Goal: Task Accomplishment & Management: Use online tool/utility

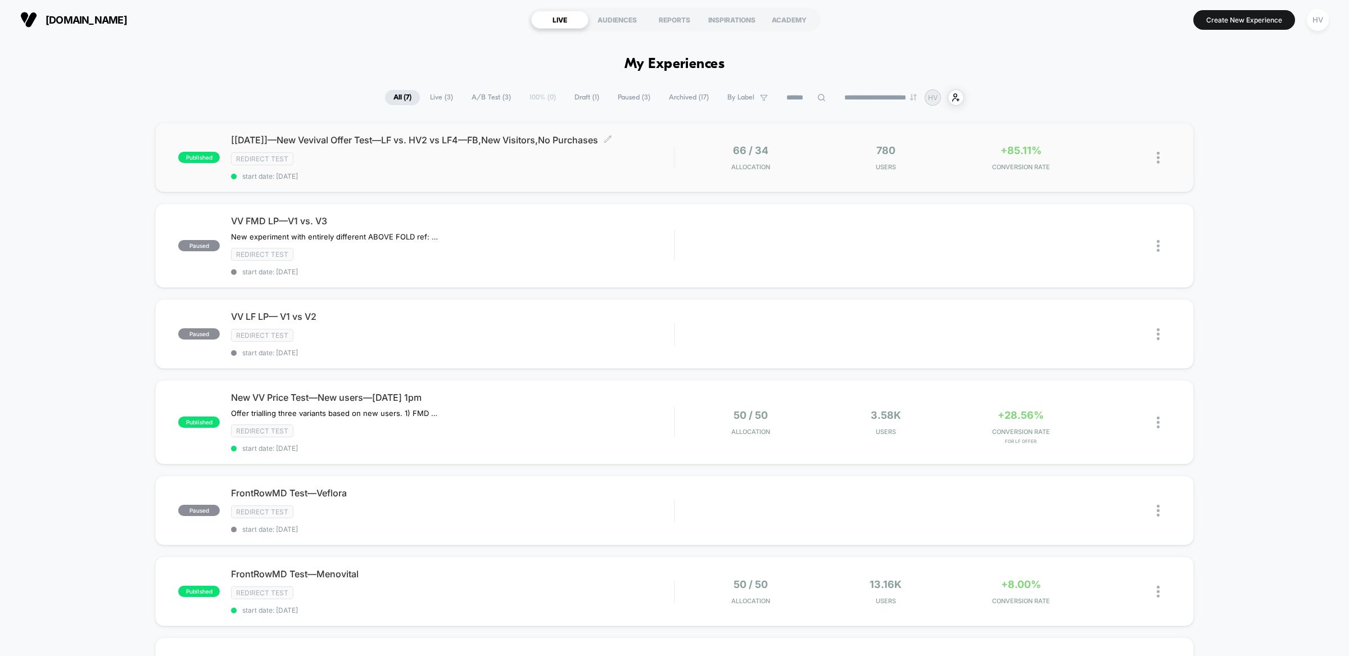
click at [388, 173] on span "start date: [DATE]" at bounding box center [452, 176] width 443 height 8
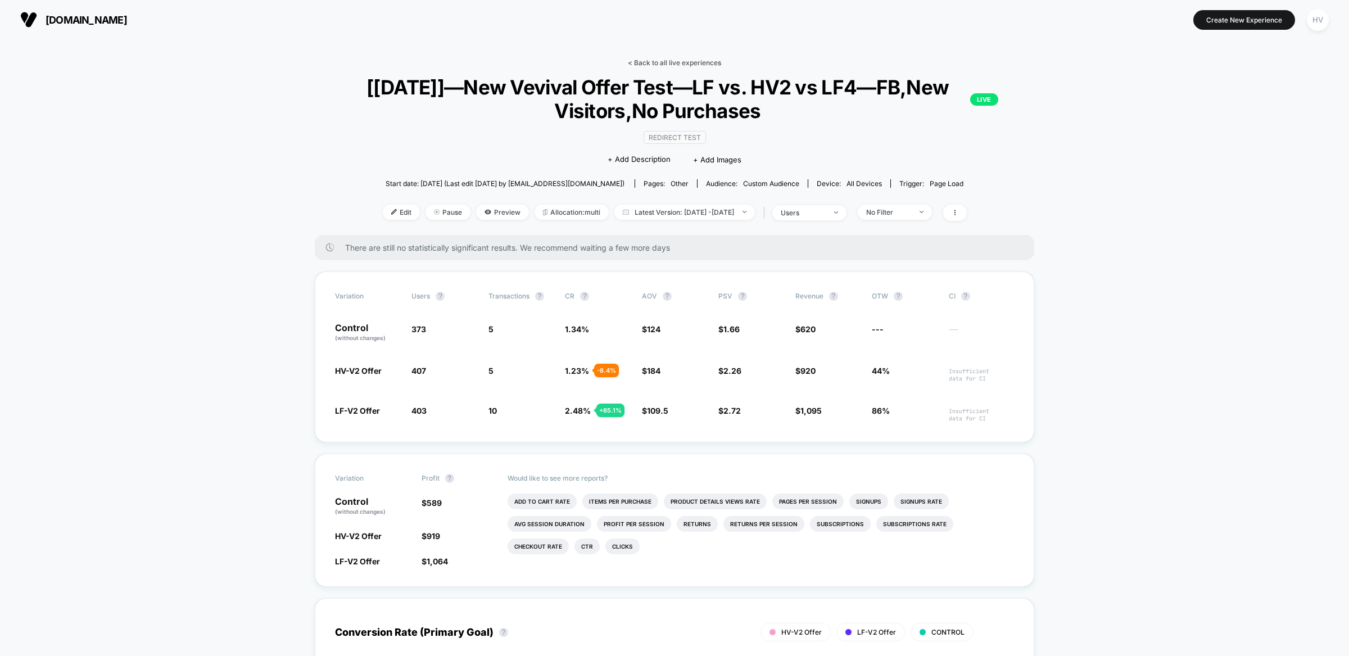
click at [662, 60] on link "< Back to all live experiences" at bounding box center [674, 62] width 93 height 8
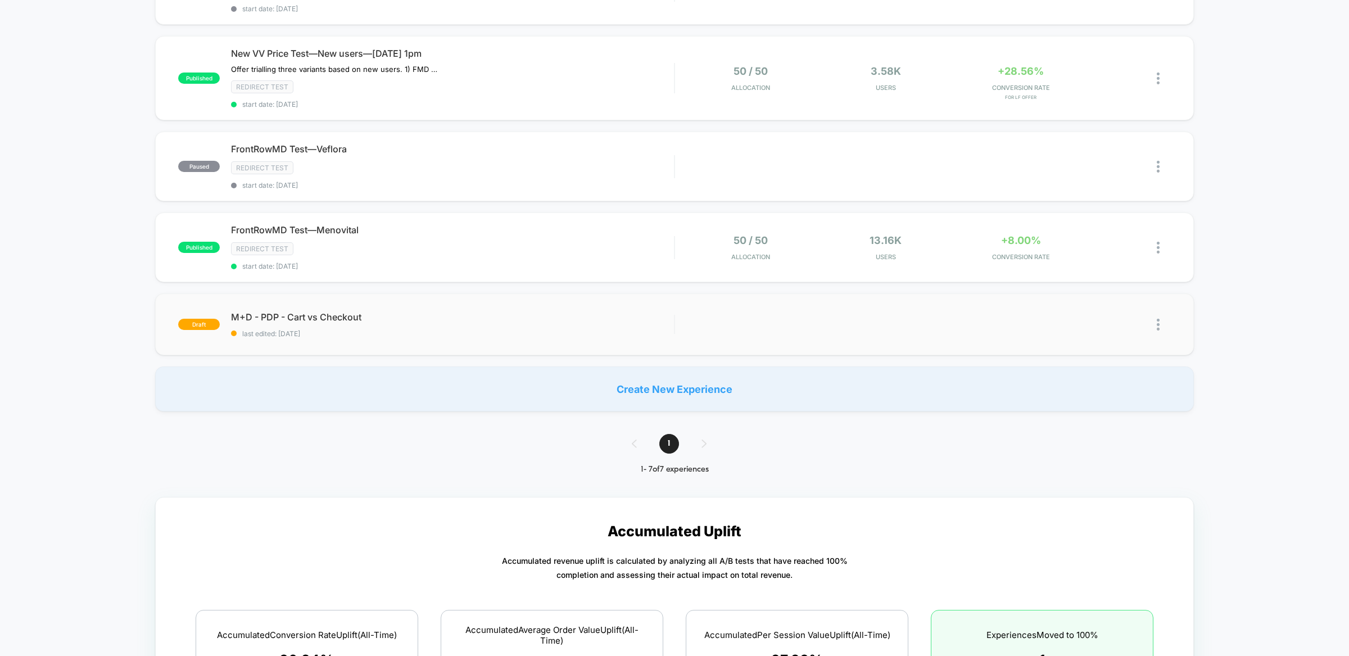
scroll to position [251, 0]
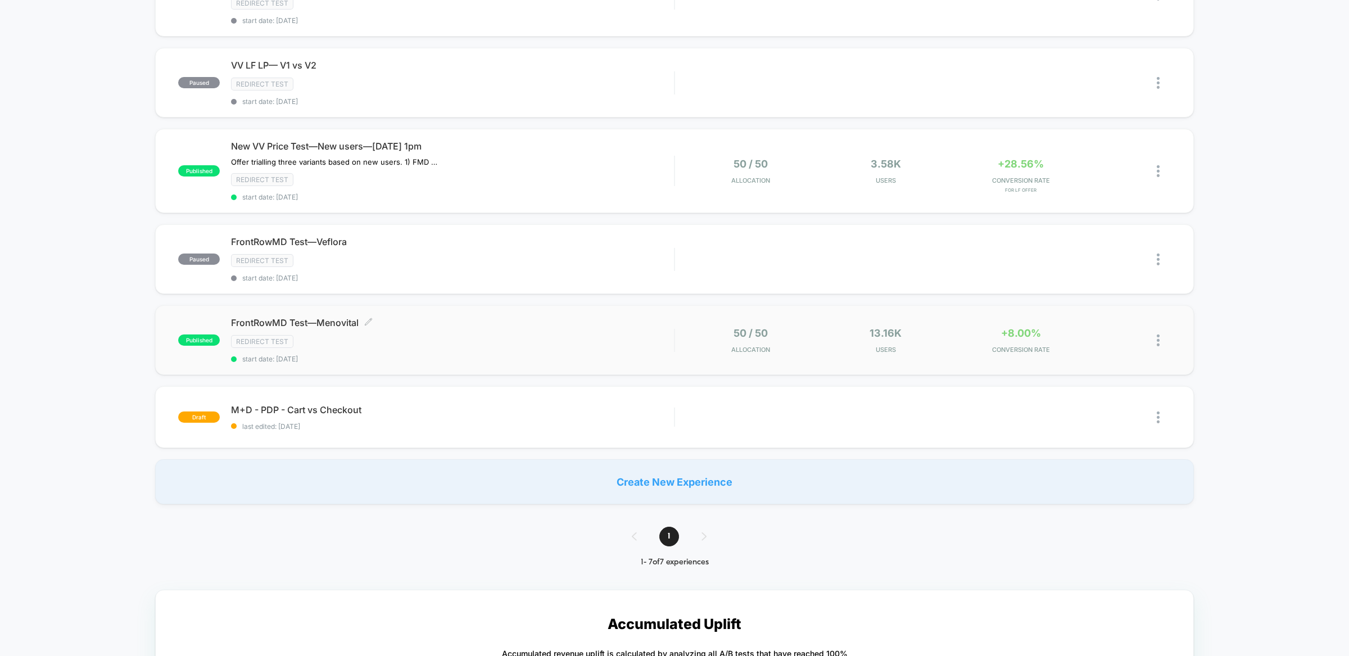
click at [495, 335] on div "Redirect Test" at bounding box center [452, 341] width 443 height 13
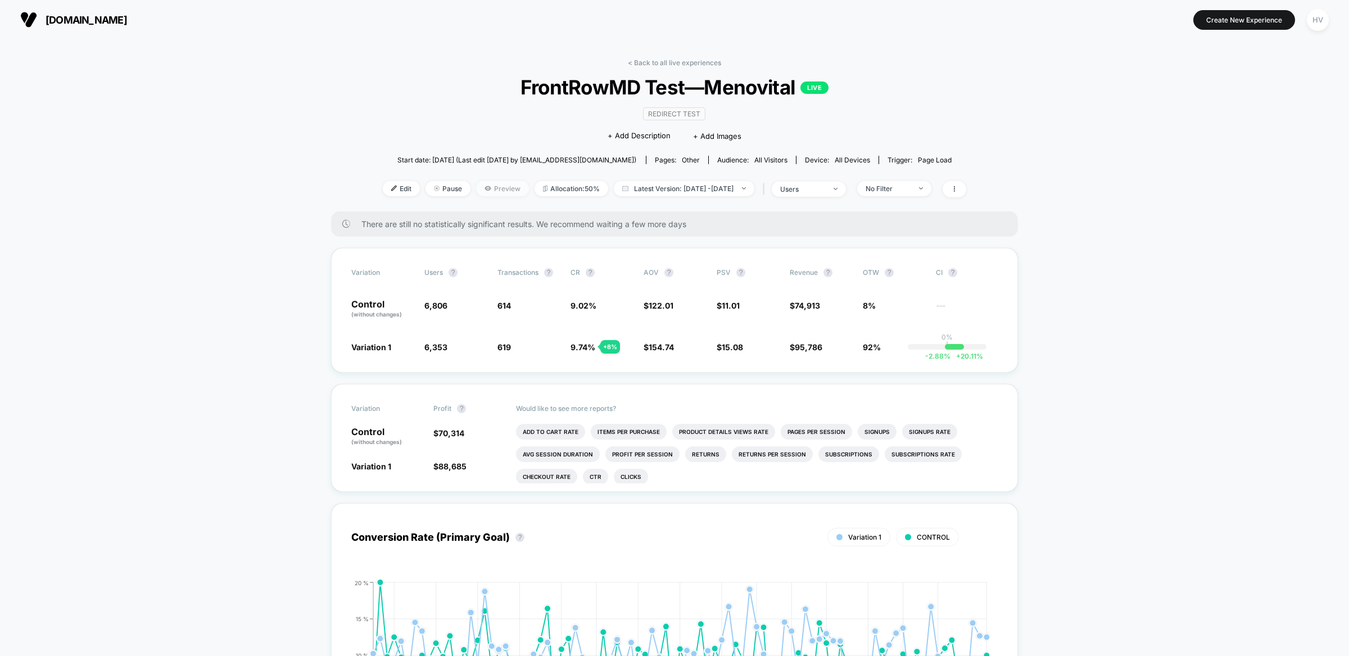
click at [505, 182] on span "Preview" at bounding box center [502, 188] width 53 height 15
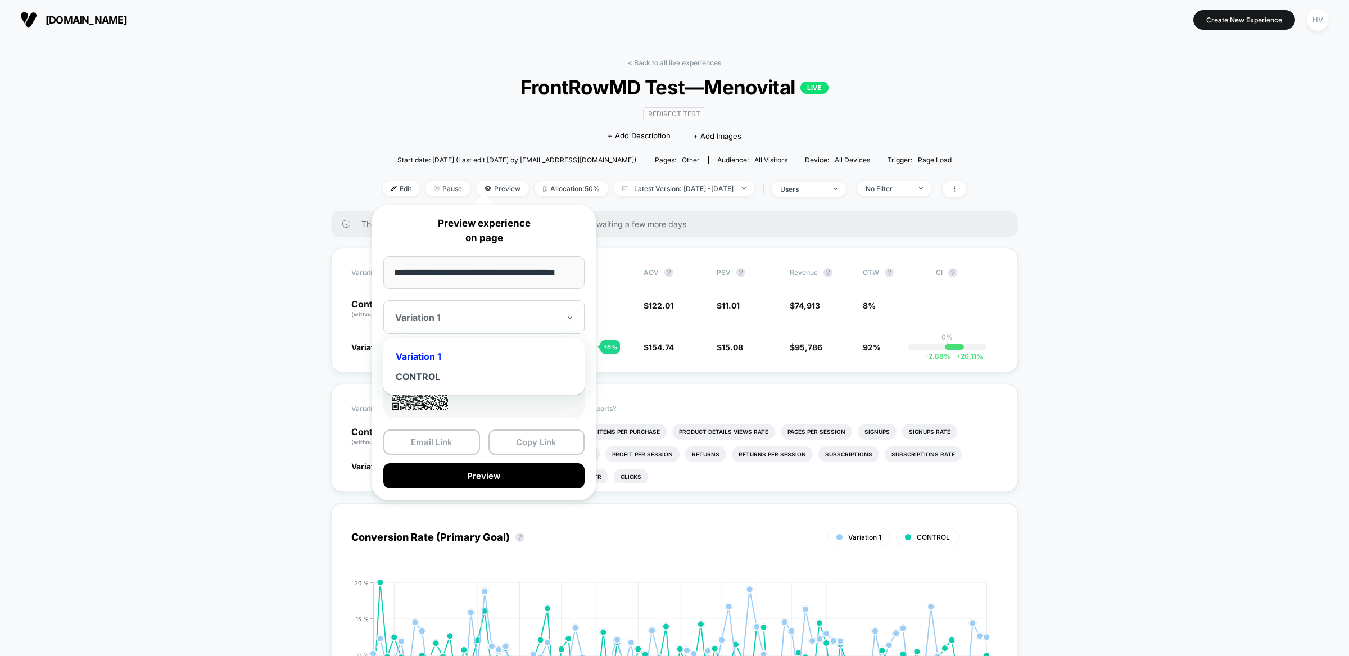
click at [533, 323] on div at bounding box center [477, 317] width 164 height 11
click at [501, 374] on div "CONTROL" at bounding box center [484, 377] width 190 height 20
click at [546, 474] on button "Preview" at bounding box center [483, 475] width 201 height 25
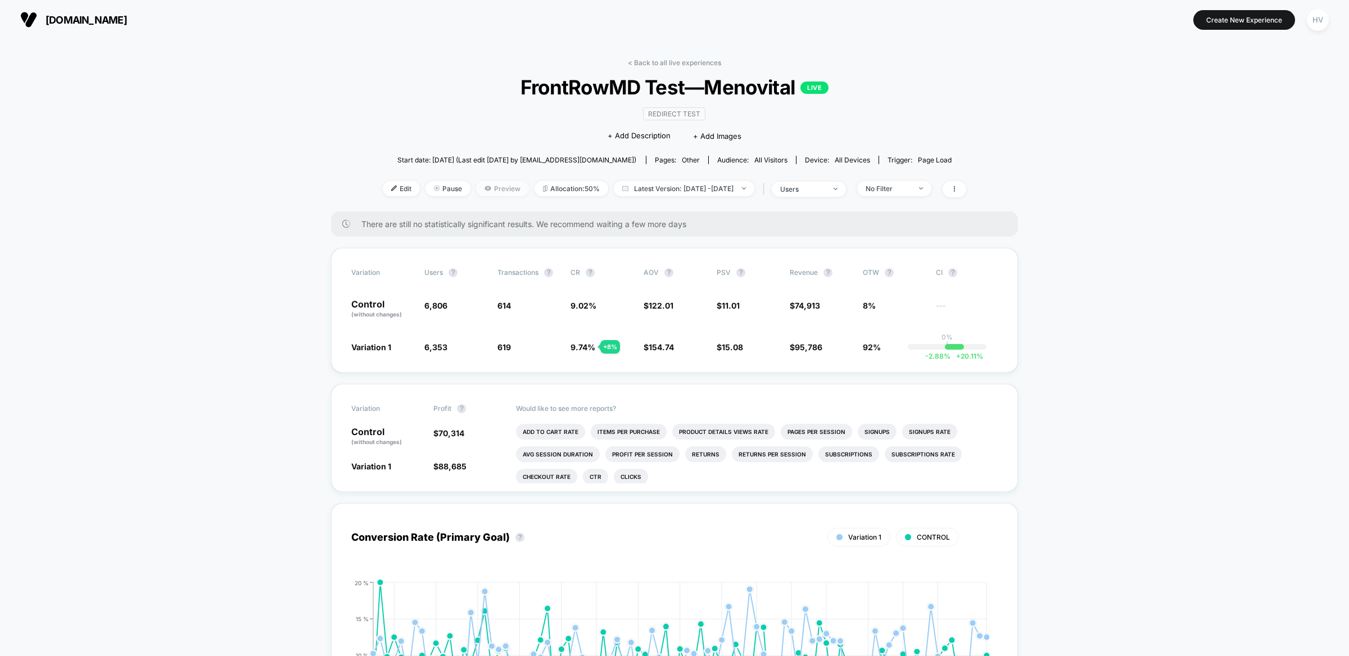
click at [491, 188] on span "Preview" at bounding box center [502, 188] width 53 height 15
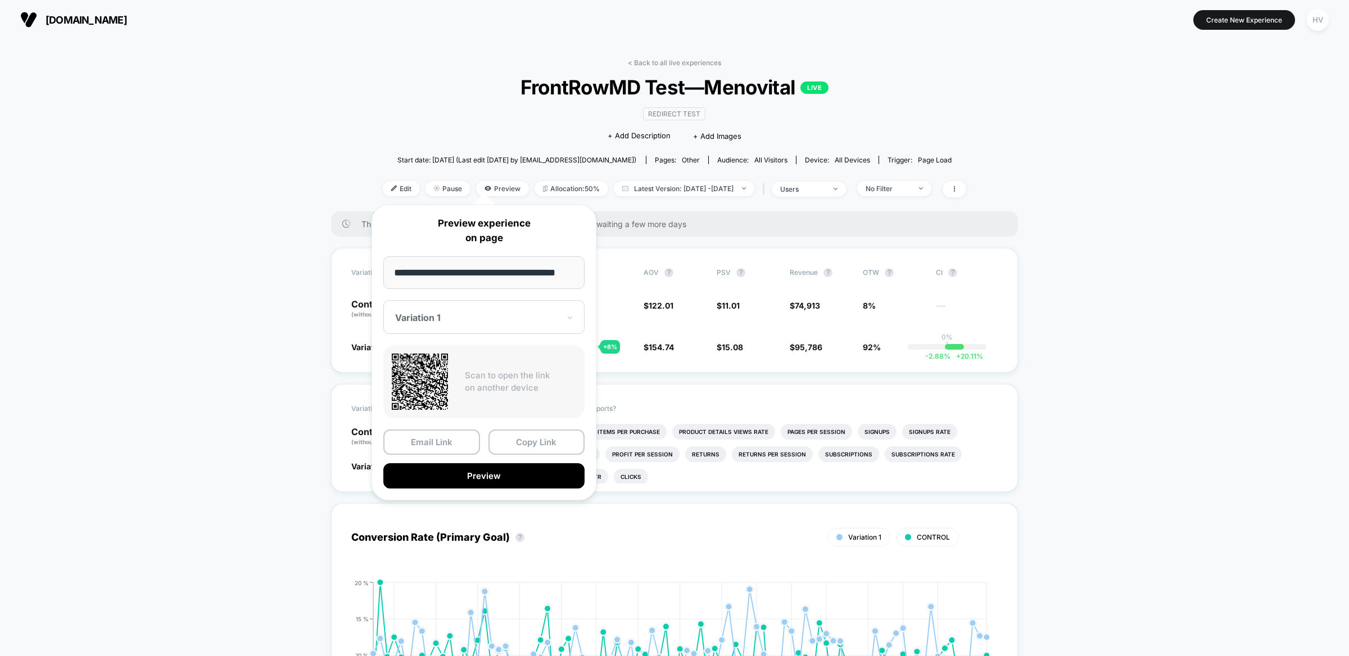
click at [509, 307] on div "Variation 1" at bounding box center [483, 317] width 201 height 34
click at [499, 377] on div "CONTROL" at bounding box center [484, 377] width 190 height 20
click at [523, 472] on button "Preview" at bounding box center [483, 475] width 201 height 25
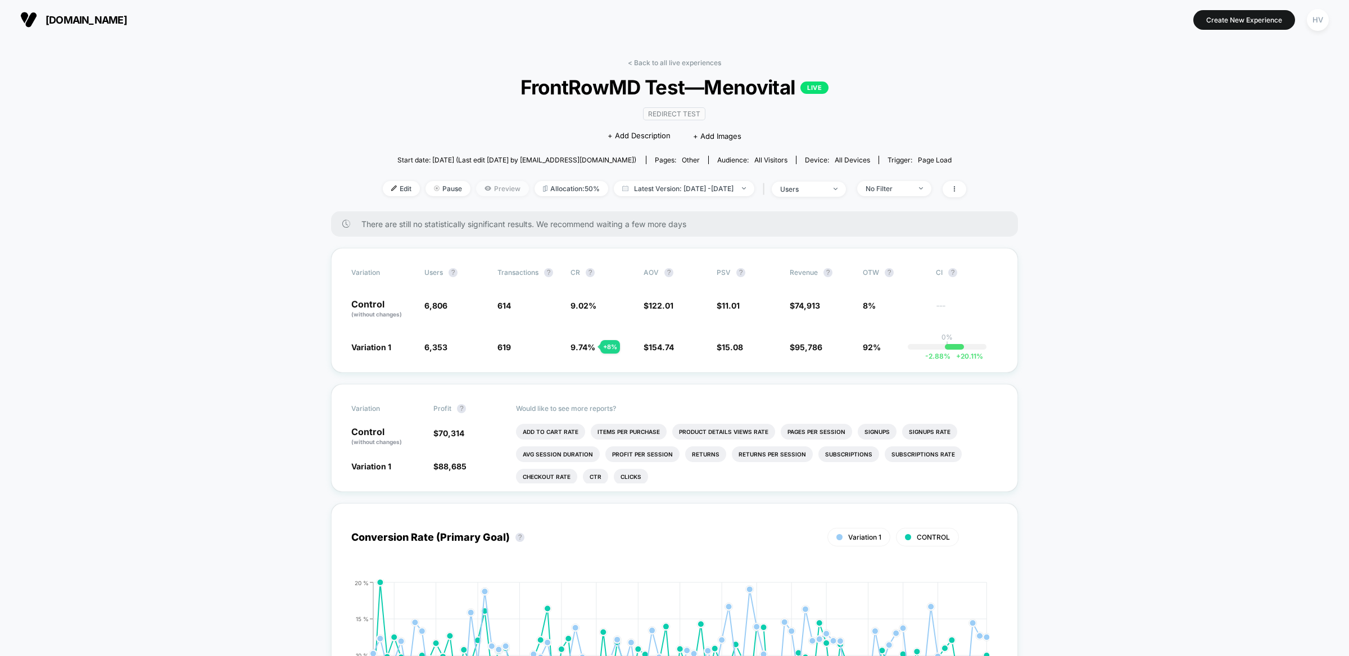
click at [483, 190] on span "Preview" at bounding box center [502, 188] width 53 height 15
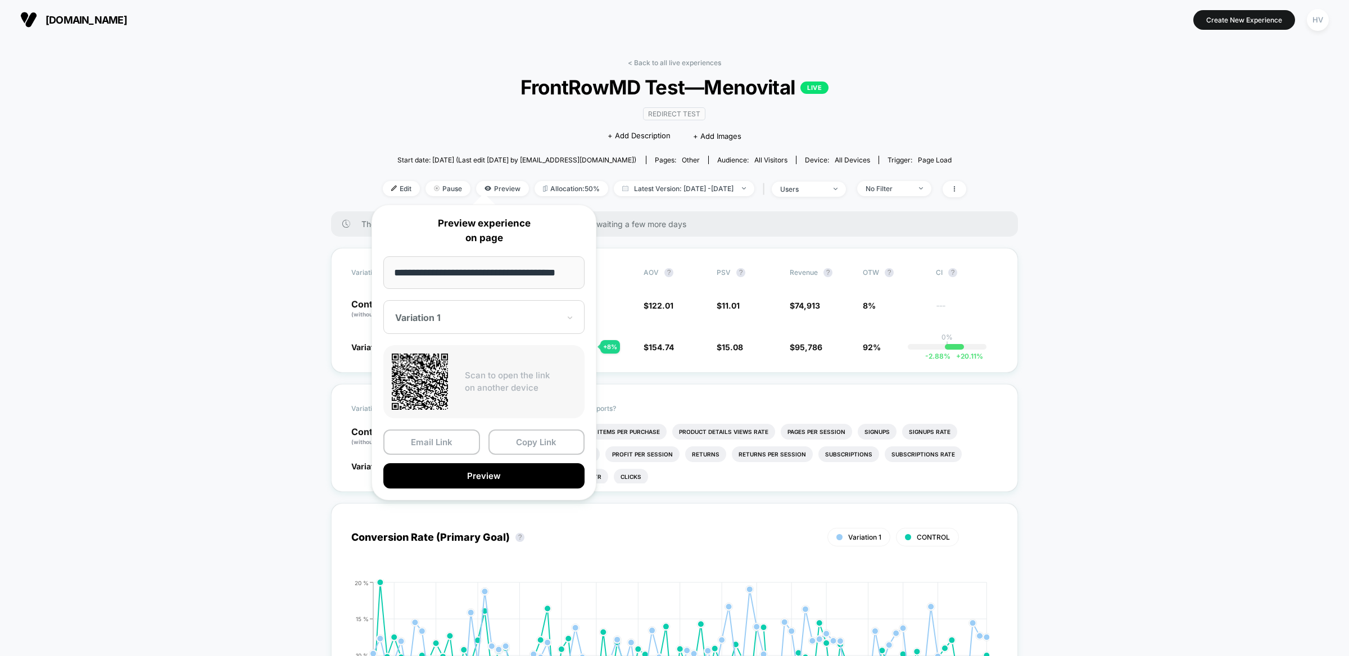
click at [501, 314] on div at bounding box center [477, 317] width 164 height 11
click at [490, 363] on div "Variation 1" at bounding box center [484, 356] width 190 height 20
click at [517, 468] on button "Preview" at bounding box center [483, 475] width 201 height 25
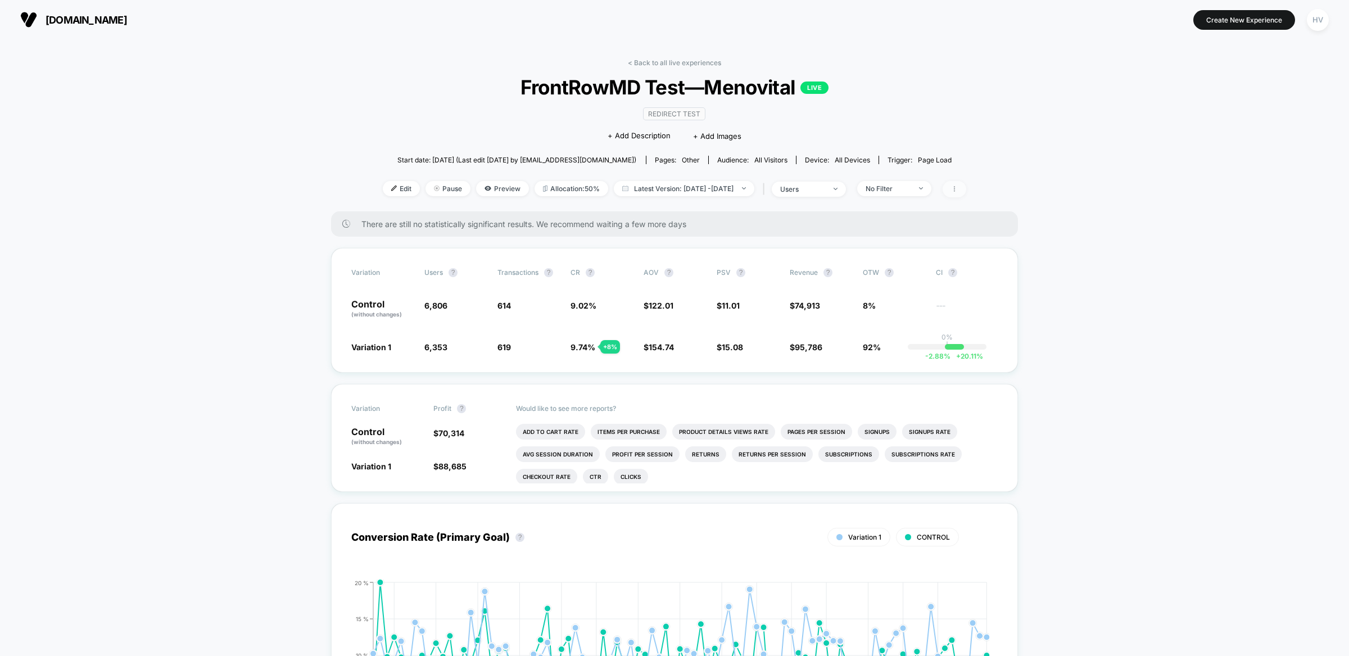
click at [958, 189] on icon at bounding box center [954, 189] width 7 height 7
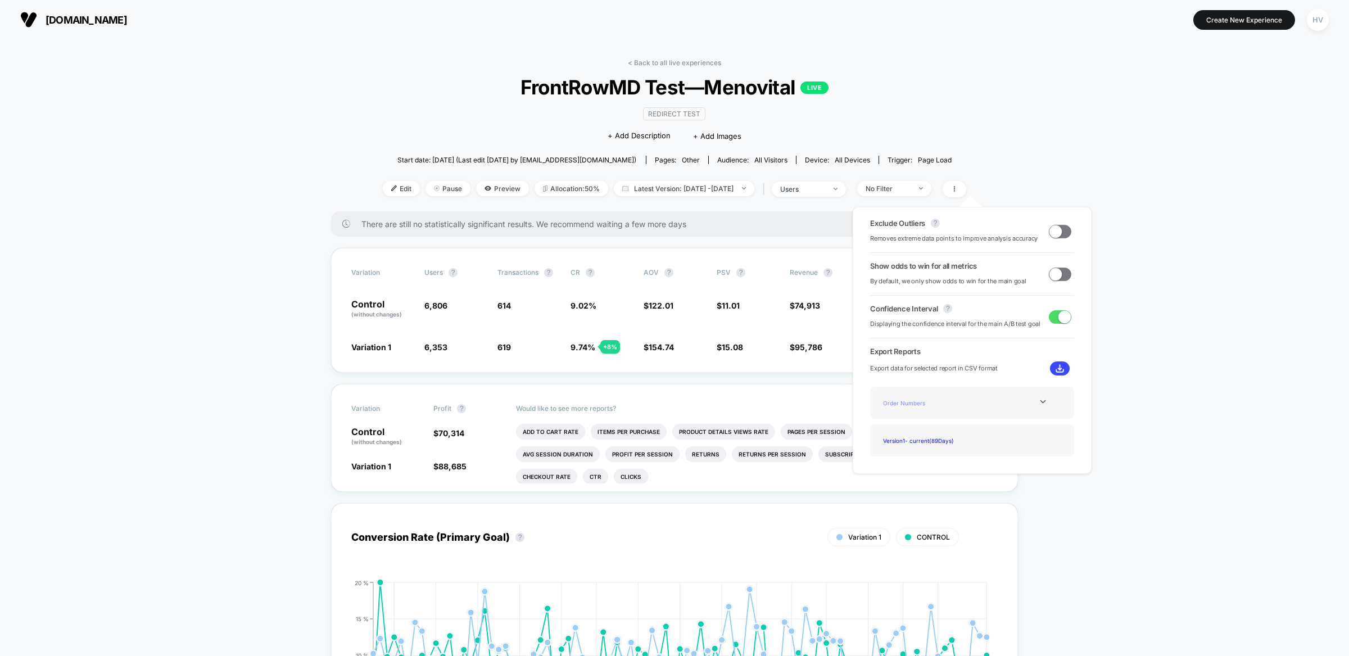
click at [906, 409] on div "Order Numbers" at bounding box center [924, 402] width 90 height 15
click at [448, 300] on span "6,806" at bounding box center [455, 309] width 62 height 19
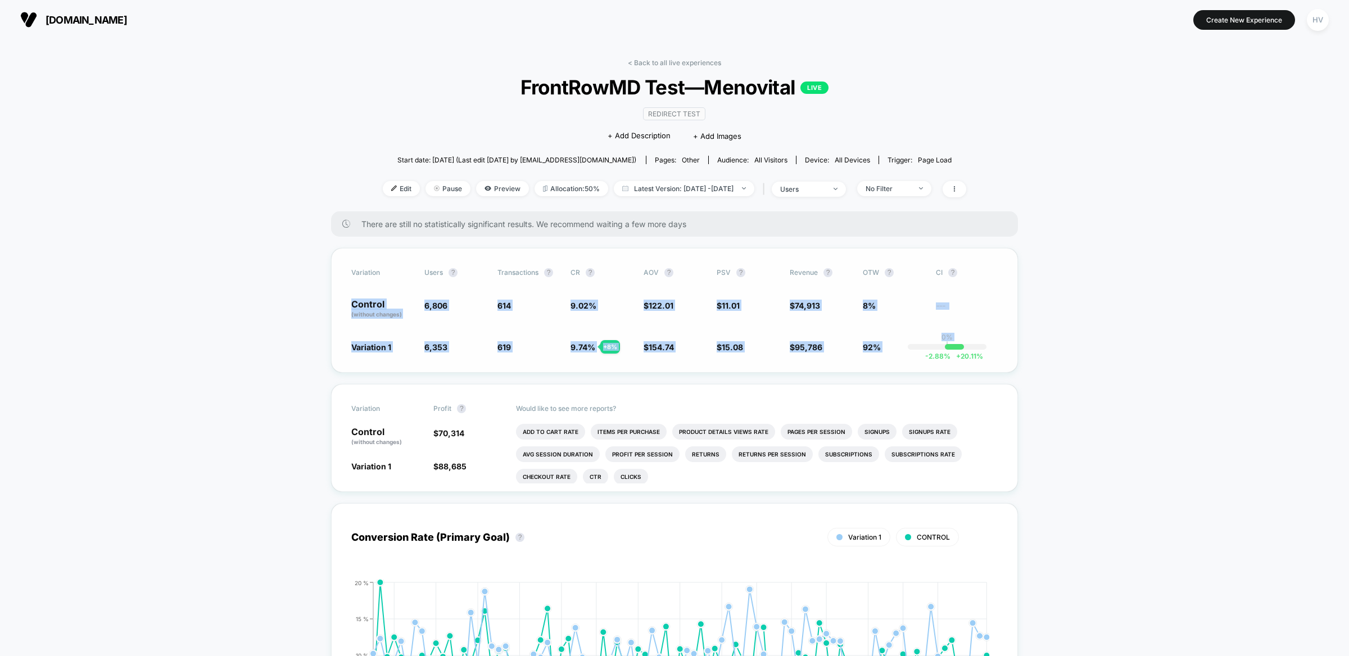
drag, startPoint x: 346, startPoint y: 294, endPoint x: 941, endPoint y: 342, distance: 596.7
click at [941, 342] on div "Variation users ? Transactions ? CR ? AOV ? PSV ? Revenue ? OTW ? CI ? Control …" at bounding box center [674, 310] width 687 height 125
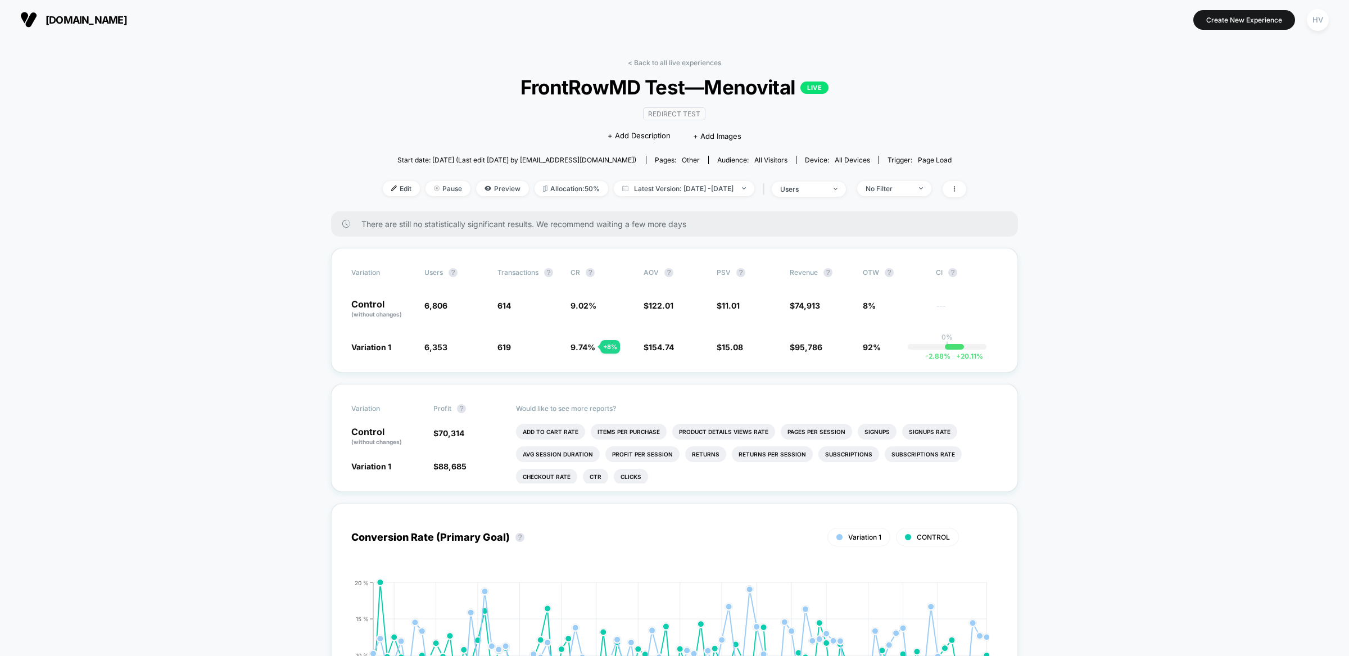
click at [966, 182] on span at bounding box center [955, 189] width 24 height 16
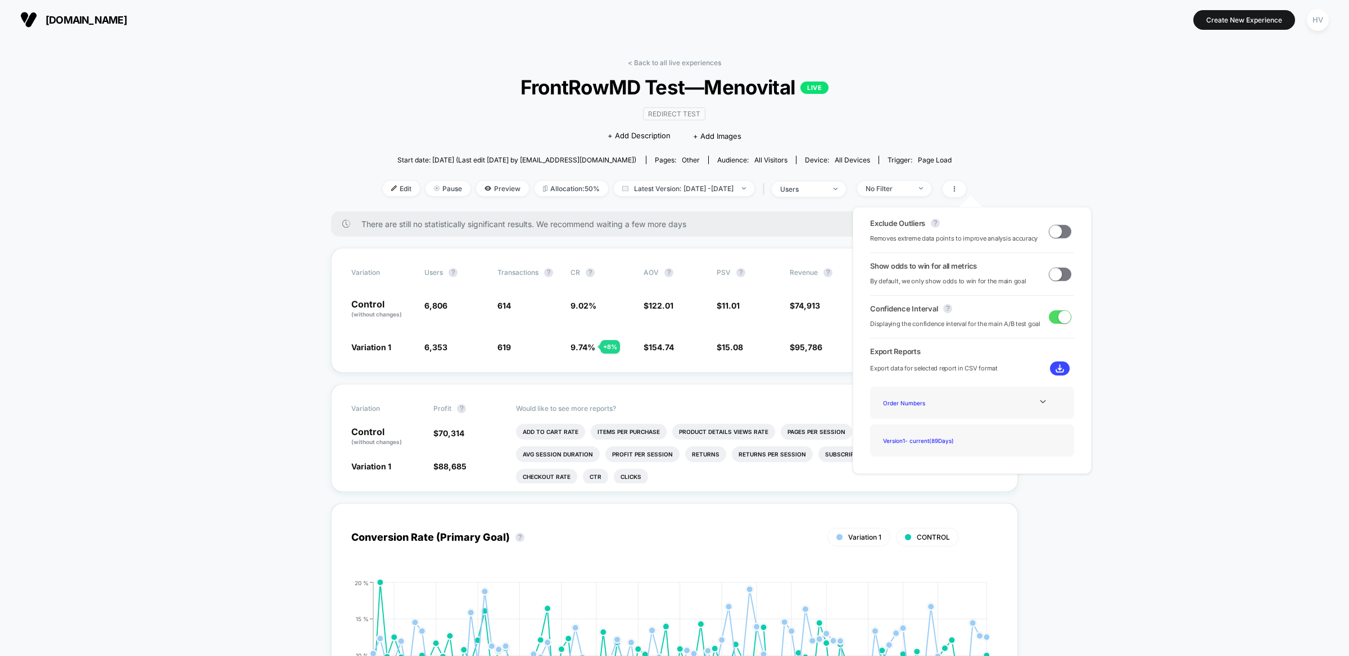
click at [1065, 370] on button at bounding box center [1060, 368] width 20 height 14
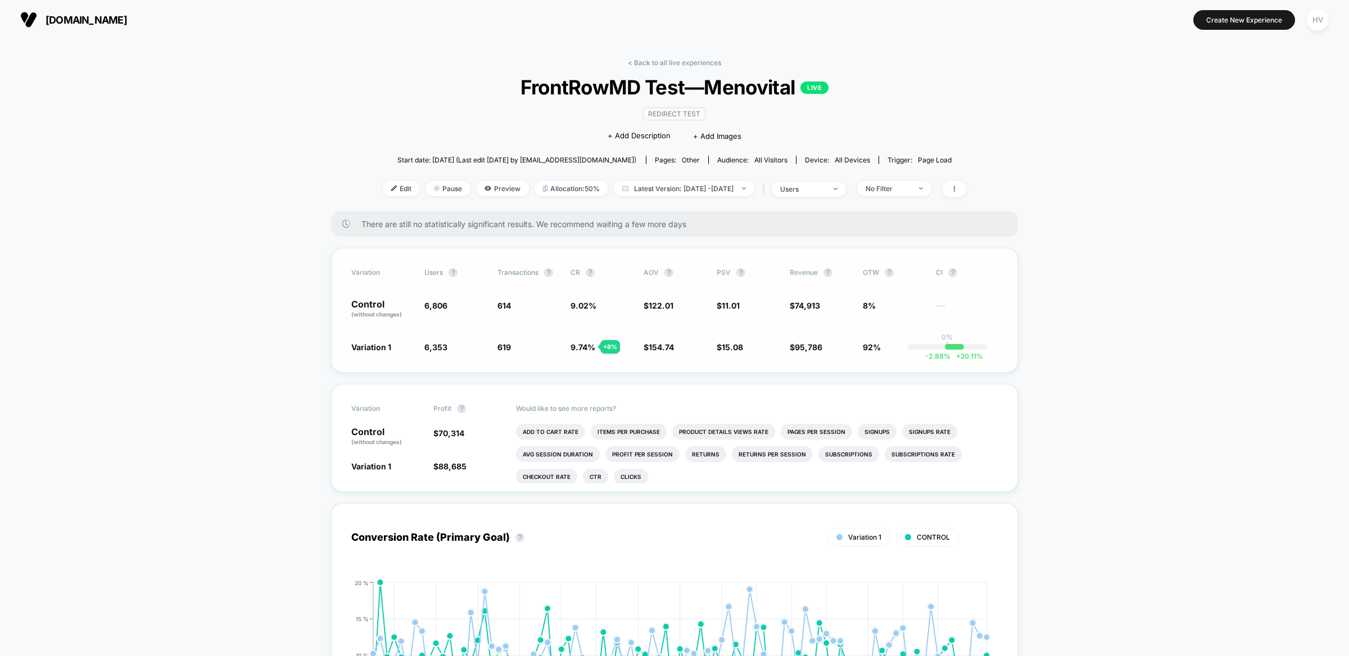
click at [343, 297] on div "Variation users ? Transactions ? CR ? AOV ? PSV ? Revenue ? OTW ? CI ? Control …" at bounding box center [674, 310] width 687 height 125
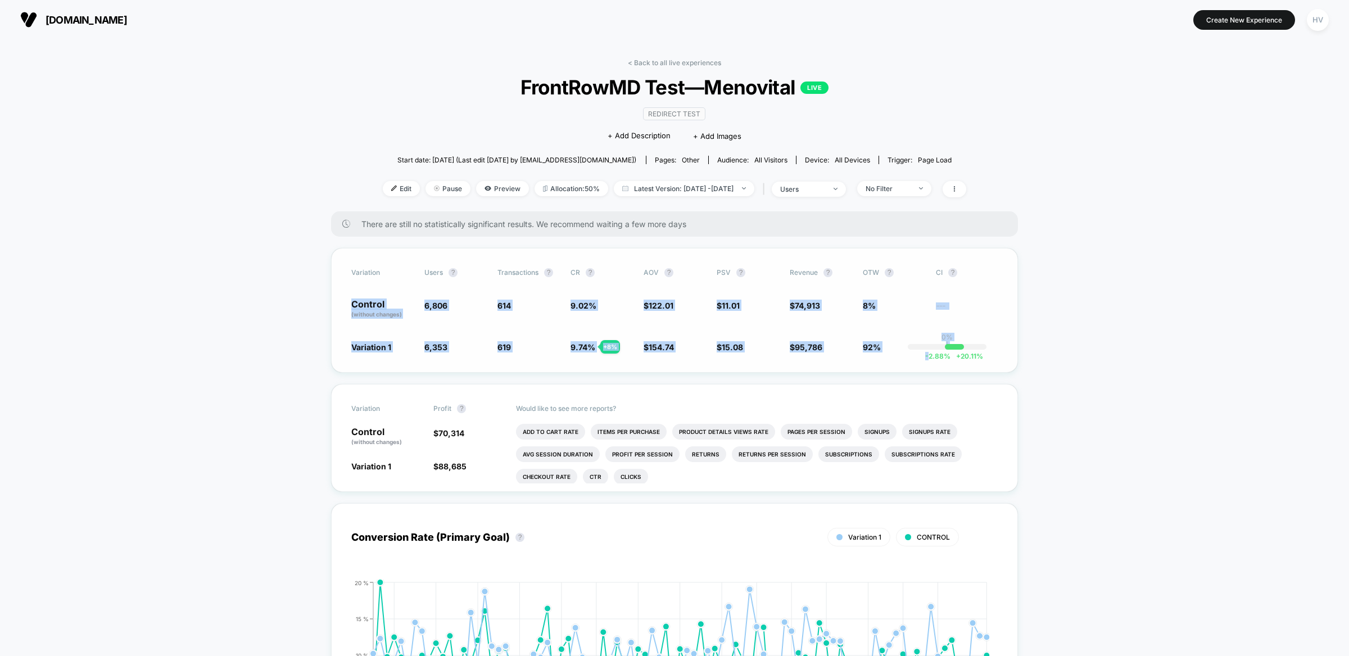
drag, startPoint x: 451, startPoint y: 319, endPoint x: 930, endPoint y: 352, distance: 480.1
click at [930, 352] on div "Variation users ? Transactions ? CR ? AOV ? PSV ? Revenue ? OTW ? CI ? Control …" at bounding box center [674, 310] width 687 height 125
copy div "Control (without changes) 6,806 614 9.02 % $ 122.01 $ 11.01 $ 74,913 8% --- Var…"
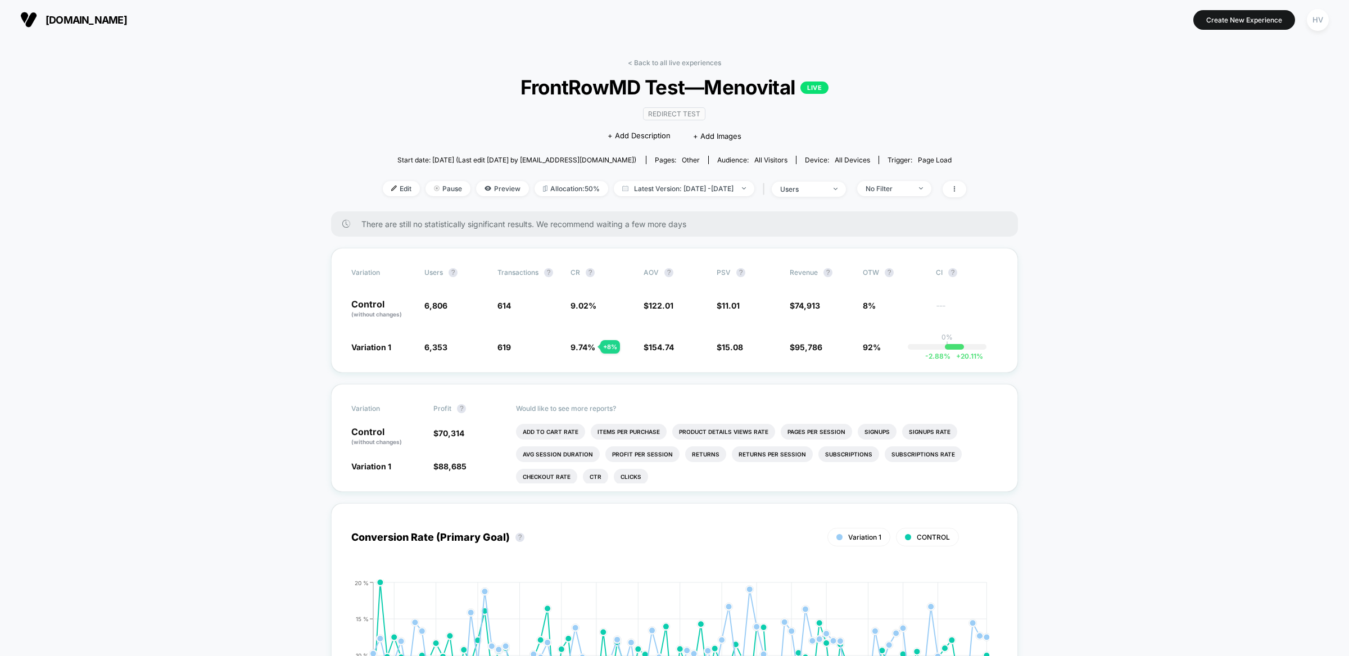
click at [775, 190] on div "Edit Pause Preview Allocation: 50% Latest Version: [DATE] - [DATE] | users No F…" at bounding box center [675, 189] width 584 height 16
drag, startPoint x: 795, startPoint y: 187, endPoint x: 800, endPoint y: 191, distance: 6.4
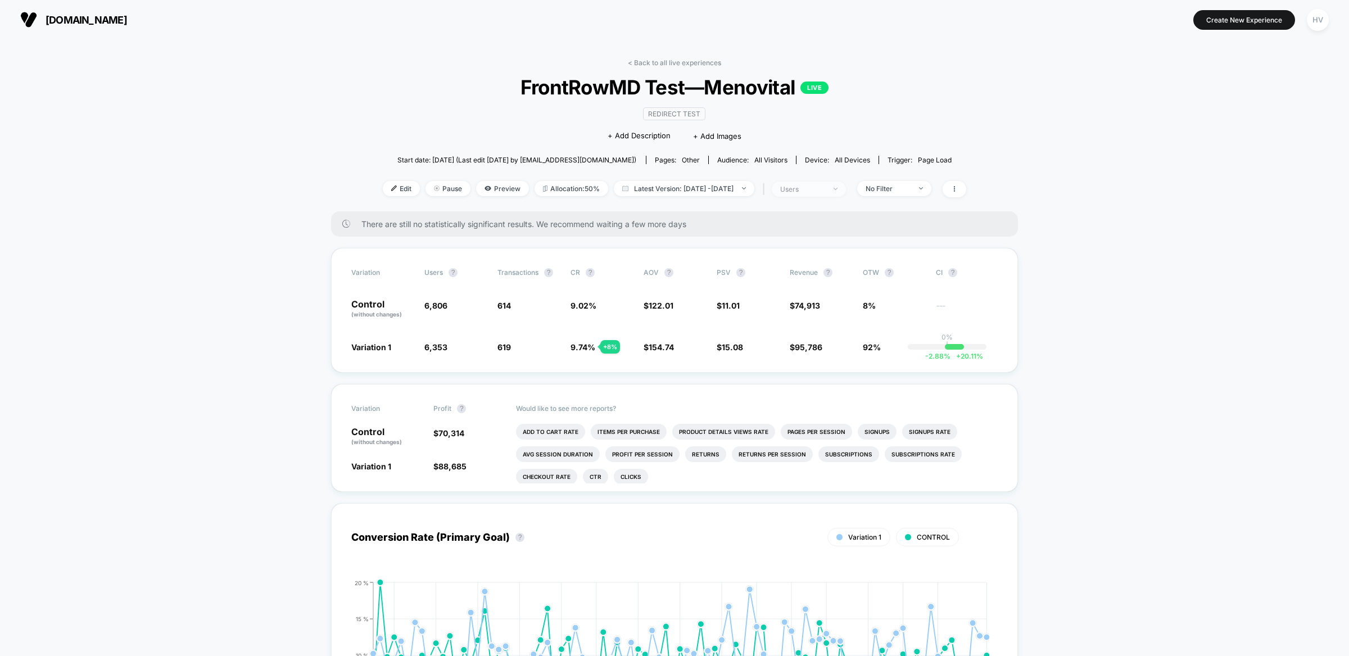
click at [796, 187] on span "users" at bounding box center [809, 189] width 74 height 15
click at [780, 233] on span "Sessions" at bounding box center [788, 230] width 32 height 10
click at [806, 307] on button "Save" at bounding box center [820, 306] width 133 height 19
click at [725, 273] on span "PSV" at bounding box center [724, 272] width 14 height 8
click at [723, 269] on span "PSV" at bounding box center [724, 272] width 14 height 8
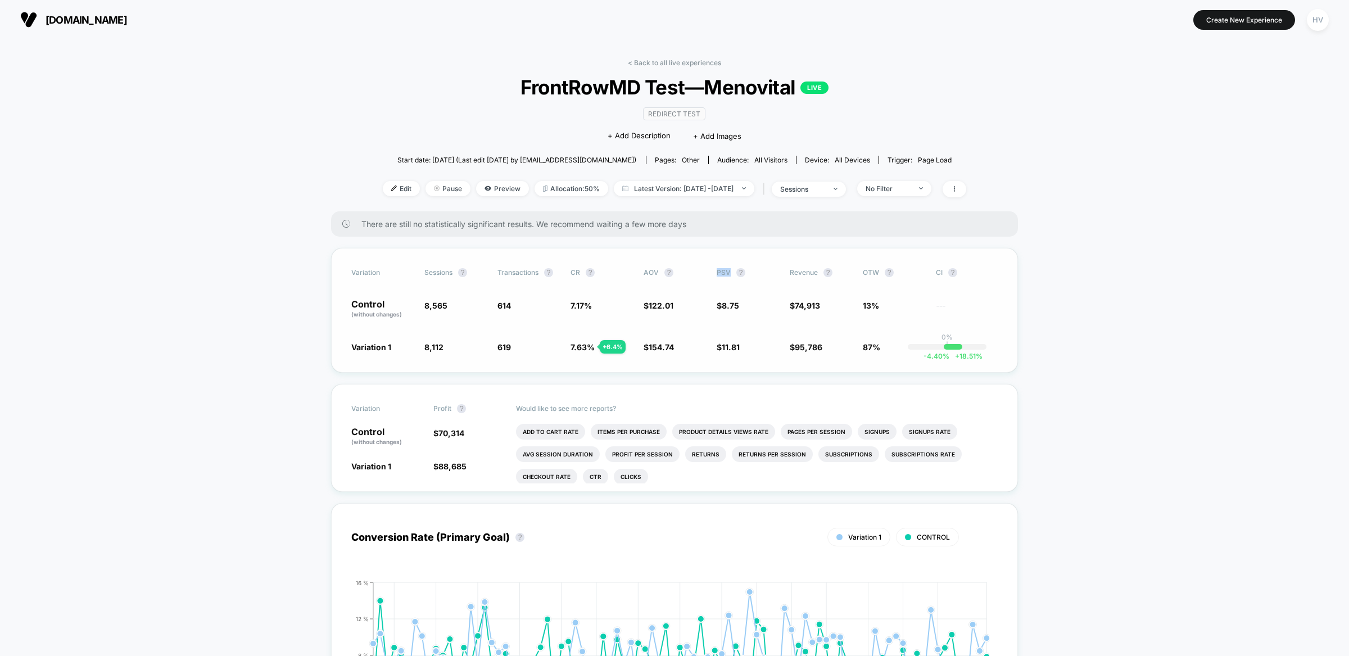
click at [723, 269] on span "PSV" at bounding box center [724, 272] width 14 height 8
click at [71, 18] on span "[DOMAIN_NAME]" at bounding box center [87, 20] width 82 height 12
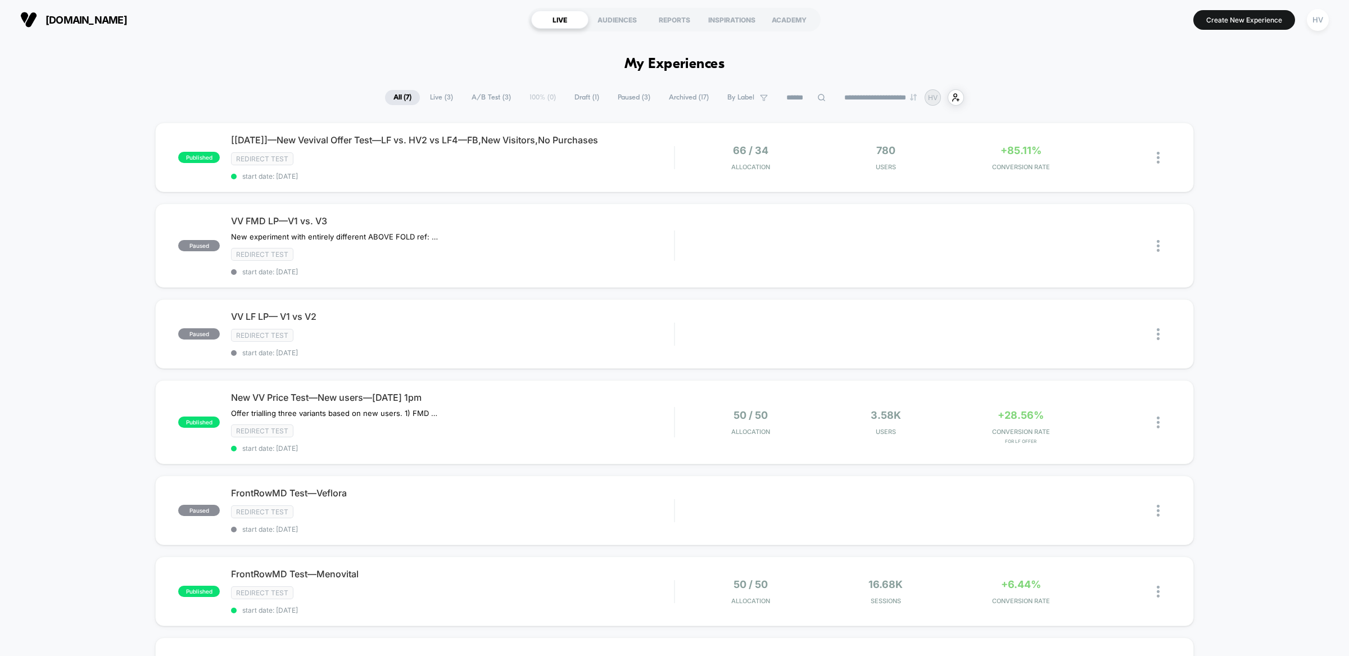
drag, startPoint x: 420, startPoint y: 97, endPoint x: 421, endPoint y: 105, distance: 7.9
click at [422, 97] on span "Live ( 3 )" at bounding box center [442, 97] width 40 height 15
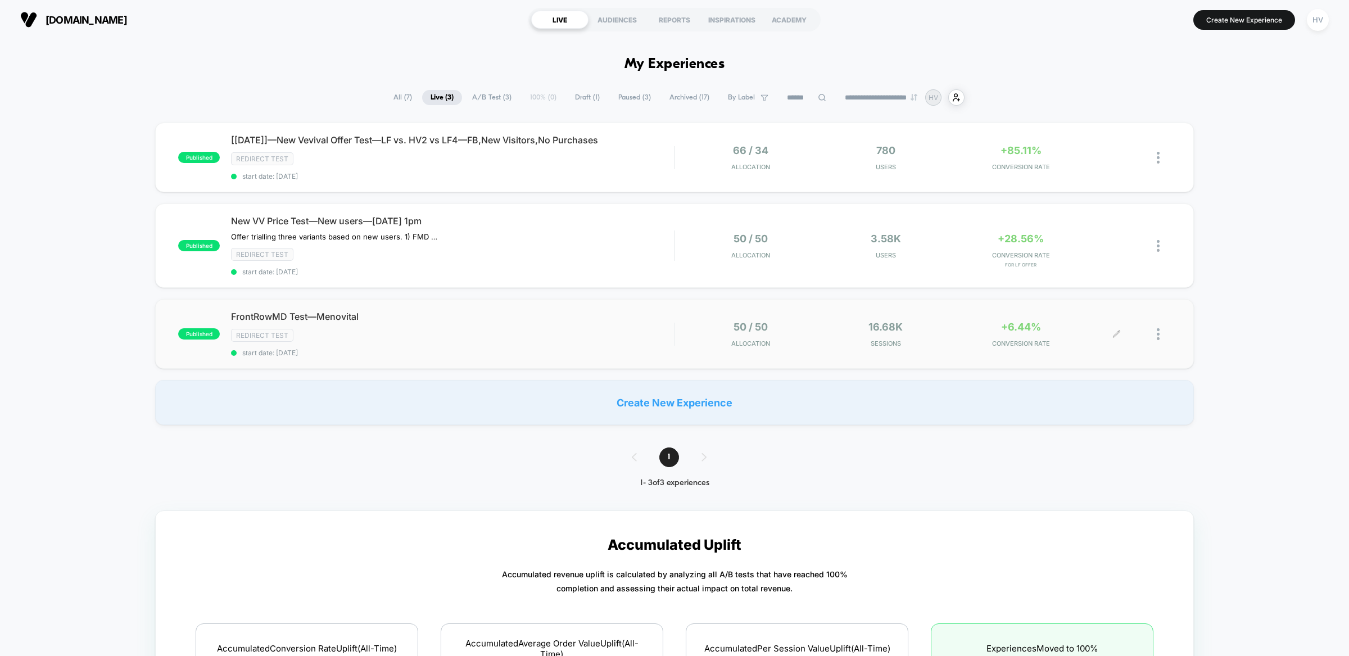
click at [1152, 330] on div at bounding box center [1144, 334] width 54 height 26
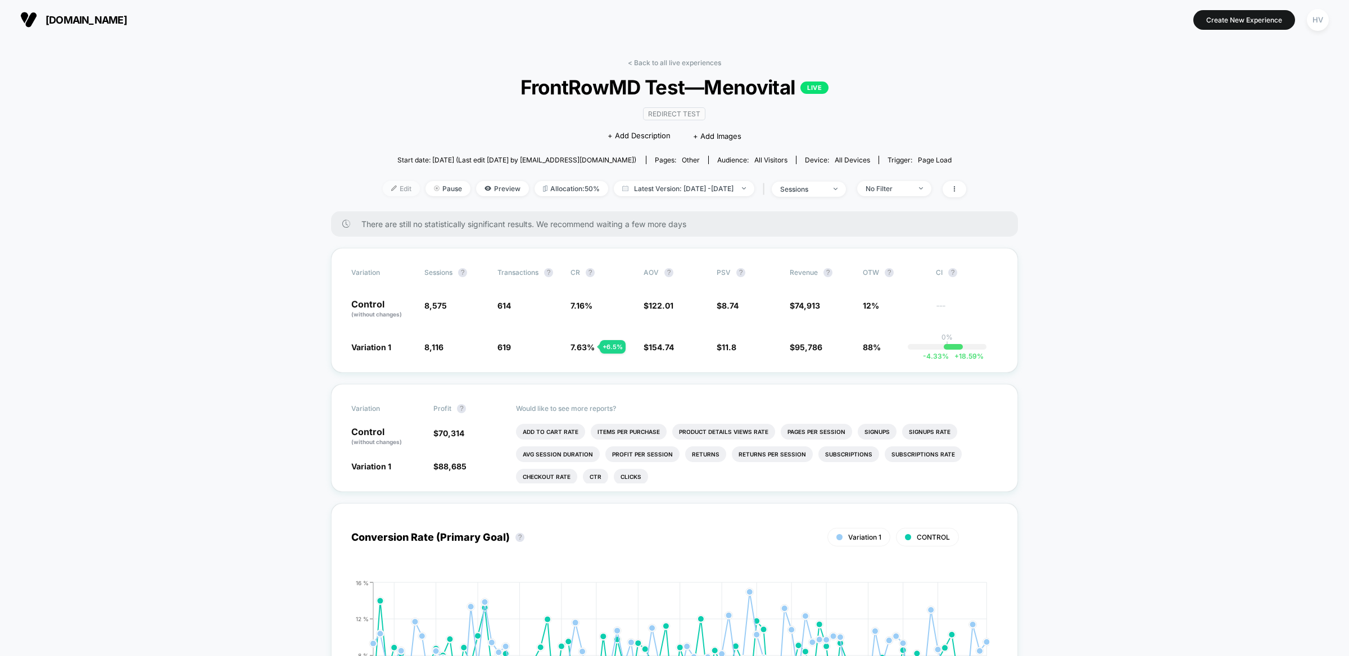
click at [391, 187] on img at bounding box center [394, 189] width 6 height 6
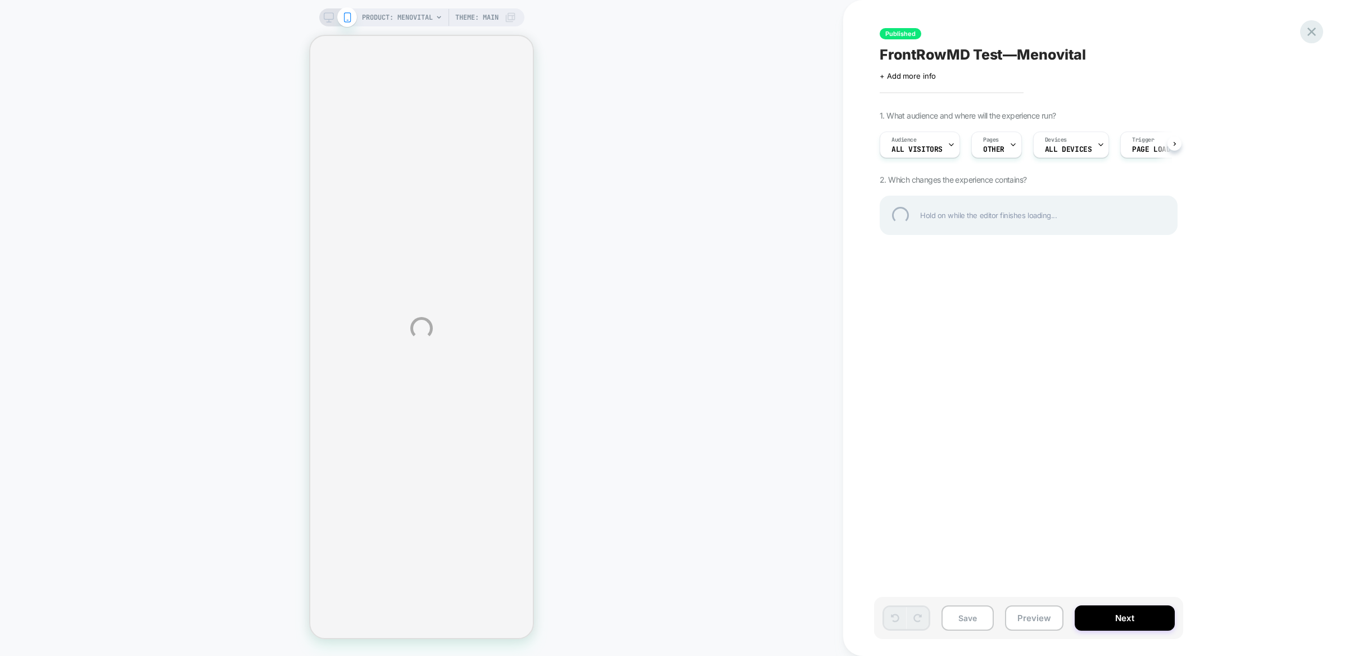
click at [1315, 30] on div at bounding box center [1311, 31] width 23 height 23
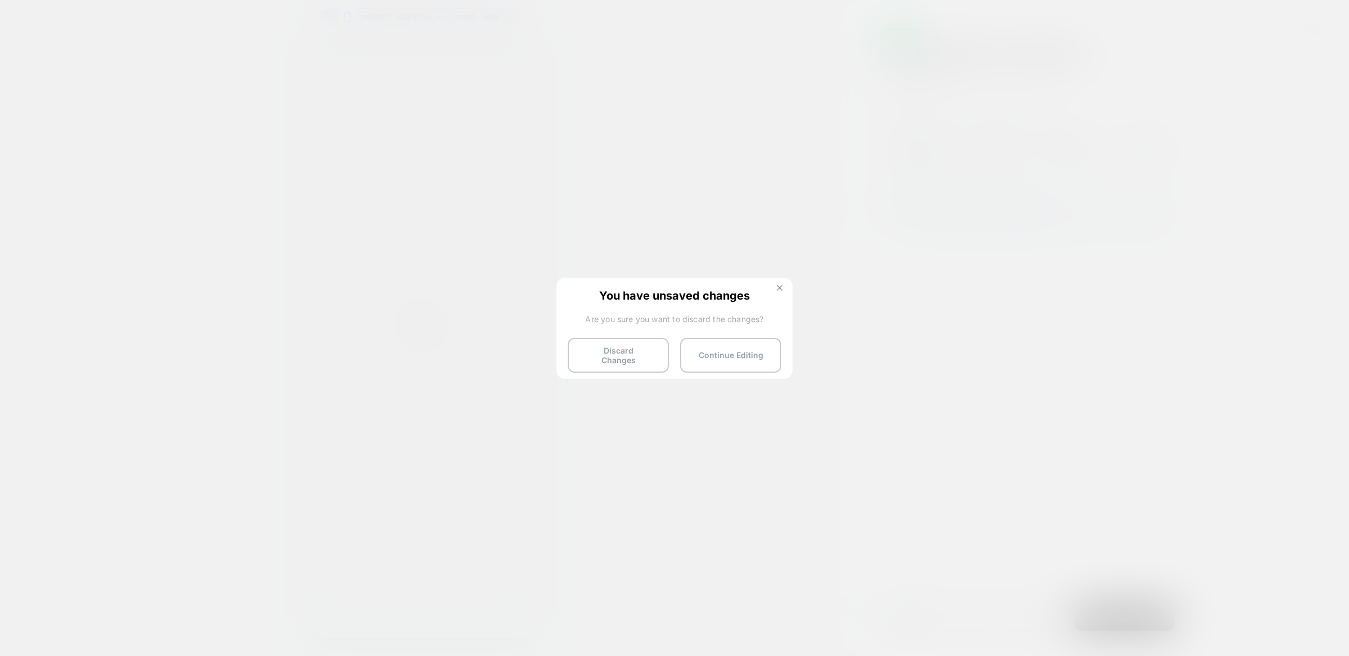
click at [780, 289] on img at bounding box center [780, 288] width 6 height 6
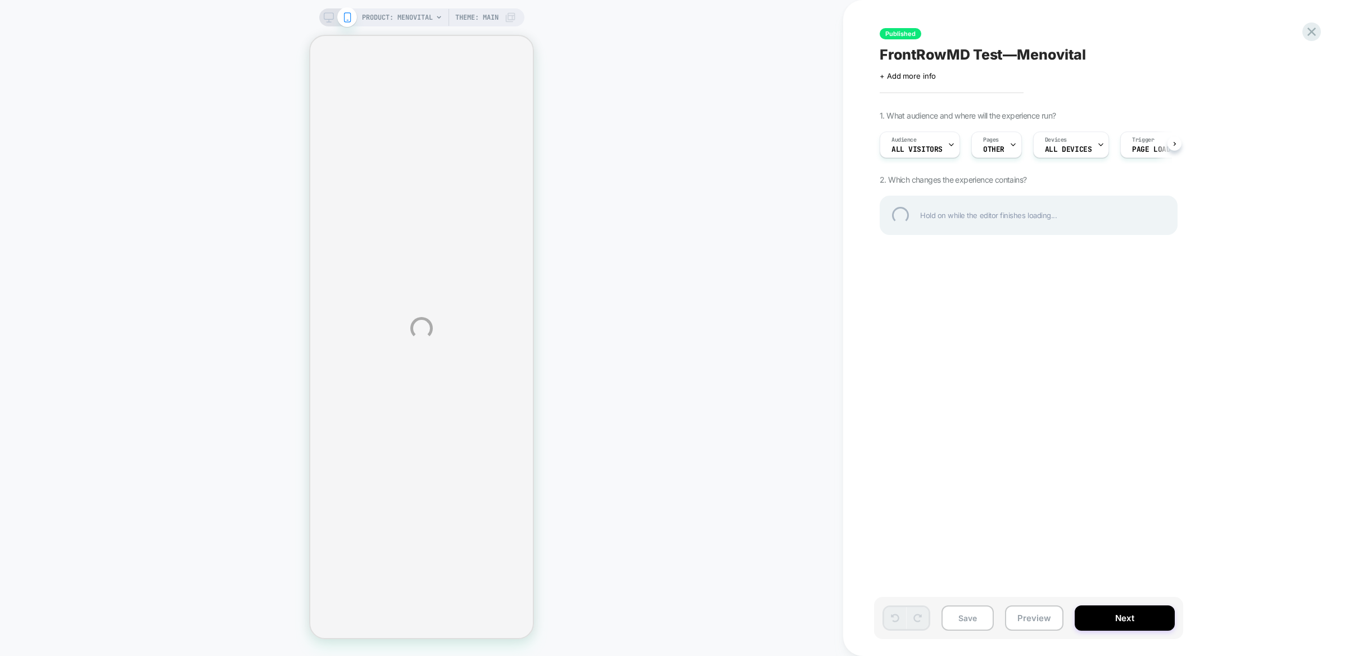
click at [921, 84] on div "PRODUCT: MenoVital Theme: MAIN Published FrontRowMD Test—Menovital Click to edi…" at bounding box center [674, 328] width 1349 height 656
click at [911, 73] on div "PRODUCT: MenoVital Theme: MAIN Published FrontRowMD Test—Menovital Click to edi…" at bounding box center [674, 328] width 1349 height 656
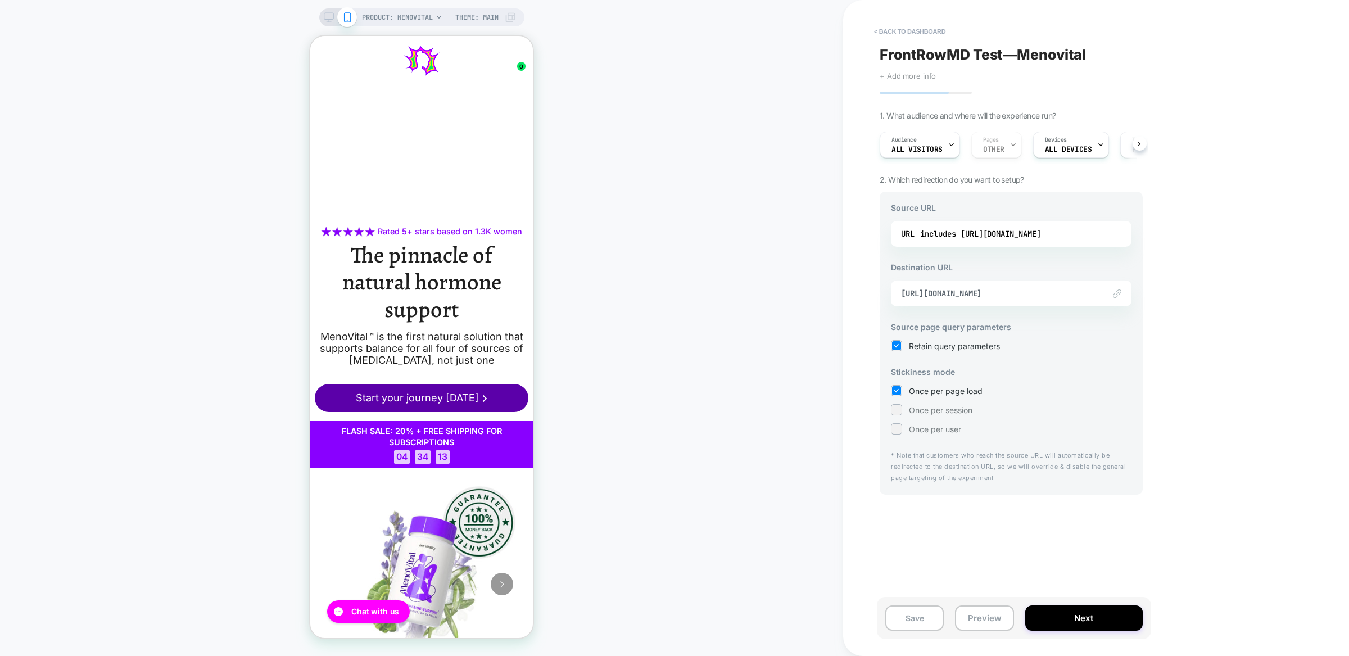
click at [920, 78] on span "+ Add more info" at bounding box center [908, 75] width 56 height 9
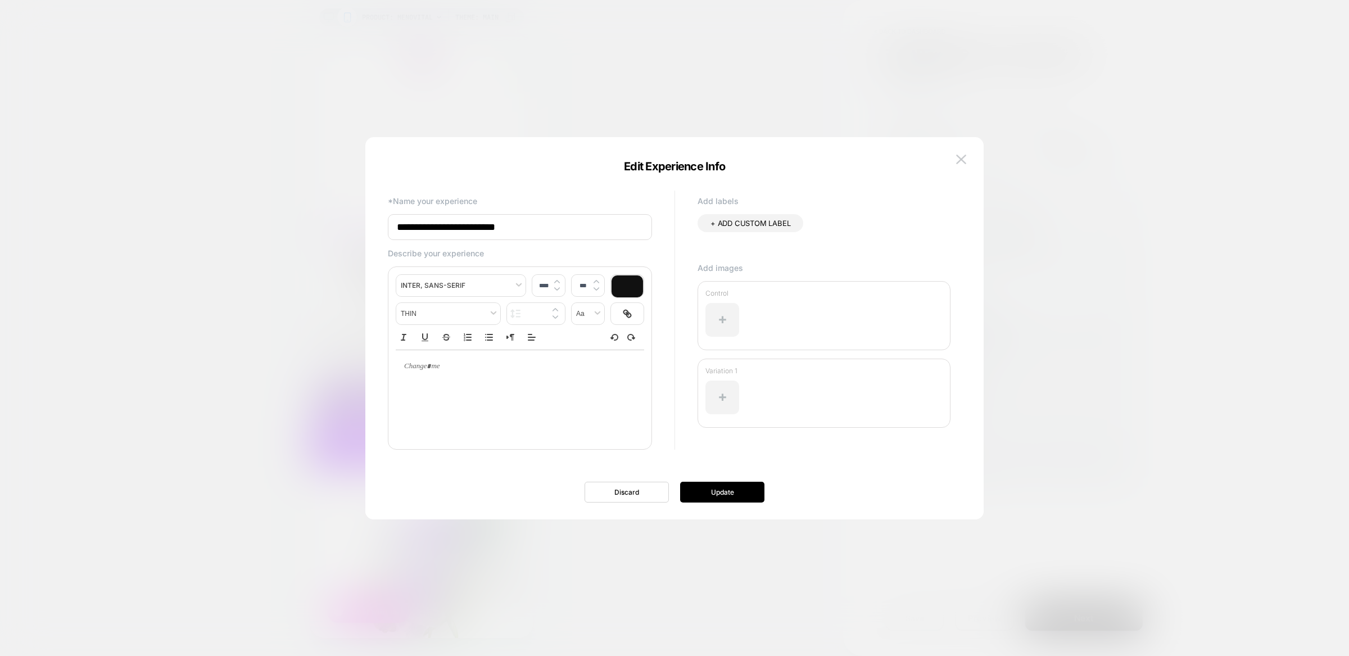
click at [491, 406] on div at bounding box center [520, 395] width 248 height 90
click at [491, 402] on div at bounding box center [520, 395] width 248 height 90
type input "****"
click at [464, 376] on div at bounding box center [520, 366] width 248 height 33
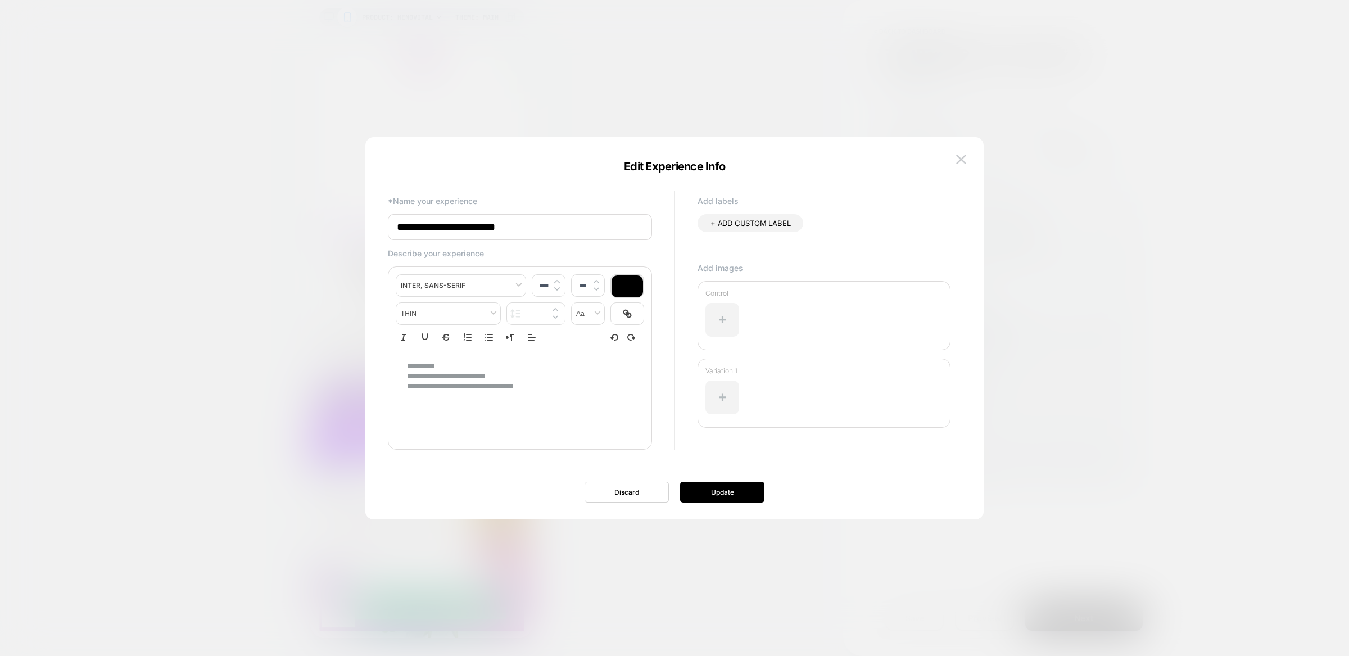
click at [589, 392] on p "**********" at bounding box center [516, 387] width 218 height 10
click at [723, 499] on button "Update" at bounding box center [722, 492] width 84 height 21
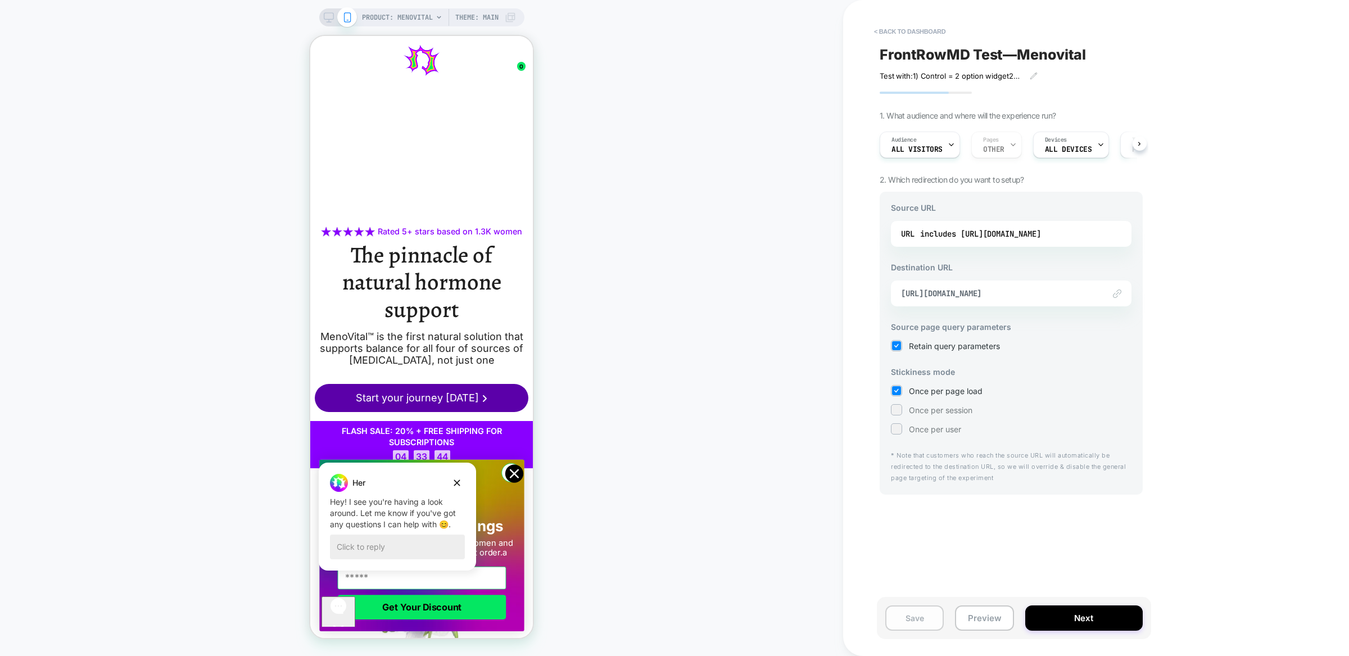
click at [919, 625] on button "Save" at bounding box center [914, 617] width 58 height 25
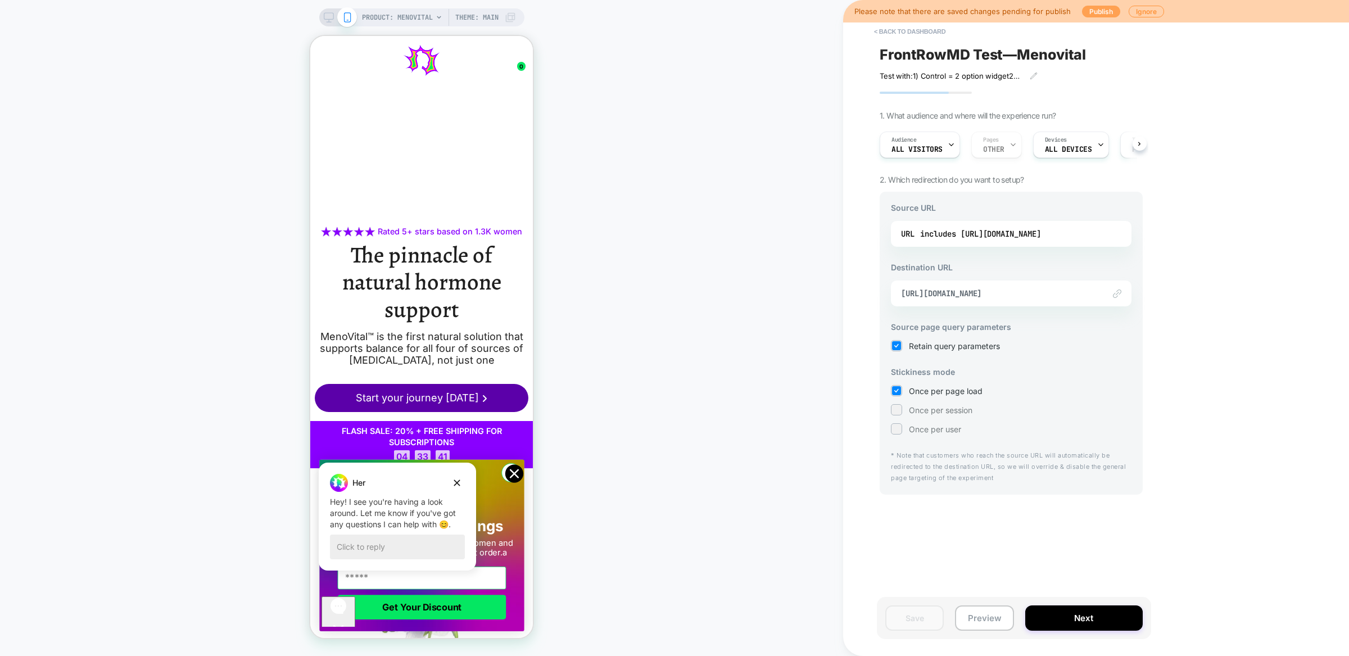
click at [1108, 11] on button "Publish" at bounding box center [1101, 12] width 38 height 12
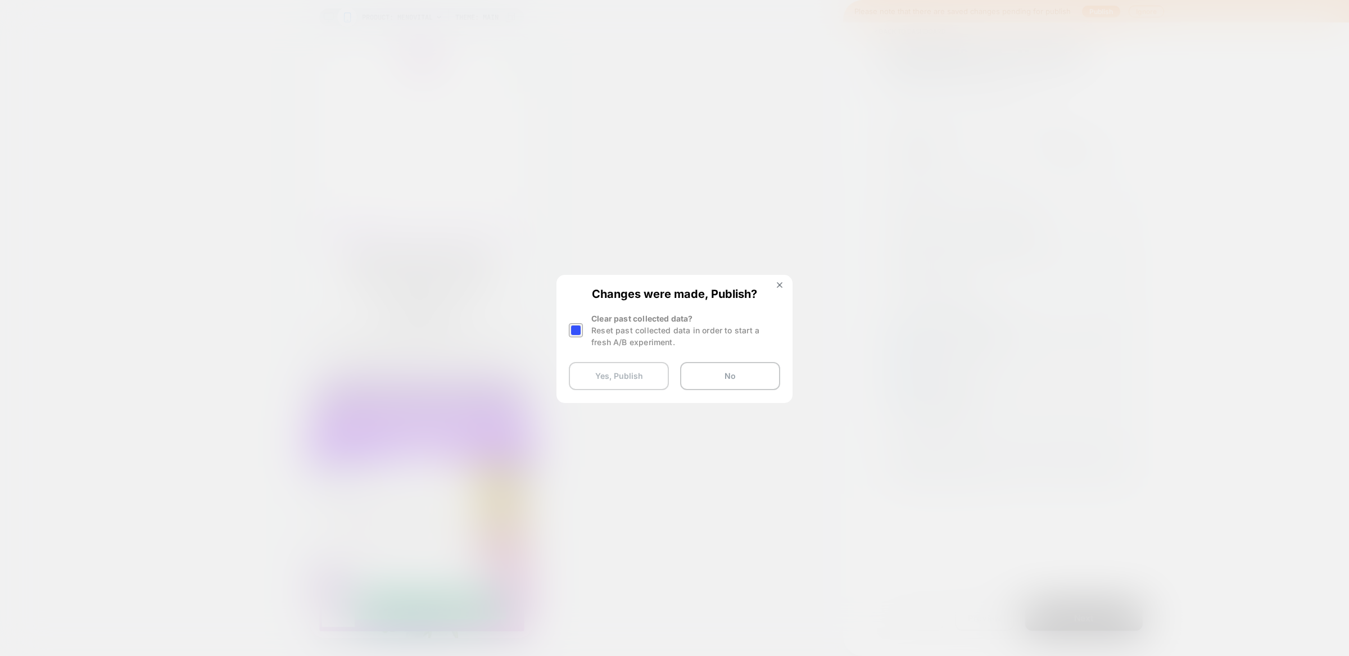
click at [639, 386] on button "Yes, Publish" at bounding box center [619, 376] width 100 height 28
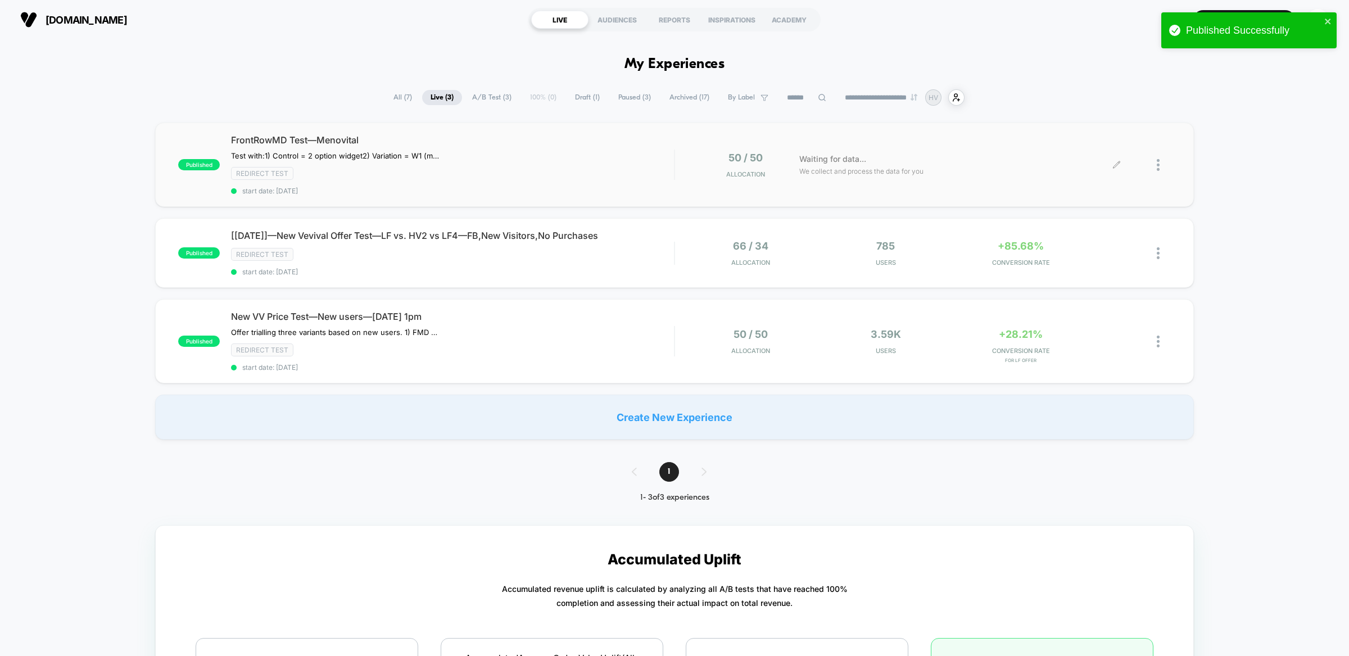
click at [1158, 160] on img at bounding box center [1158, 165] width 3 height 12
click at [1100, 148] on div "Pause" at bounding box center [1100, 151] width 101 height 25
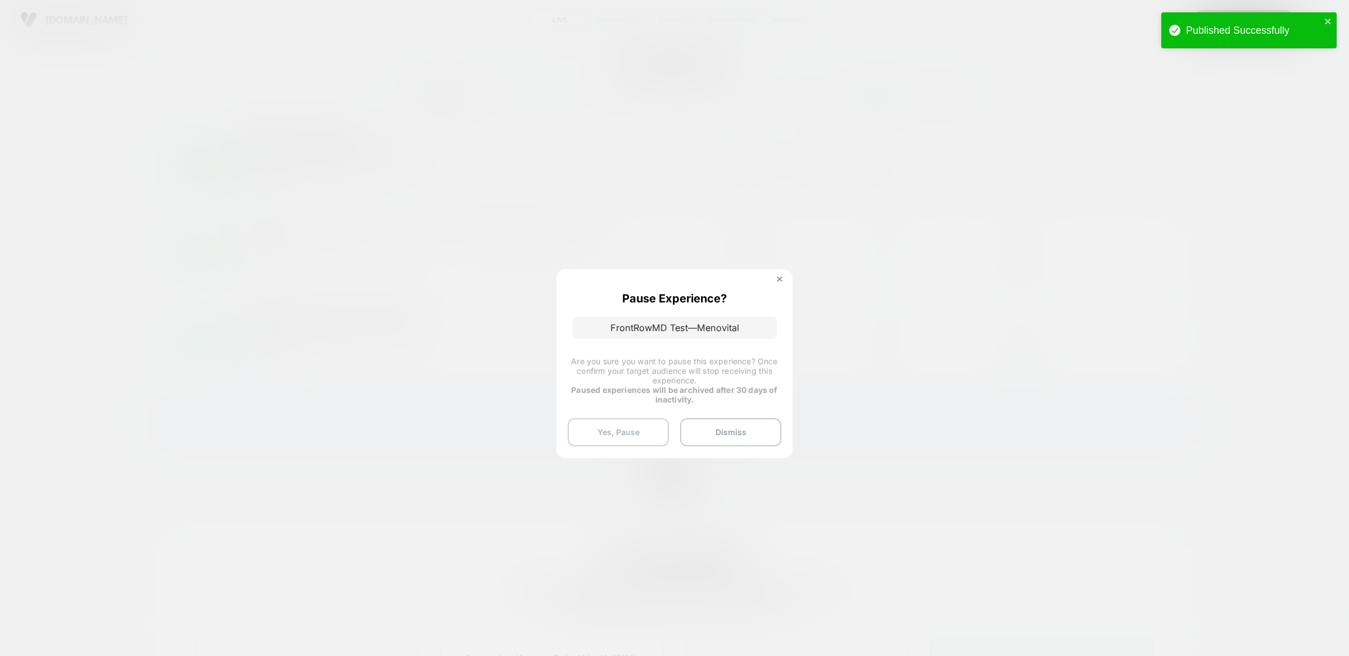
click at [647, 442] on button "Yes, Pause" at bounding box center [618, 432] width 101 height 28
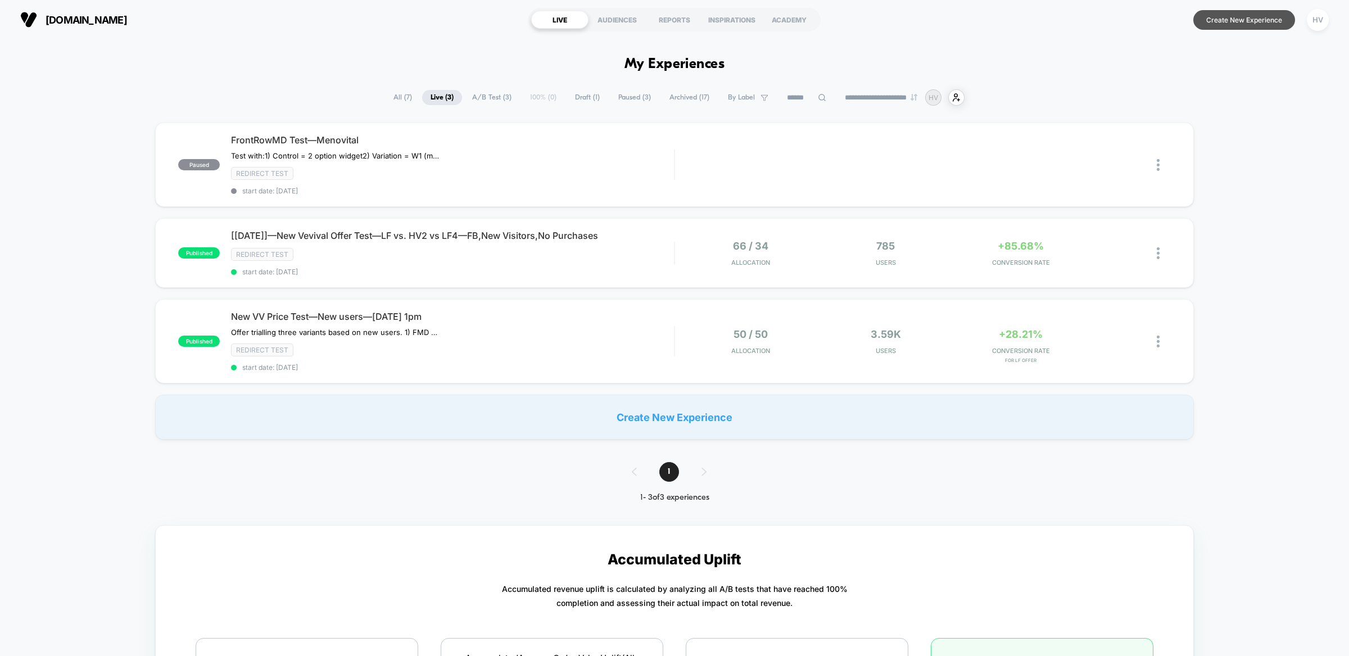
click at [1258, 19] on button "Create New Experience" at bounding box center [1244, 20] width 102 height 20
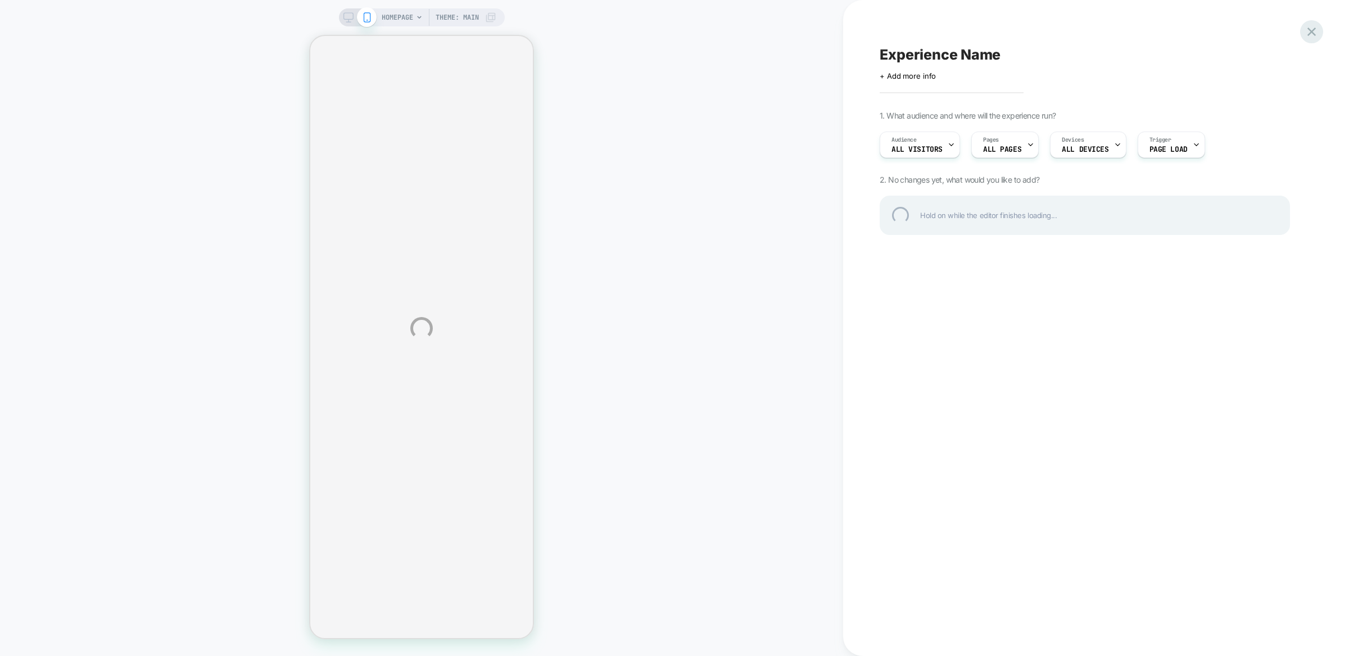
click at [1308, 28] on div at bounding box center [1311, 31] width 23 height 23
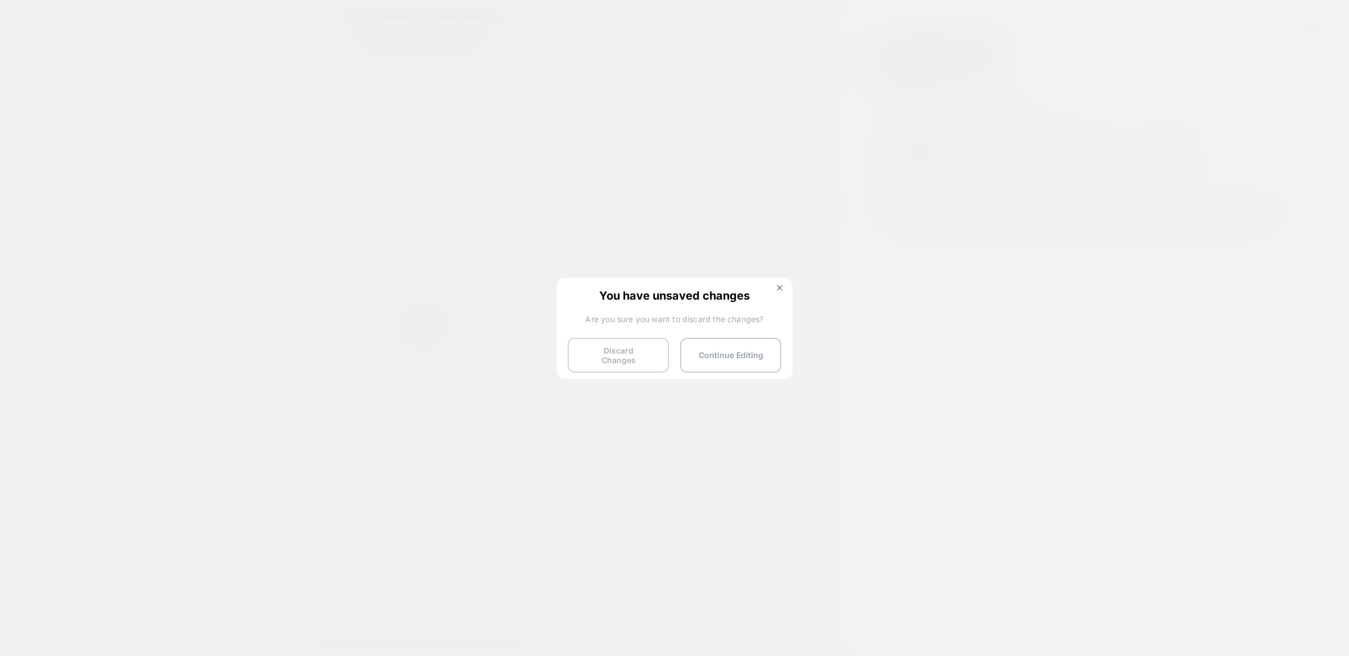
click at [645, 349] on button "Discard Changes" at bounding box center [618, 355] width 101 height 35
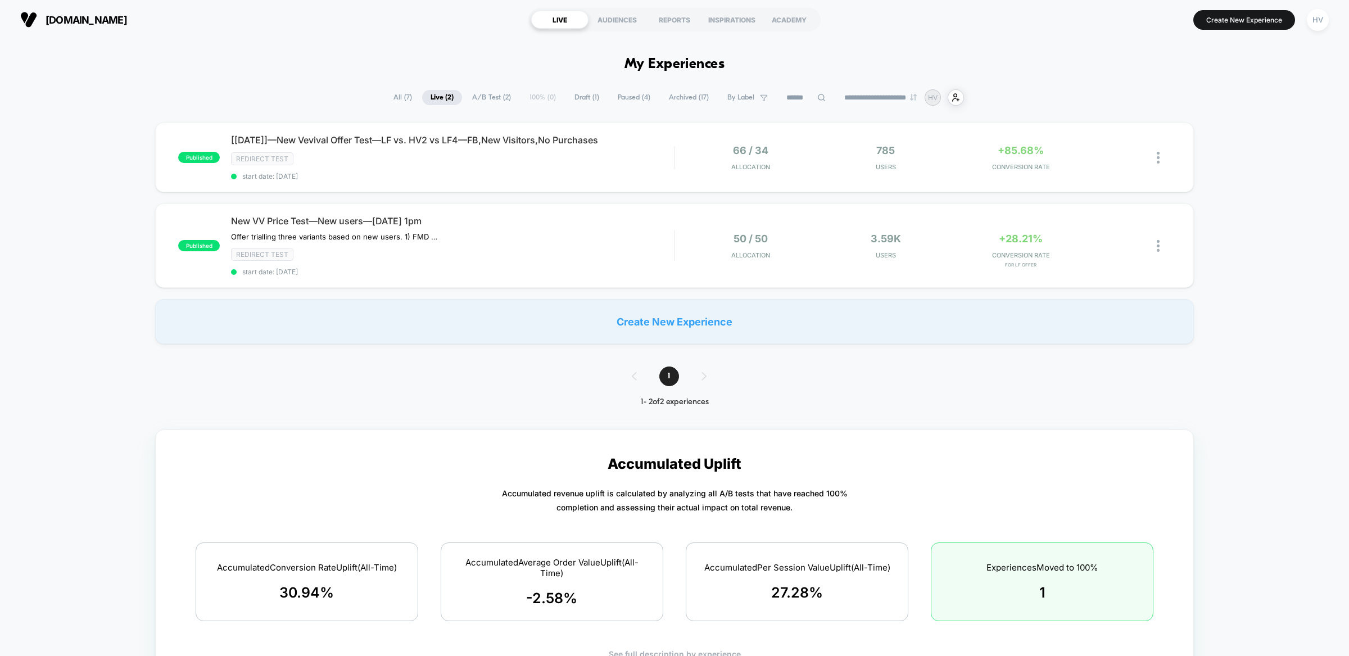
click at [469, 95] on span "A/B Test ( 2 )" at bounding box center [492, 97] width 56 height 15
click at [570, 102] on span "Draft ( 1 )" at bounding box center [587, 97] width 42 height 15
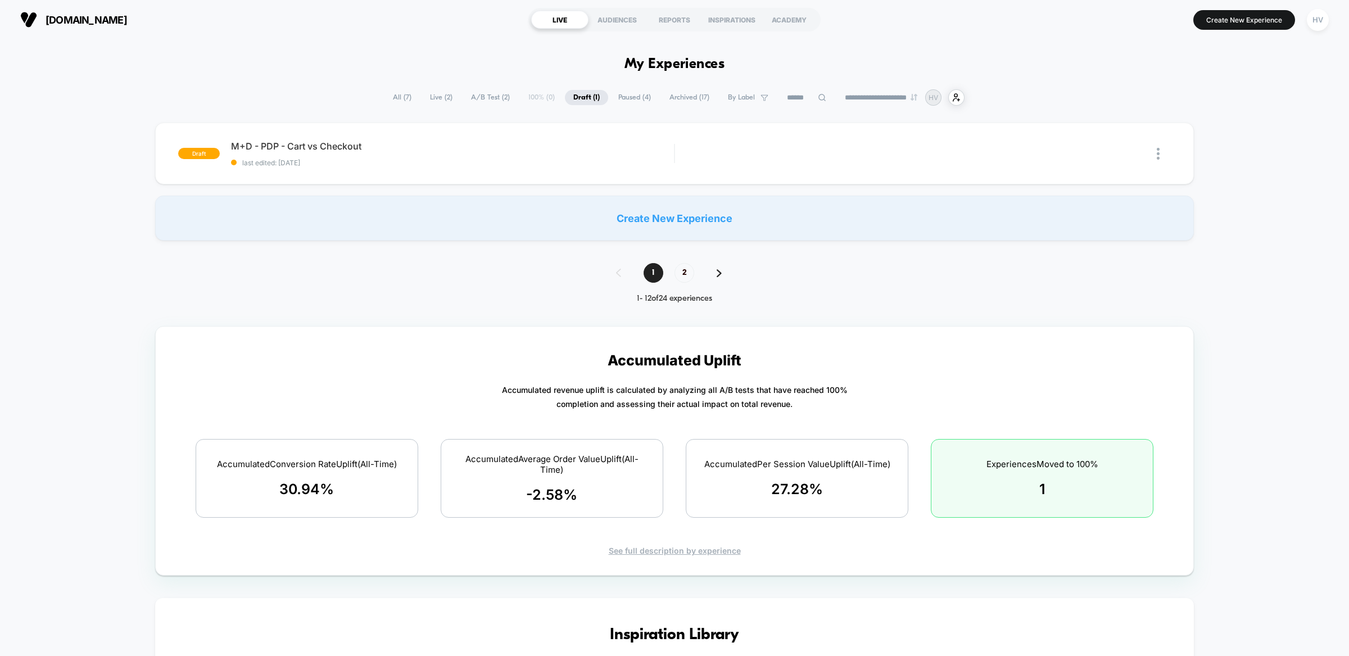
click at [628, 101] on span "Paused ( 4 )" at bounding box center [634, 97] width 49 height 15
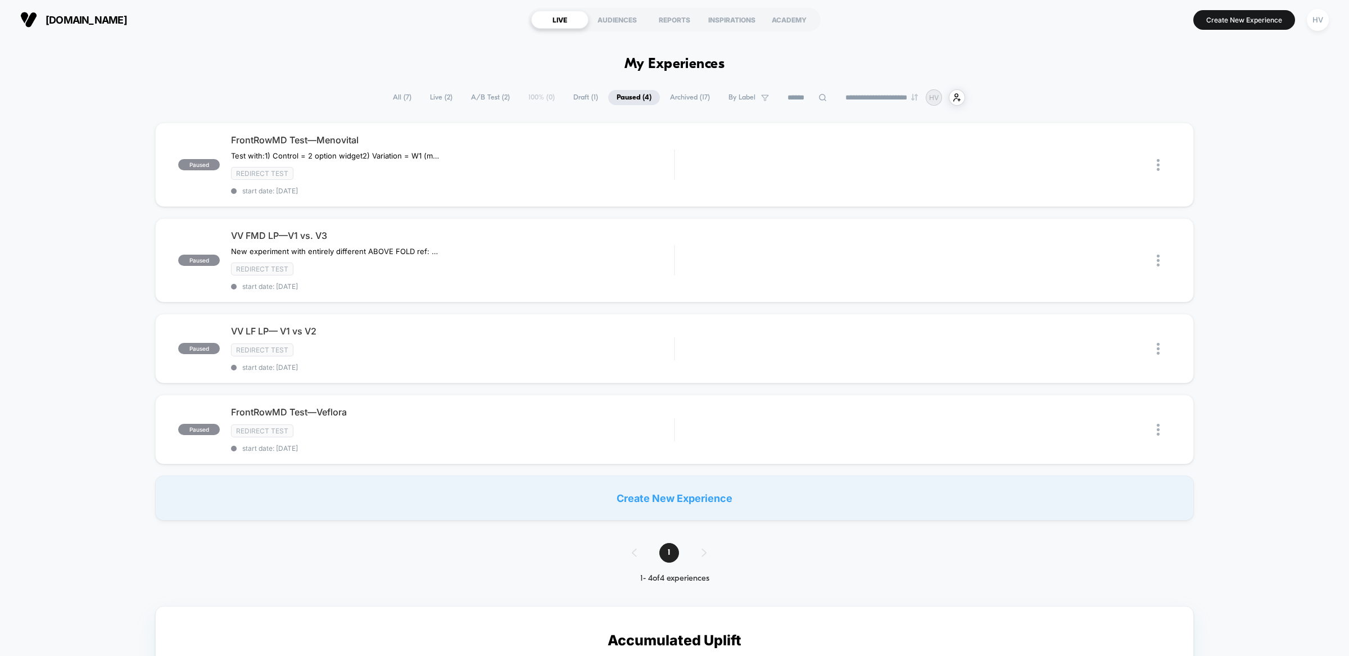
click at [579, 97] on span "Draft ( 1 )" at bounding box center [586, 97] width 42 height 15
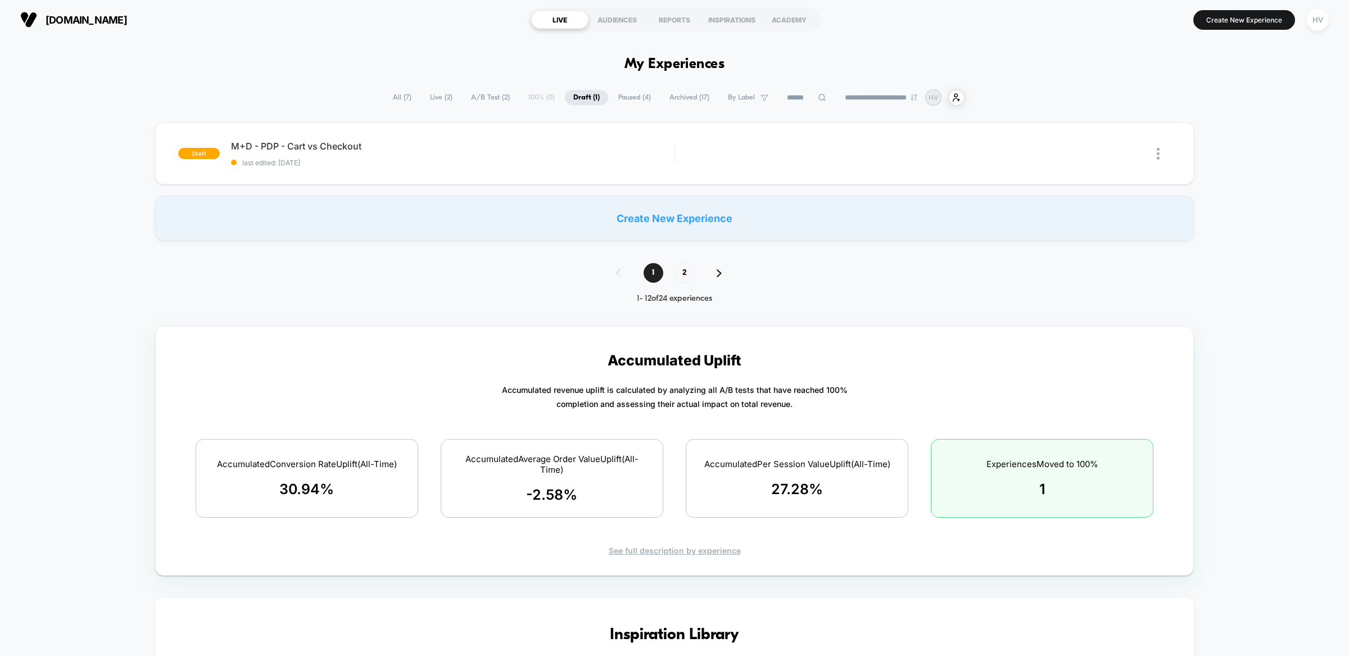
click at [630, 101] on span "Paused ( 4 )" at bounding box center [634, 97] width 49 height 15
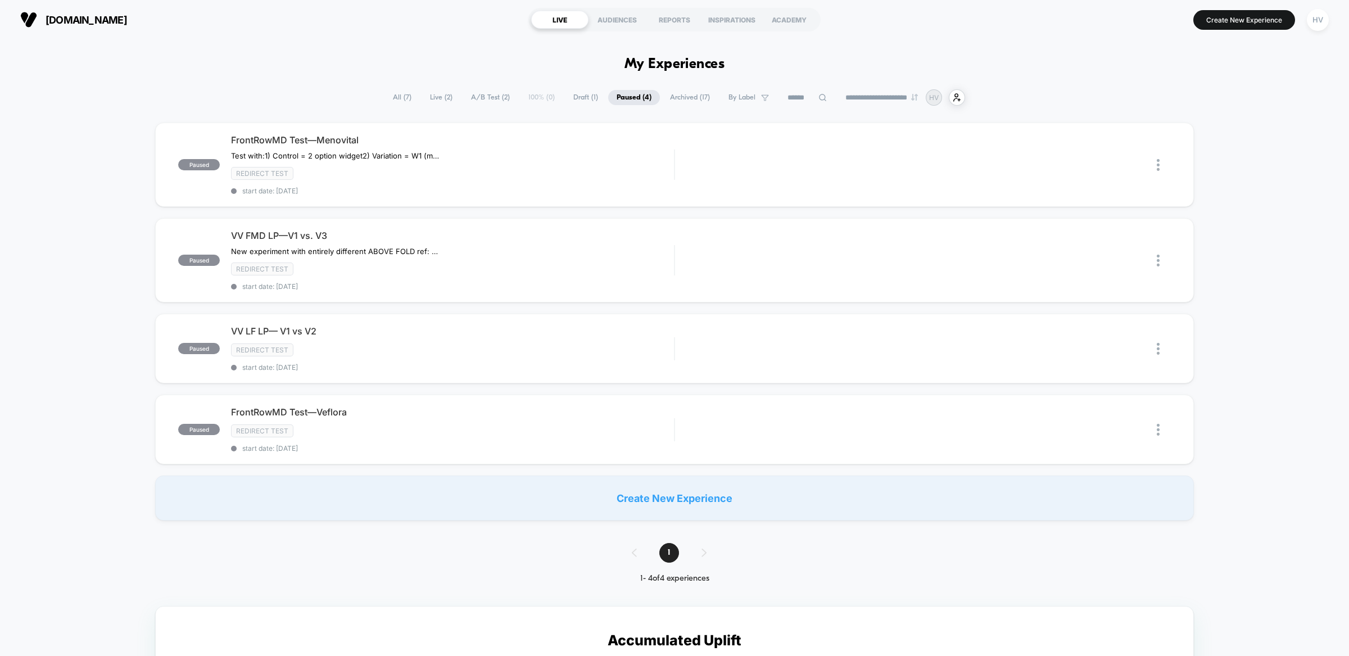
click at [676, 101] on span "Archived ( 17 )" at bounding box center [690, 97] width 57 height 15
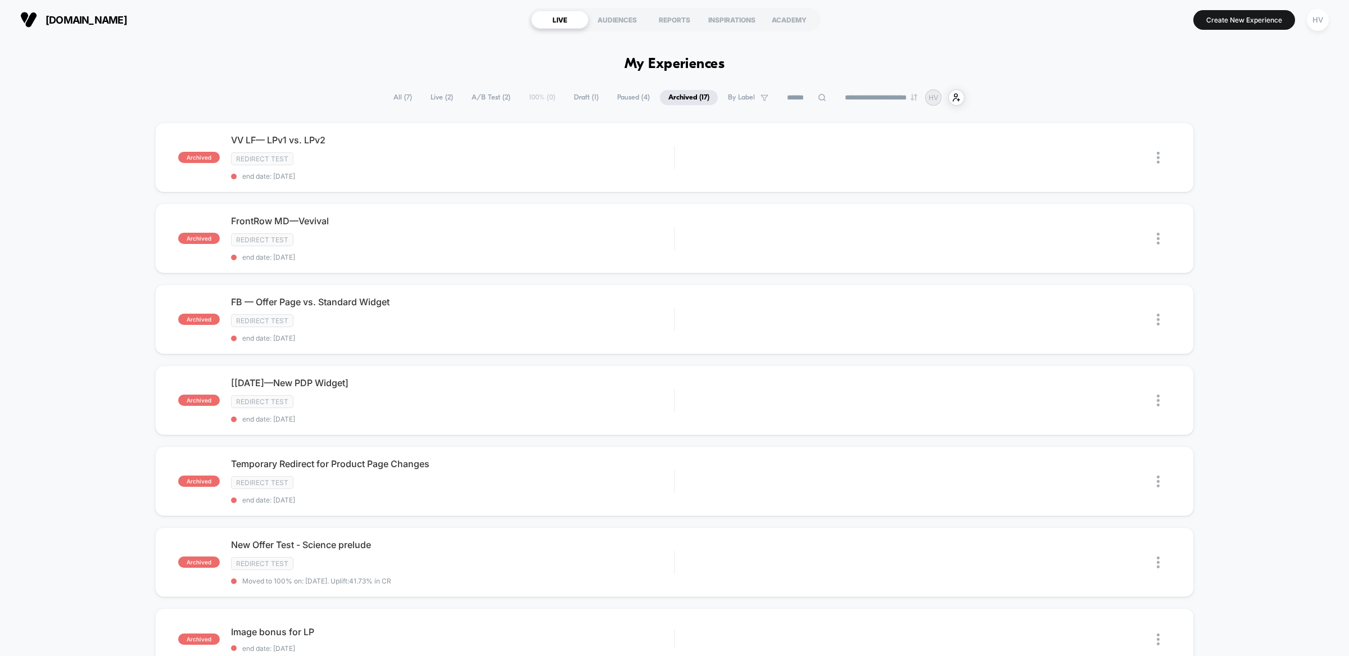
click at [627, 92] on span "Paused ( 4 )" at bounding box center [633, 97] width 49 height 15
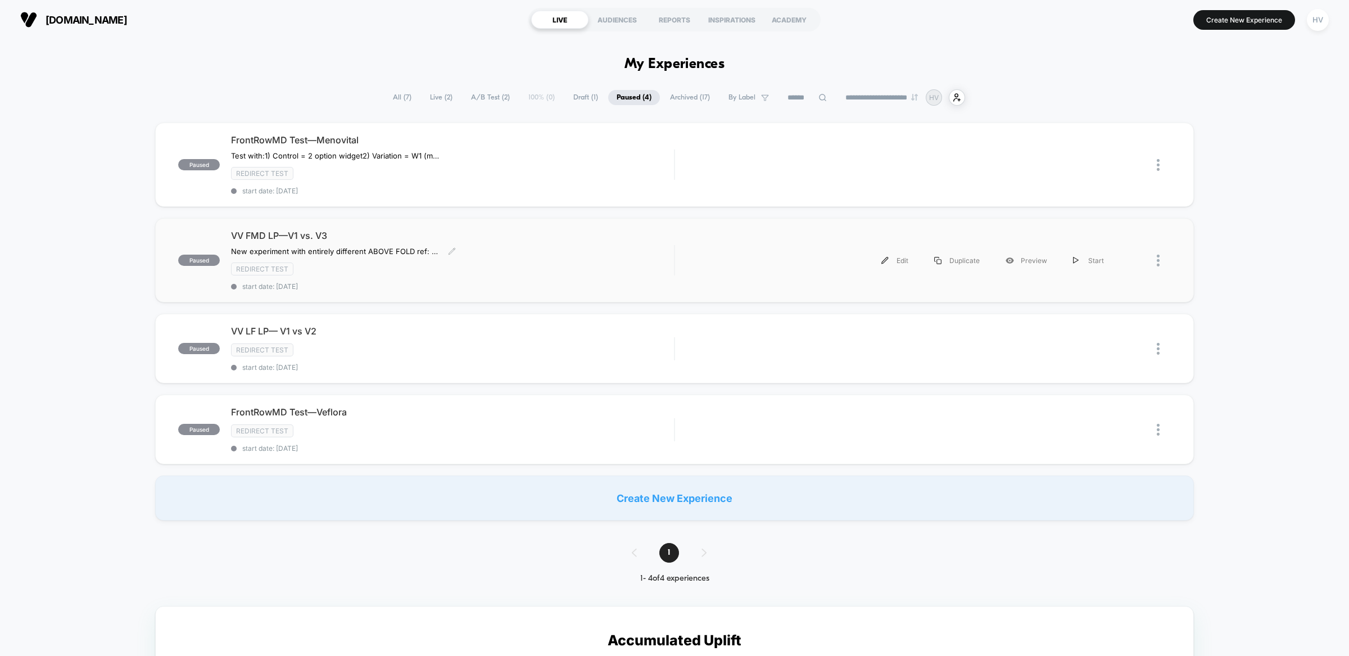
click at [659, 245] on div "VV FMD LP—V1 vs. V3 New experiment with entirely different ABOVE FOLD ref: Noti…" at bounding box center [452, 260] width 443 height 61
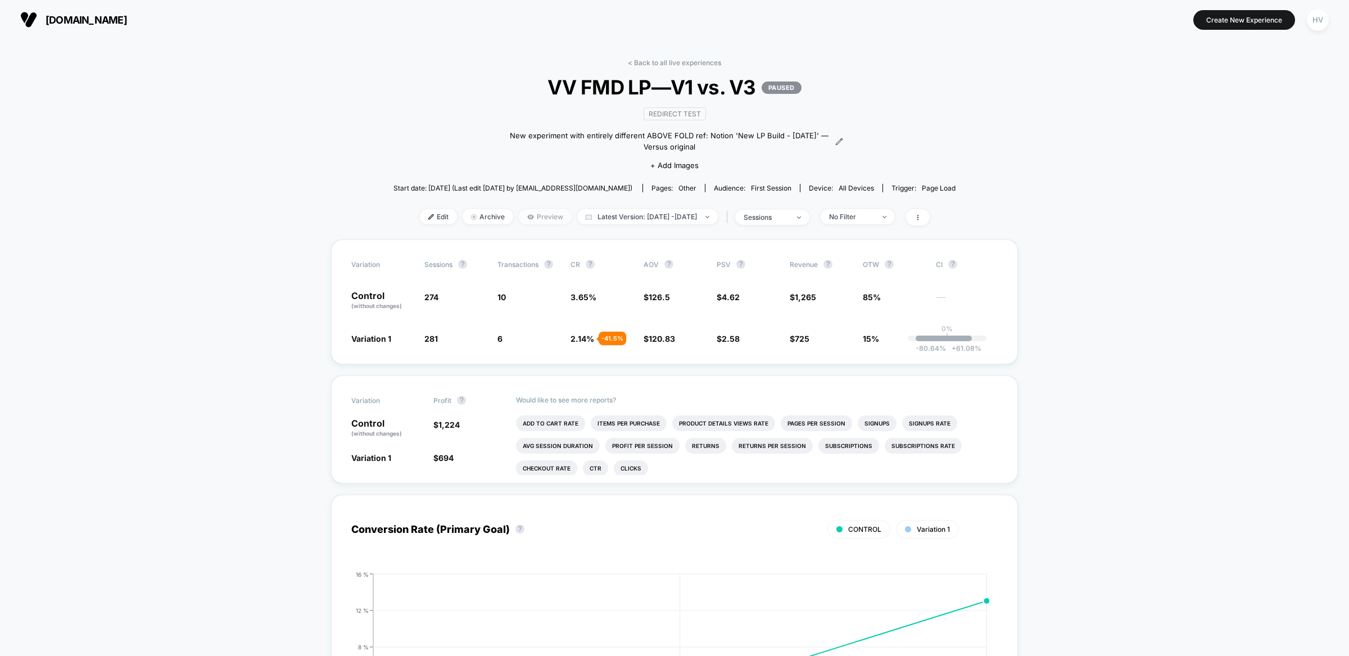
click at [527, 215] on icon at bounding box center [530, 217] width 7 height 7
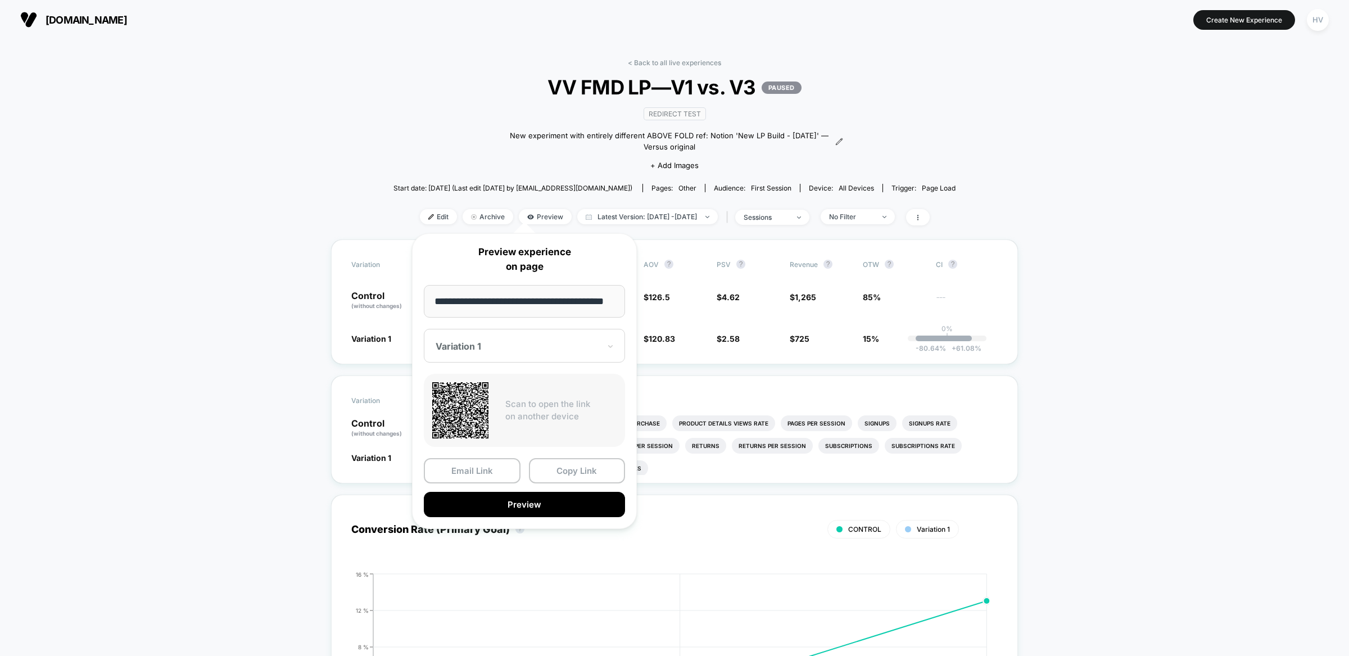
click at [518, 358] on div "Variation 1" at bounding box center [524, 346] width 201 height 34
click at [546, 506] on button "Preview" at bounding box center [524, 504] width 201 height 25
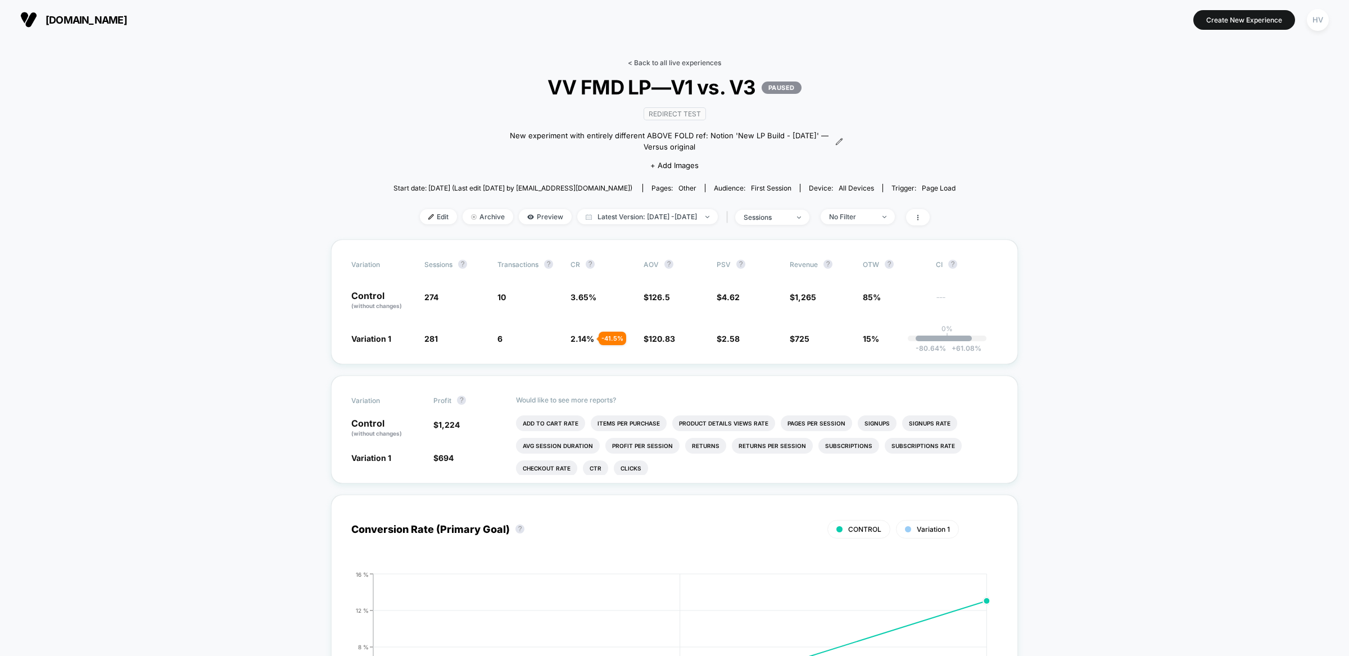
click at [694, 61] on link "< Back to all live experiences" at bounding box center [674, 62] width 93 height 8
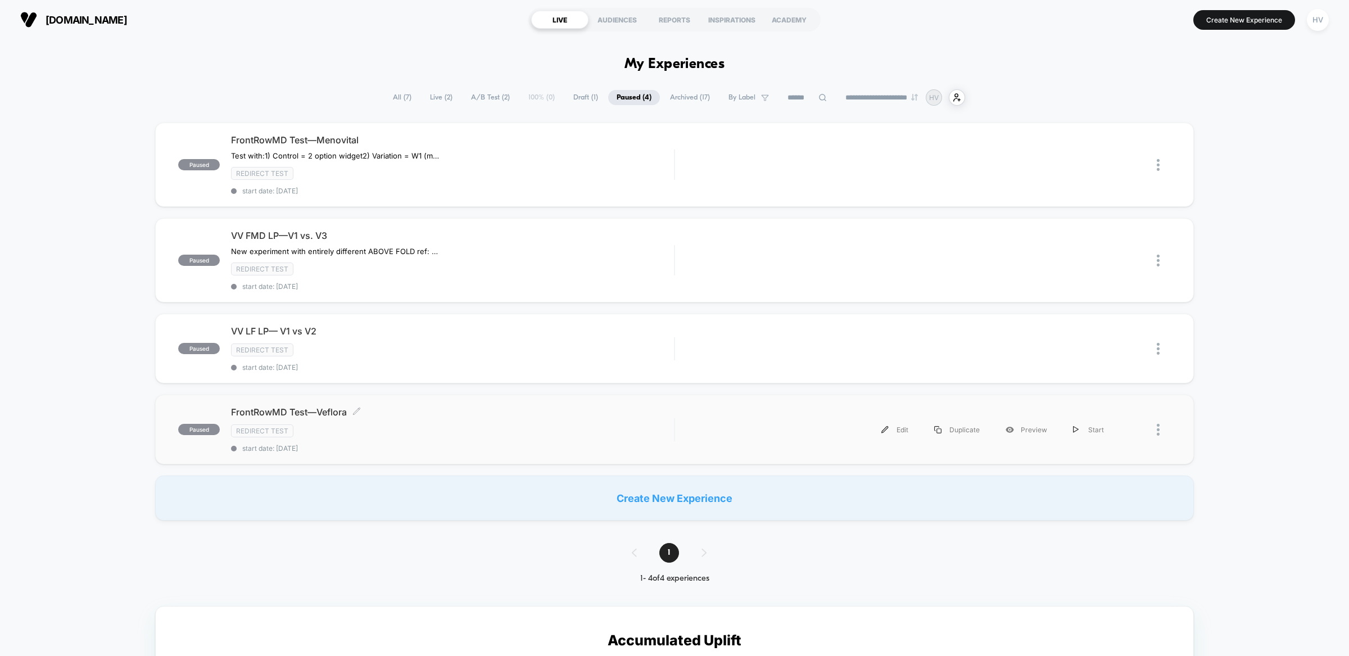
click at [437, 424] on div "Redirect Test" at bounding box center [452, 430] width 443 height 13
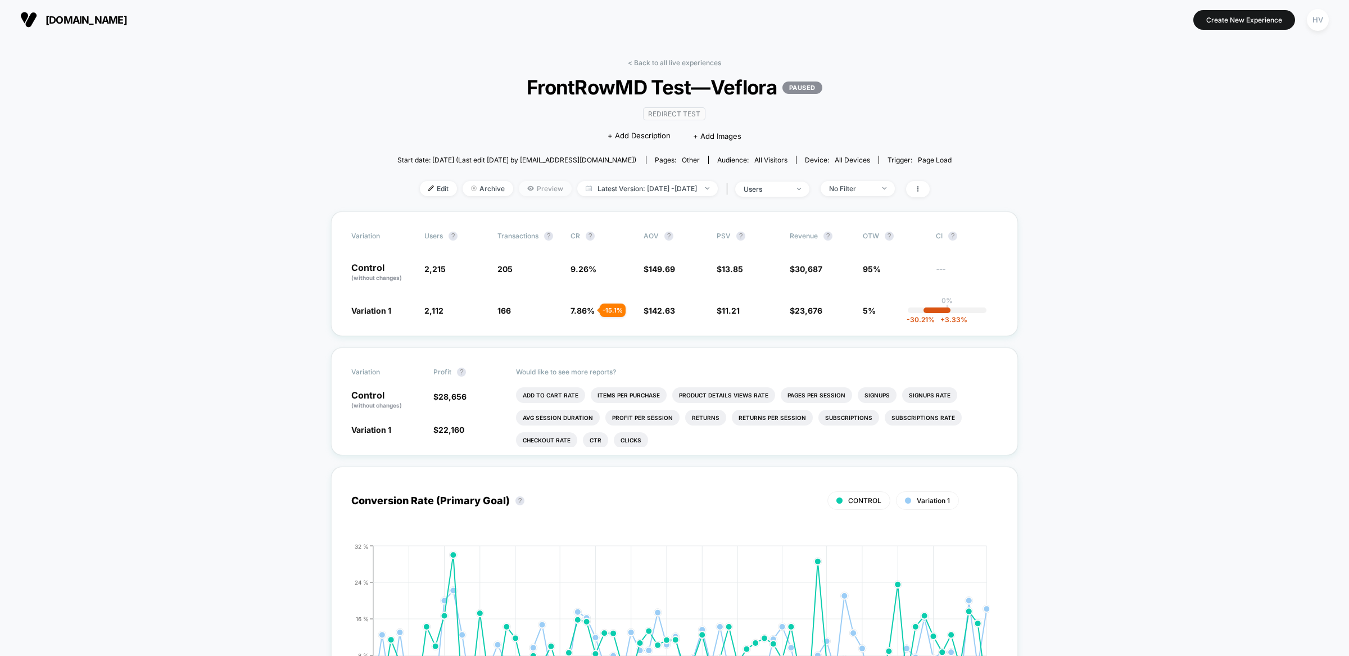
click at [530, 186] on span "Preview" at bounding box center [545, 188] width 53 height 15
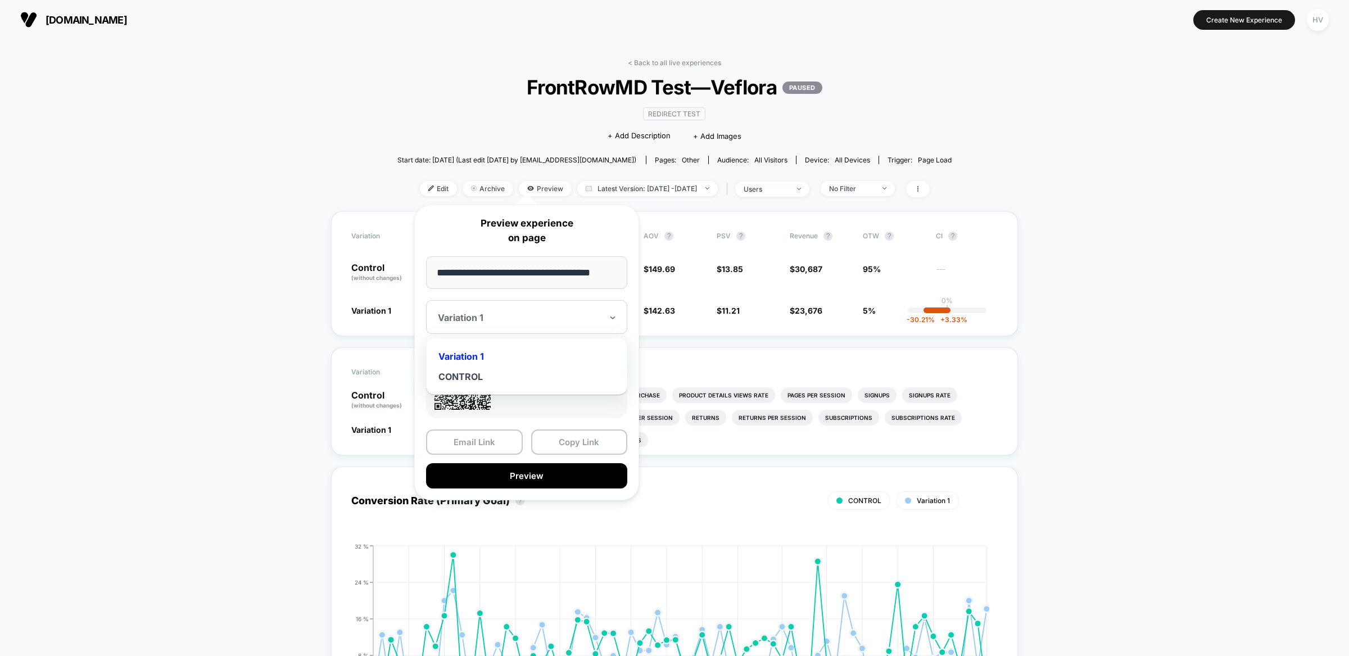
click at [526, 306] on div "Variation 1" at bounding box center [526, 317] width 201 height 34
click at [496, 369] on div "CONTROL" at bounding box center [527, 377] width 190 height 20
click at [525, 474] on button "Preview" at bounding box center [526, 475] width 201 height 25
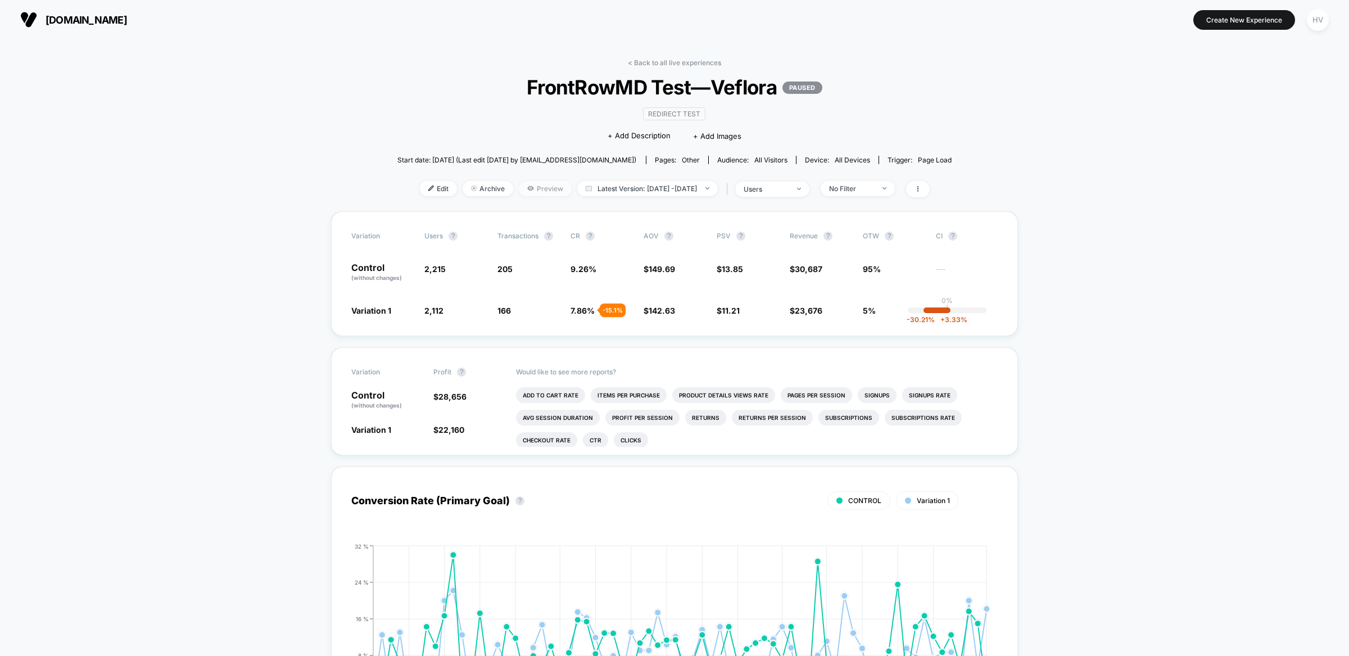
click at [525, 189] on span "Preview" at bounding box center [545, 188] width 53 height 15
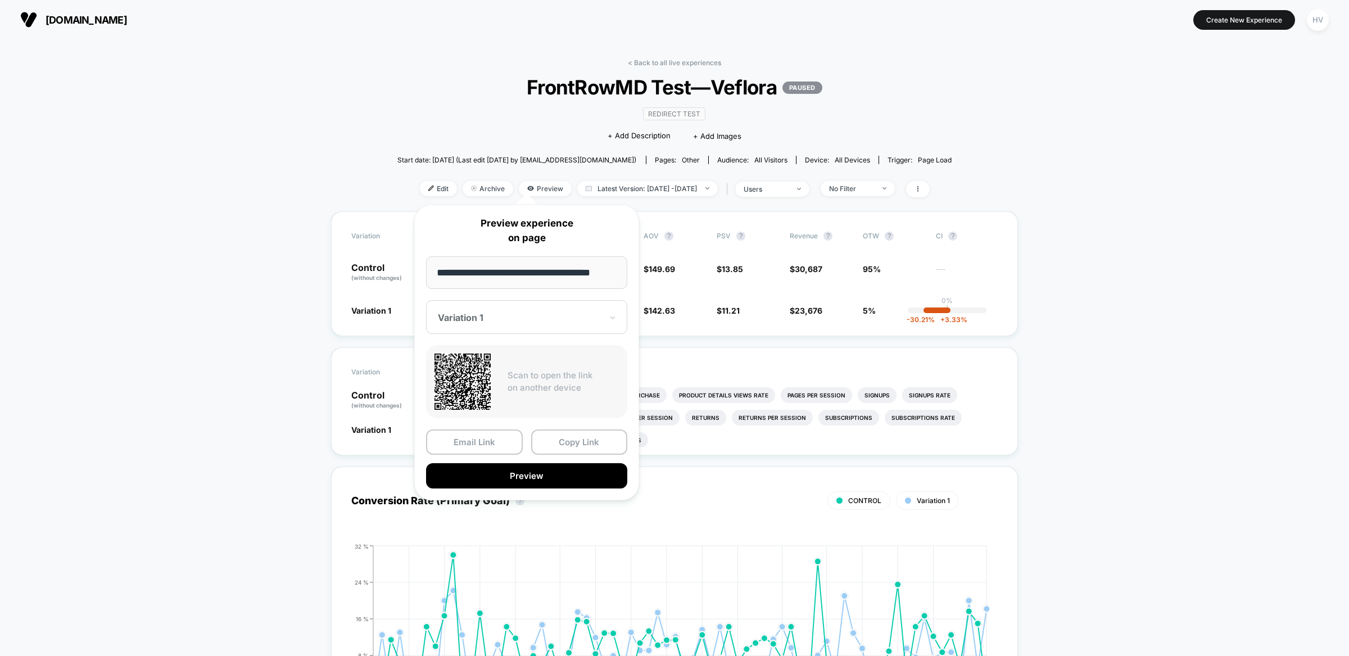
click at [542, 320] on div at bounding box center [520, 317] width 164 height 11
click at [523, 480] on button "Preview" at bounding box center [526, 475] width 201 height 25
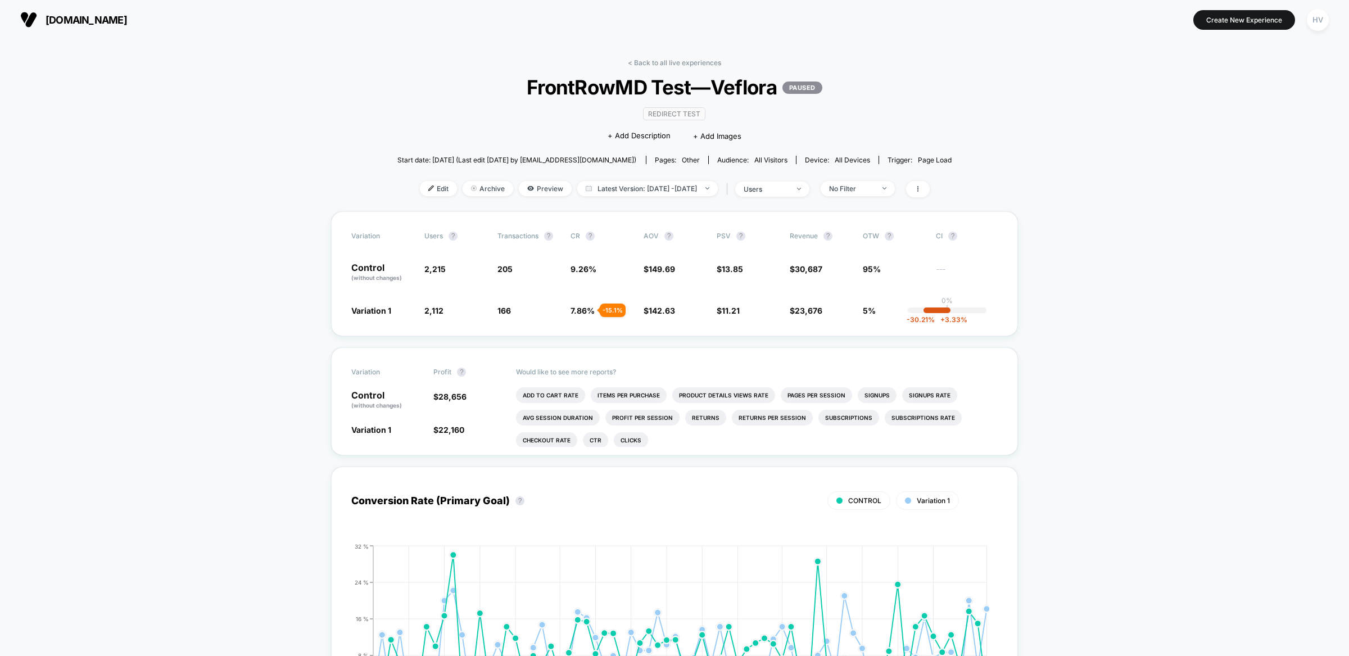
click at [649, 65] on link "< Back to all live experiences" at bounding box center [674, 62] width 93 height 8
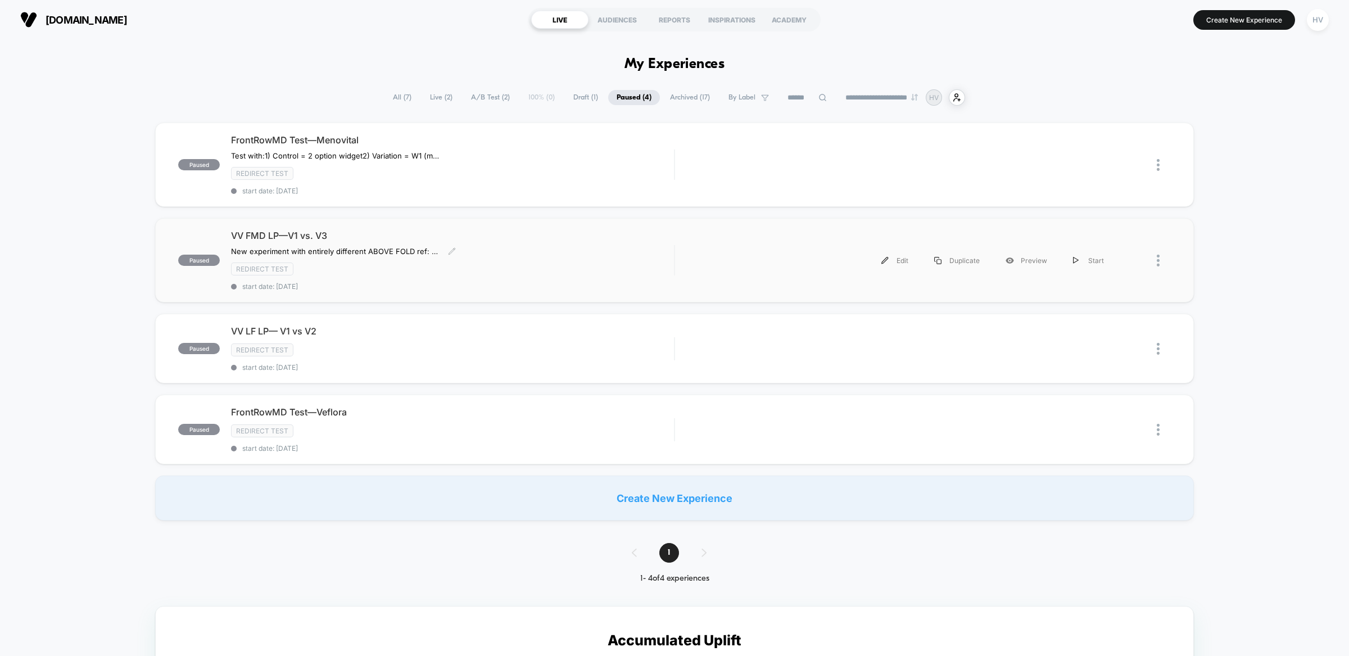
click at [331, 234] on span "VV FMD LP—V1 vs. V3" at bounding box center [452, 235] width 443 height 11
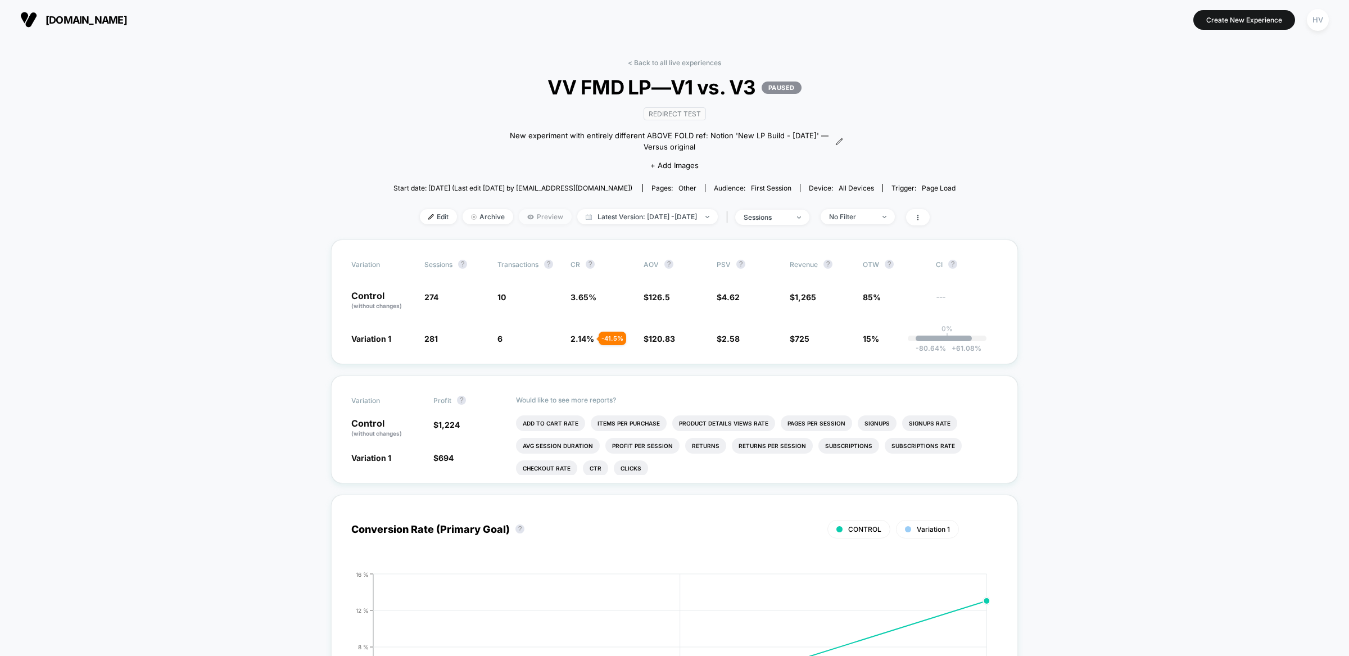
click at [527, 215] on icon at bounding box center [530, 216] width 6 height 4
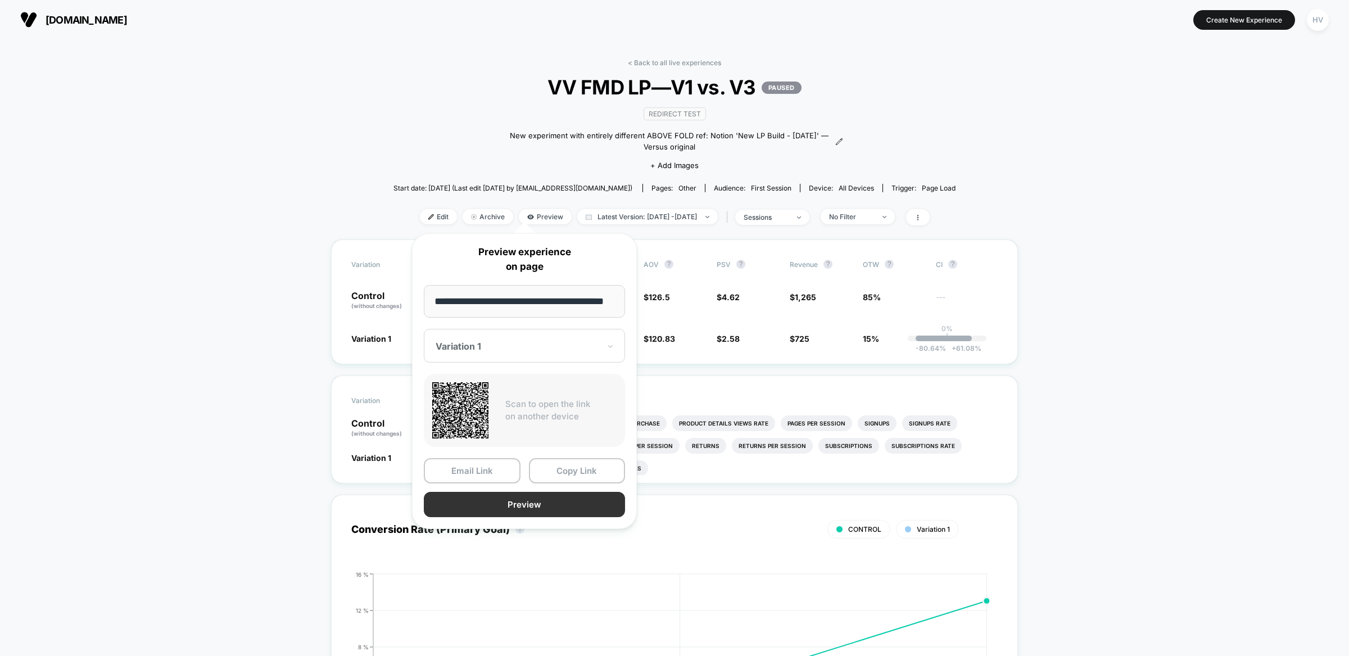
click at [485, 507] on button "Preview" at bounding box center [524, 504] width 201 height 25
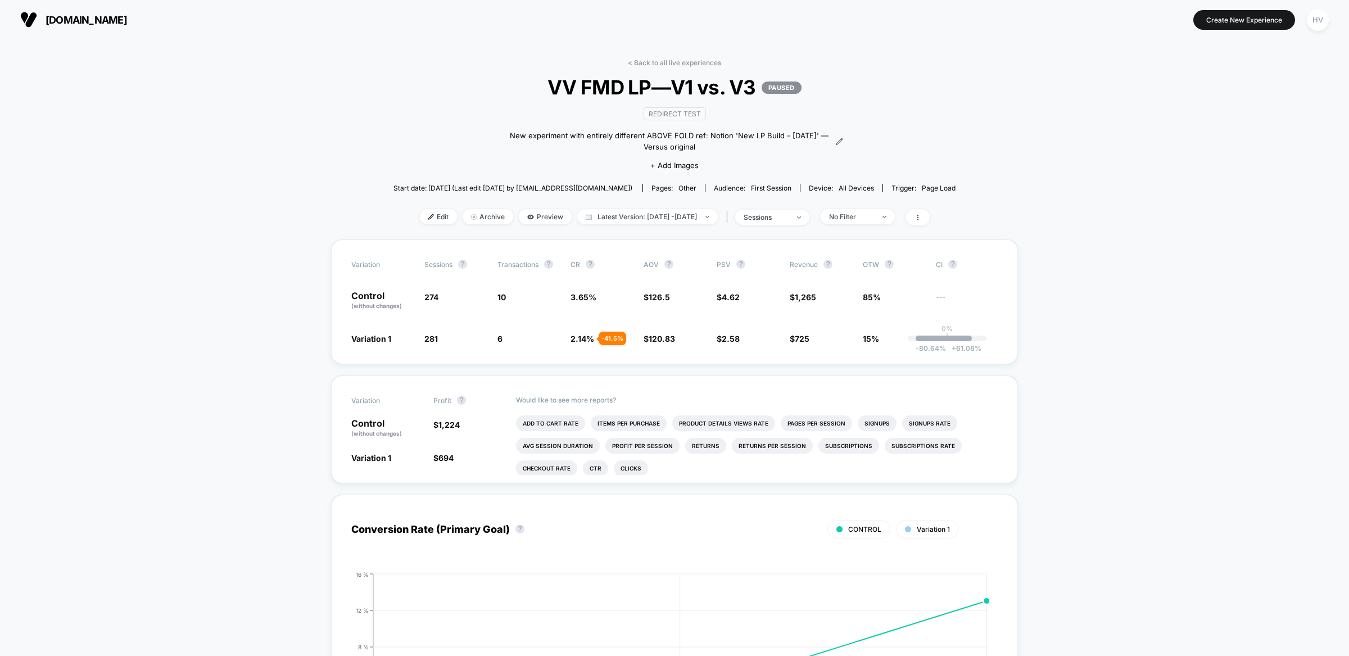
click at [636, 60] on link "< Back to all live experiences" at bounding box center [674, 62] width 93 height 8
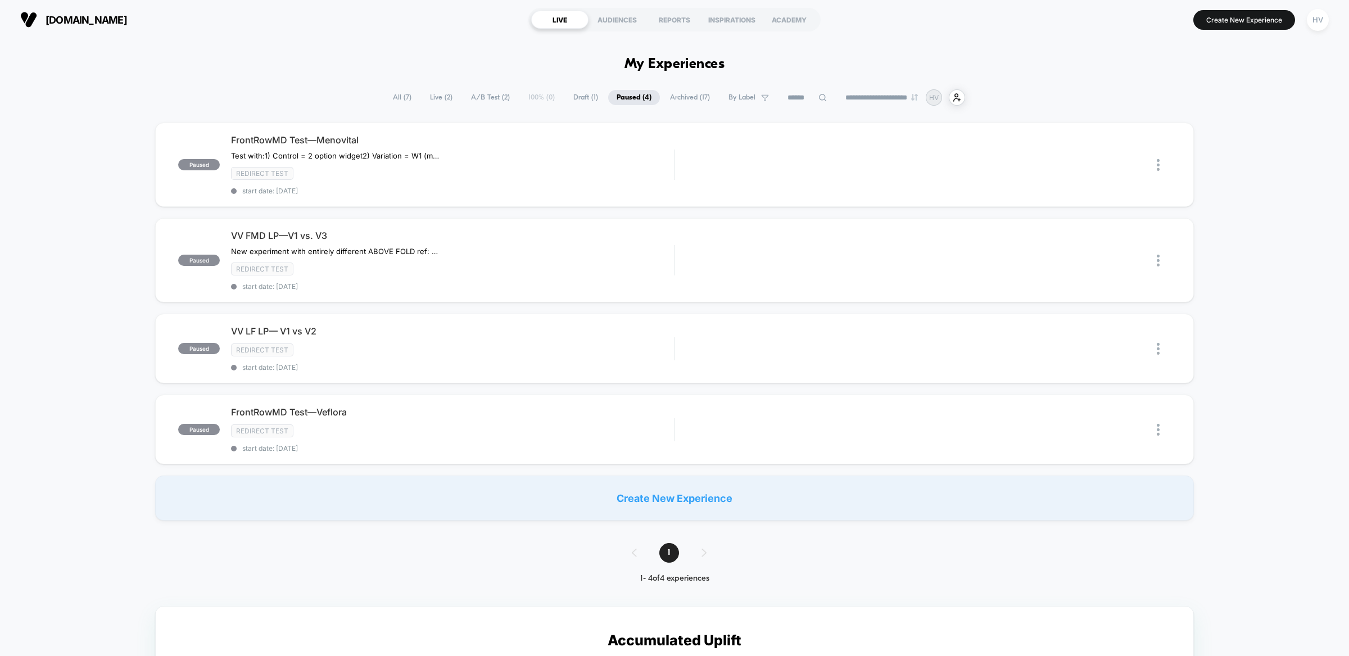
click at [403, 98] on span "All ( 7 )" at bounding box center [402, 97] width 35 height 15
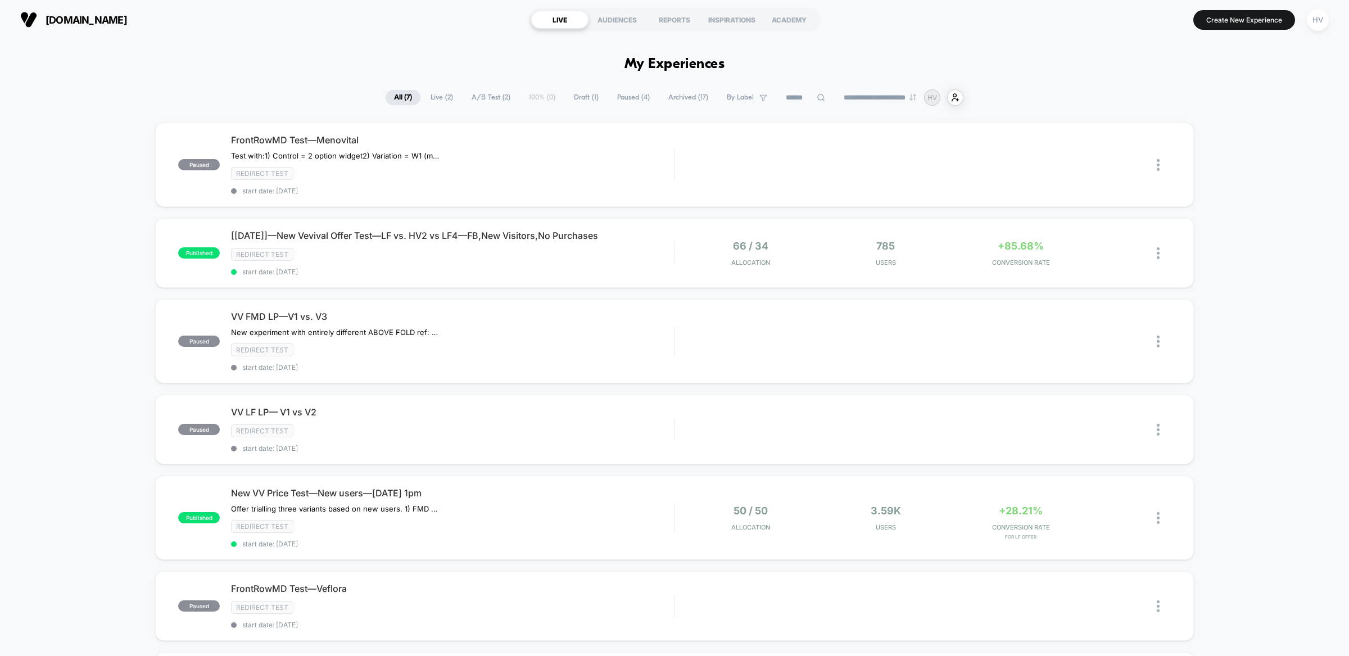
click at [440, 101] on span "Live ( 2 )" at bounding box center [441, 97] width 39 height 15
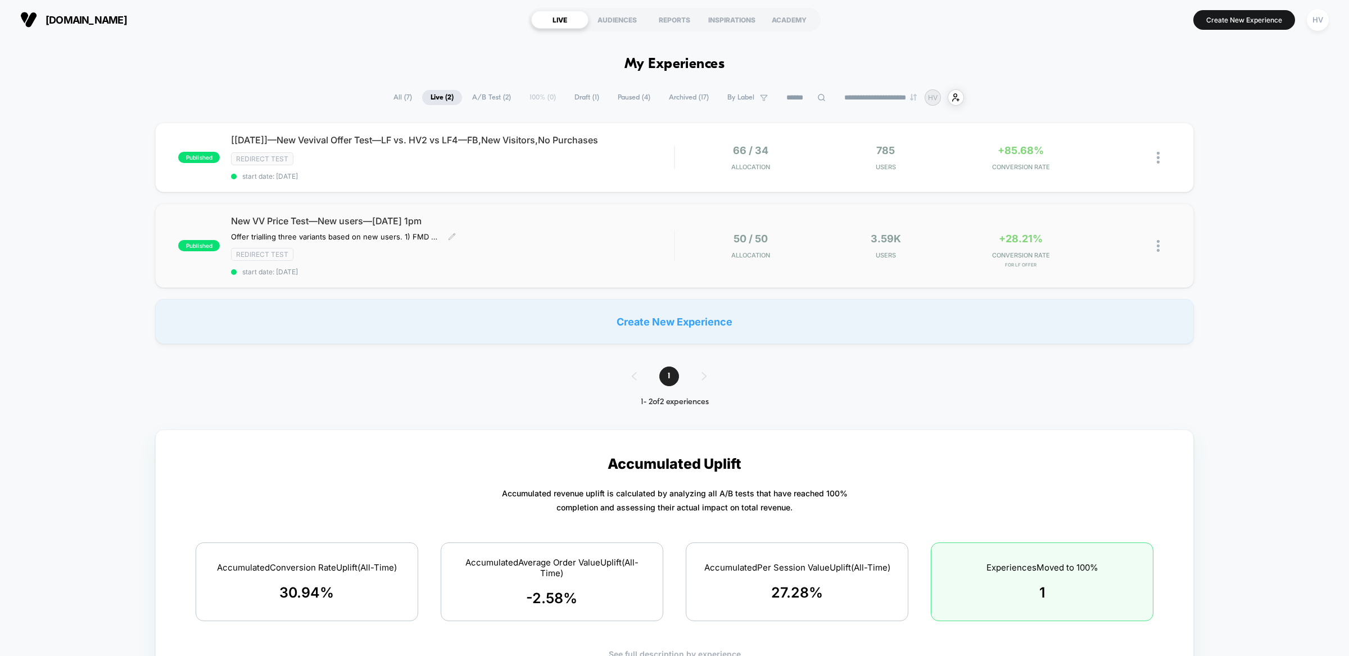
click at [516, 258] on div "Redirect Test" at bounding box center [452, 254] width 443 height 13
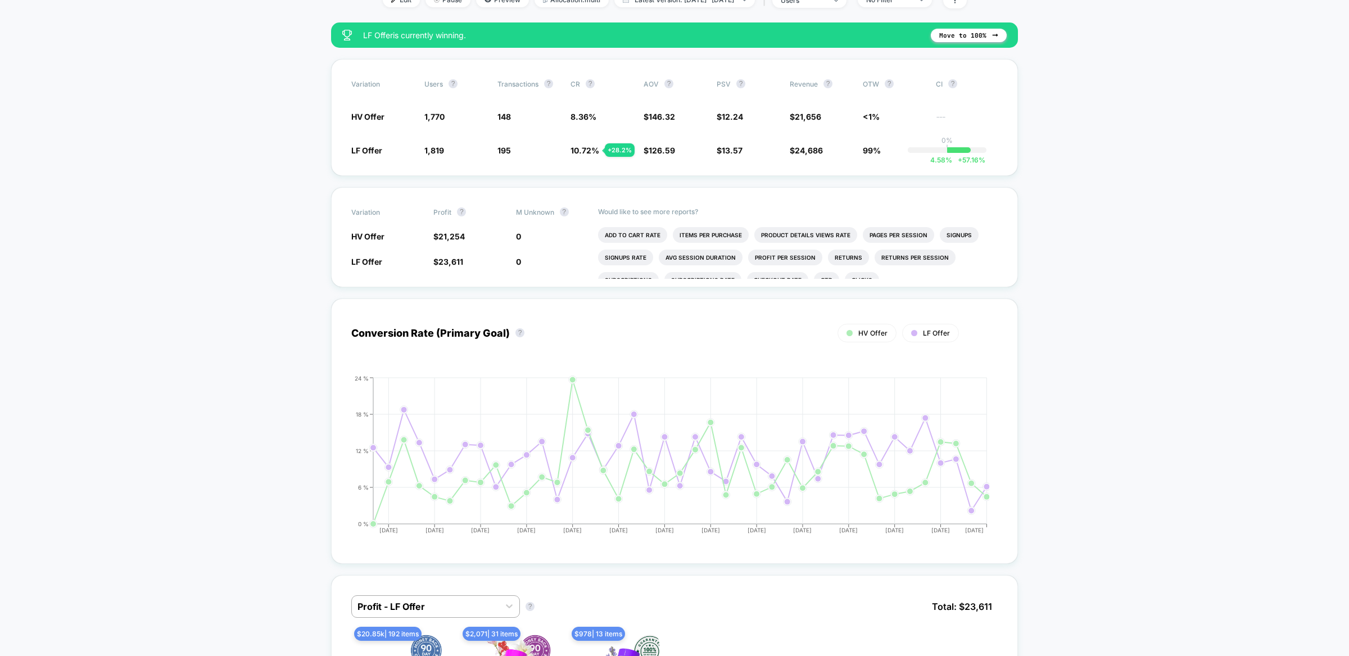
scroll to position [17, 0]
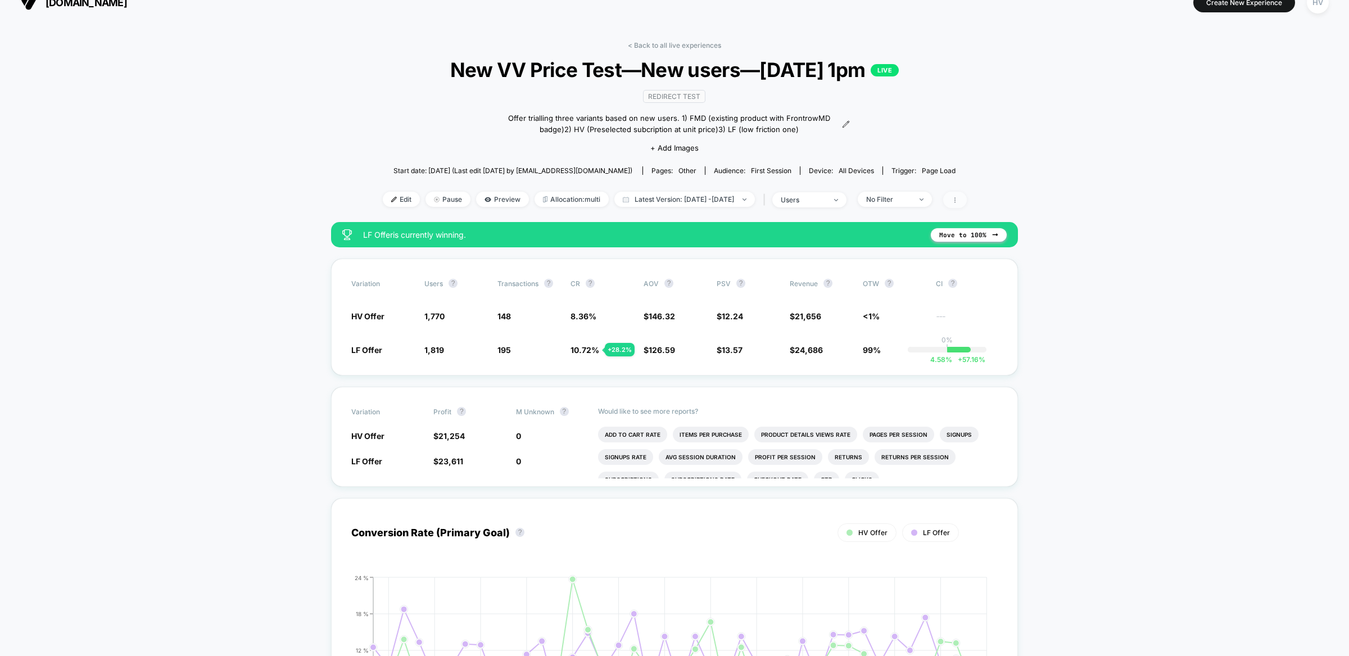
click at [967, 192] on span at bounding box center [955, 200] width 24 height 16
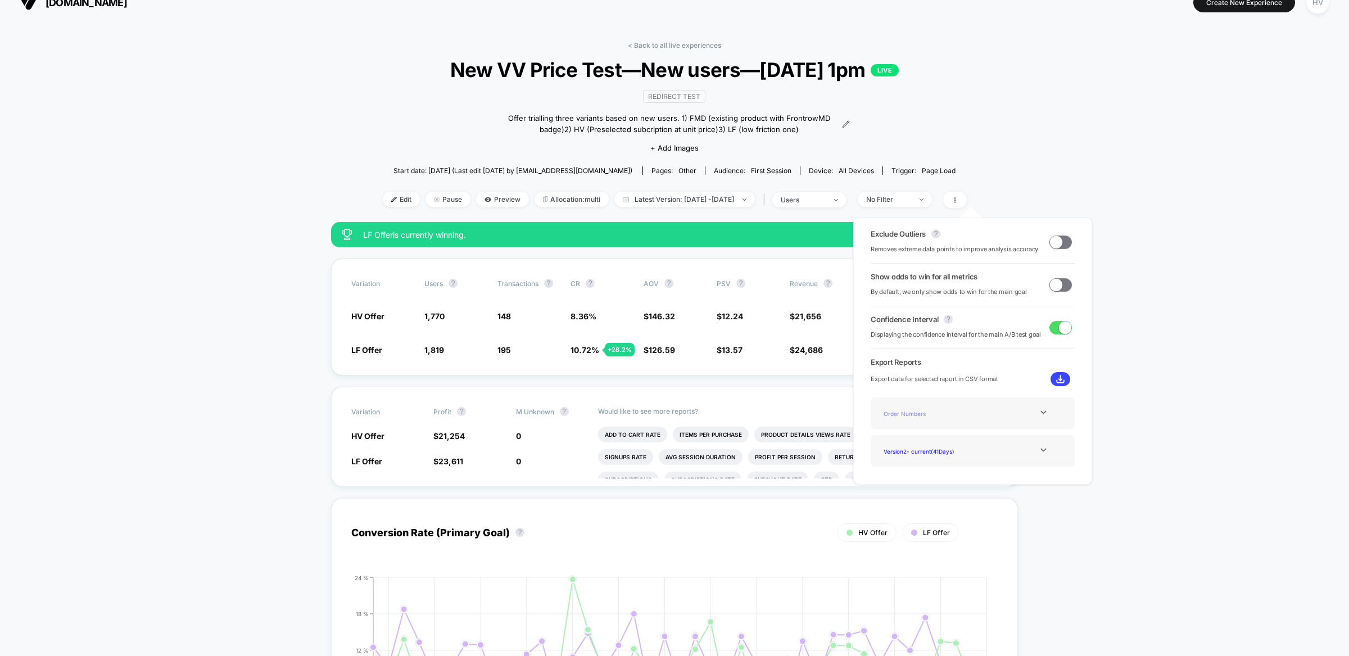
click at [902, 417] on div "Order Numbers" at bounding box center [924, 413] width 90 height 15
click at [1059, 377] on img at bounding box center [1060, 379] width 8 height 8
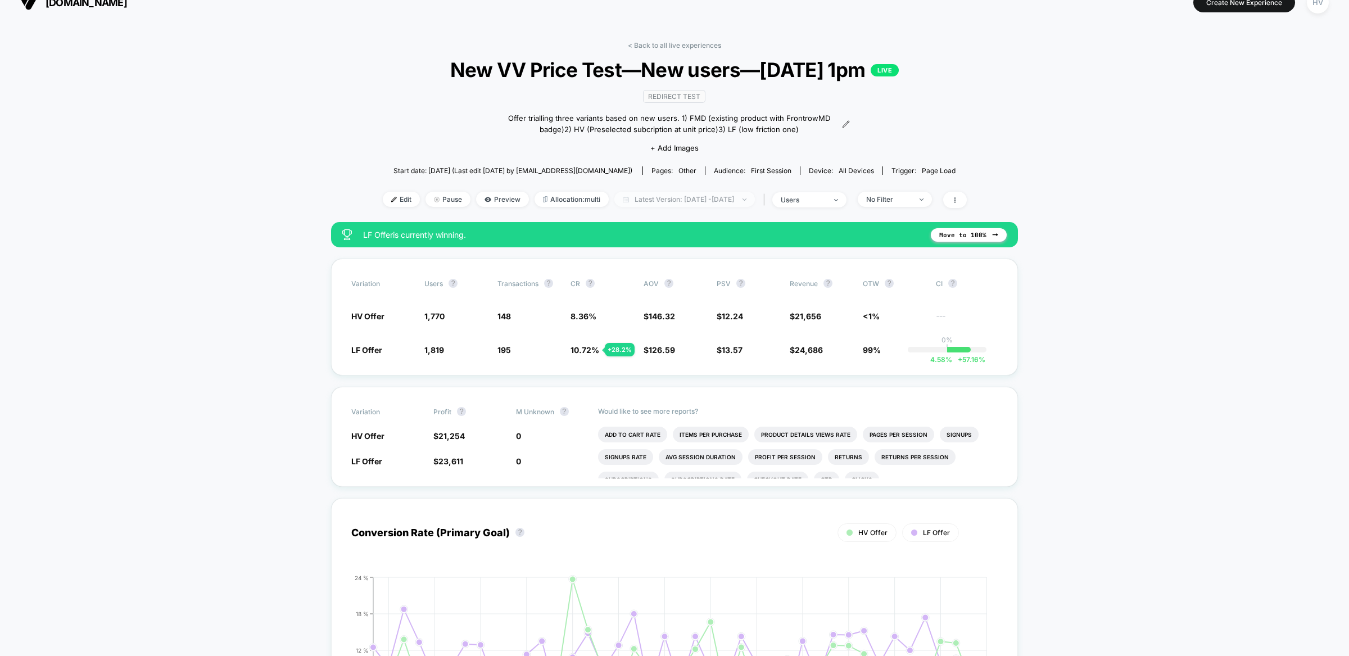
click at [717, 195] on span "Latest Version: [DATE] - [DATE]" at bounding box center [684, 199] width 141 height 15
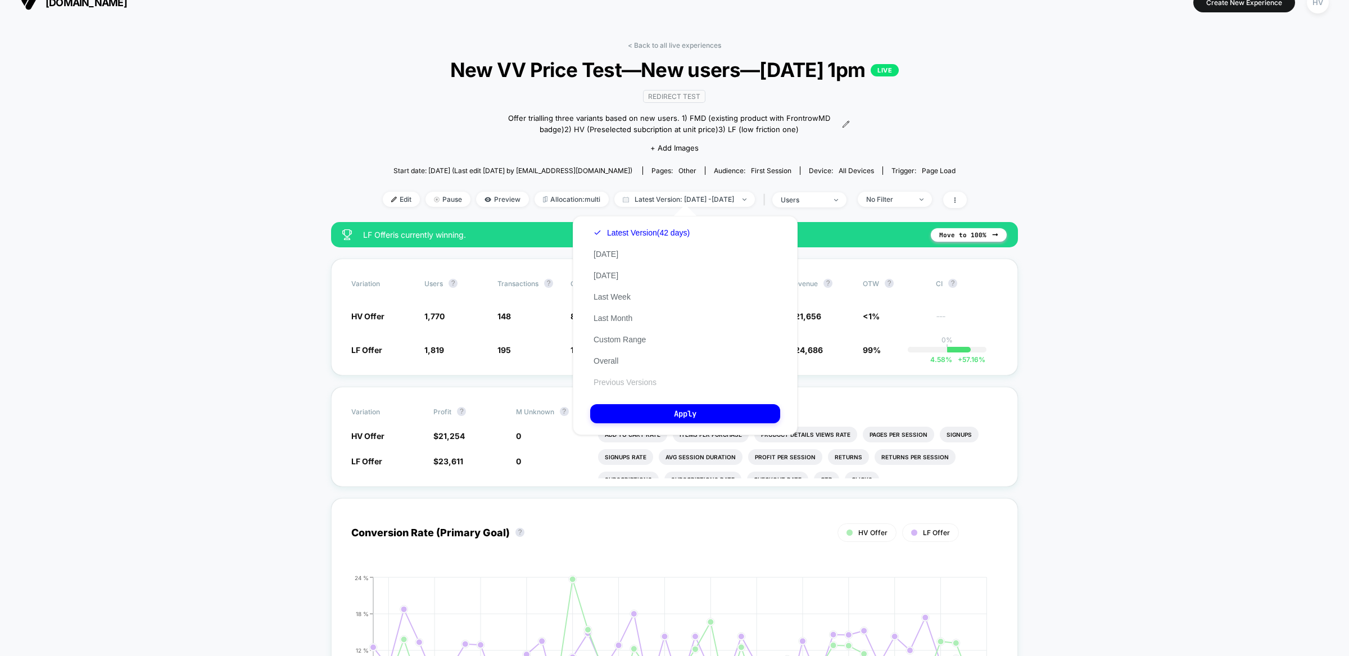
click at [645, 380] on button "Previous Versions" at bounding box center [625, 382] width 70 height 10
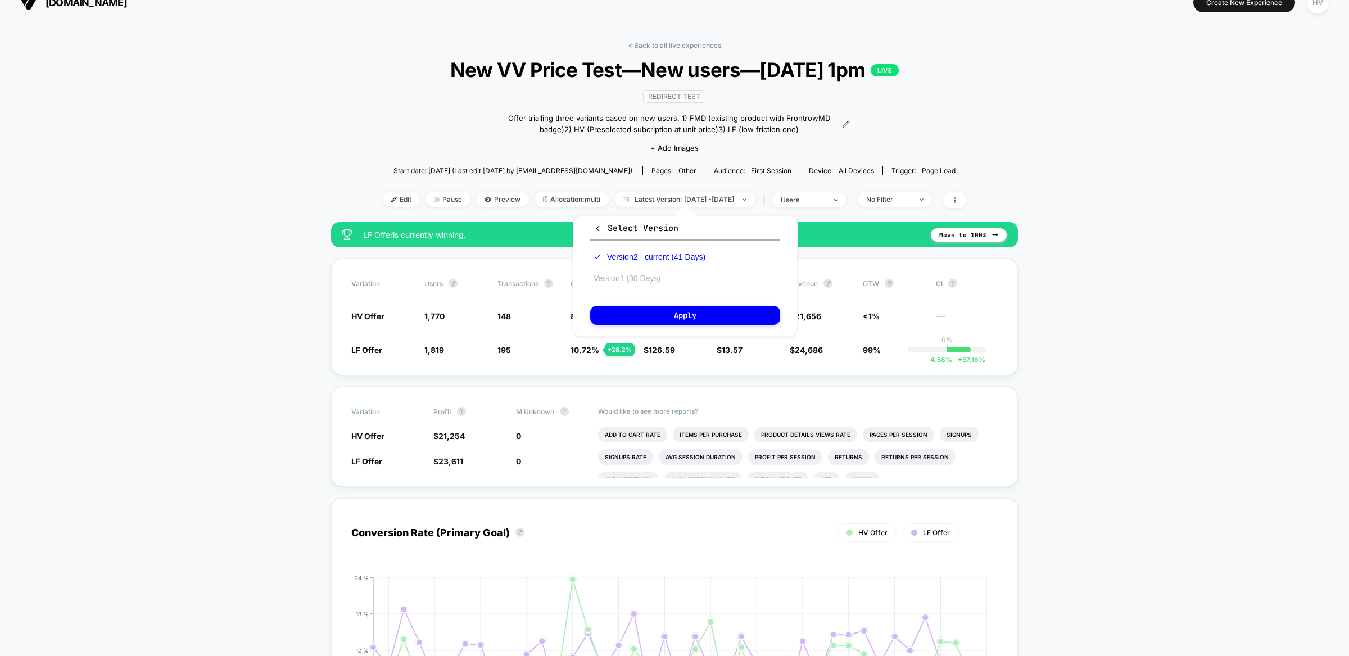
click at [606, 275] on button "Version 1 (30 Days)" at bounding box center [627, 278] width 74 height 10
click at [653, 316] on button "Apply" at bounding box center [685, 315] width 190 height 19
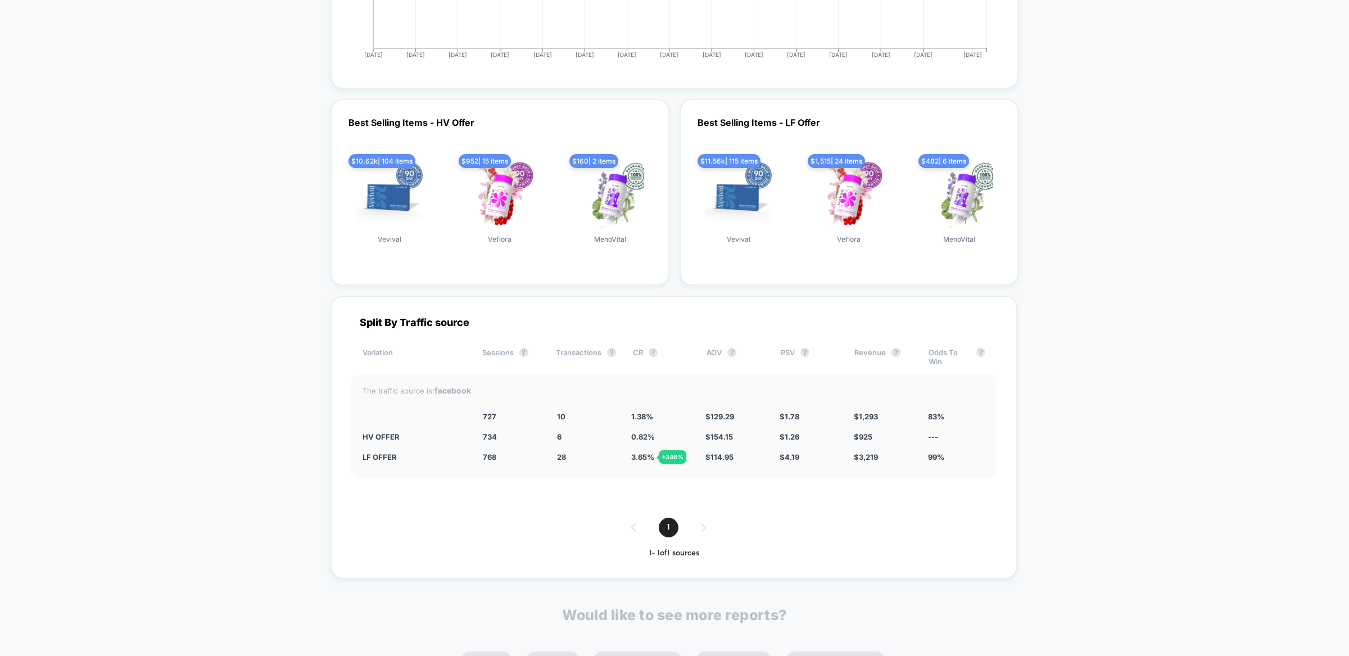
scroll to position [2106, 0]
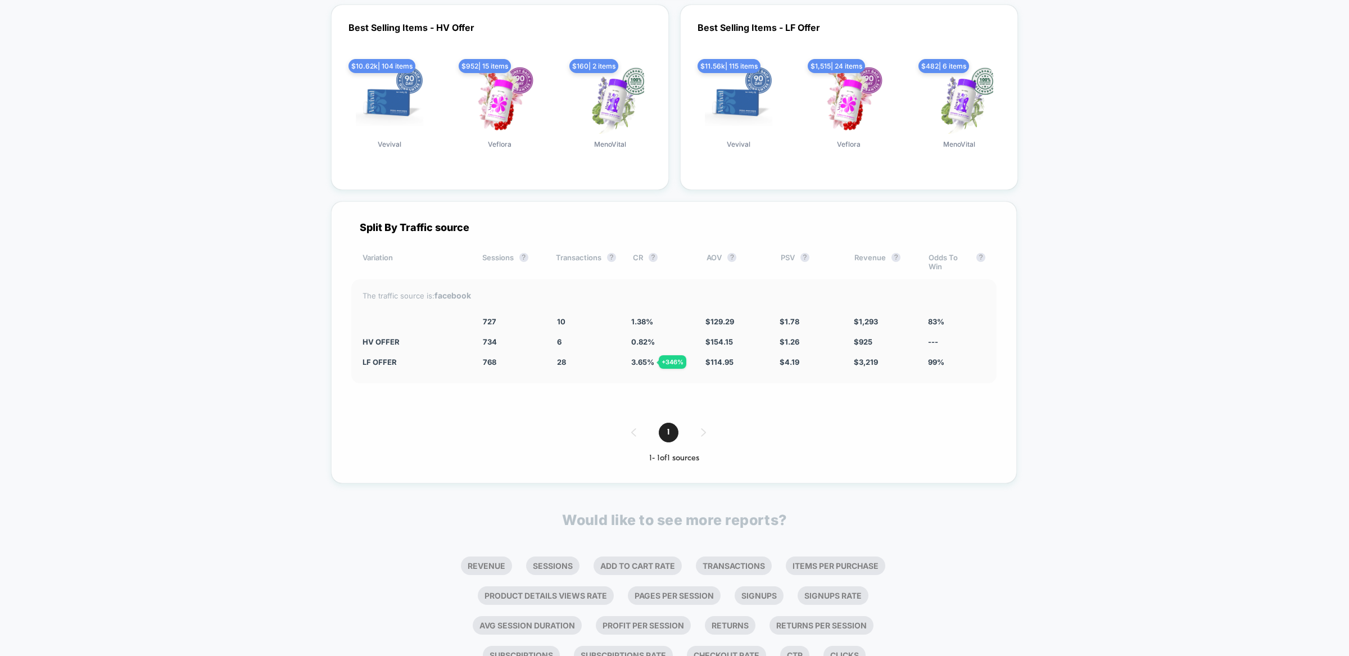
click at [337, 251] on div "Split By Traffic source Variation Sessions ? Transactions ? CR ? AOV ? PSV ? Re…" at bounding box center [674, 342] width 686 height 282
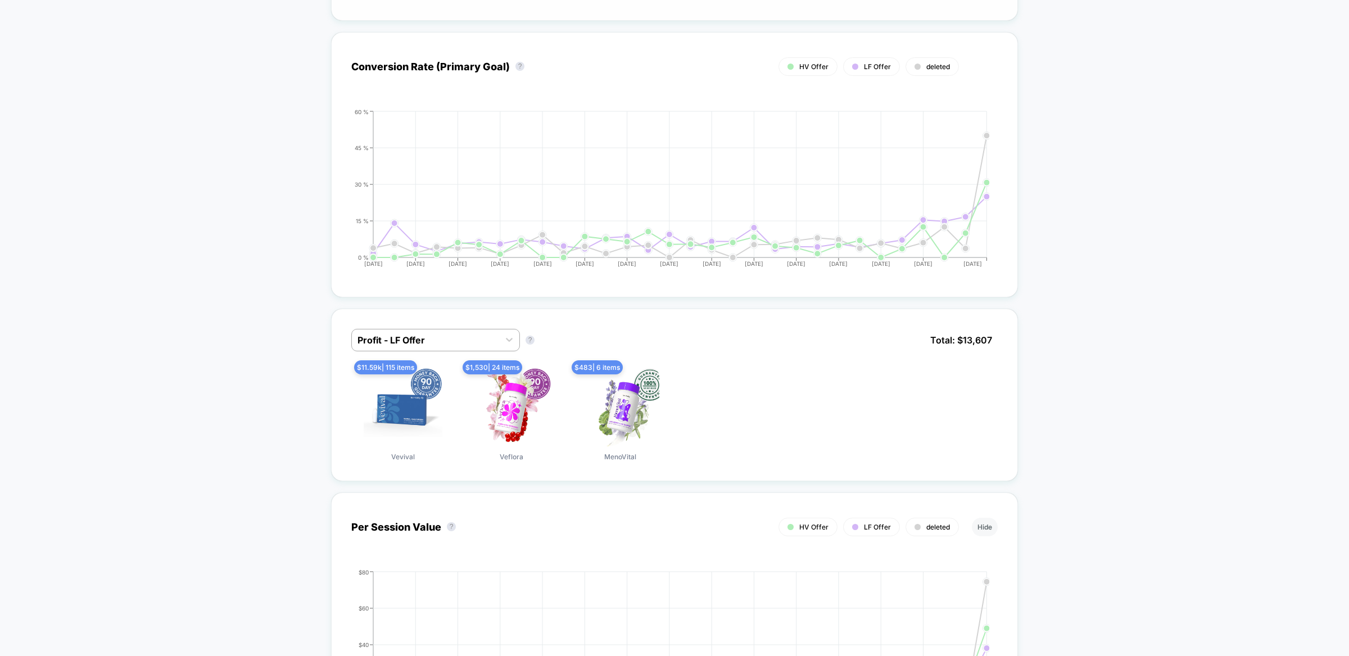
scroll to position [0, 0]
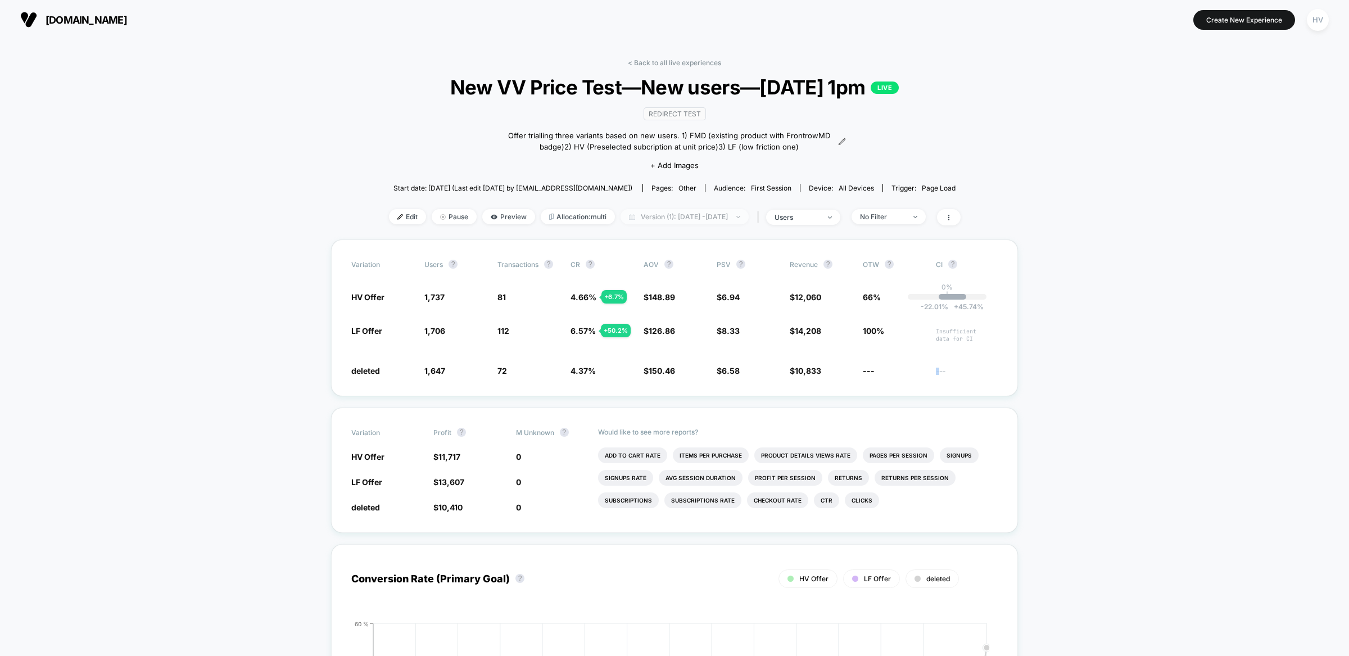
click at [673, 215] on span "Version (1): [DATE] - [DATE]" at bounding box center [685, 216] width 128 height 15
click at [680, 270] on button "Version 2 - current (41 Days)" at bounding box center [642, 274] width 105 height 10
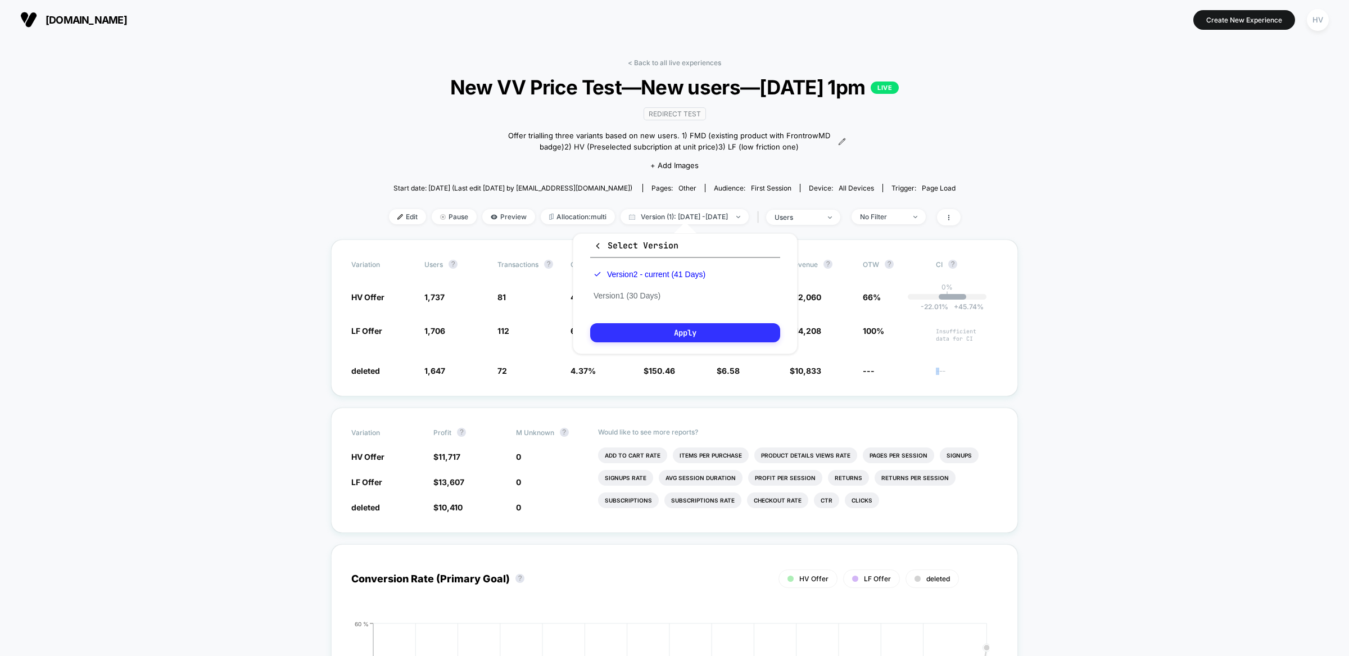
click at [716, 331] on button "Apply" at bounding box center [685, 332] width 190 height 19
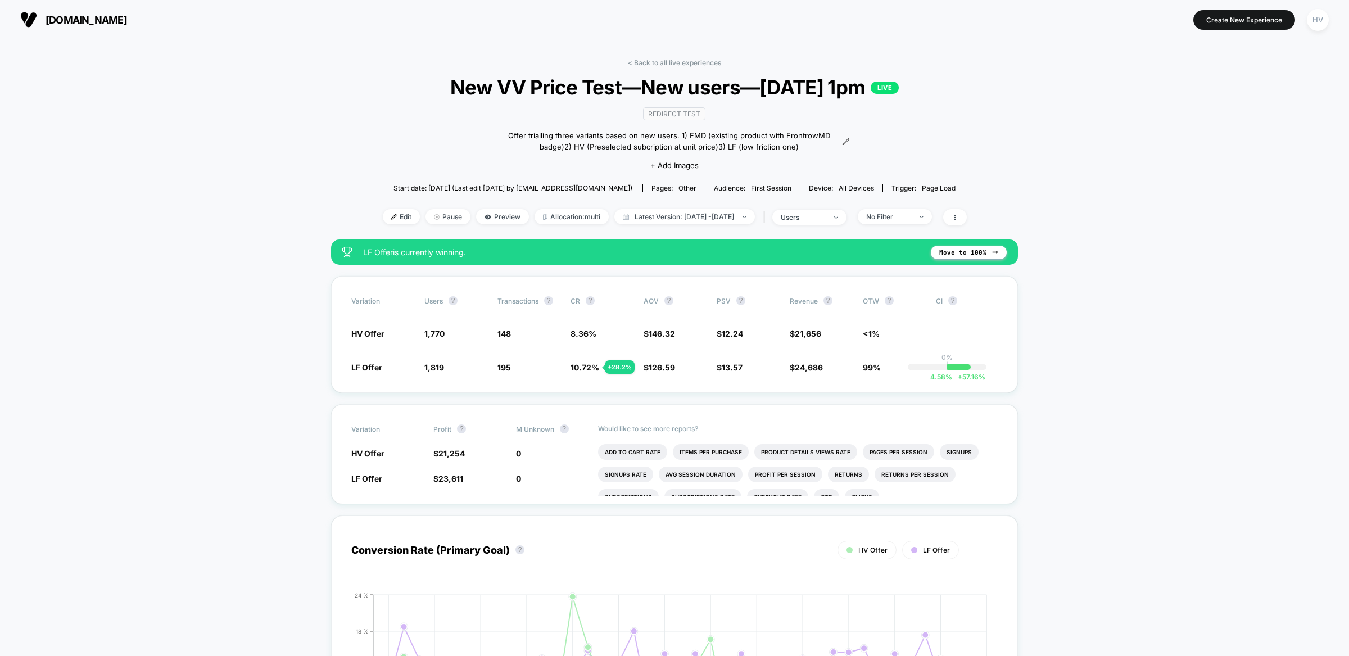
scroll to position [492, 0]
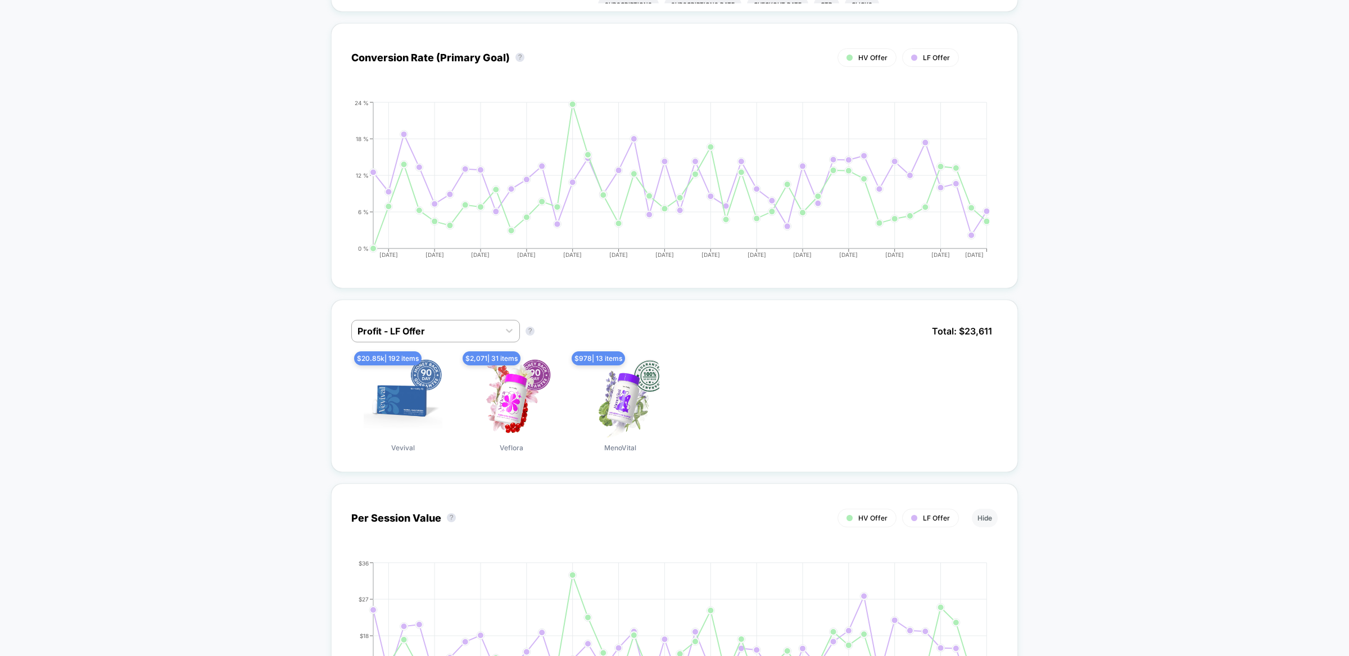
click at [453, 327] on div at bounding box center [426, 330] width 136 height 13
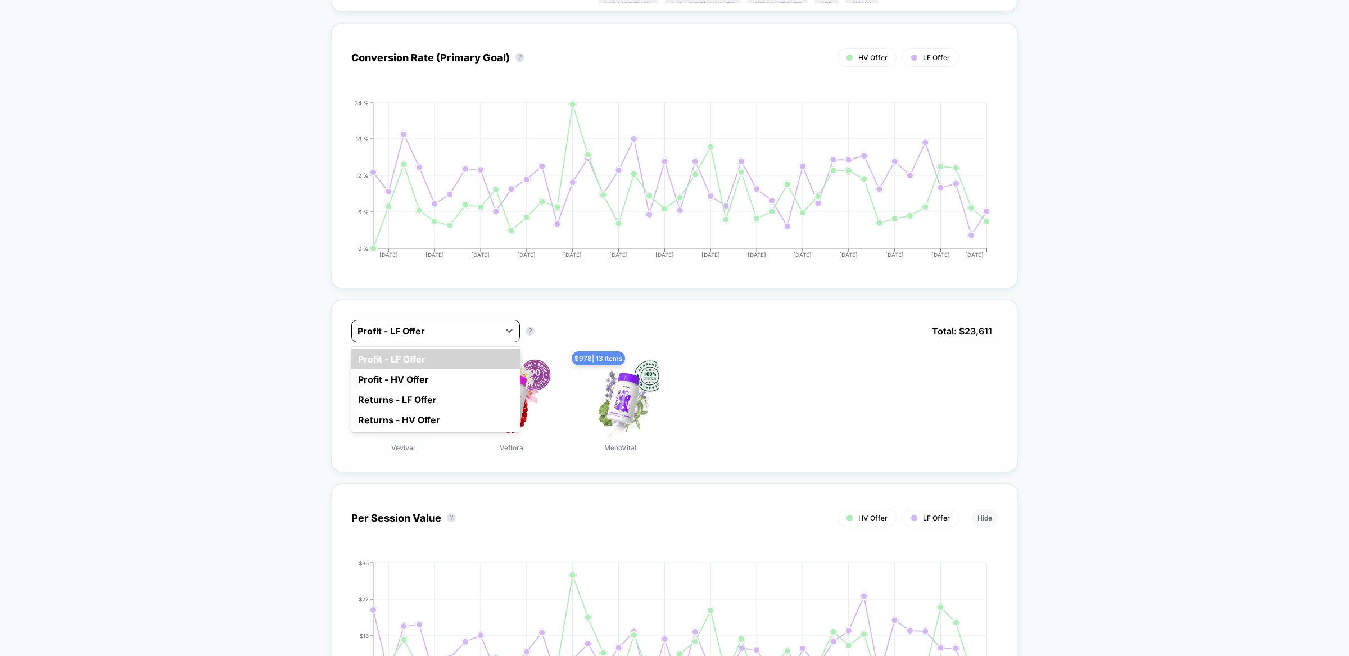
click at [453, 324] on div at bounding box center [426, 330] width 136 height 13
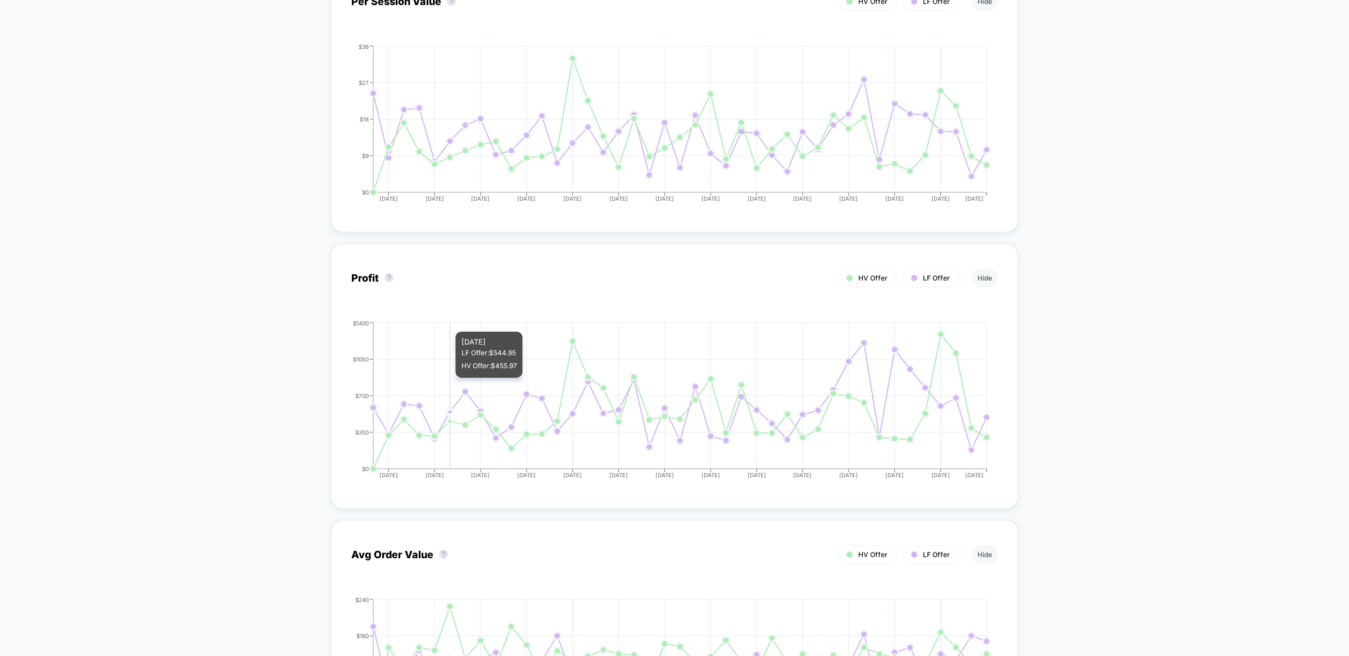
scroll to position [0, 0]
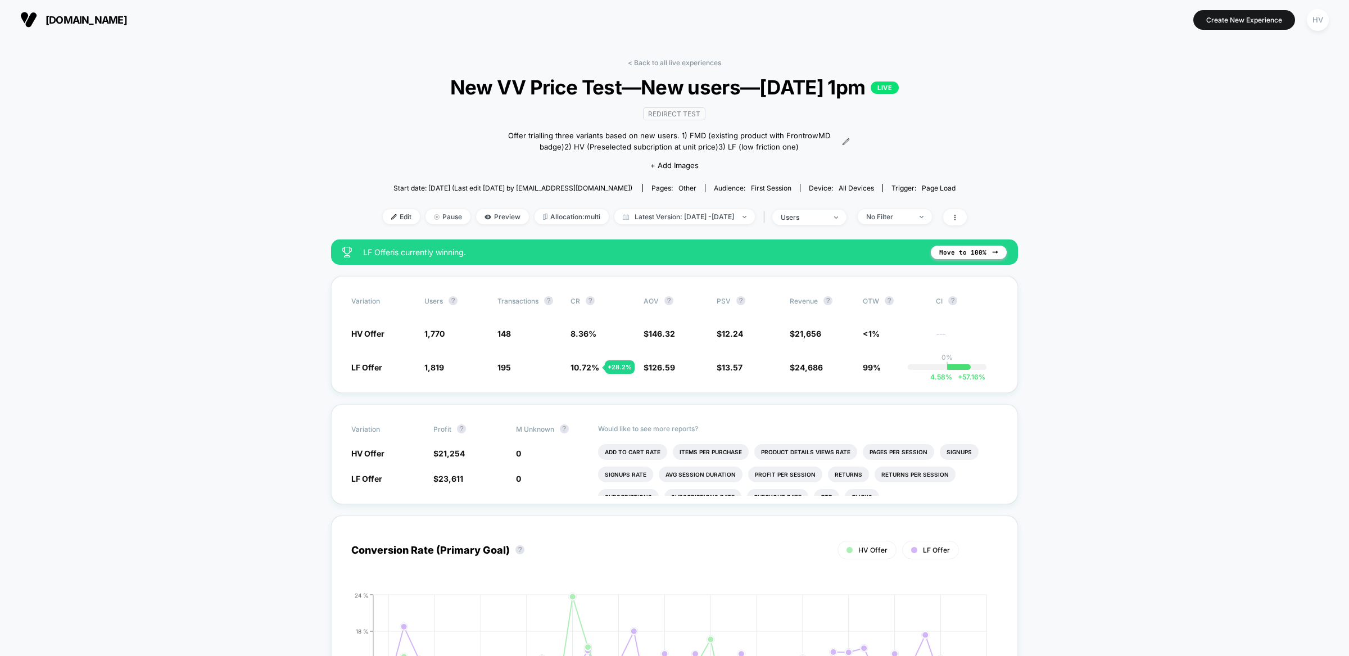
click at [958, 214] on icon at bounding box center [955, 217] width 7 height 7
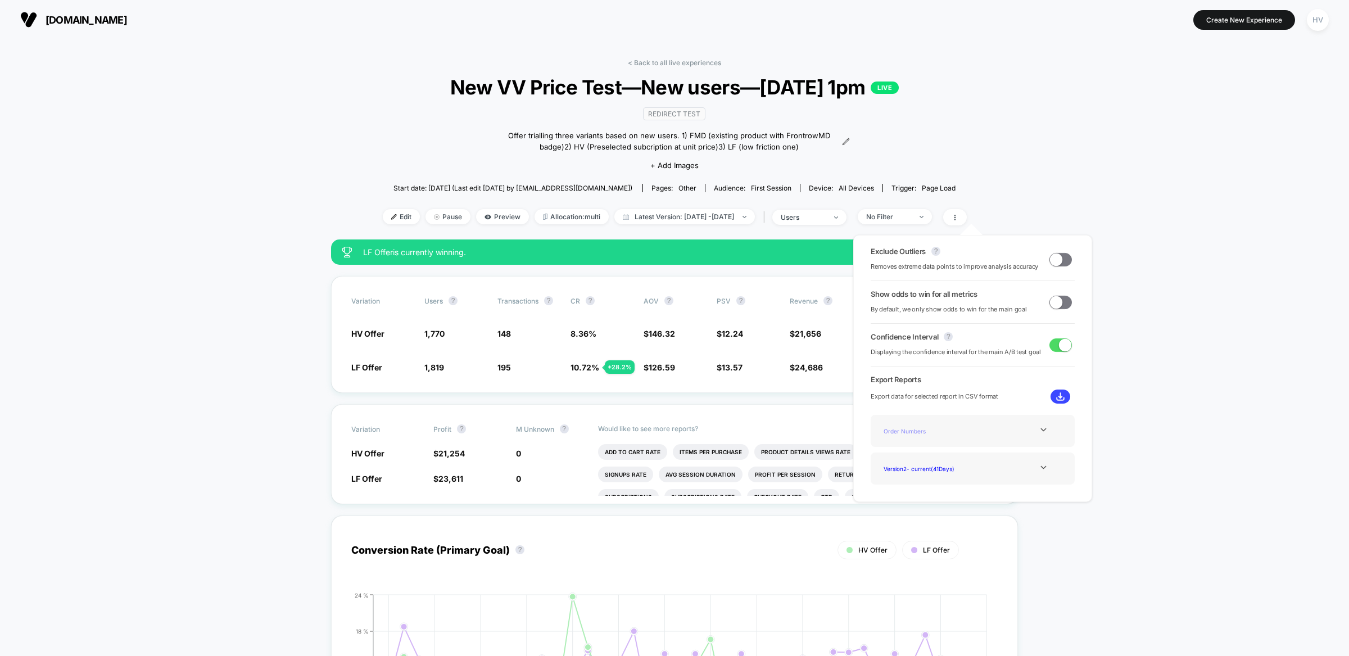
click at [908, 431] on div "Order Numbers" at bounding box center [924, 430] width 90 height 15
click at [1057, 399] on img at bounding box center [1060, 396] width 8 height 8
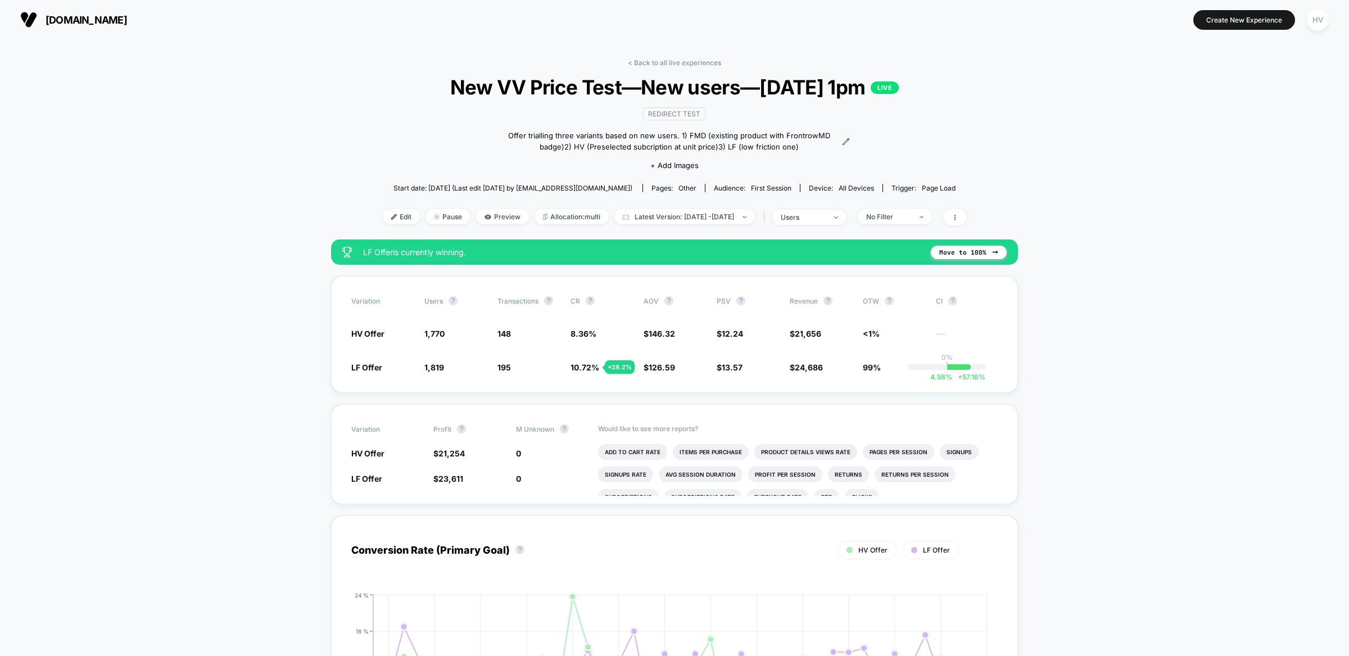
click at [902, 219] on span "No Filter" at bounding box center [895, 216] width 74 height 15
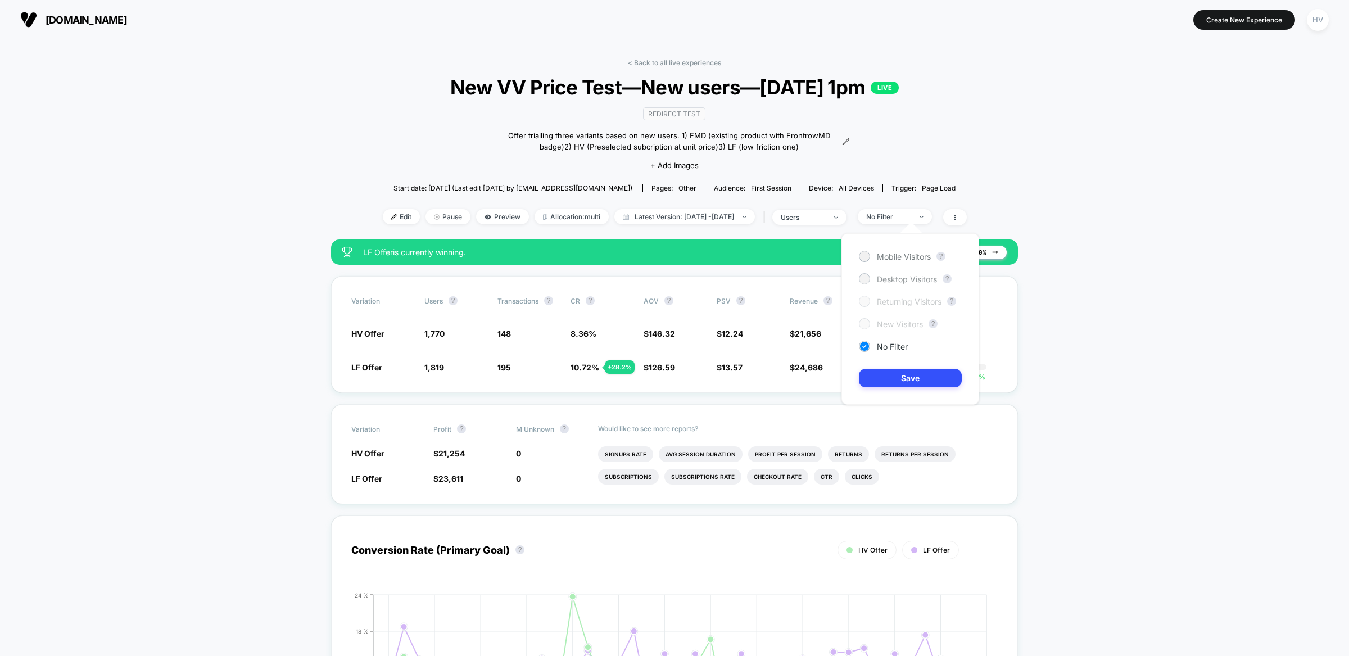
click at [908, 277] on span "Desktop Visitors" at bounding box center [907, 279] width 60 height 10
click at [932, 365] on div "Mobile Visitors ? Desktop Visitors ? Returning Visitors ? New Visitors ? No Fil…" at bounding box center [911, 318] width 138 height 171
click at [932, 377] on button "Save" at bounding box center [910, 378] width 103 height 19
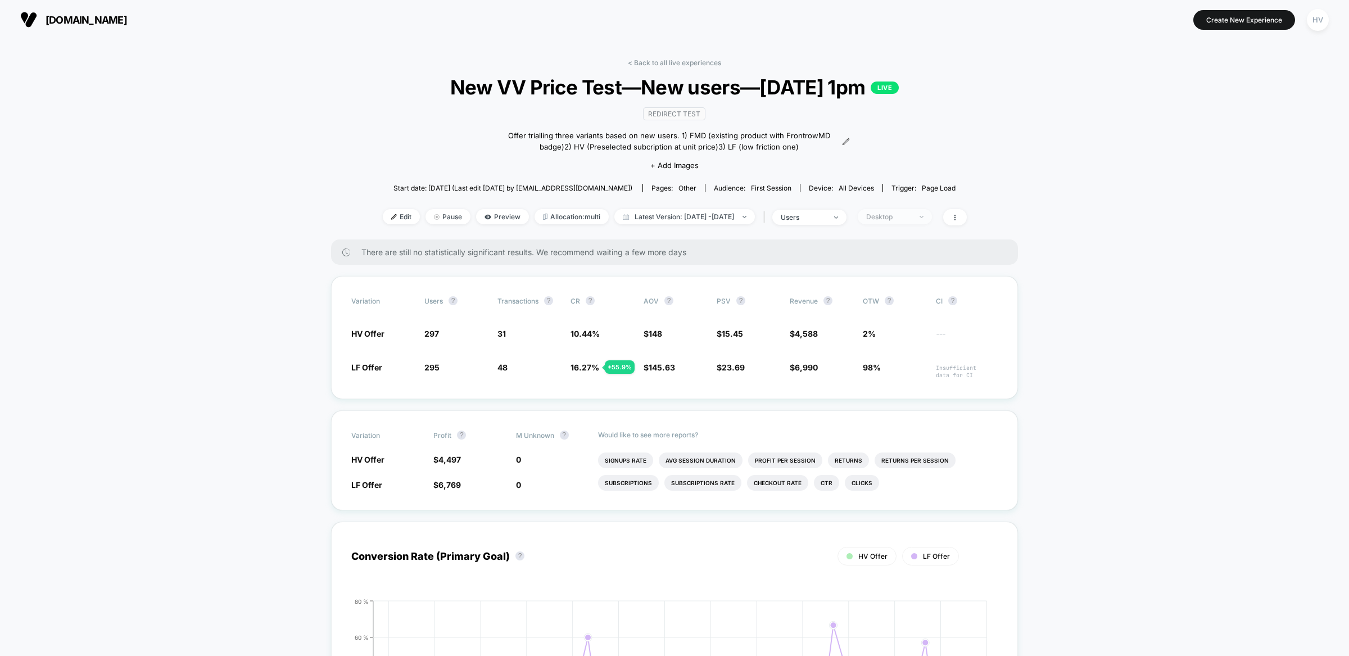
click at [914, 209] on span "Desktop" at bounding box center [895, 216] width 74 height 15
click at [898, 252] on span "Mobile Visitors" at bounding box center [904, 257] width 54 height 10
click at [905, 380] on button "Save" at bounding box center [910, 378] width 103 height 19
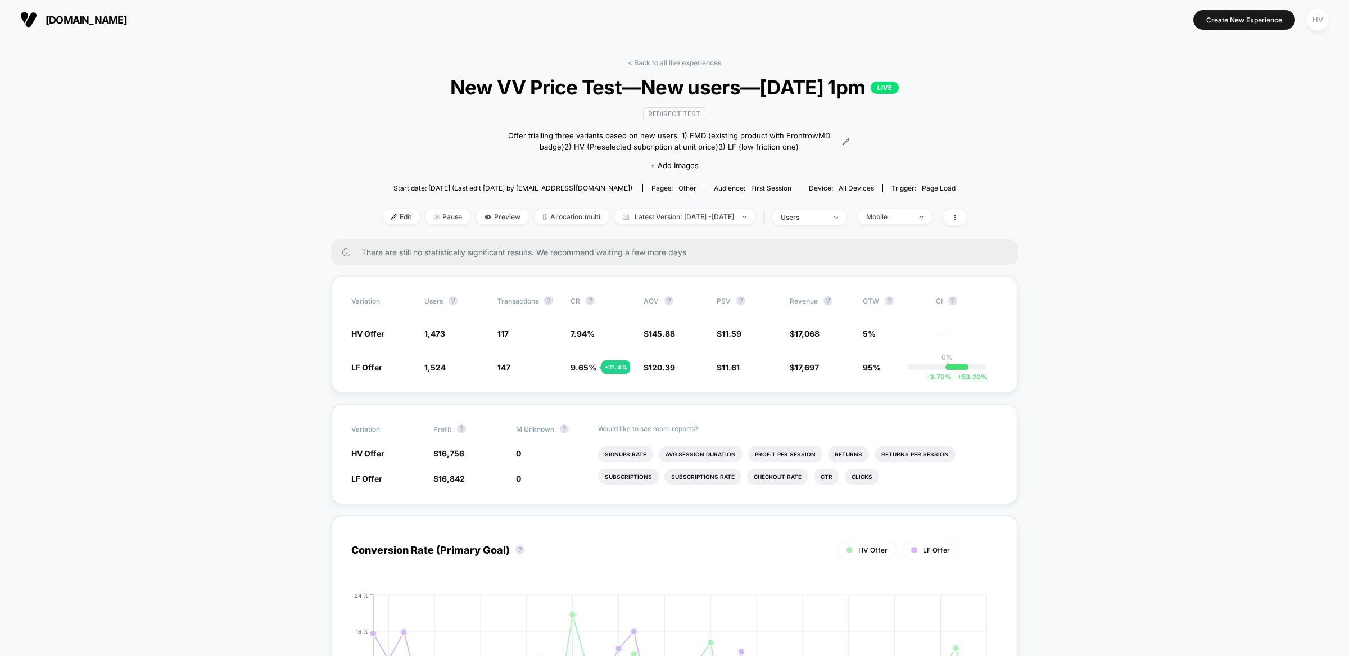
click at [913, 233] on div "< Back to all live experiences New VV Price Test—New users—[DATE] 1pm LIVE Redi…" at bounding box center [675, 148] width 584 height 181
click at [919, 223] on div "Edit Pause Preview Allocation: multi Latest Version: [DATE] - [DATE] | users Mo…" at bounding box center [675, 217] width 584 height 16
click at [911, 219] on div "Mobile" at bounding box center [888, 216] width 45 height 8
click at [902, 347] on span "No Filter" at bounding box center [892, 347] width 31 height 10
click at [907, 377] on button "Save" at bounding box center [910, 378] width 103 height 19
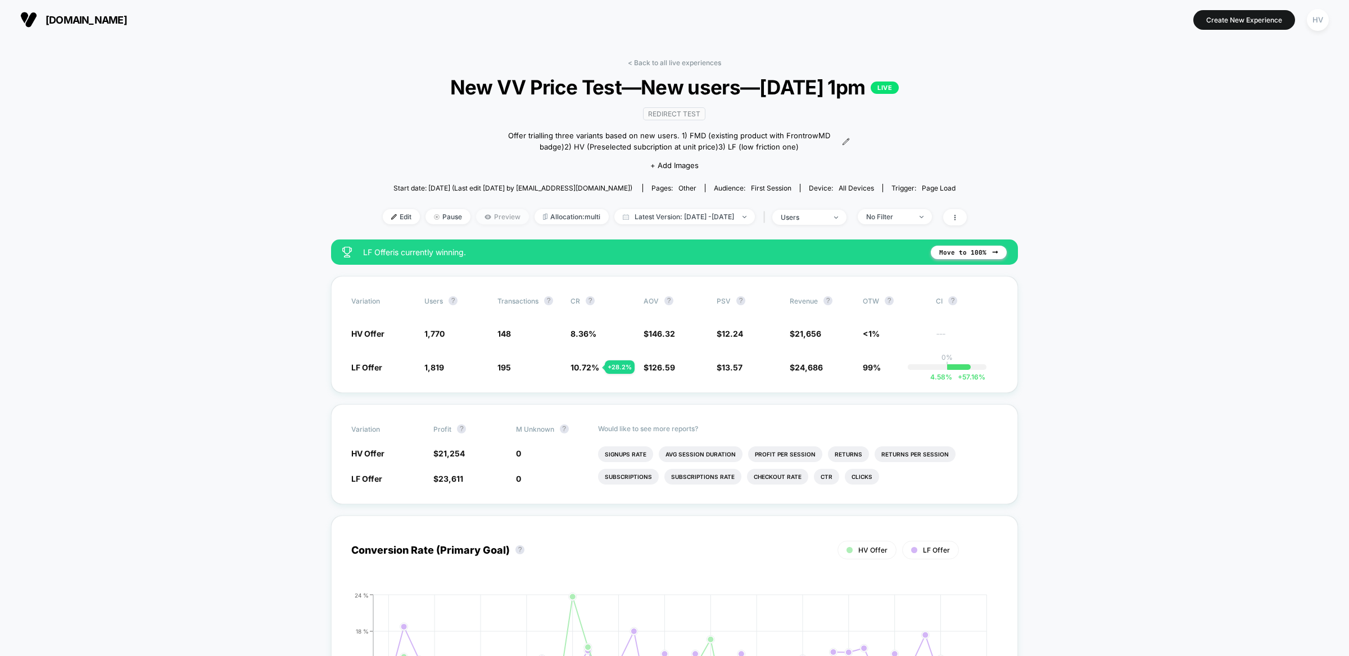
click at [485, 218] on span "Preview" at bounding box center [502, 216] width 53 height 15
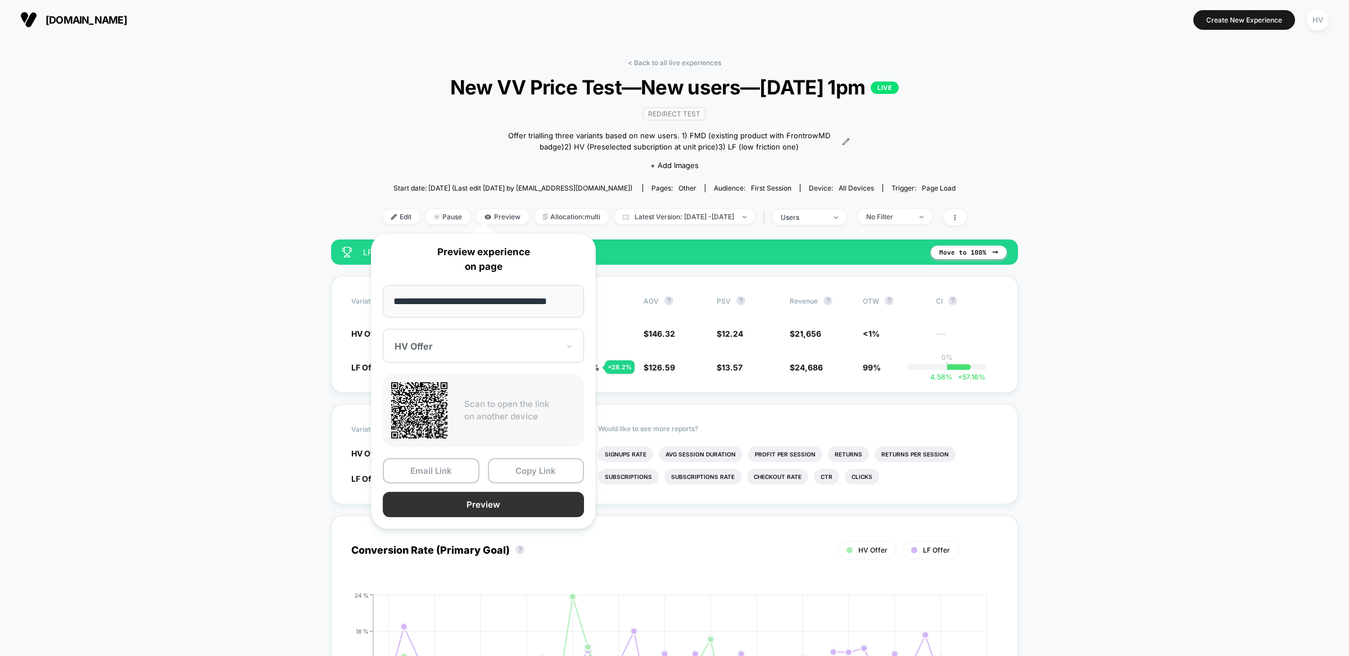
click at [467, 495] on button "Preview" at bounding box center [483, 504] width 201 height 25
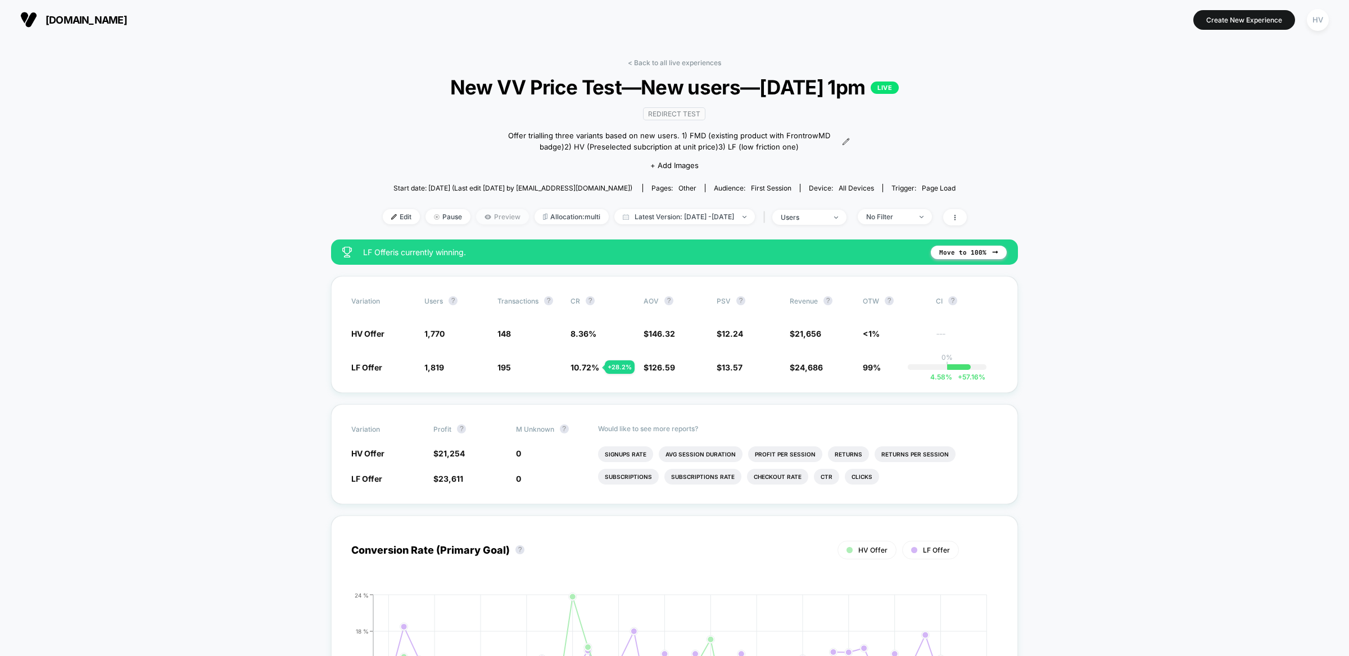
click at [476, 215] on span "Preview" at bounding box center [502, 216] width 53 height 15
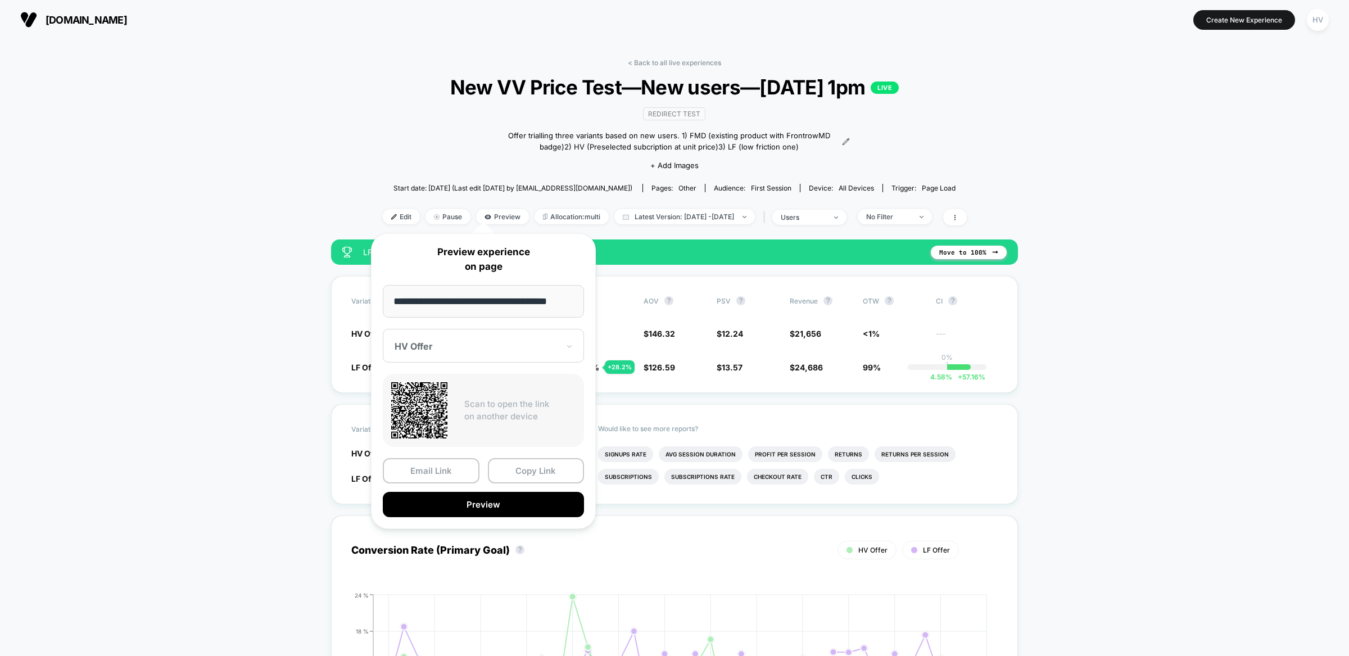
click at [469, 347] on div at bounding box center [477, 346] width 164 height 11
click at [462, 404] on div "LF Offer" at bounding box center [483, 405] width 190 height 20
click at [498, 504] on button "Preview" at bounding box center [483, 504] width 201 height 25
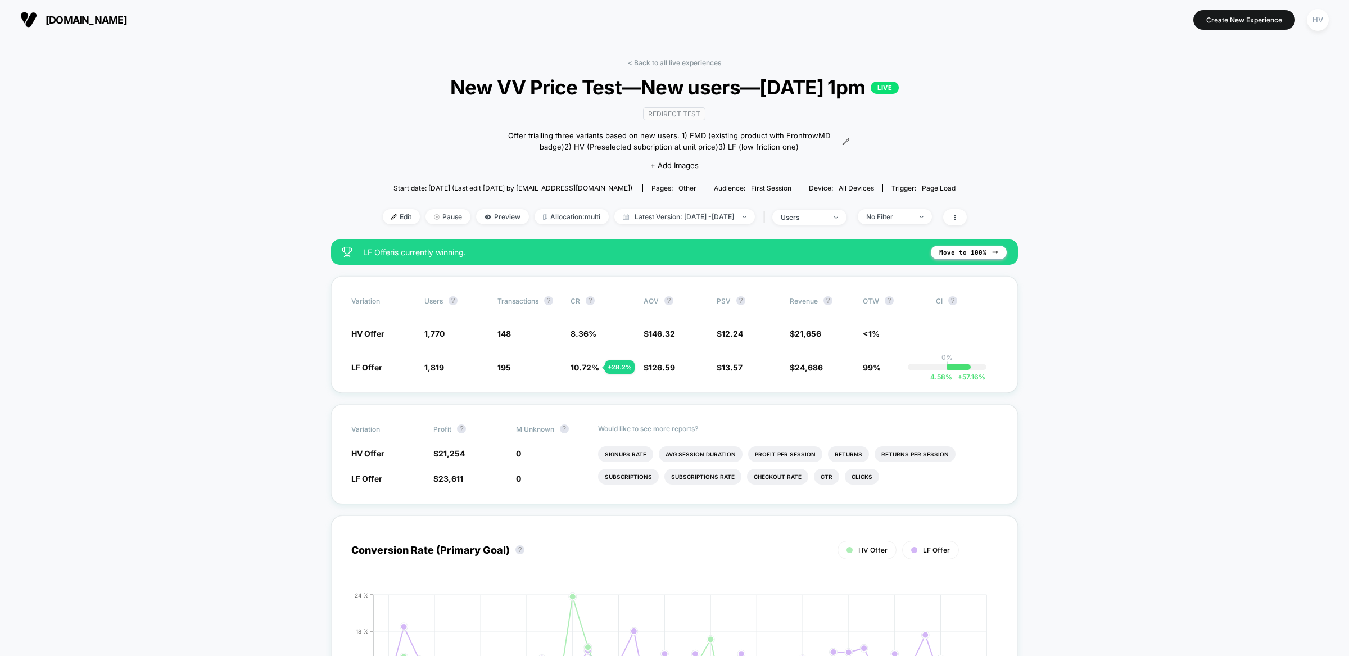
scroll to position [21, 0]
click at [611, 60] on div "< Back to all live experiences New VV Price Test—New users—[DATE] 1pm LIVE Redi…" at bounding box center [675, 148] width 584 height 181
drag, startPoint x: 230, startPoint y: 114, endPoint x: 279, endPoint y: 58, distance: 74.5
click at [383, 212] on span "Edit" at bounding box center [401, 216] width 37 height 15
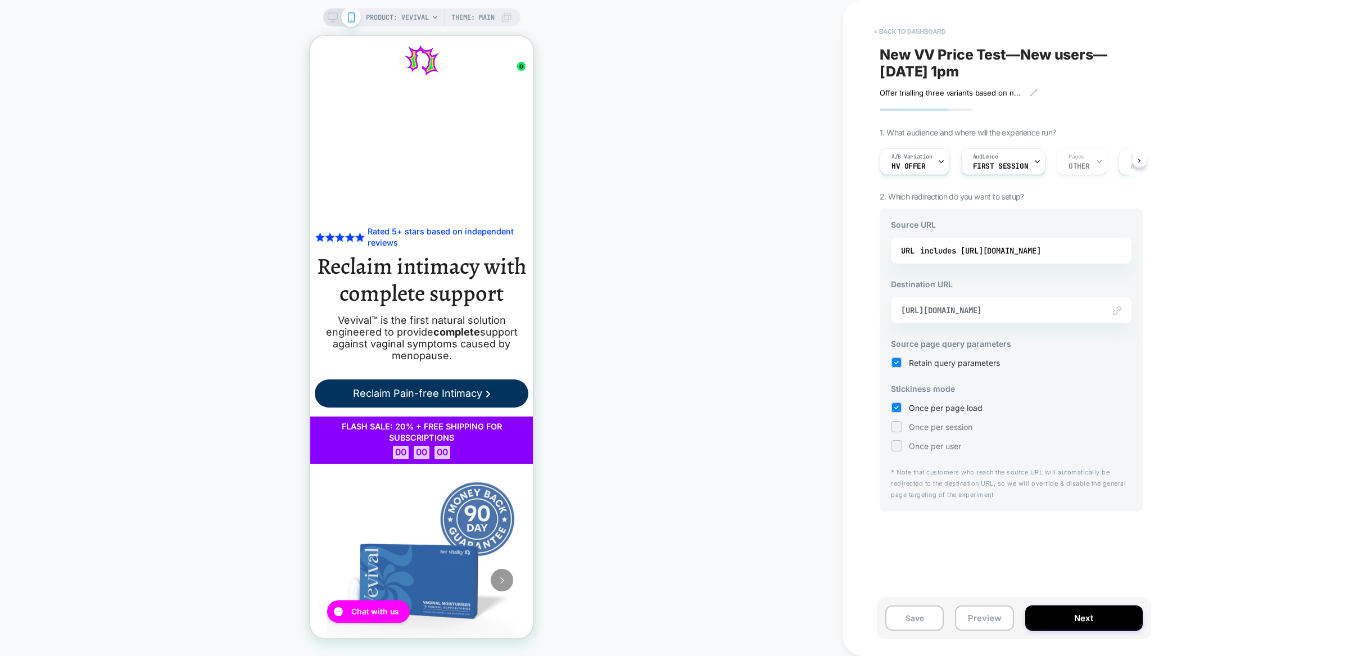
click at [890, 31] on button "< back to dashboard" at bounding box center [910, 31] width 83 height 18
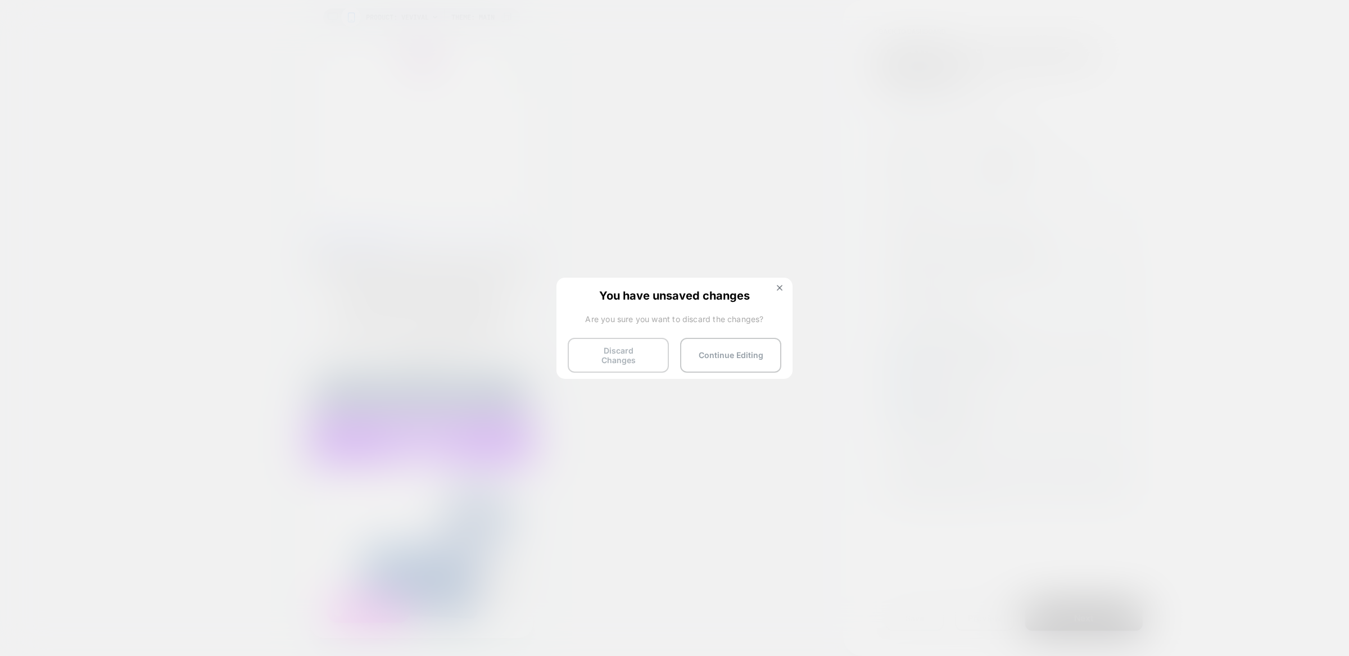
click at [655, 354] on button "Discard Changes" at bounding box center [618, 355] width 101 height 35
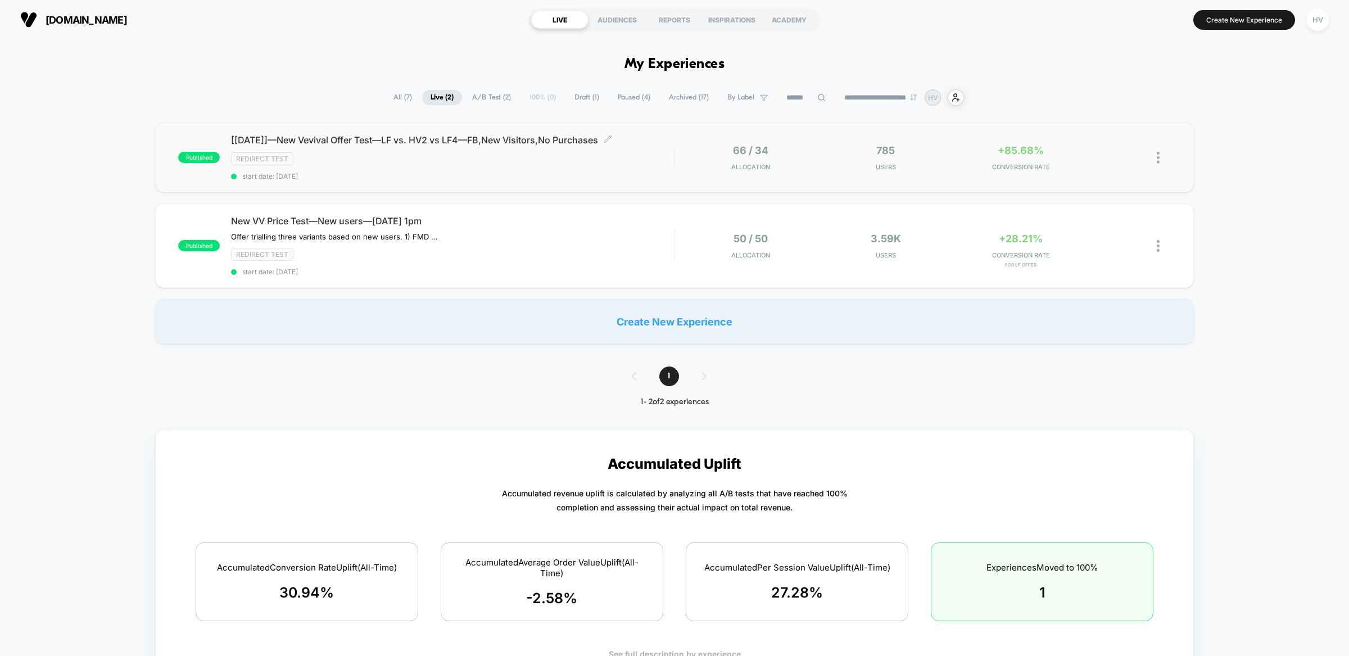
click at [381, 144] on span "[[DATE]]—New Vevival Offer Test—LF vs. HV2 vs LF4—FB,New Visitors,No Purchases …" at bounding box center [452, 139] width 443 height 11
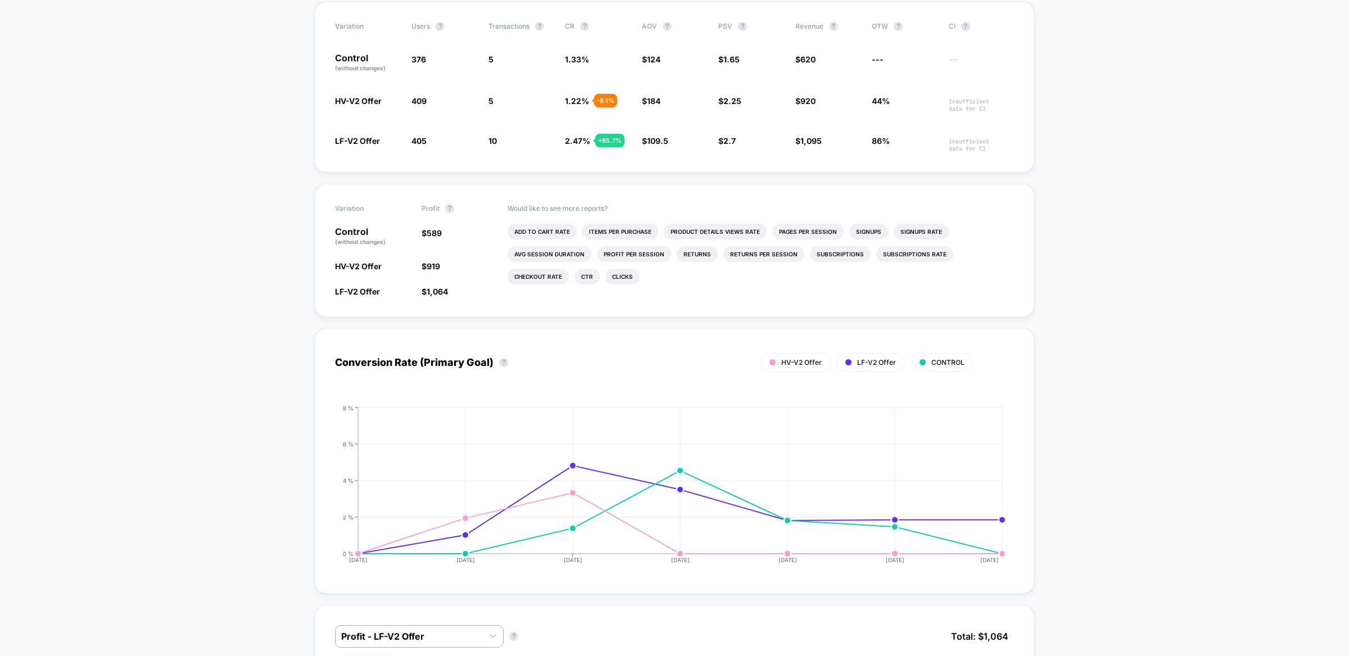
scroll to position [22, 0]
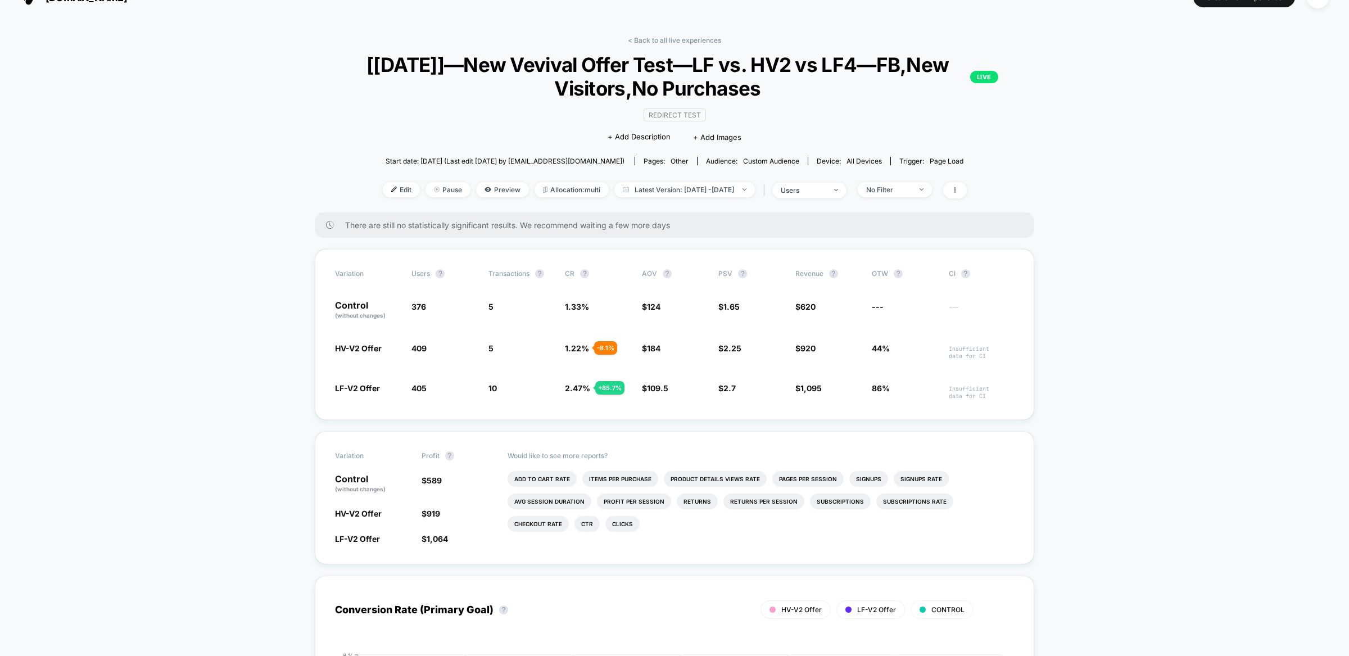
click at [713, 378] on div "Variation users ? Transactions ? CR ? AOV ? PSV ? Revenue ? OTW ? CI ? Control …" at bounding box center [675, 334] width 720 height 171
click at [729, 387] on span "2.7" at bounding box center [730, 388] width 12 height 10
click at [721, 406] on div "Variation users ? Transactions ? CR ? AOV ? PSV ? Revenue ? OTW ? CI ? Control …" at bounding box center [675, 334] width 720 height 171
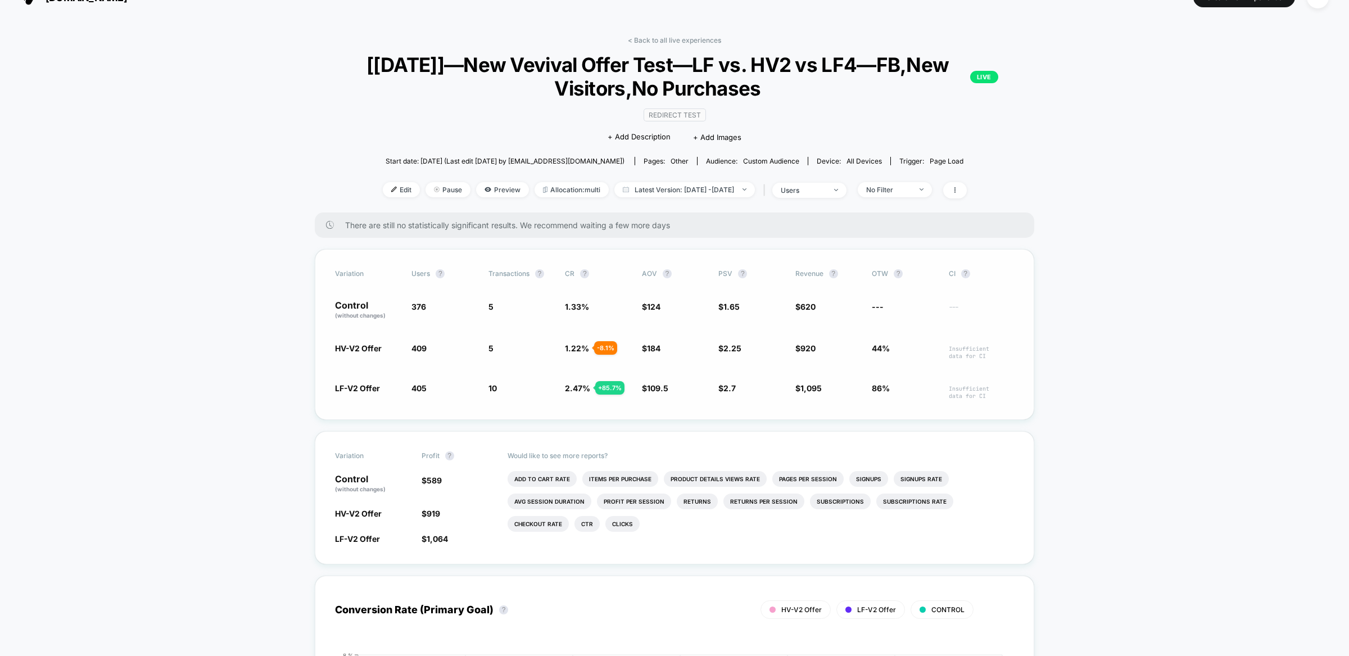
click at [716, 396] on div "LF-V2 Offer 405 + 7.7 % 10 + 85.7 % 2.47 % + 85.7 % $ 109.5 - 11.7 % $ 2.7 + 64…" at bounding box center [674, 390] width 679 height 17
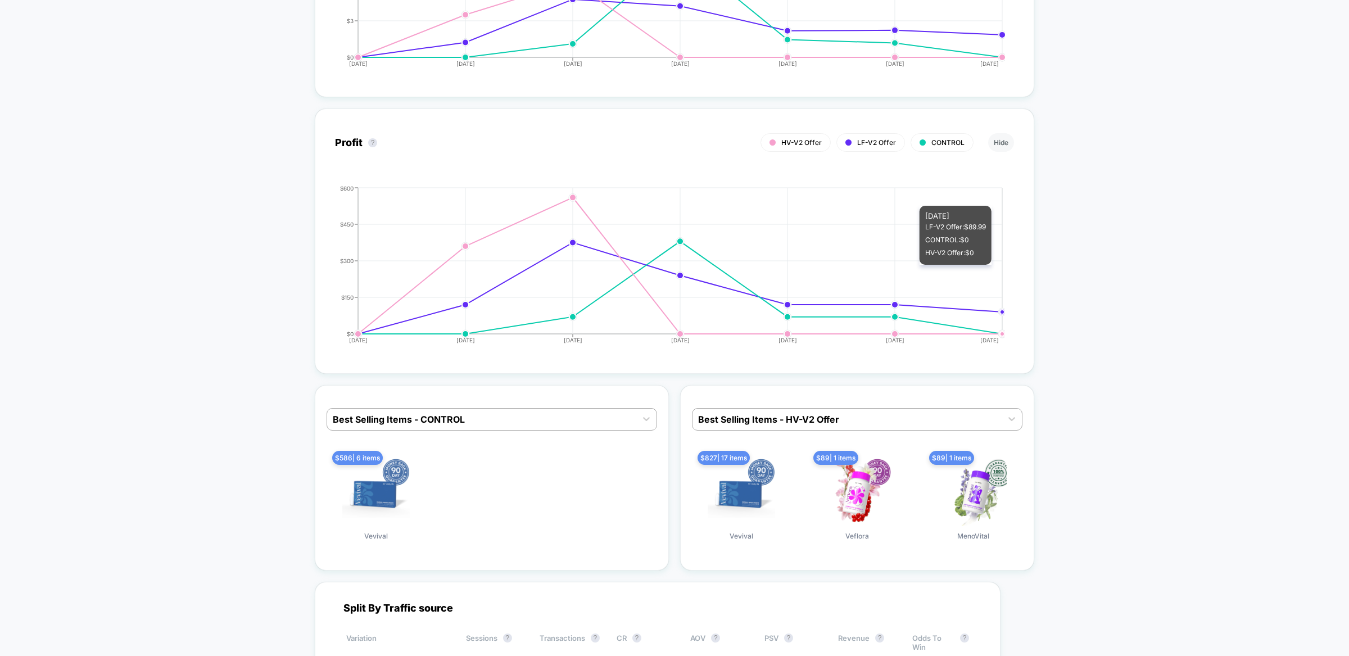
scroll to position [0, 0]
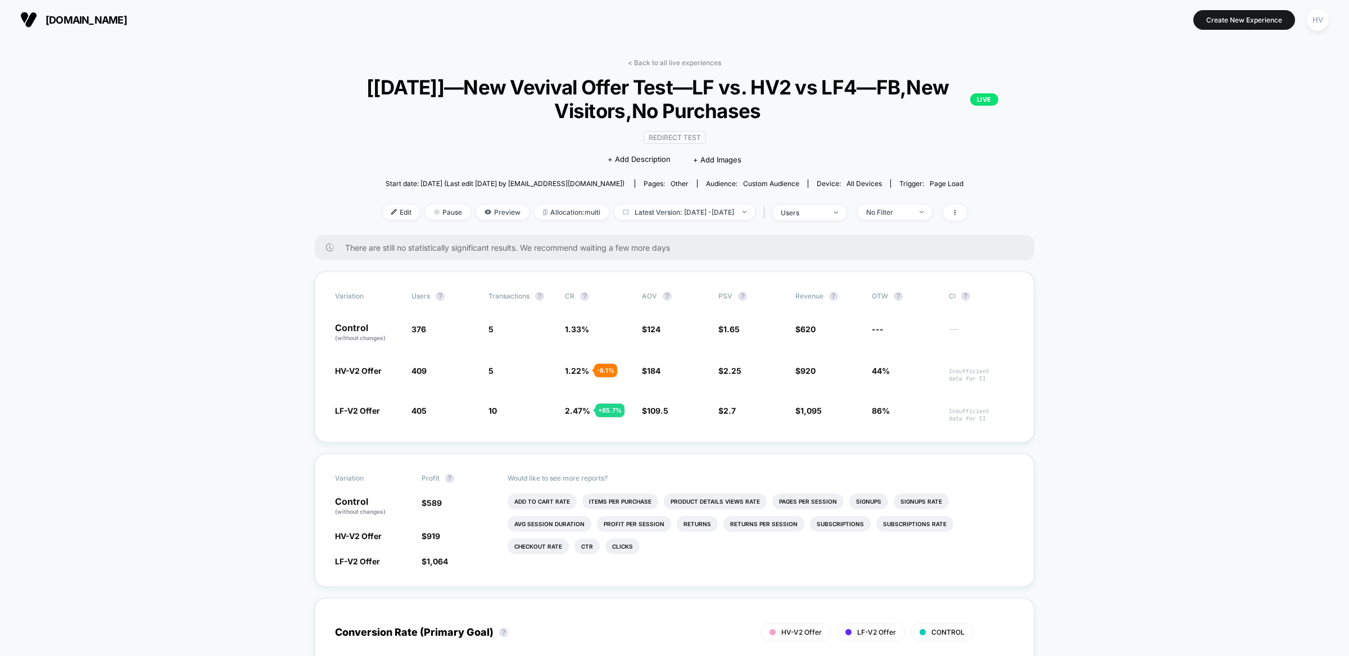
click at [685, 215] on span "Latest Version: [DATE] - [DATE]" at bounding box center [684, 212] width 141 height 15
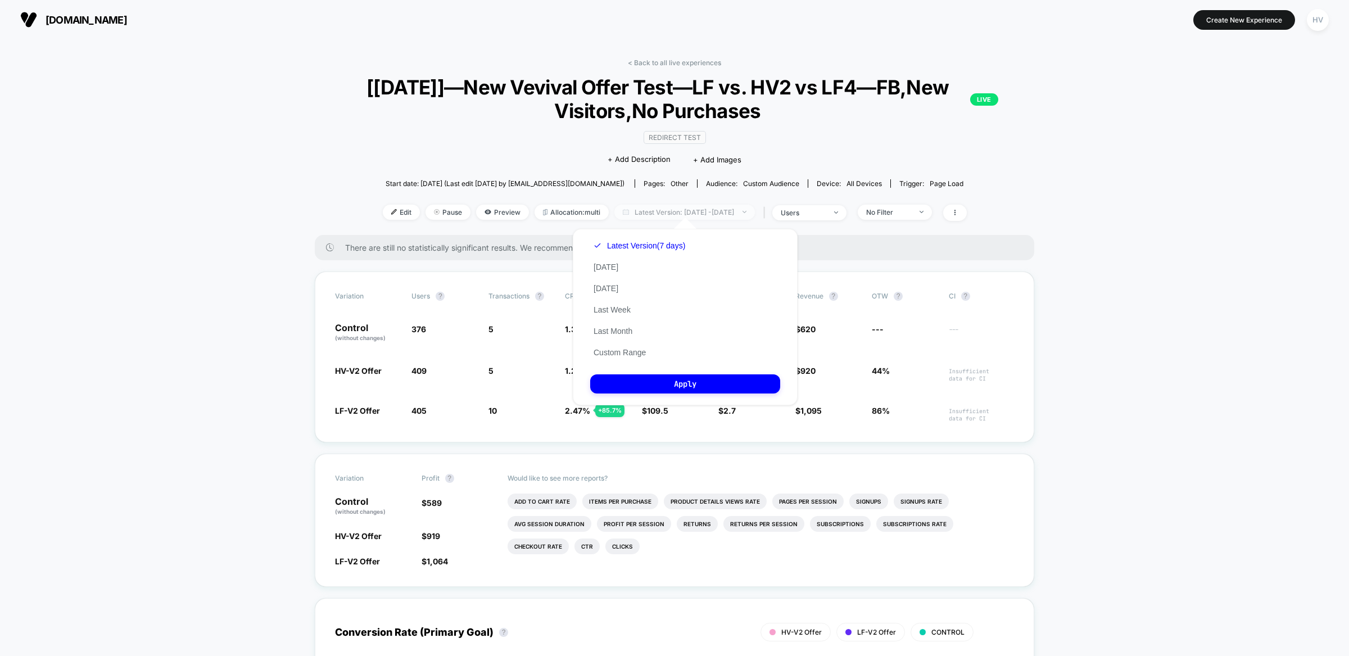
click at [687, 210] on span "Latest Version: [DATE] - [DATE]" at bounding box center [684, 212] width 141 height 15
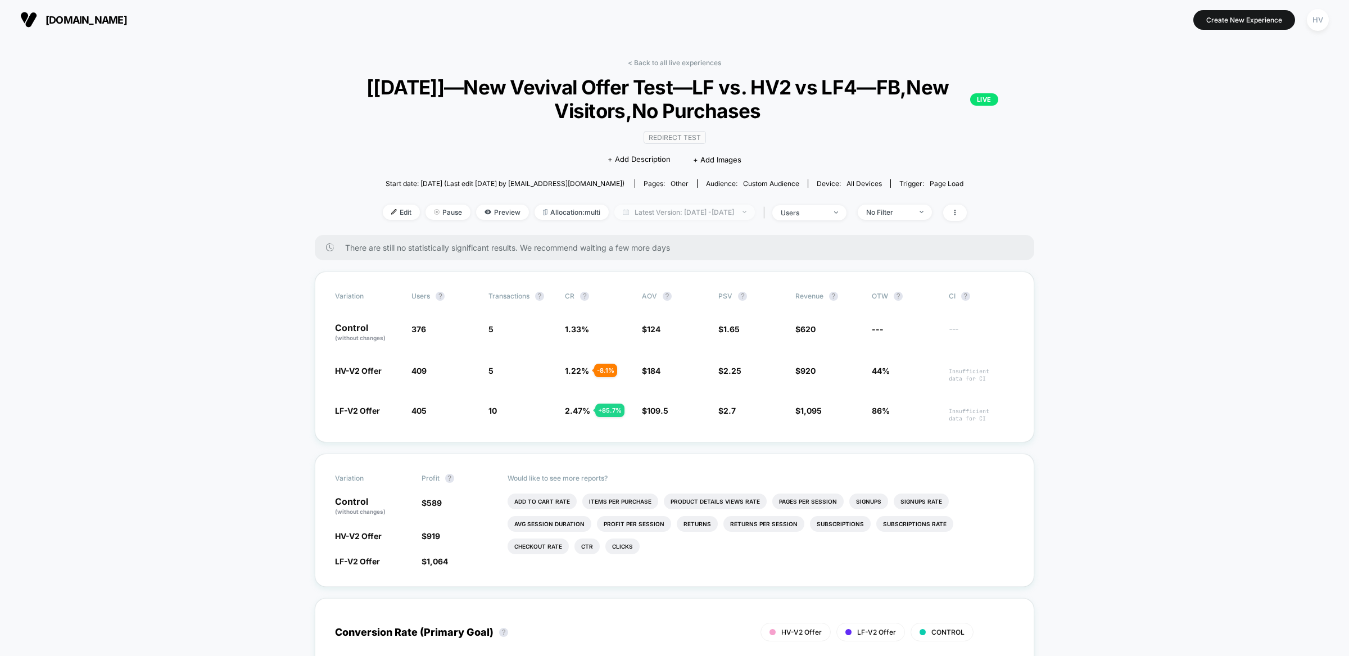
click at [687, 210] on span "Latest Version: [DATE] - [DATE]" at bounding box center [684, 212] width 141 height 15
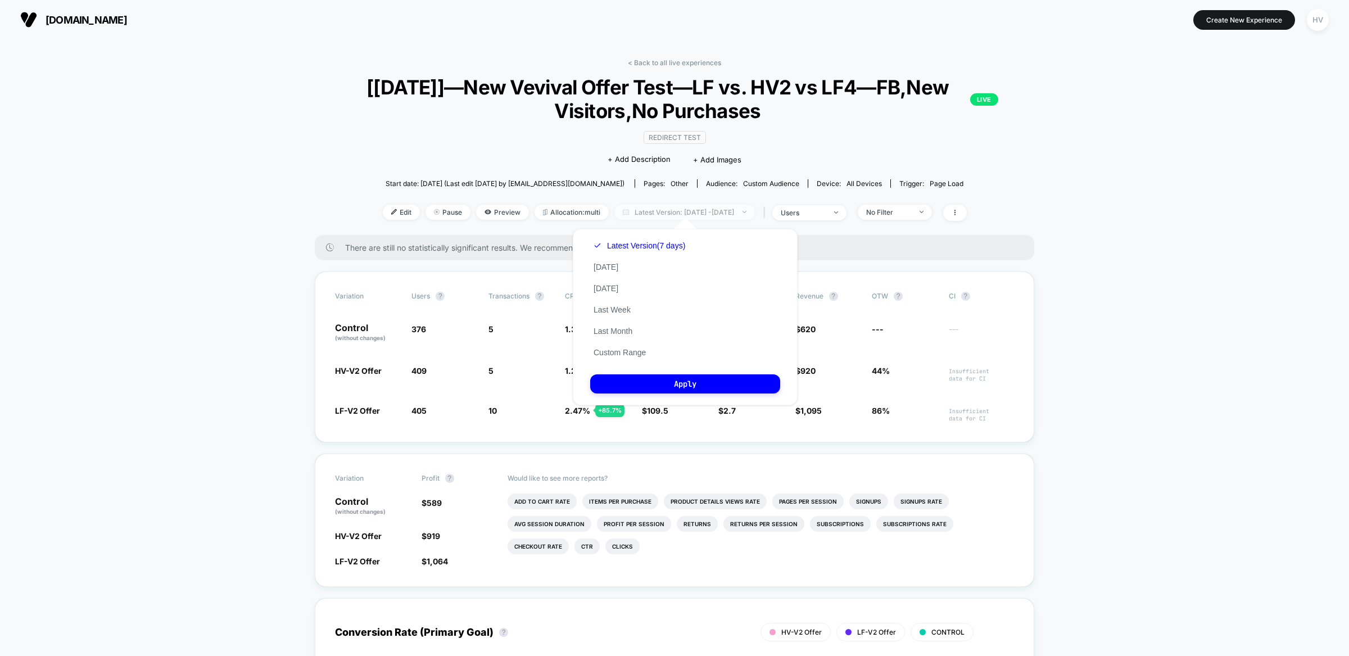
click at [687, 210] on span "Latest Version: [DATE] - [DATE]" at bounding box center [684, 212] width 141 height 15
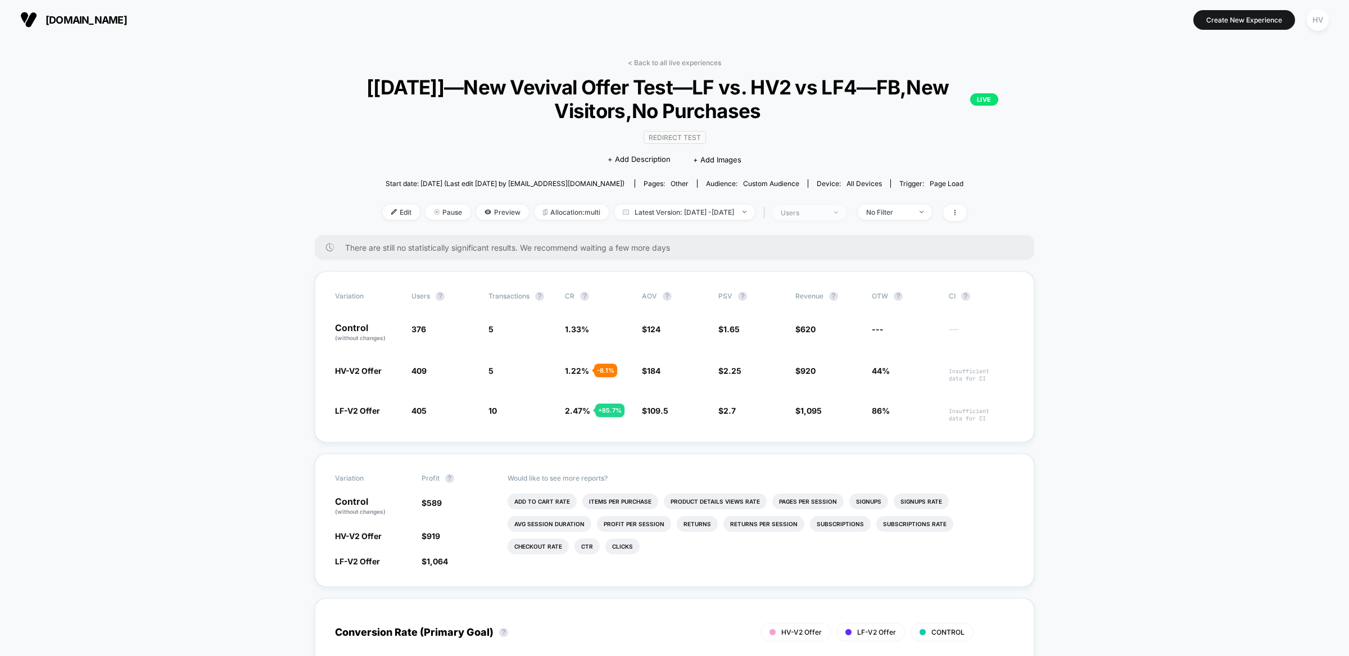
click at [847, 213] on span "users" at bounding box center [809, 212] width 74 height 15
click at [967, 212] on span at bounding box center [955, 213] width 24 height 16
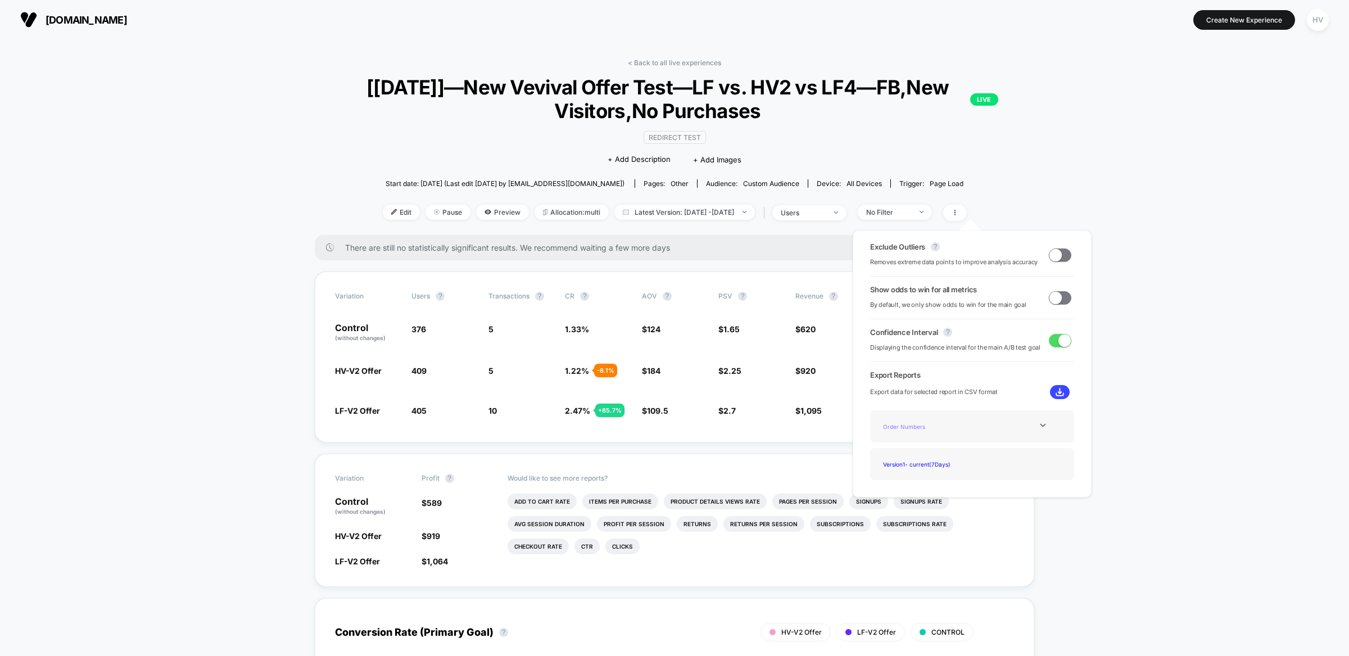
click at [910, 425] on div "Order Numbers" at bounding box center [924, 426] width 90 height 15
click at [926, 463] on div "Version 1 - current ( 7 Days)" at bounding box center [924, 463] width 90 height 15
click at [941, 467] on div "Version 1 - current ( 7 Days)" at bounding box center [924, 463] width 90 height 15
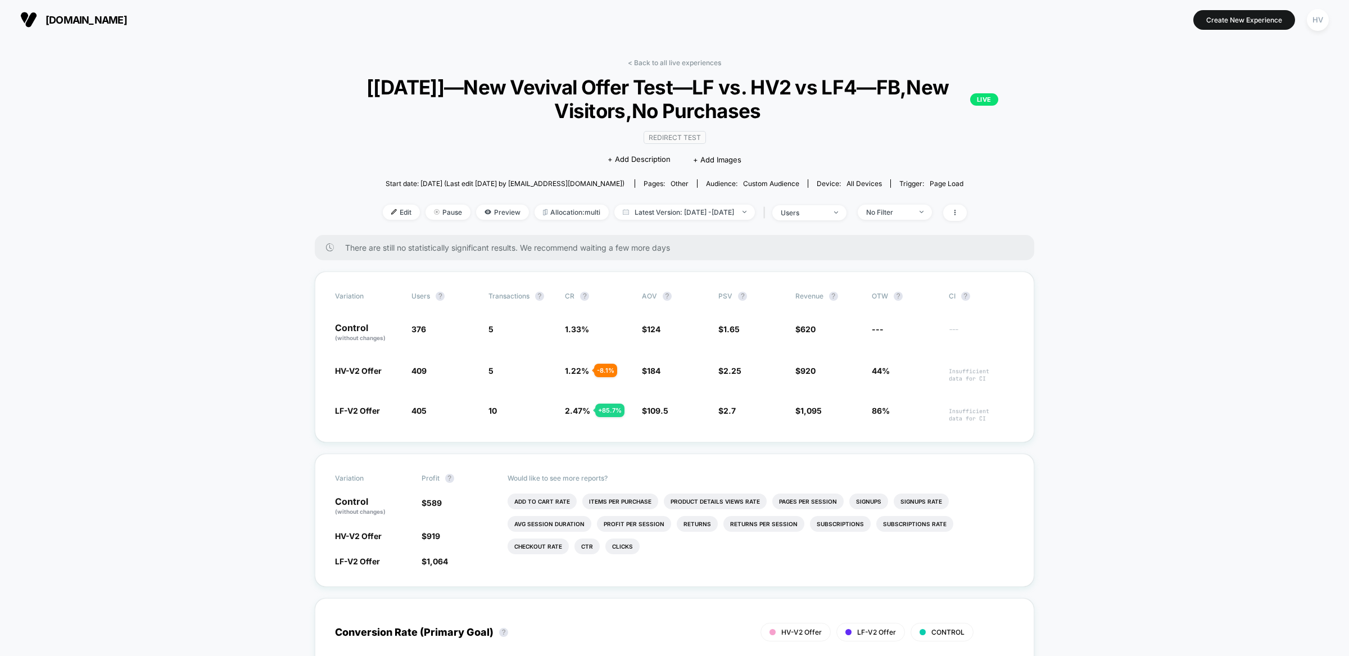
click at [962, 174] on div "Start date: [DATE] (Last edit [DATE] by [EMAIL_ADDRESS][DOMAIN_NAME]) Pages: ot…" at bounding box center [675, 184] width 720 height 20
click at [958, 210] on icon at bounding box center [955, 212] width 7 height 7
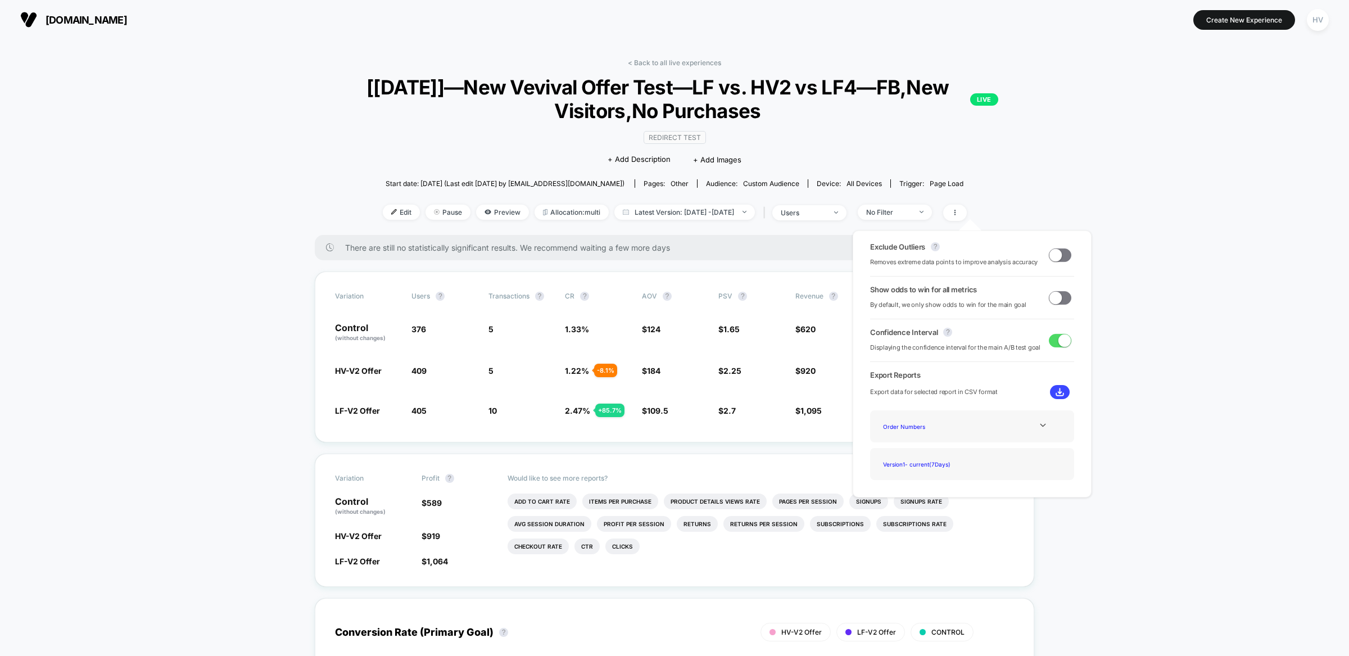
click at [1057, 396] on img at bounding box center [1060, 392] width 8 height 8
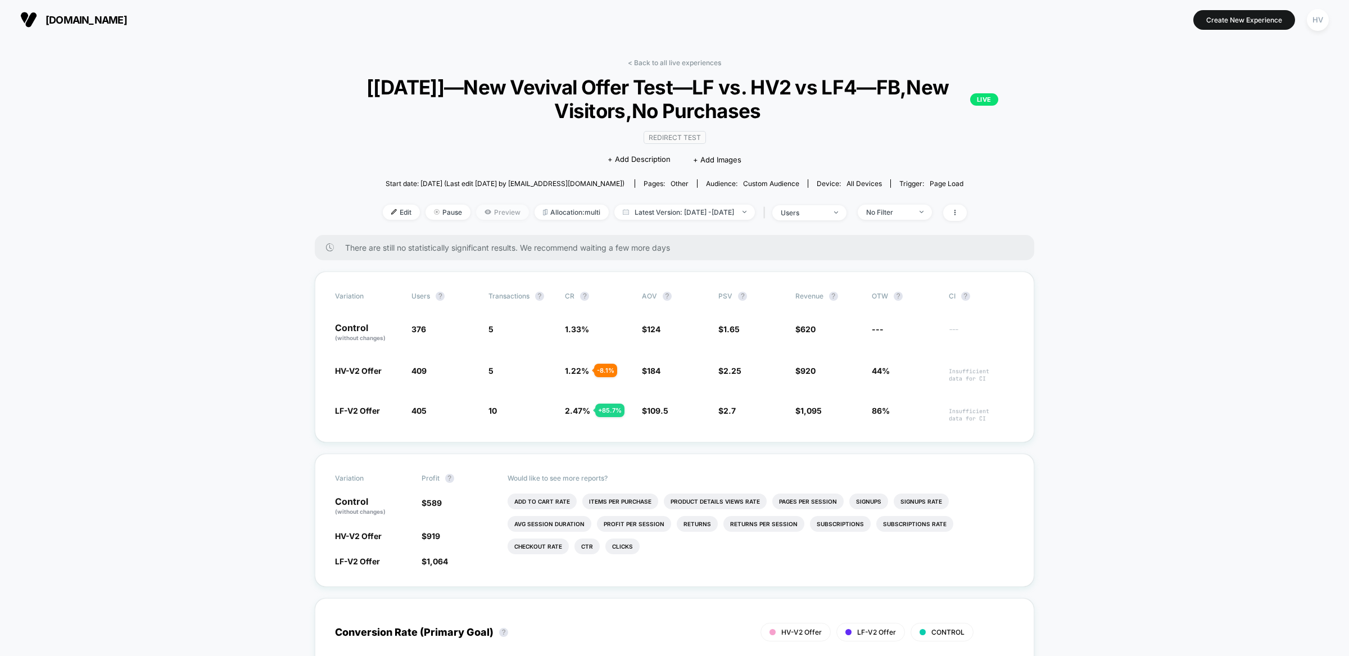
click at [480, 210] on span "Preview" at bounding box center [502, 212] width 53 height 15
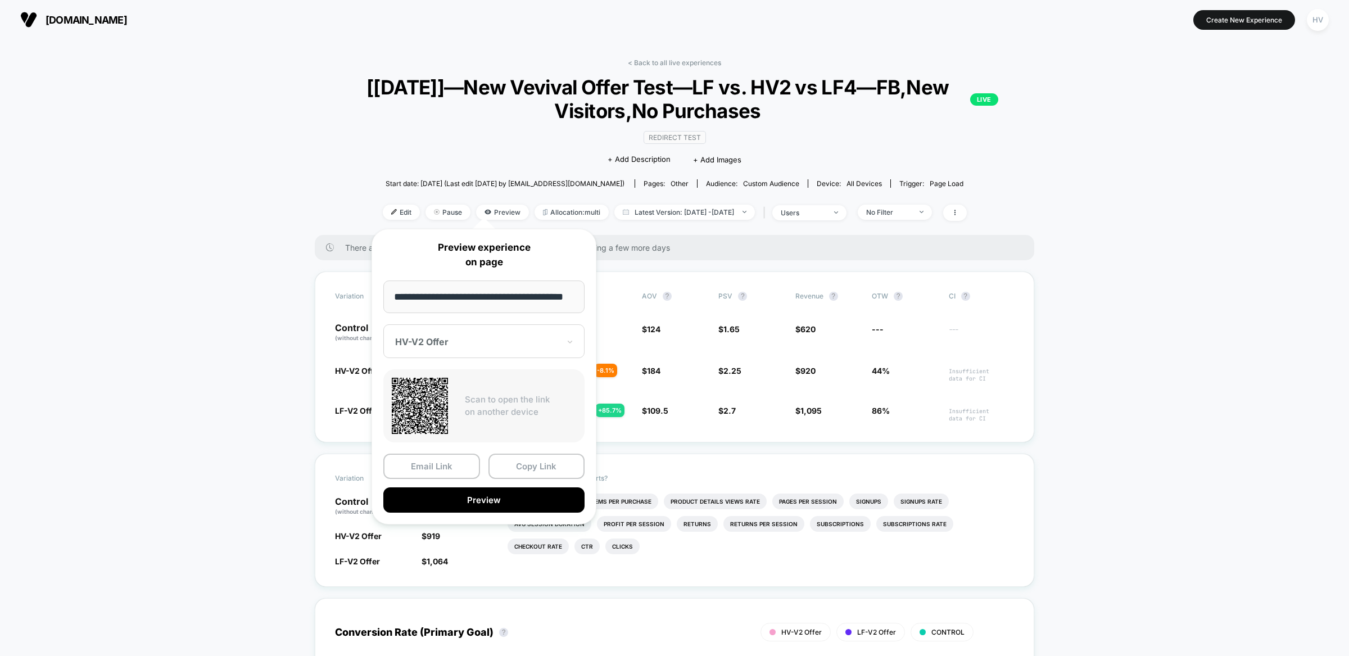
click at [525, 337] on div at bounding box center [477, 341] width 164 height 11
click at [496, 383] on div "HV-V2 Offer" at bounding box center [484, 380] width 190 height 20
click at [499, 496] on button "Preview" at bounding box center [483, 499] width 201 height 25
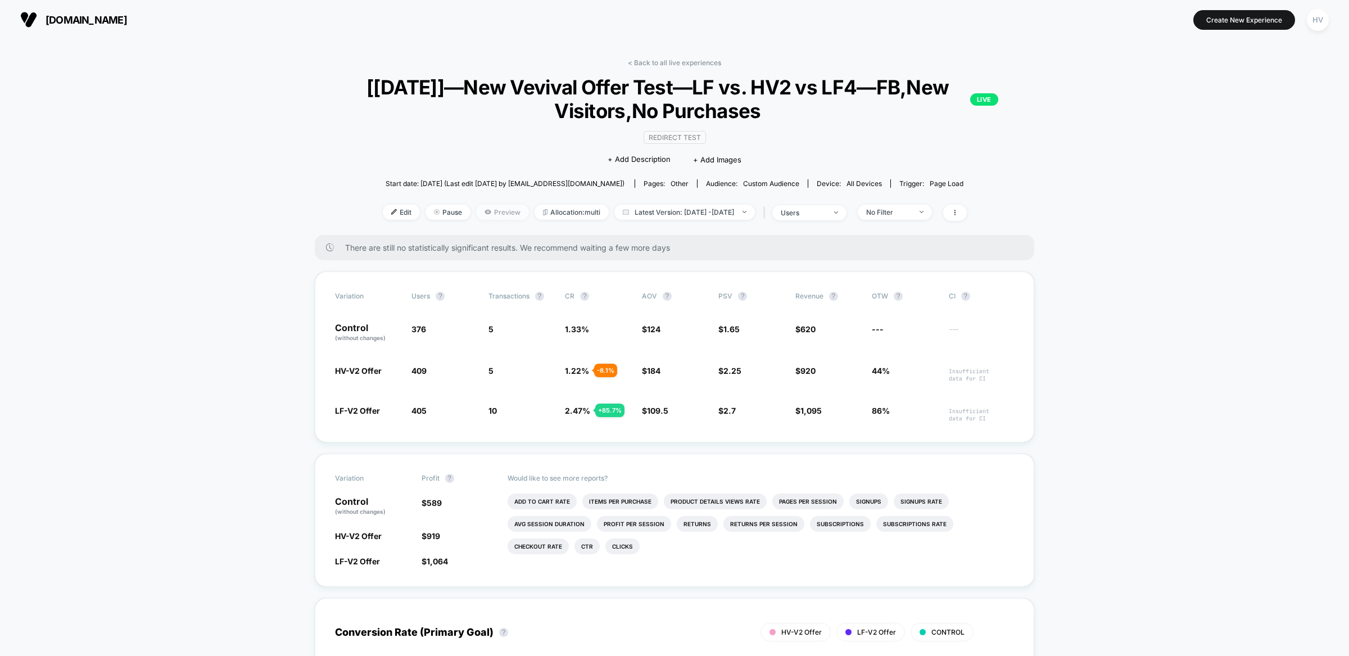
click at [482, 214] on span "Preview" at bounding box center [502, 212] width 53 height 15
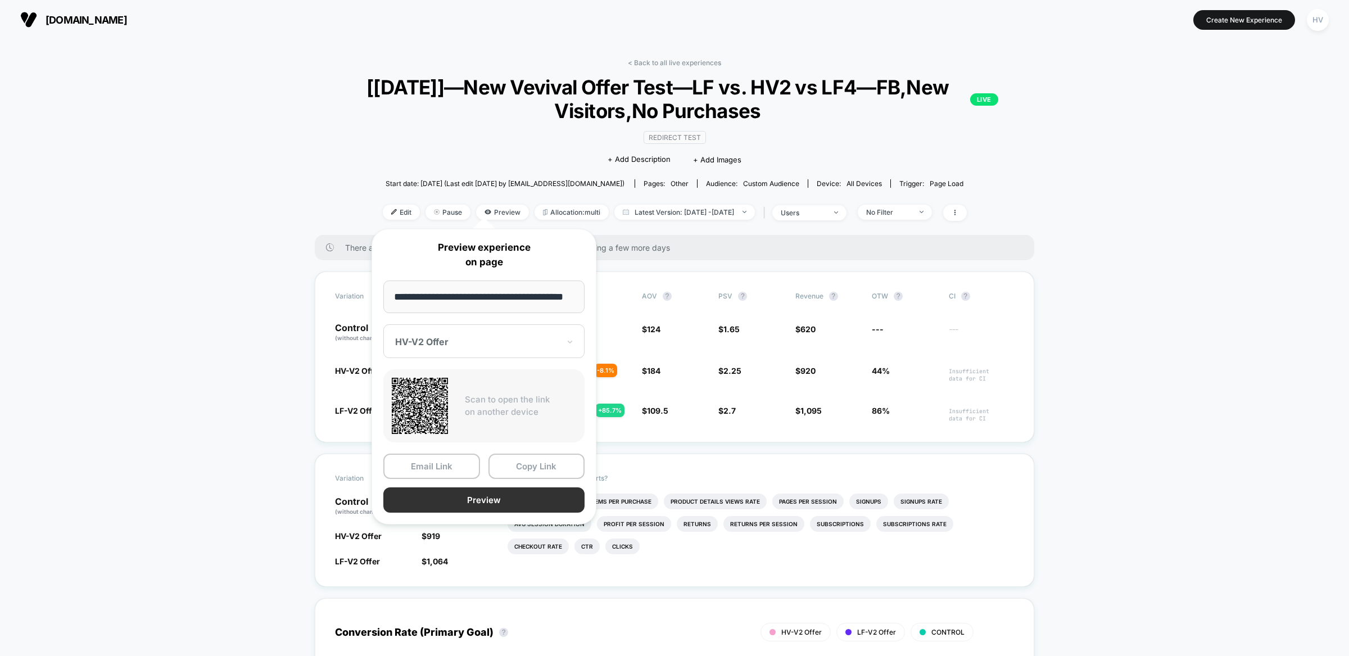
click at [477, 501] on button "Preview" at bounding box center [483, 499] width 201 height 25
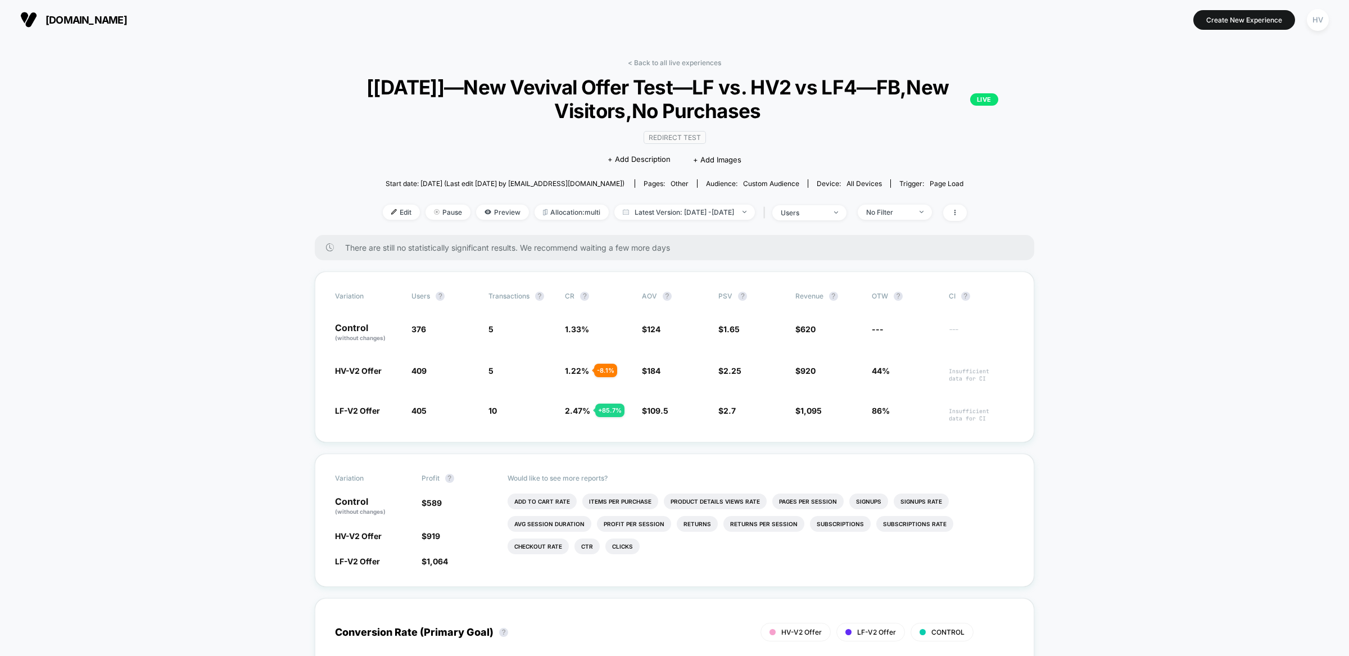
click at [514, 212] on div "Edit Pause Preview Allocation: multi Latest Version: [DATE] - [DATE] | users No…" at bounding box center [675, 213] width 720 height 16
click at [494, 212] on span "Preview" at bounding box center [502, 212] width 53 height 15
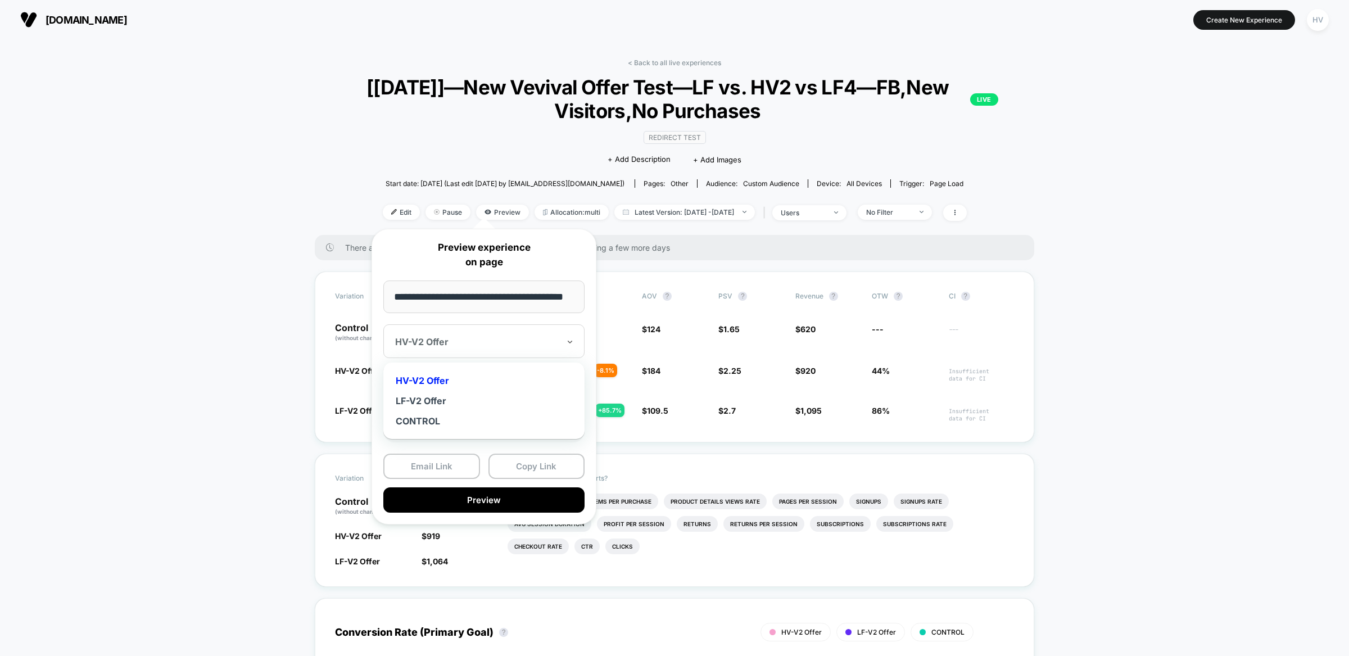
click at [499, 352] on div "HV-V2 Offer" at bounding box center [483, 341] width 201 height 34
click at [475, 406] on div "LF-V2 Offer" at bounding box center [484, 401] width 190 height 20
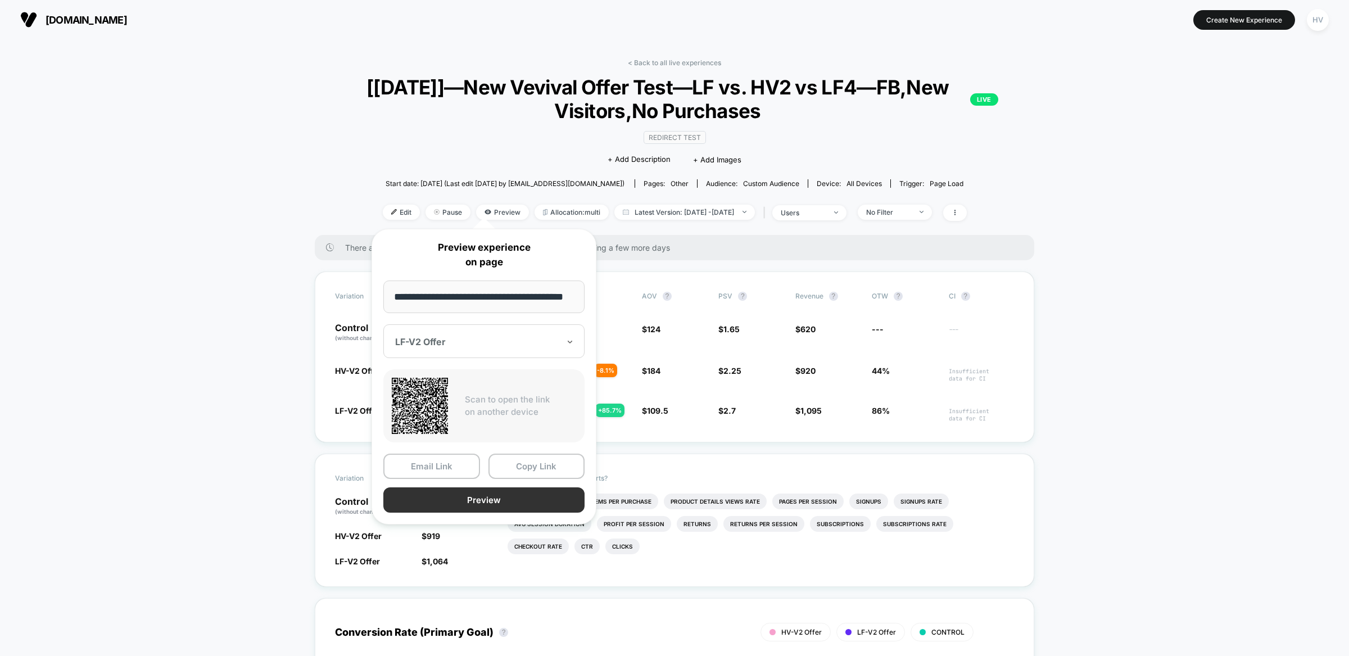
click at [486, 498] on button "Preview" at bounding box center [483, 499] width 201 height 25
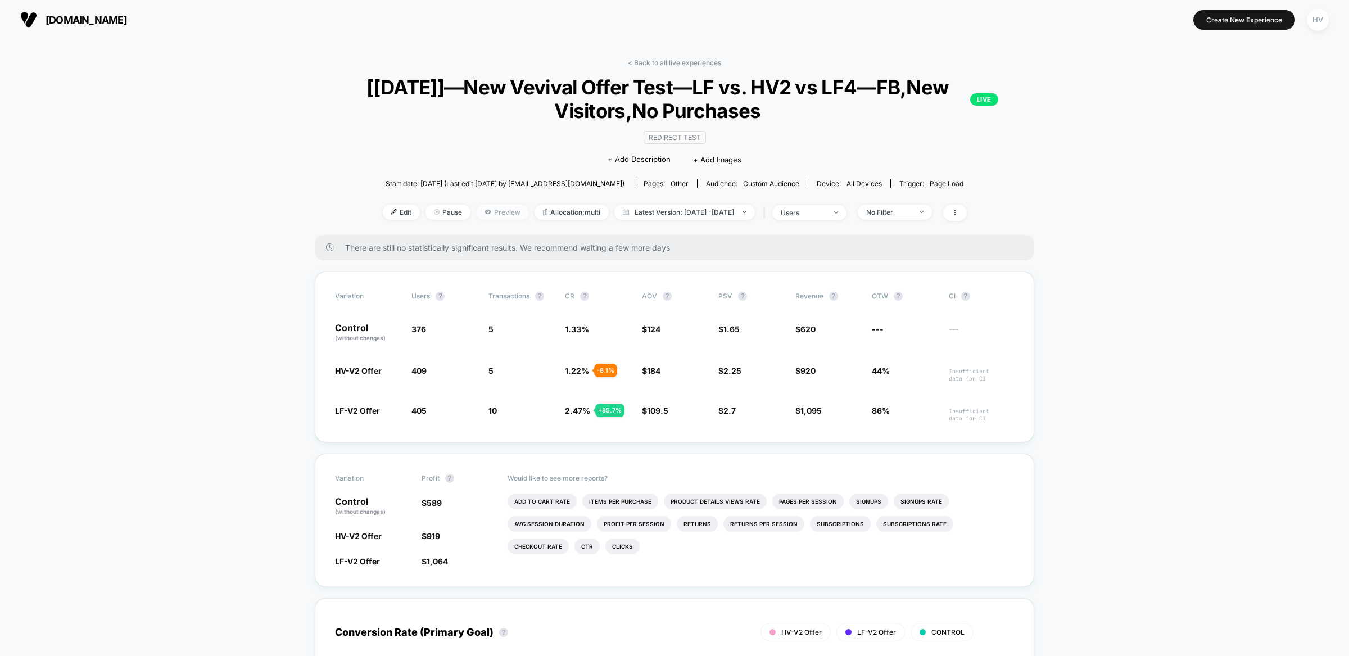
click at [481, 215] on span "Preview" at bounding box center [502, 212] width 53 height 15
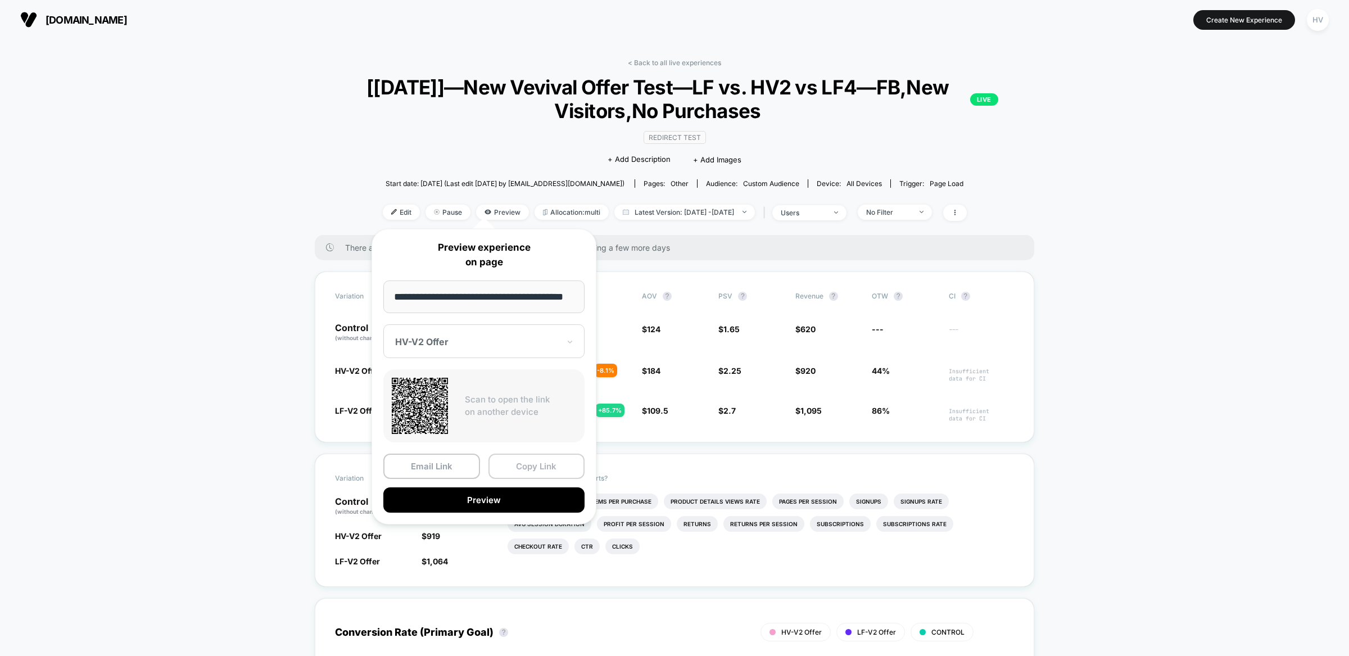
click at [545, 464] on button "Copy Link" at bounding box center [537, 466] width 97 height 25
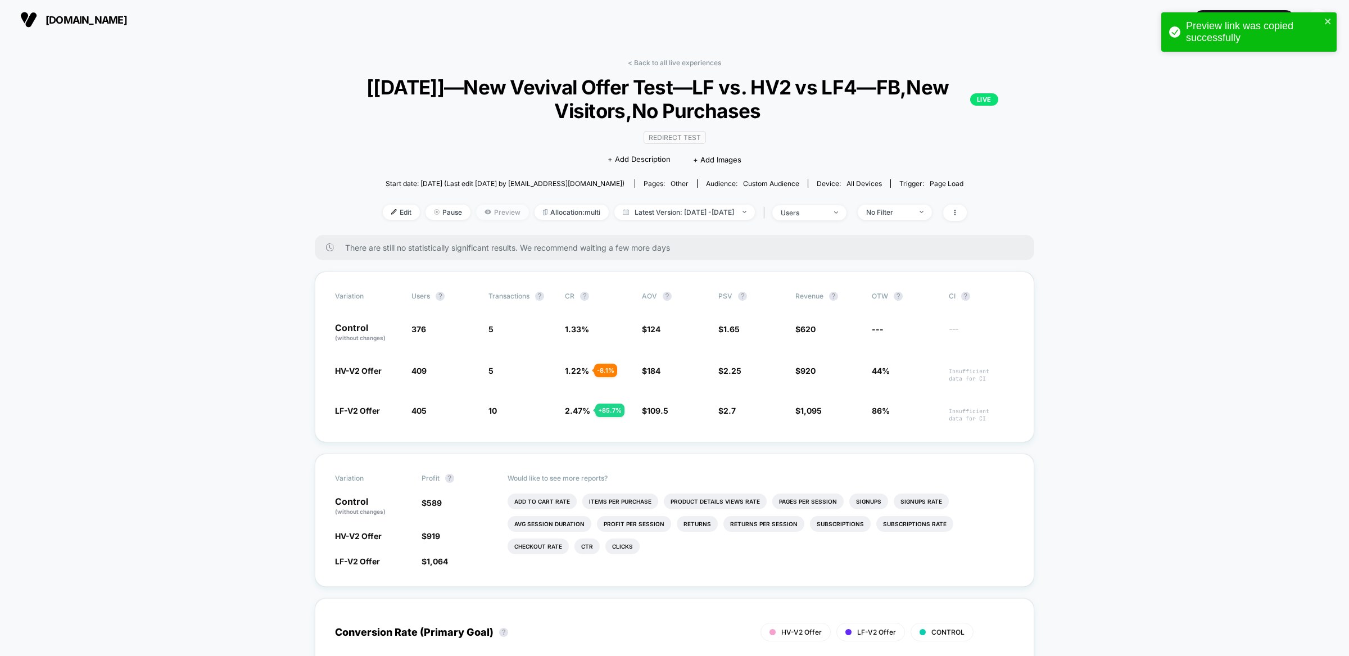
click at [478, 212] on span "Preview" at bounding box center [502, 212] width 53 height 15
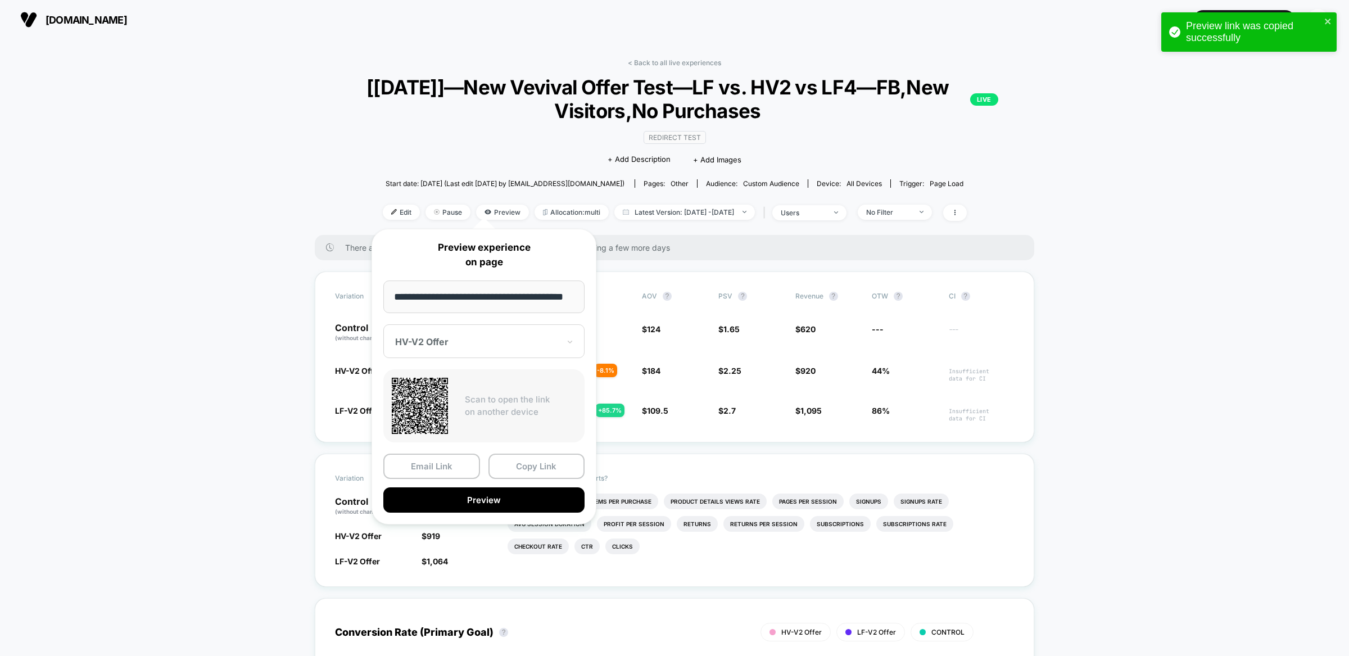
click at [478, 345] on div at bounding box center [477, 341] width 164 height 11
click at [518, 465] on button "Copy Link" at bounding box center [537, 466] width 97 height 25
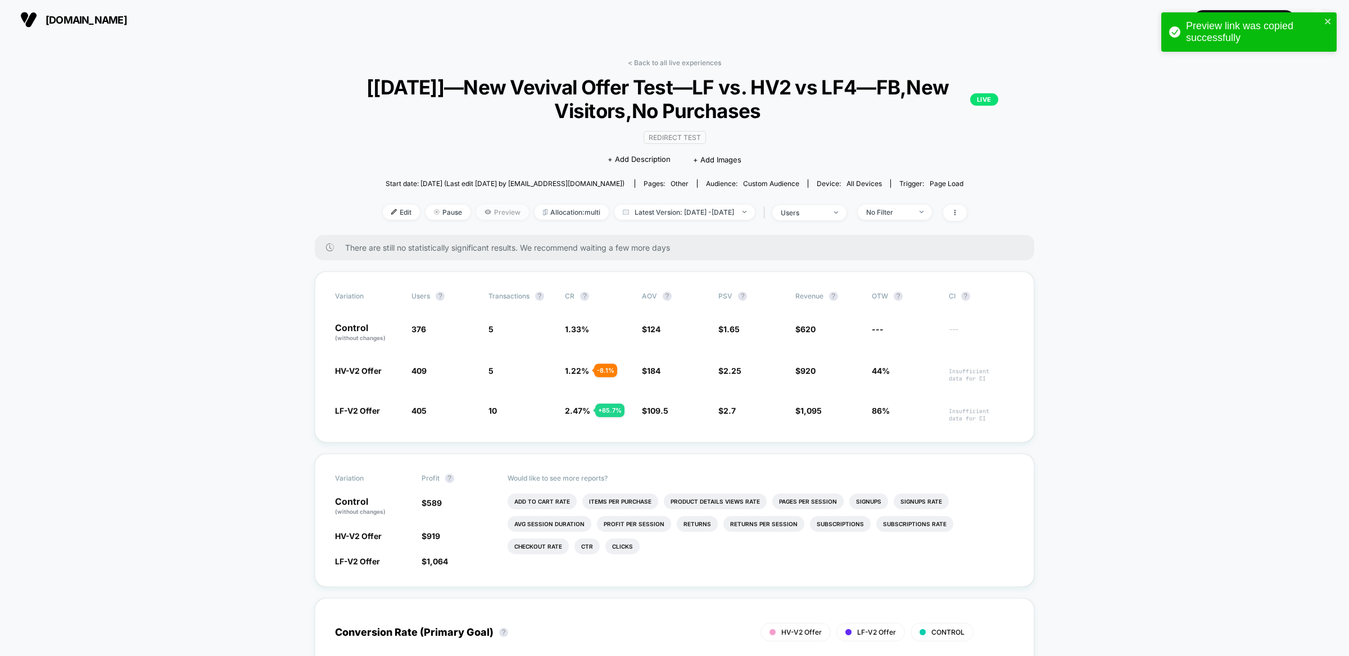
click at [476, 214] on span "Preview" at bounding box center [502, 212] width 53 height 15
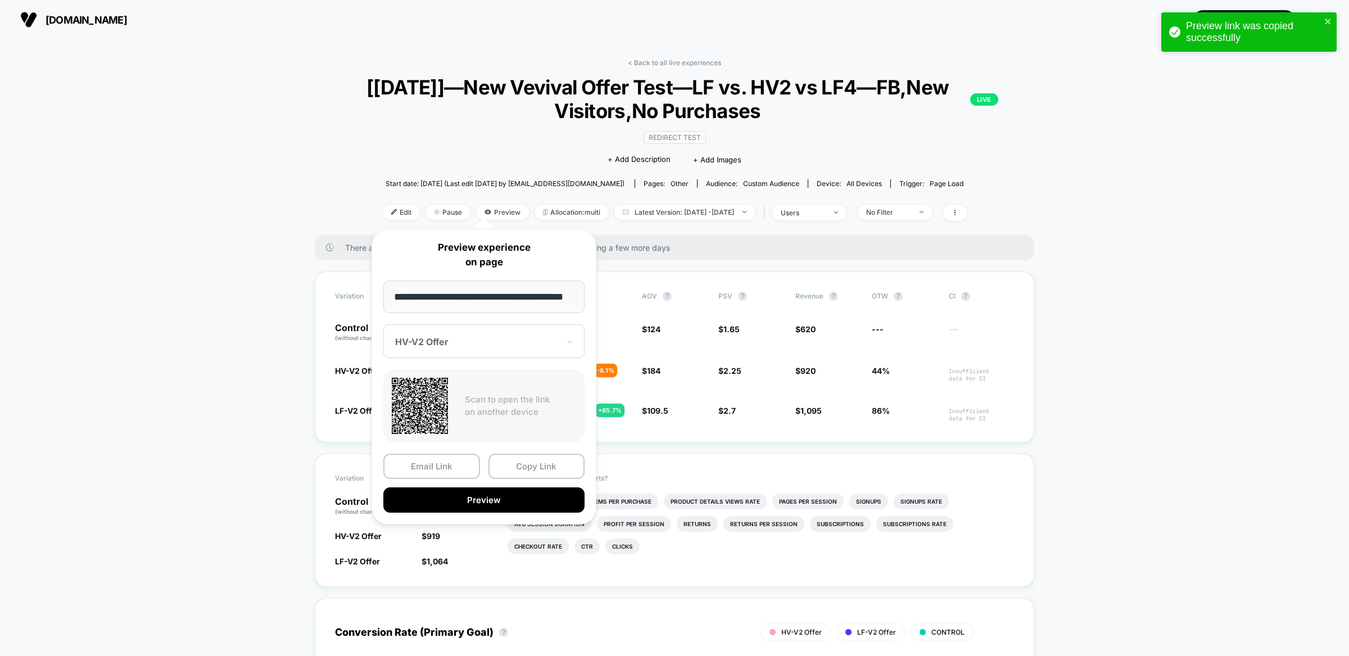
click at [496, 350] on div "HV-V2 Offer" at bounding box center [483, 341] width 201 height 34
click at [488, 404] on div "LF-V2 Offer" at bounding box center [484, 401] width 190 height 20
click at [514, 505] on button "Preview" at bounding box center [483, 499] width 201 height 25
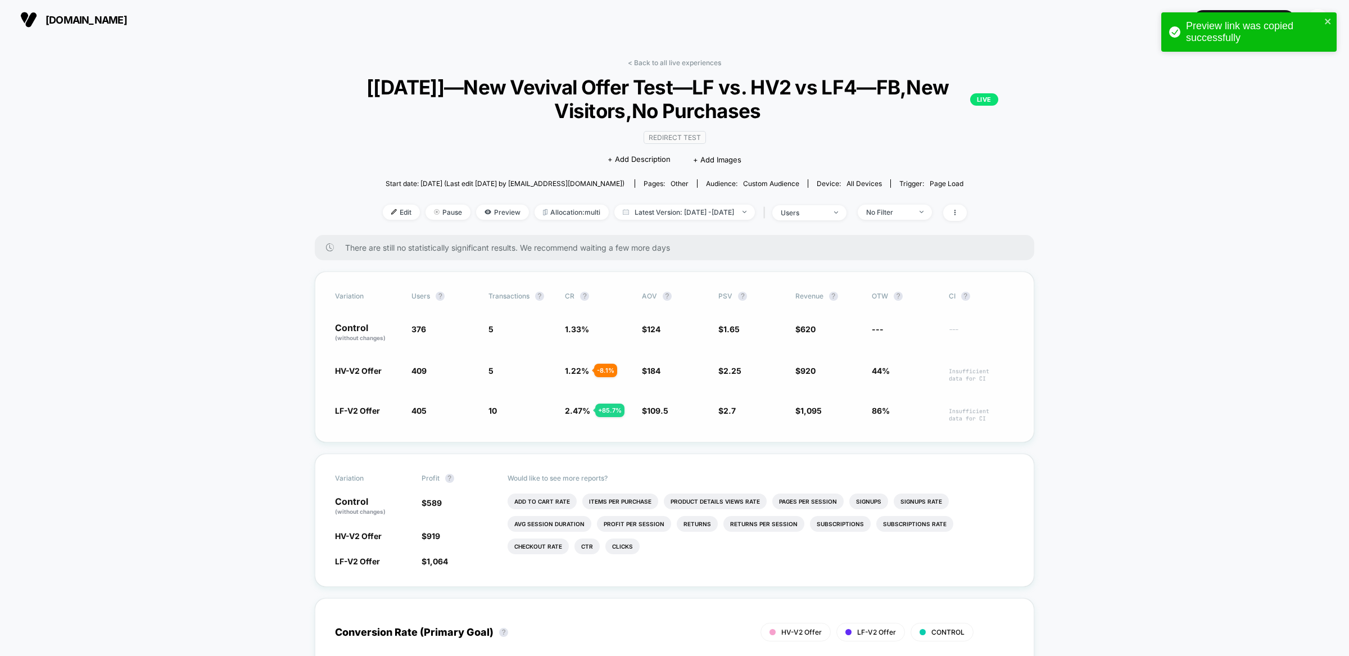
click at [553, 332] on span "5" at bounding box center [521, 332] width 65 height 19
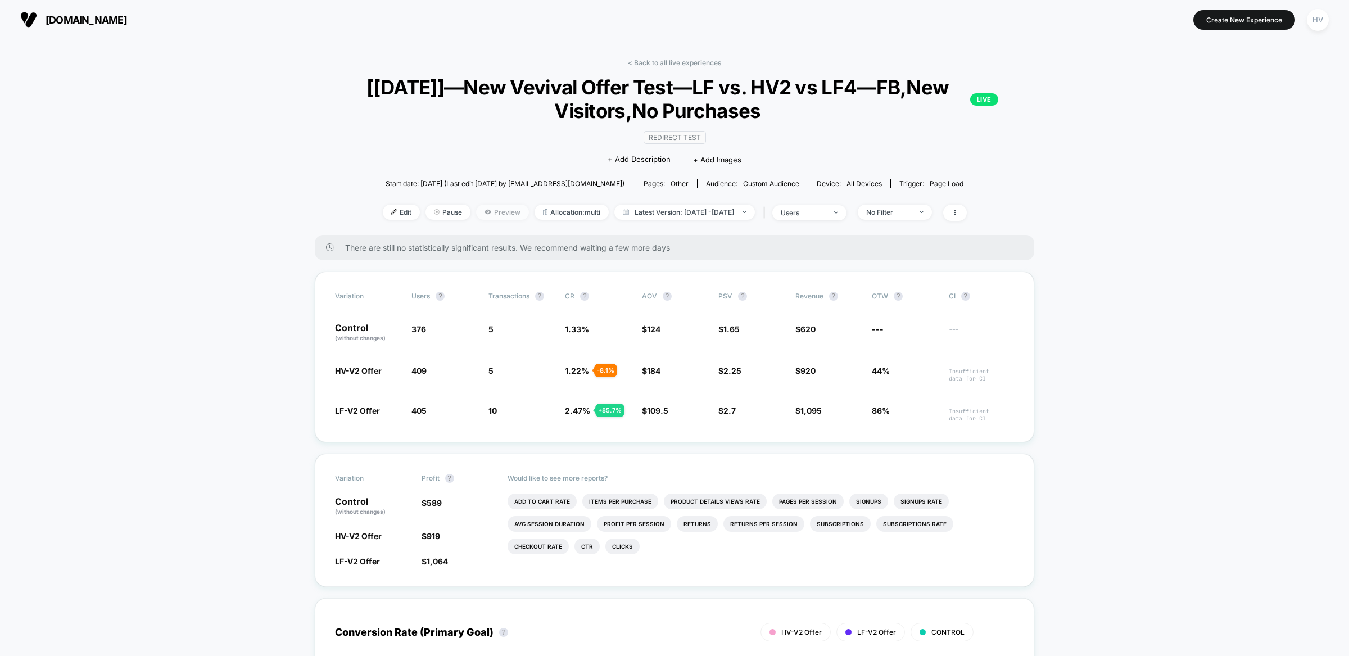
click at [481, 210] on span "Preview" at bounding box center [502, 212] width 53 height 15
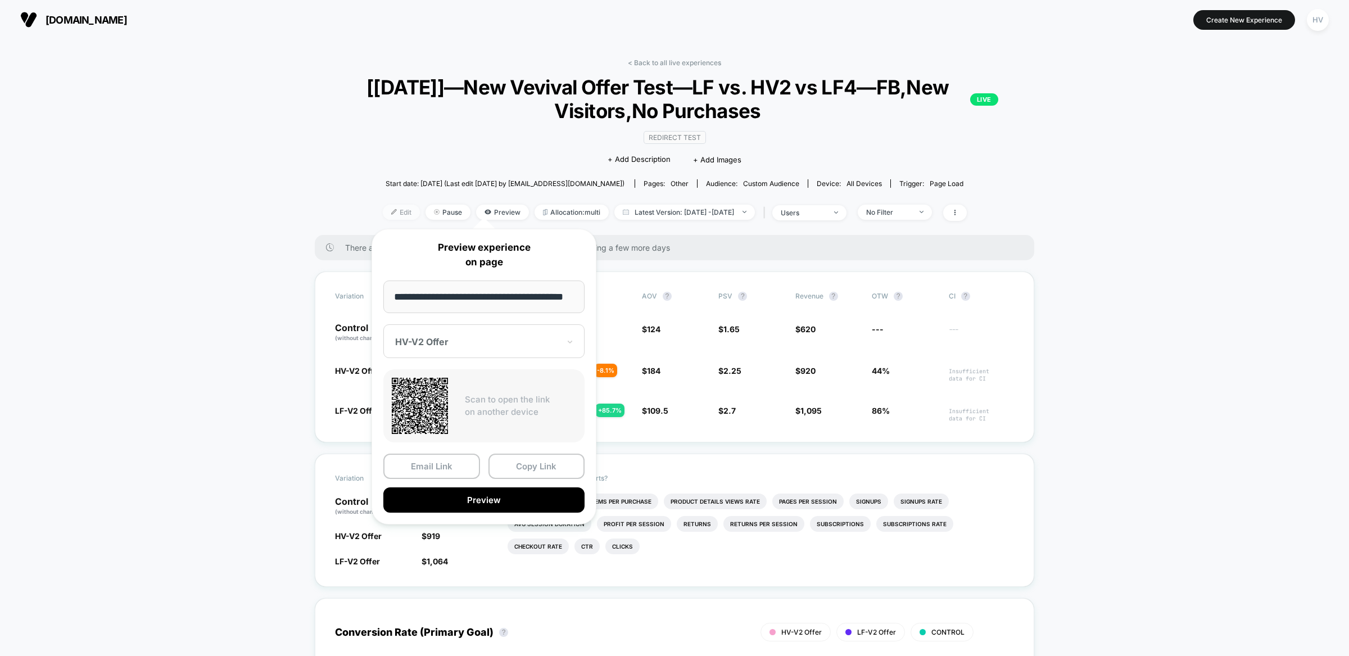
click at [383, 205] on span "Edit" at bounding box center [401, 212] width 37 height 15
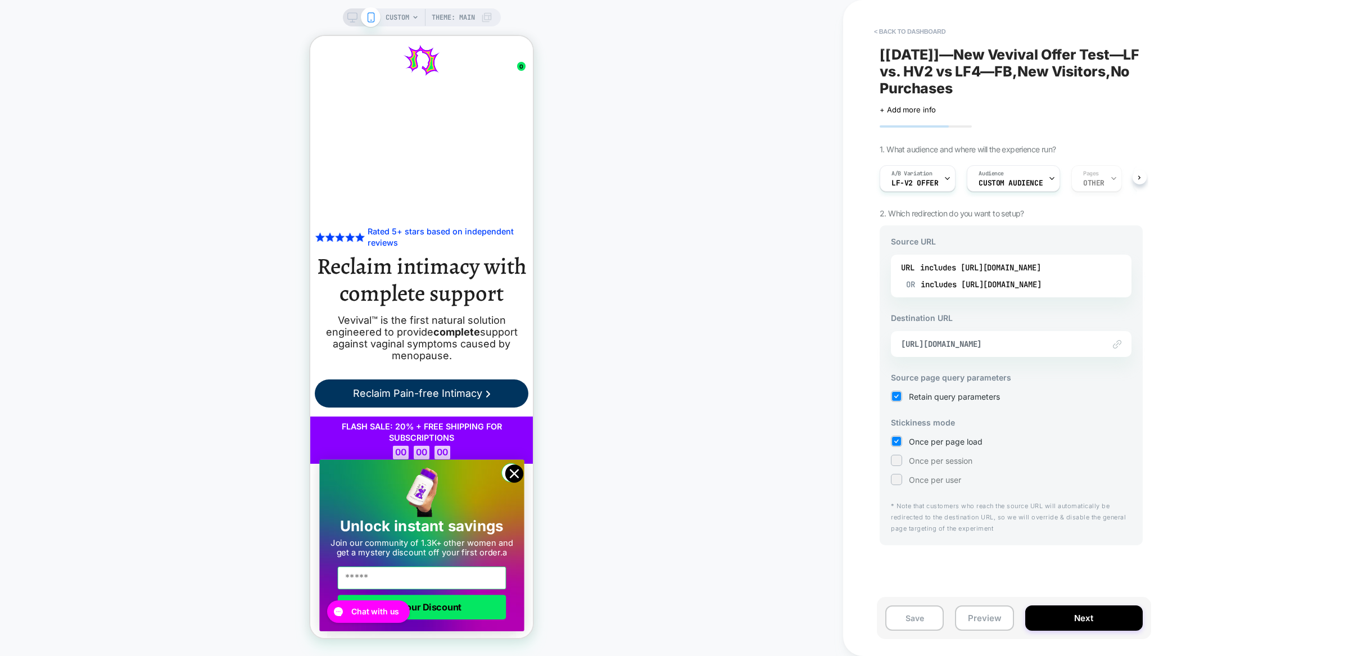
click at [19, 66] on div "CUSTOM Theme: MAIN" at bounding box center [421, 328] width 843 height 634
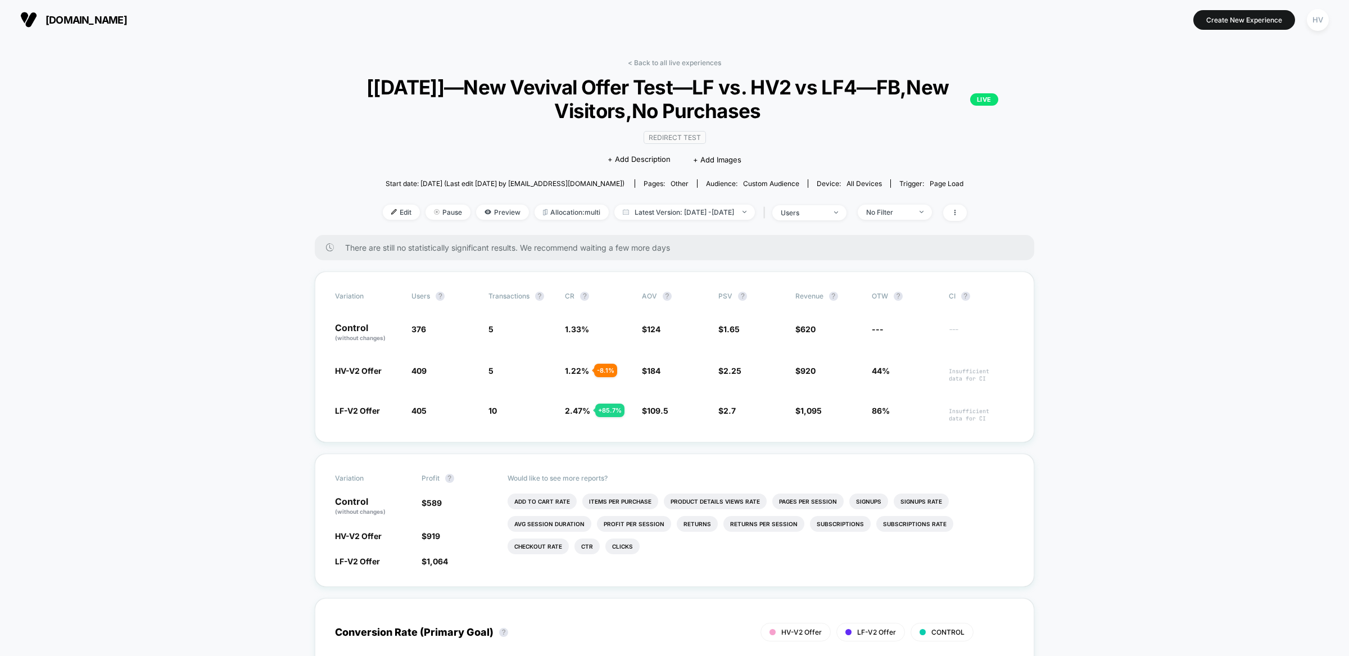
click at [387, 209] on span "Edit" at bounding box center [401, 212] width 37 height 15
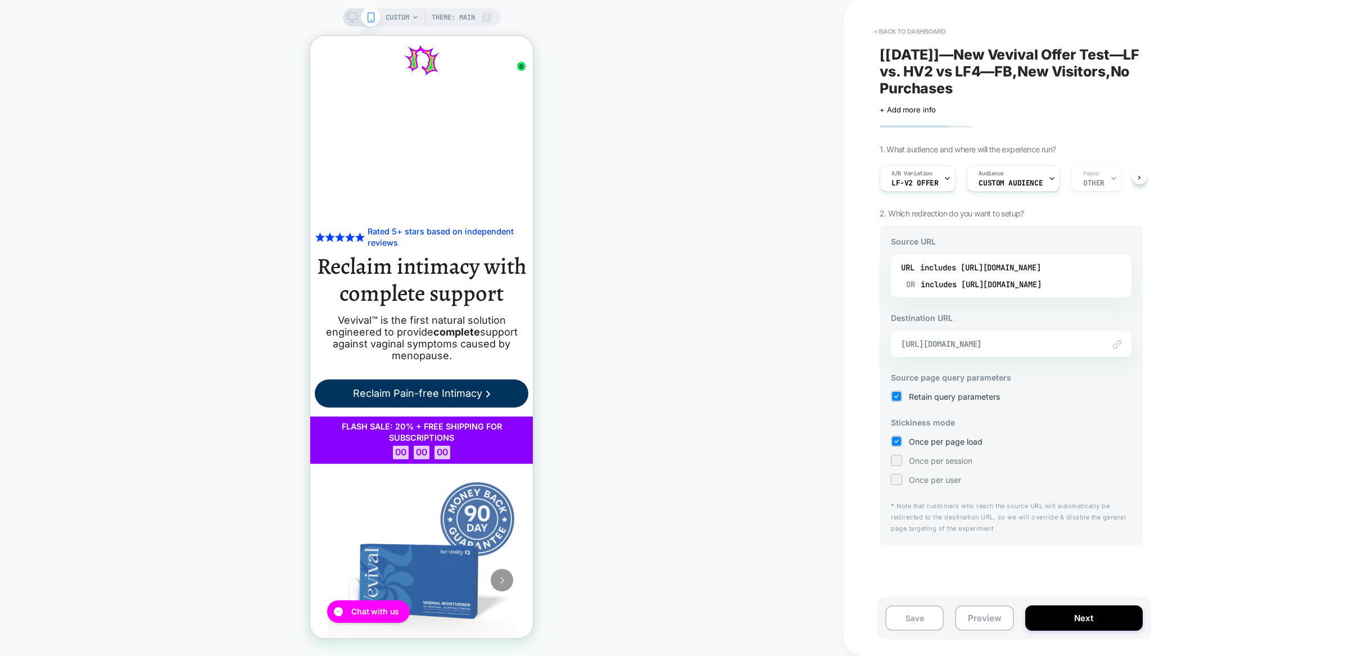
click at [962, 343] on span "[URL][DOMAIN_NAME]" at bounding box center [997, 344] width 192 height 10
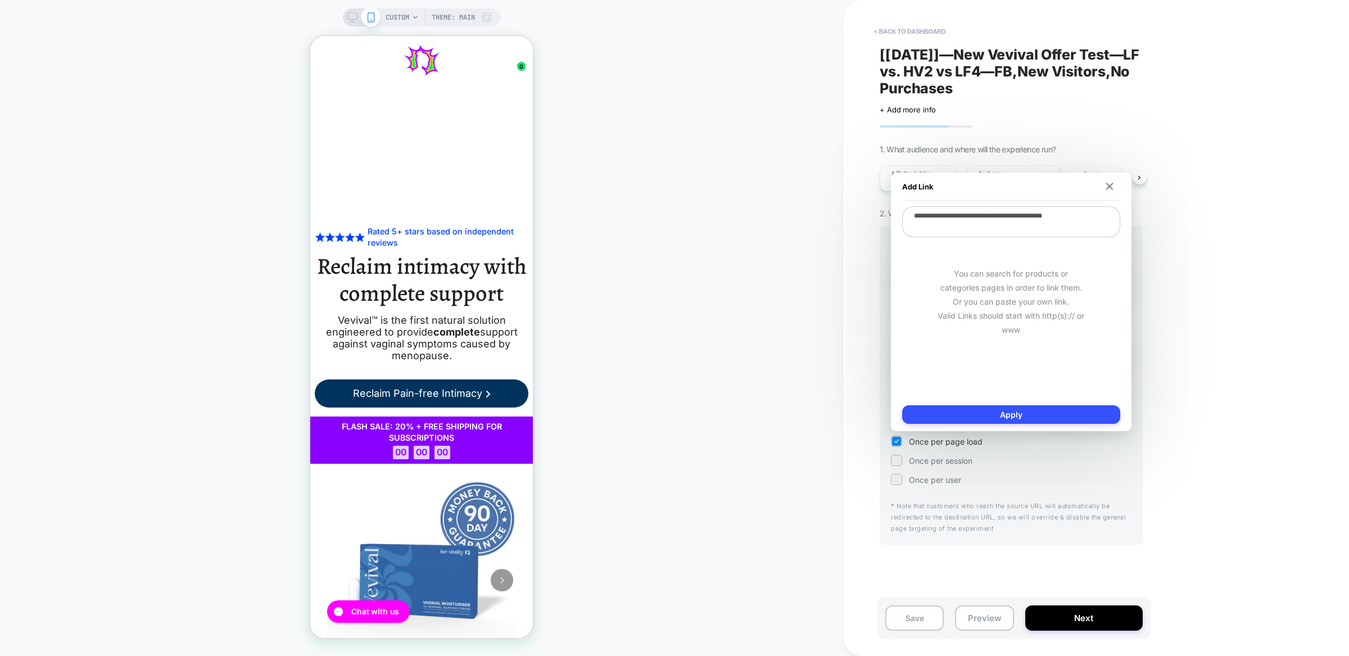
click at [1054, 237] on div "**********" at bounding box center [1011, 301] width 218 height 191
click at [1172, 78] on div "< back to dashboard [[DATE]]—New Vevival Offer Test—LF vs. HV2 vs LF4—FB,New Vi…" at bounding box center [1090, 328] width 495 height 656
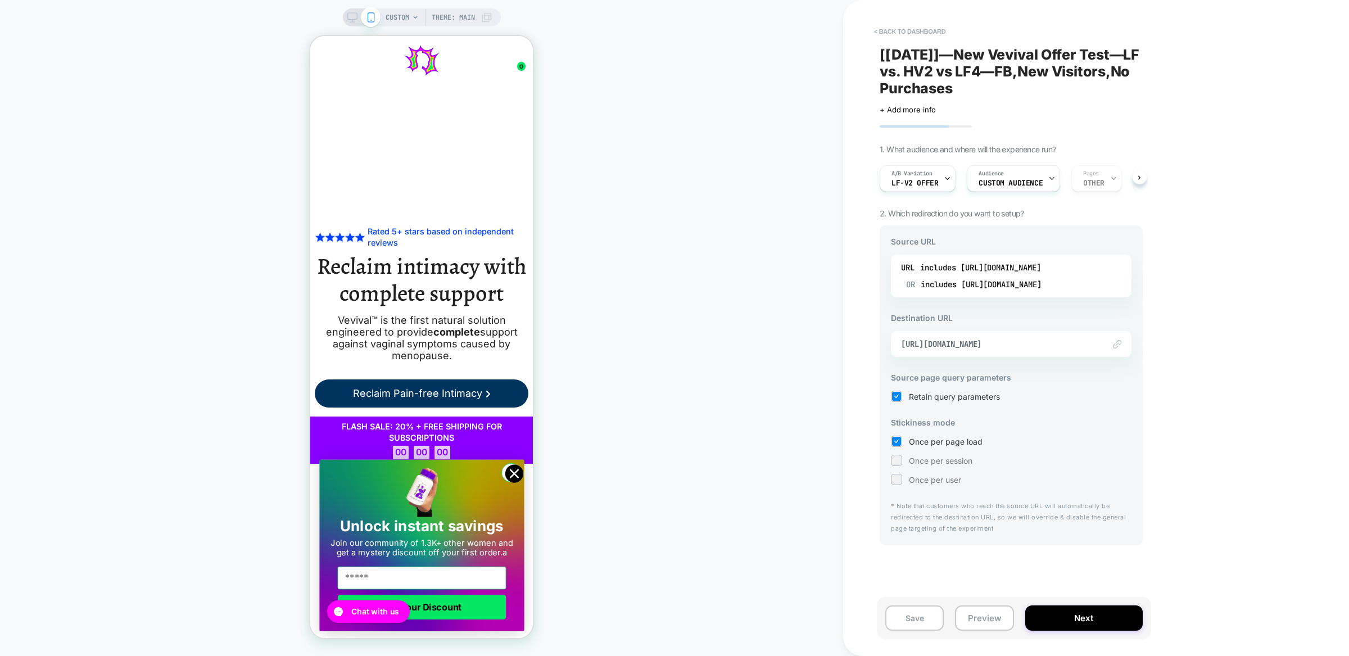
drag, startPoint x: 860, startPoint y: 47, endPoint x: 875, endPoint y: 42, distance: 16.2
click at [860, 47] on div "< back to dashboard [[DATE]]—New Vevival Offer Test—LF vs. HV2 vs LF4—FB,New Vi…" at bounding box center [1090, 328] width 495 height 656
click at [923, 32] on button "< back to dashboard" at bounding box center [910, 31] width 83 height 18
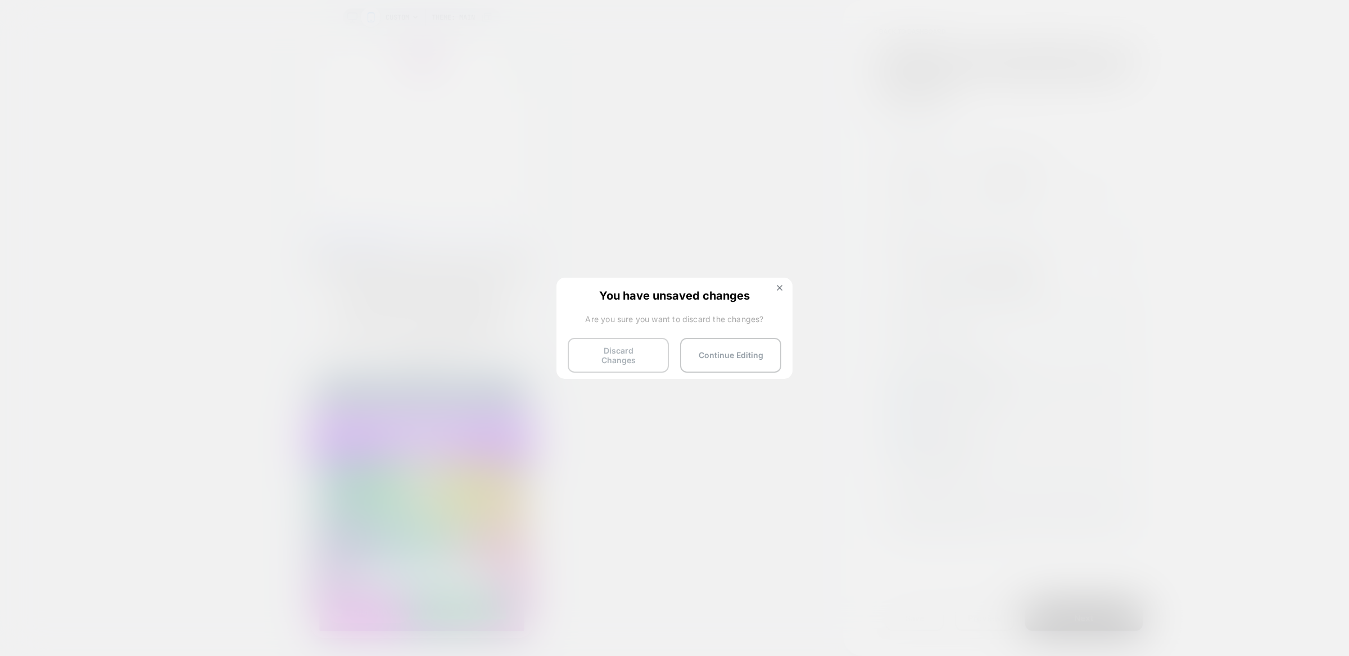
click at [621, 358] on button "Discard Changes" at bounding box center [618, 355] width 101 height 35
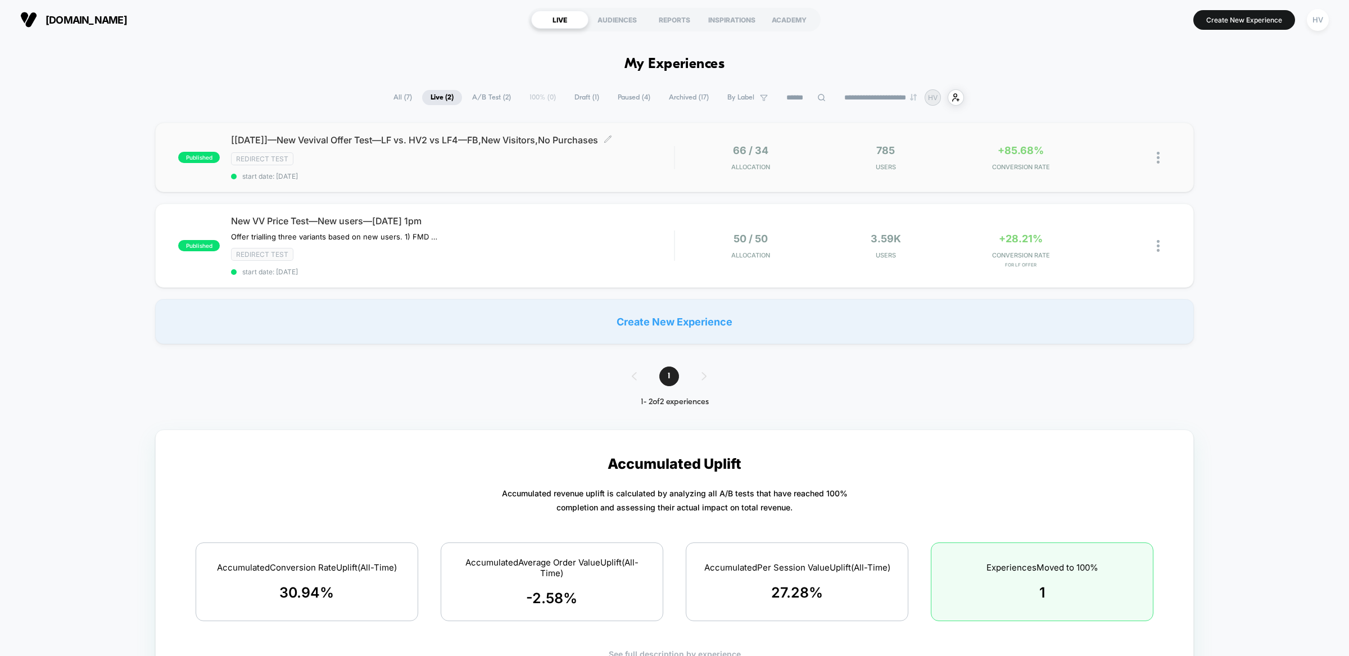
click at [472, 155] on div "Redirect Test" at bounding box center [452, 158] width 443 height 13
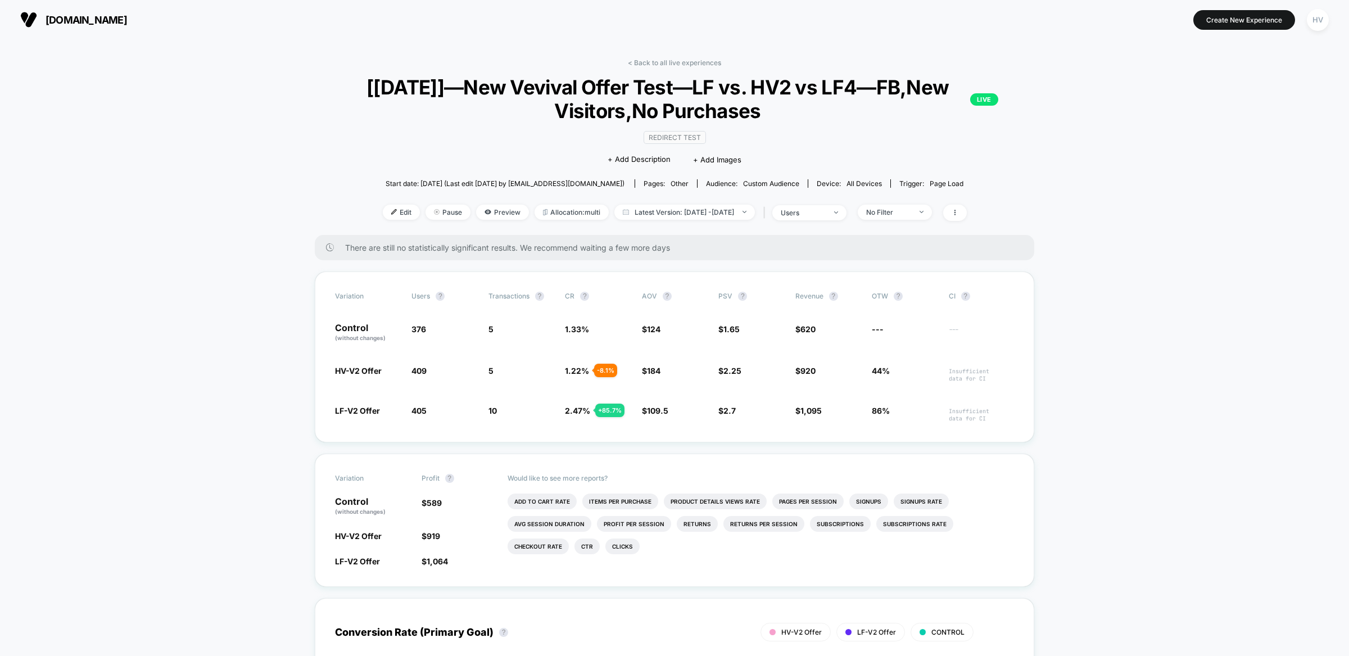
click at [903, 229] on div "< Back to all live experiences [[DATE]]—New Vevival Offer Test—LF vs. HV2 vs LF…" at bounding box center [675, 146] width 720 height 177
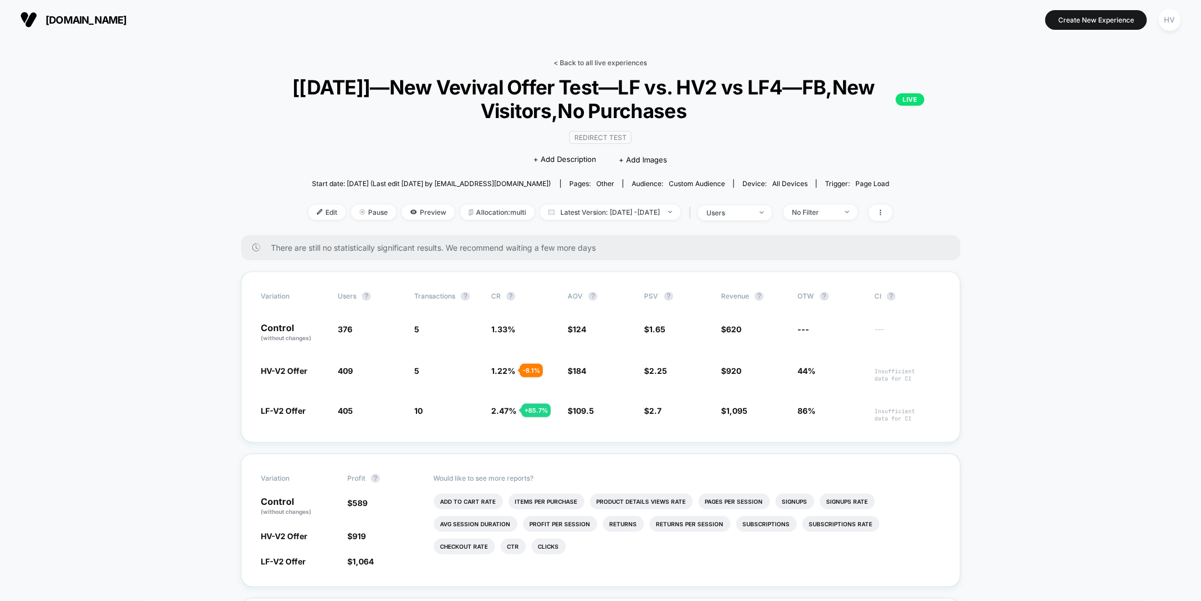
click at [583, 61] on link "< Back to all live experiences" at bounding box center [600, 62] width 93 height 8
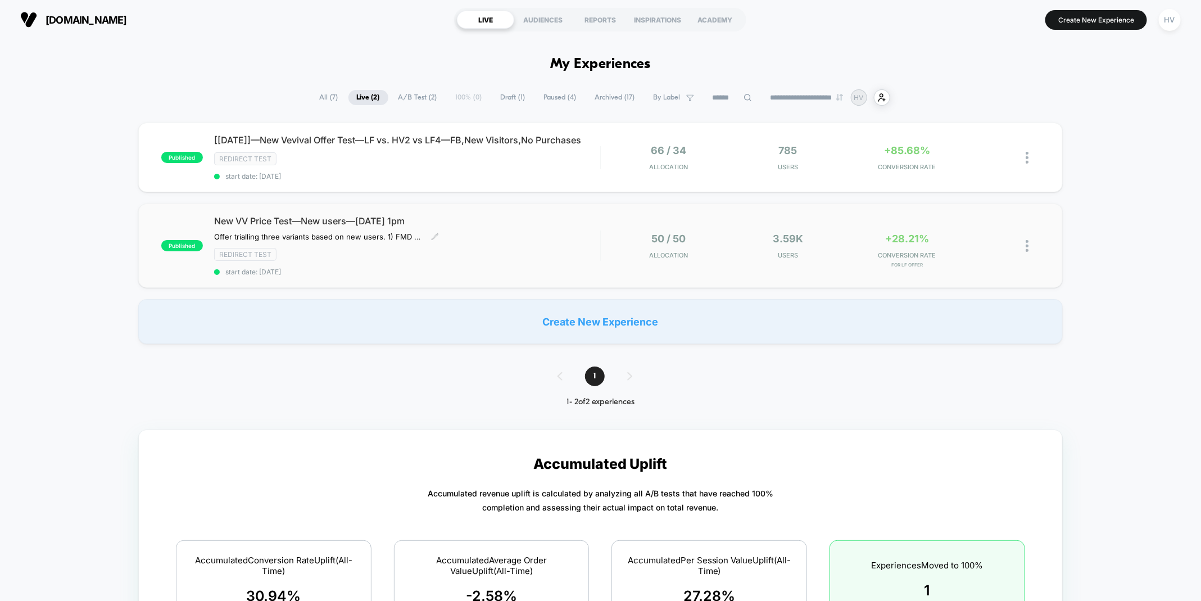
click at [493, 261] on div "Redirect Test" at bounding box center [407, 254] width 386 height 13
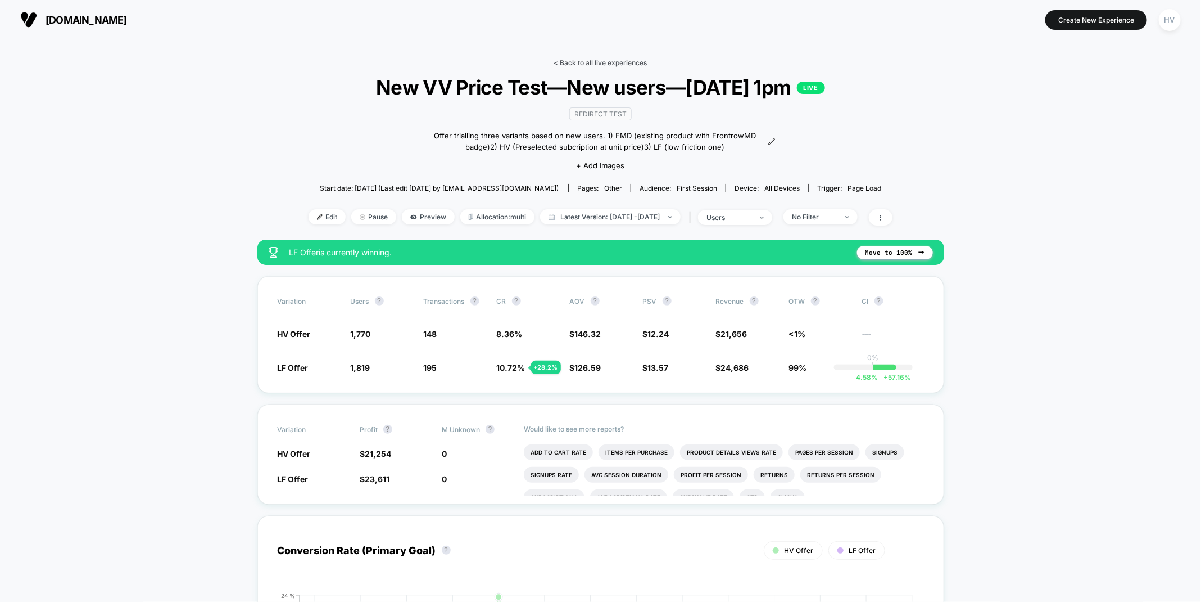
click at [592, 65] on link "< Back to all live experiences" at bounding box center [600, 62] width 93 height 8
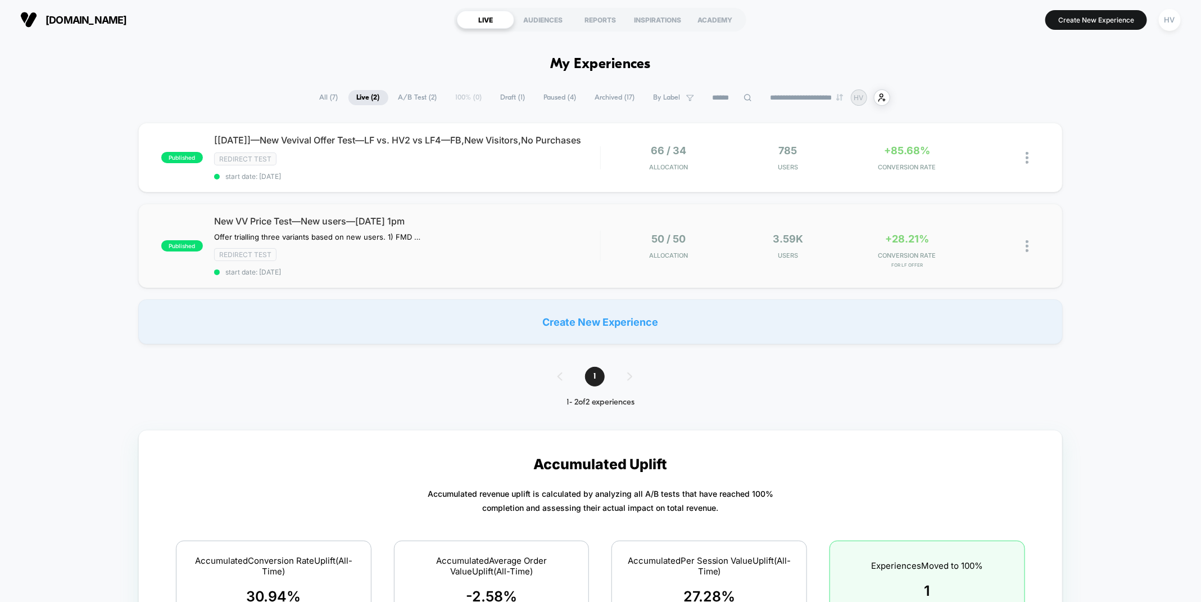
click at [507, 288] on div "published New VV Price Test—New users—[DATE] 1pm Offer trialling three variants…" at bounding box center [600, 246] width 925 height 84
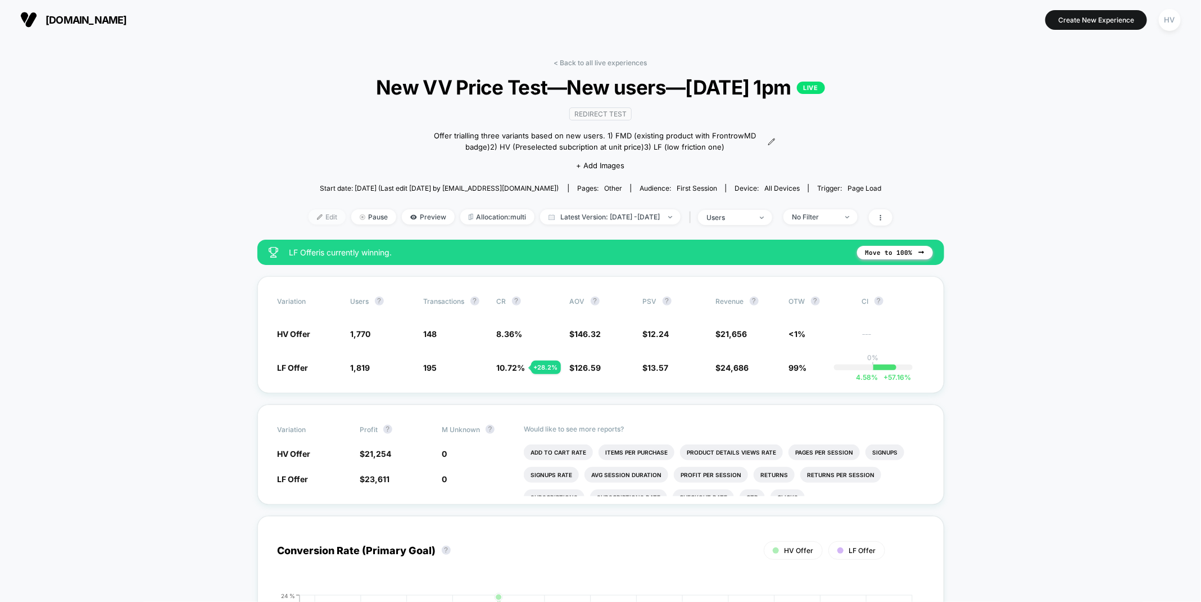
click at [313, 213] on span "Edit" at bounding box center [327, 216] width 37 height 15
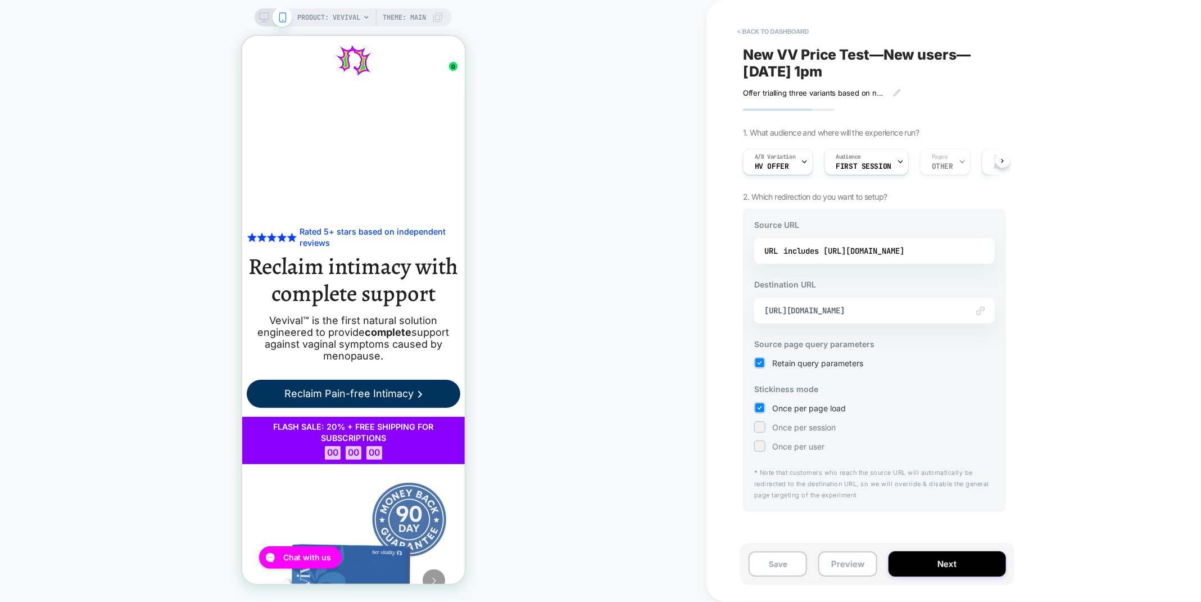
click at [1172, 37] on div "< back to dashboard New VV Price Test—New users—6Aug2025 1pm Offer trialling th…" at bounding box center [954, 301] width 495 height 602
click at [46, 49] on div "PRODUCT: Vevival Theme: MAIN" at bounding box center [353, 300] width 707 height 579
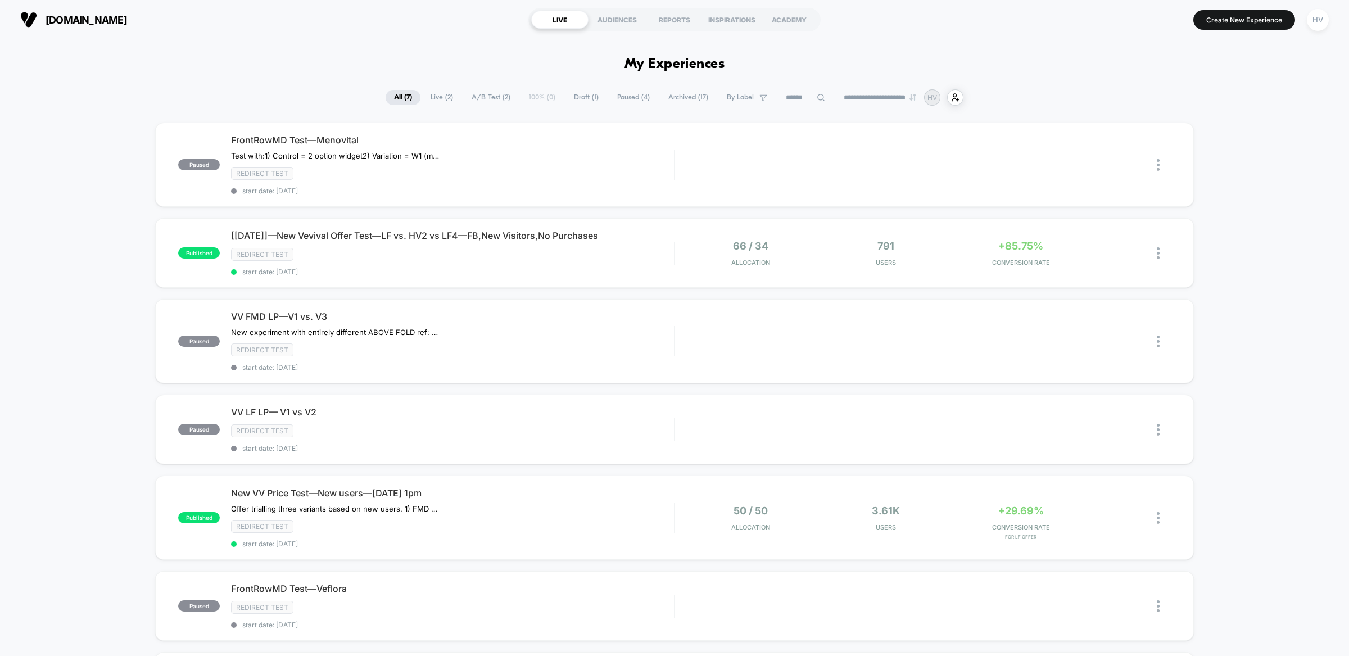
click at [434, 102] on span "Live ( 2 )" at bounding box center [441, 97] width 39 height 15
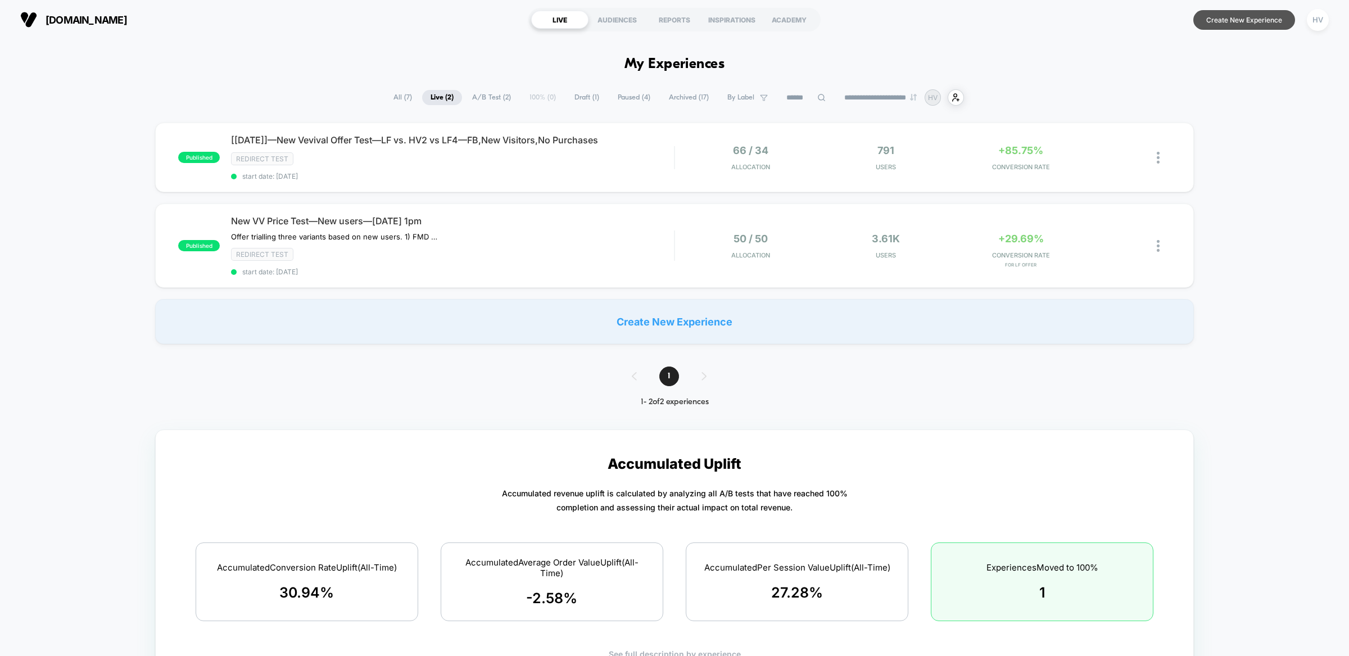
click at [1243, 25] on button "Create New Experience" at bounding box center [1244, 20] width 102 height 20
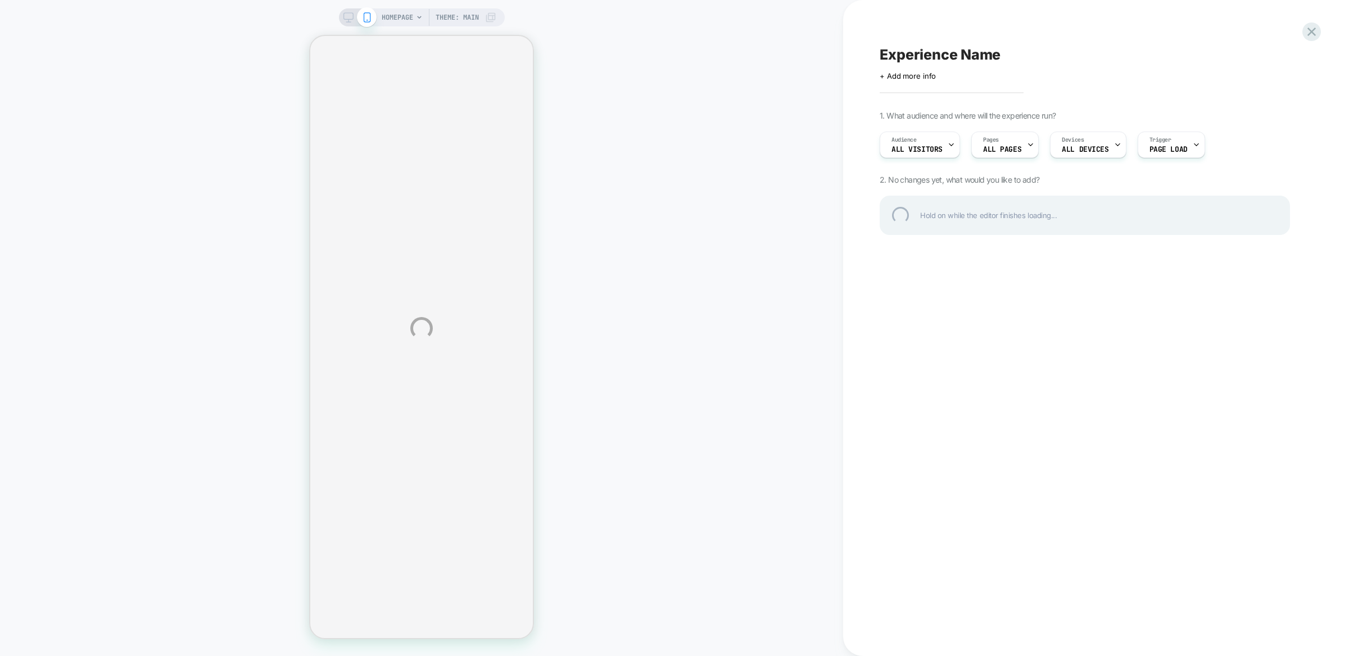
click at [947, 162] on div "HOMEPAGE Theme: MAIN Experience Name Click to edit experience details + Add mor…" at bounding box center [674, 328] width 1349 height 656
click at [913, 148] on div "HOMEPAGE Theme: MAIN Experience Name Click to edit experience details + Add mor…" at bounding box center [674, 328] width 1349 height 656
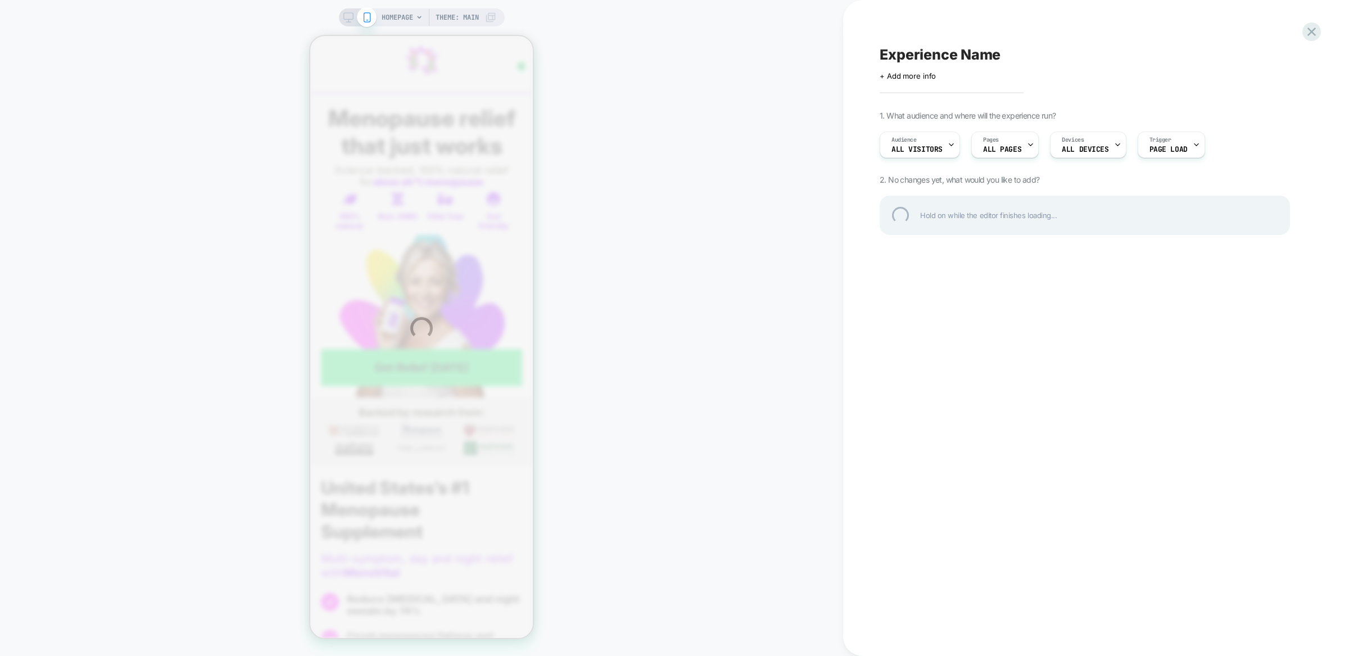
click at [912, 147] on div "HOMEPAGE Theme: MAIN Experience Name Click to edit experience details + Add mor…" at bounding box center [674, 328] width 1349 height 656
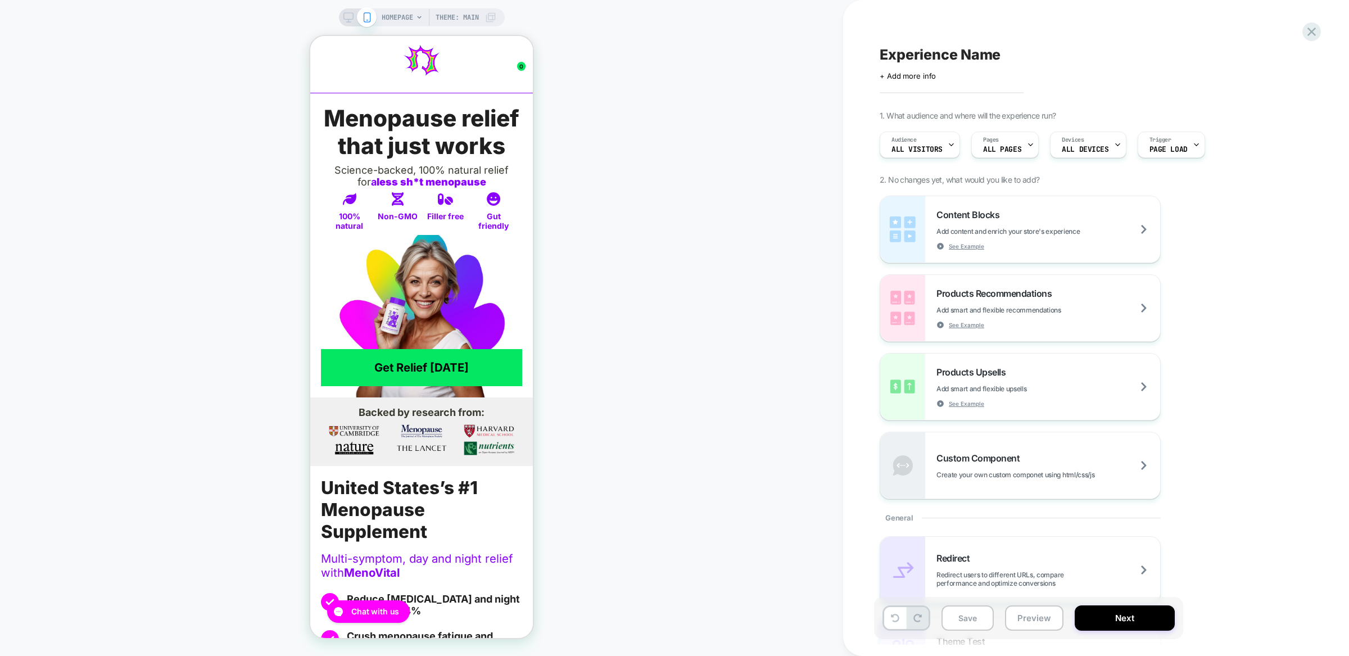
click at [912, 147] on span "All Visitors" at bounding box center [917, 150] width 51 height 8
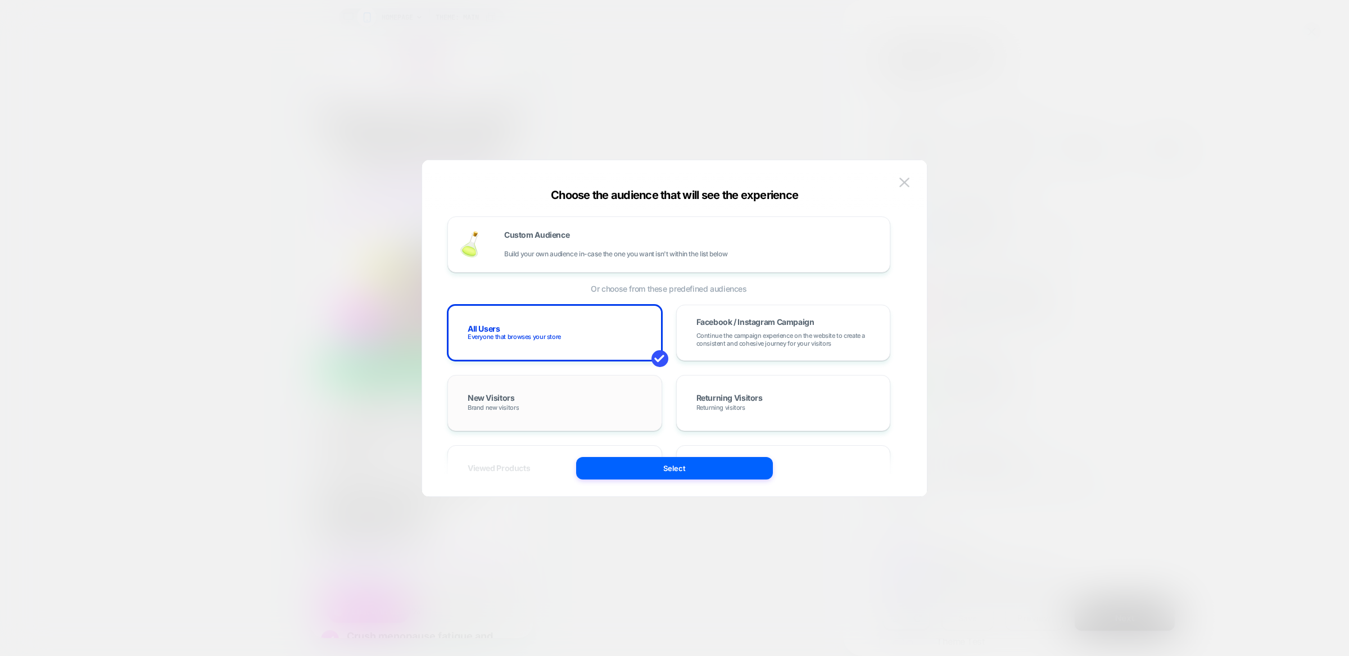
click at [550, 401] on div "New Visitors Brand new visitors" at bounding box center [554, 403] width 191 height 33
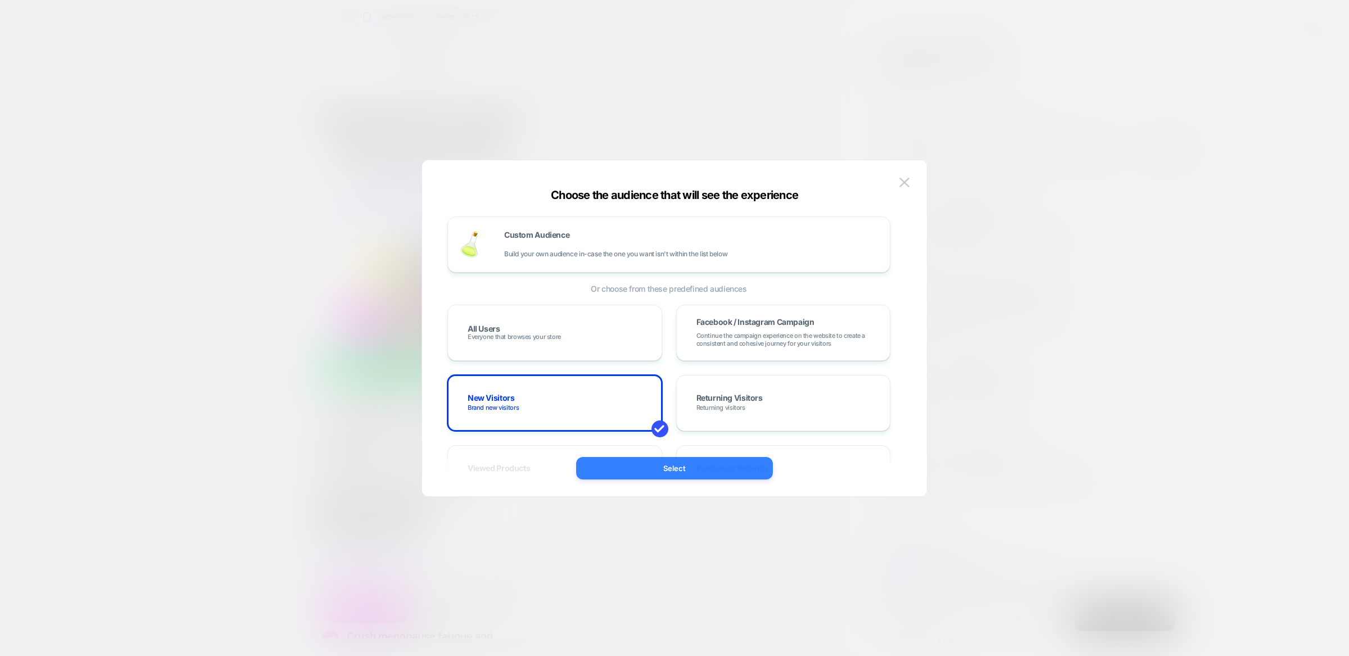
click at [657, 475] on button "Select" at bounding box center [674, 468] width 197 height 22
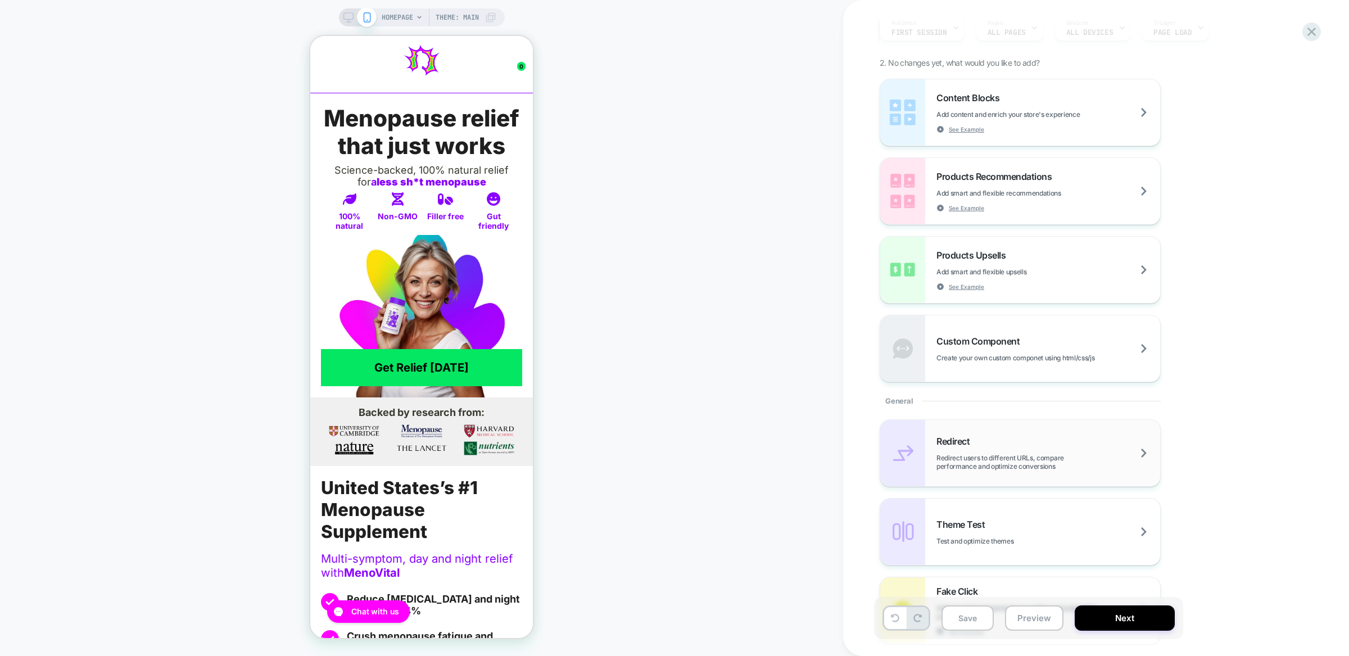
scroll to position [115, 0]
click at [1012, 487] on div "Redirect Redirect users to different URLs, compare performance and optimize con…" at bounding box center [1020, 455] width 280 height 66
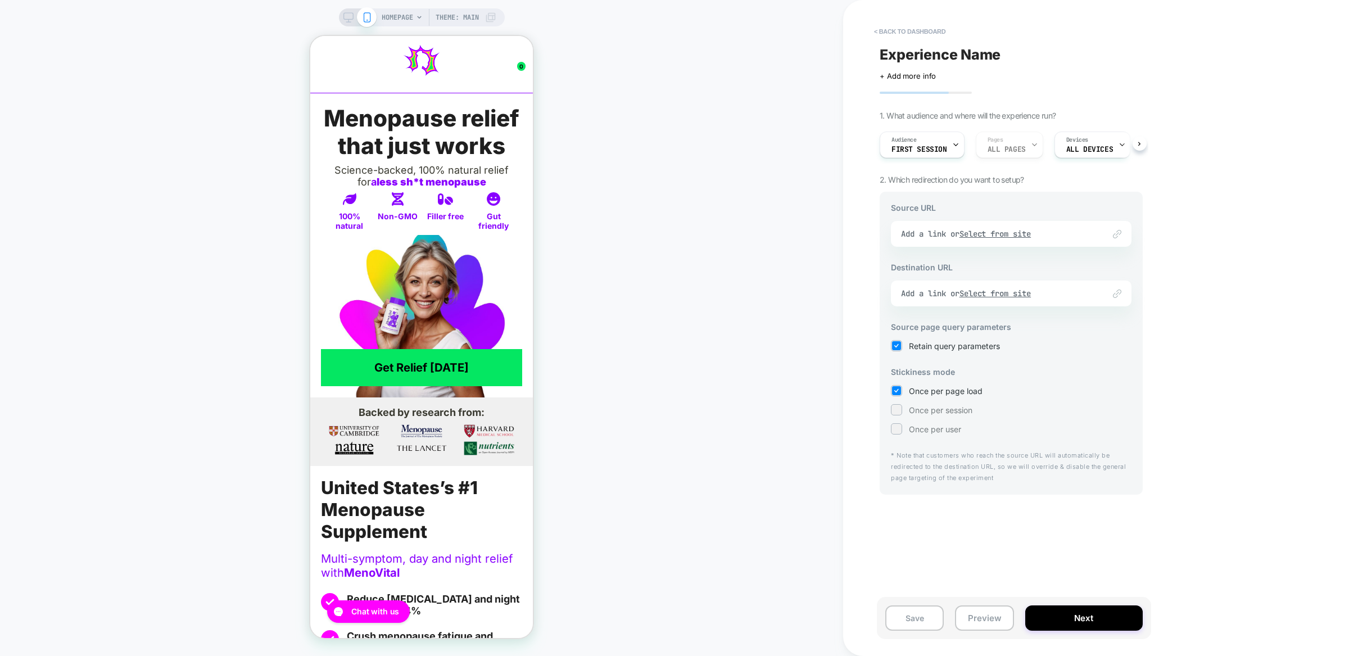
click at [1019, 234] on div "Link to Add a link or Select from site" at bounding box center [1011, 234] width 241 height 26
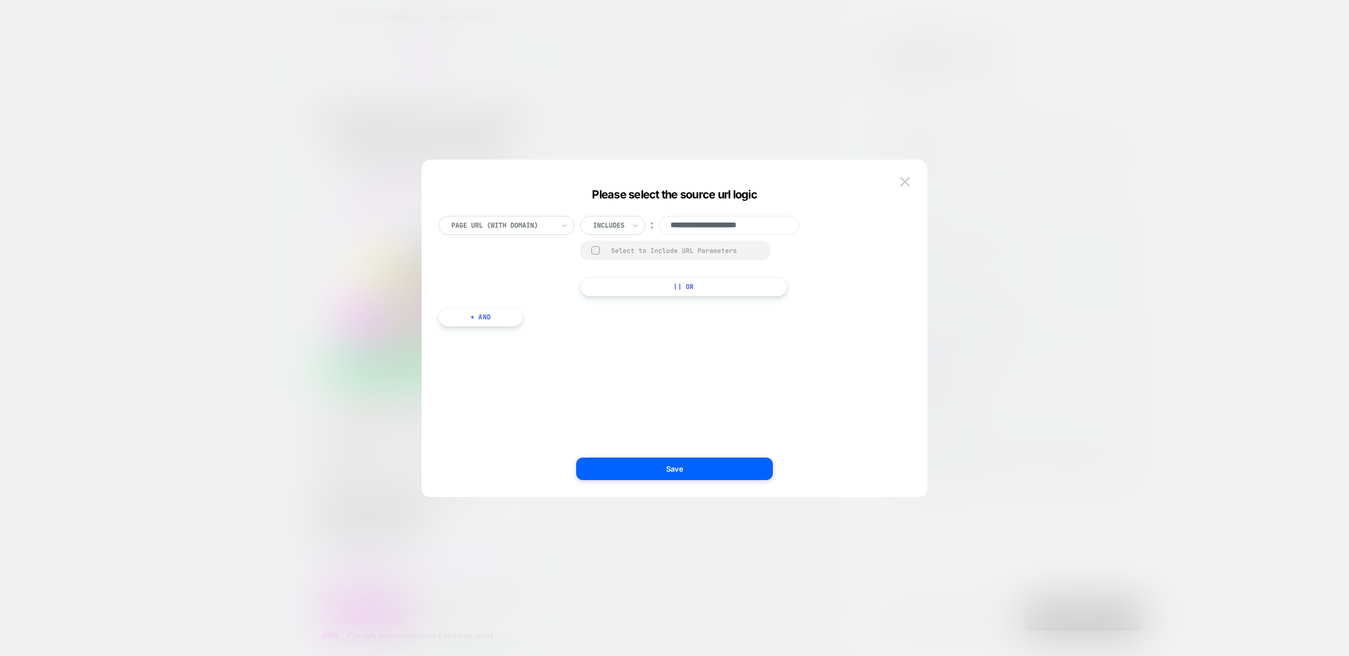
click at [734, 223] on input "**********" at bounding box center [729, 225] width 141 height 19
paste input "**********"
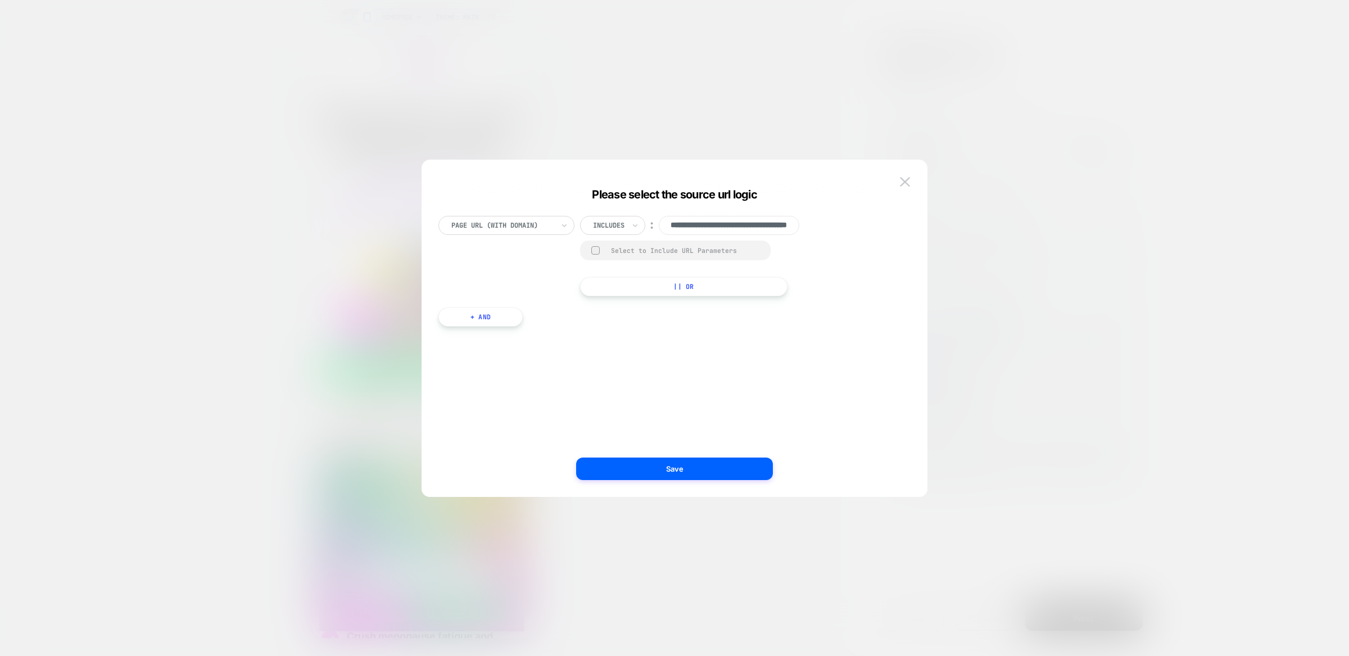
scroll to position [0, 77]
type input "**********"
click at [712, 247] on div "Select to Include URL Parameters" at bounding box center [685, 250] width 148 height 8
click at [716, 482] on div "**********" at bounding box center [674, 334] width 472 height 326
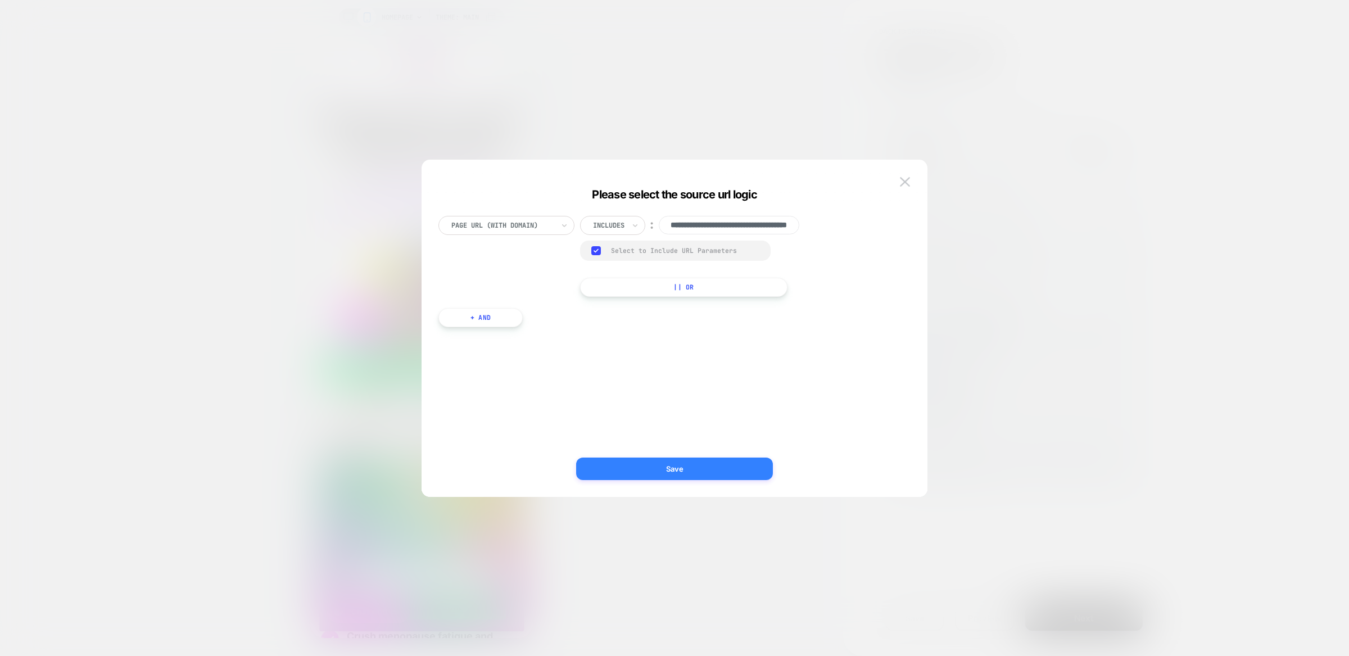
click at [716, 473] on button "Save" at bounding box center [674, 469] width 197 height 22
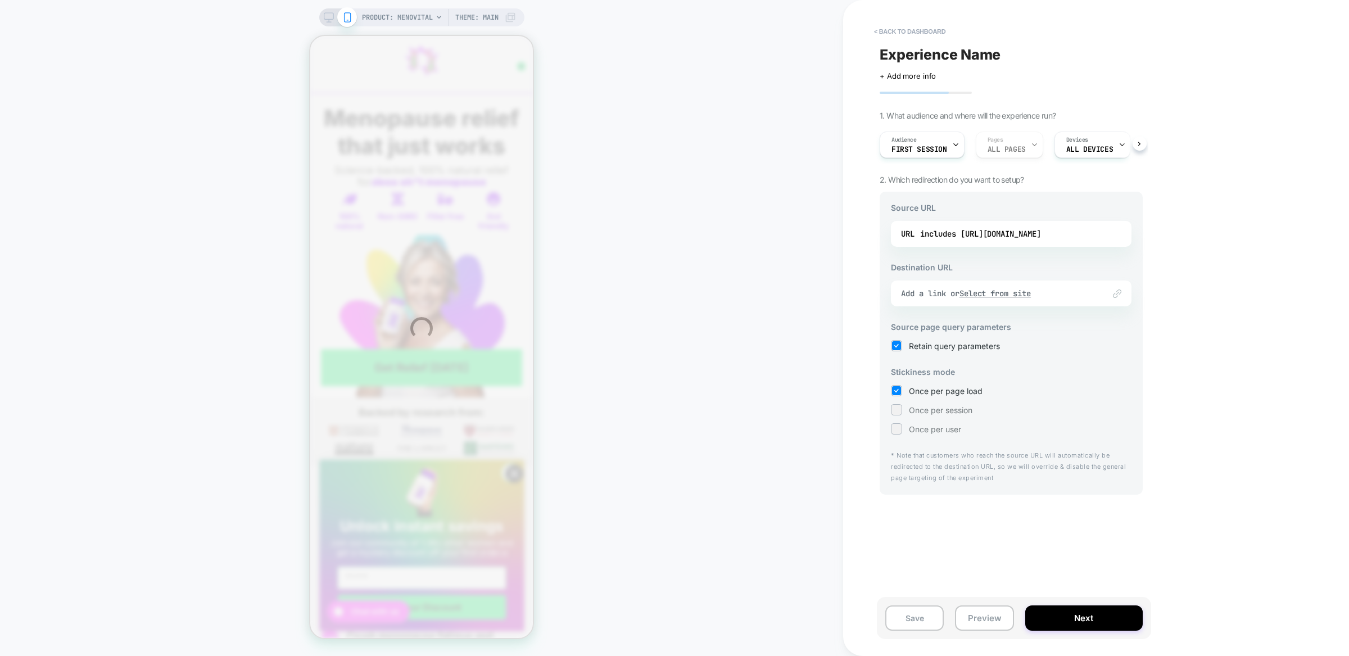
click at [984, 288] on div "PRODUCT: MenoVital Theme: MAIN < back to dashboard Experience Name Click to edi…" at bounding box center [674, 328] width 1349 height 656
click at [984, 296] on div "PRODUCT: MenoVital Theme: MAIN < back to dashboard Experience Name Click to edi…" at bounding box center [674, 328] width 1349 height 656
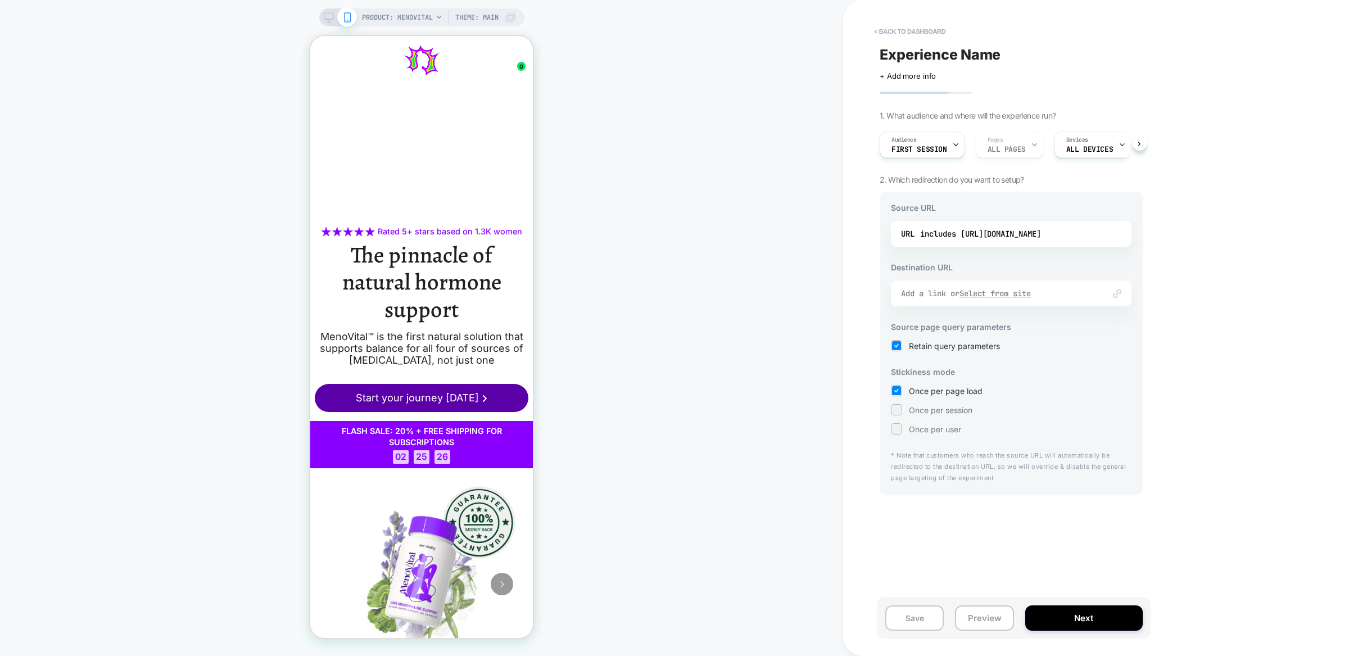
click at [984, 296] on u "Select from site" at bounding box center [996, 293] width 72 height 10
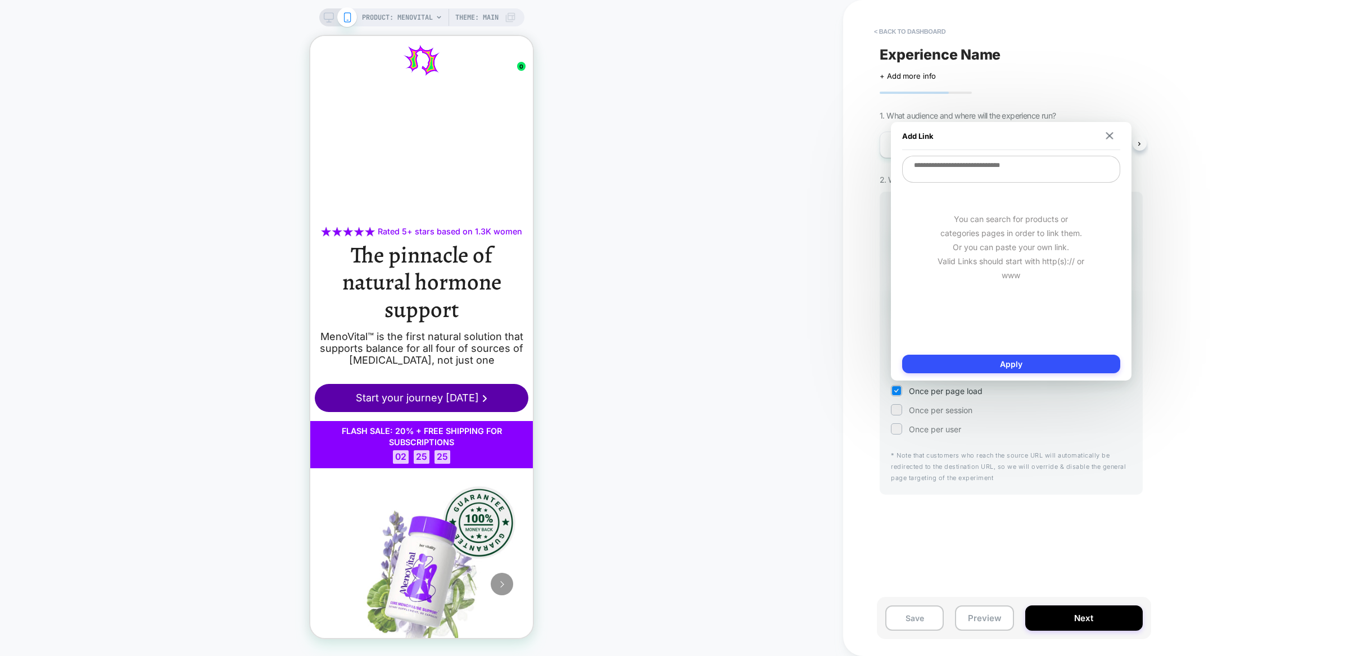
click at [977, 171] on textarea at bounding box center [1011, 169] width 218 height 27
paste textarea "**********"
type textarea "**********"
click at [1012, 355] on button "Apply" at bounding box center [1011, 364] width 218 height 19
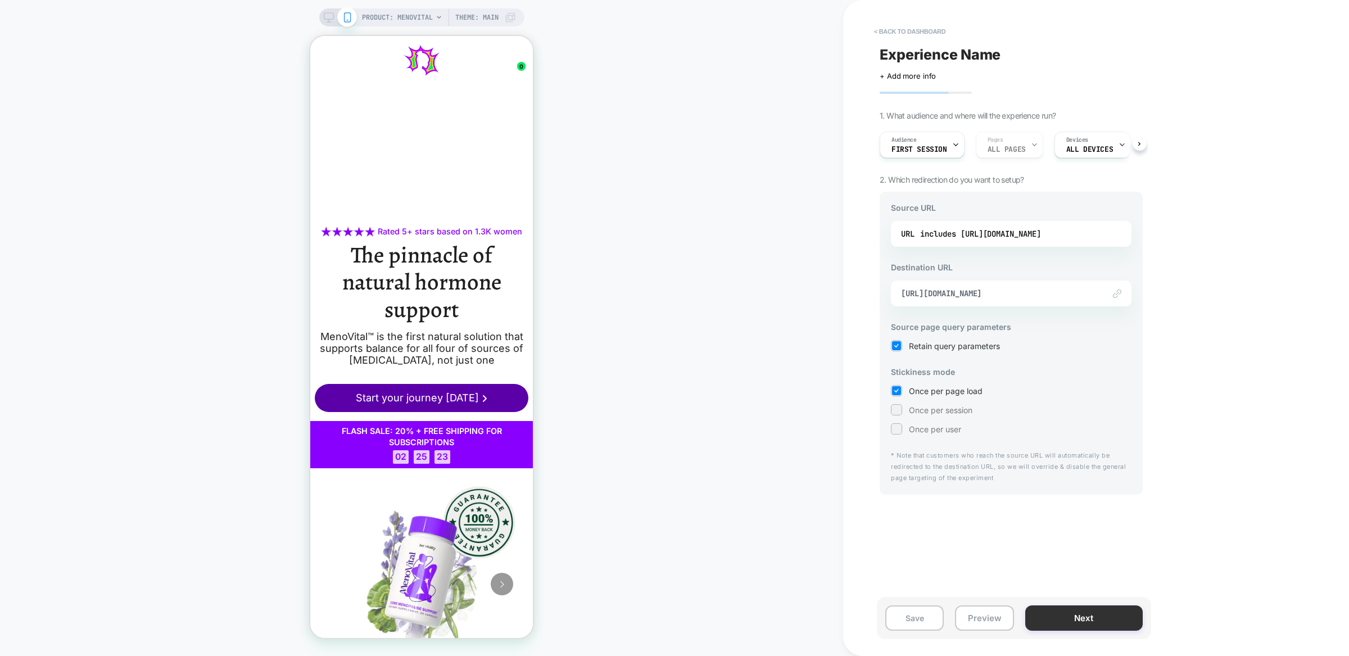
click at [1084, 613] on button "Next" at bounding box center [1083, 617] width 117 height 25
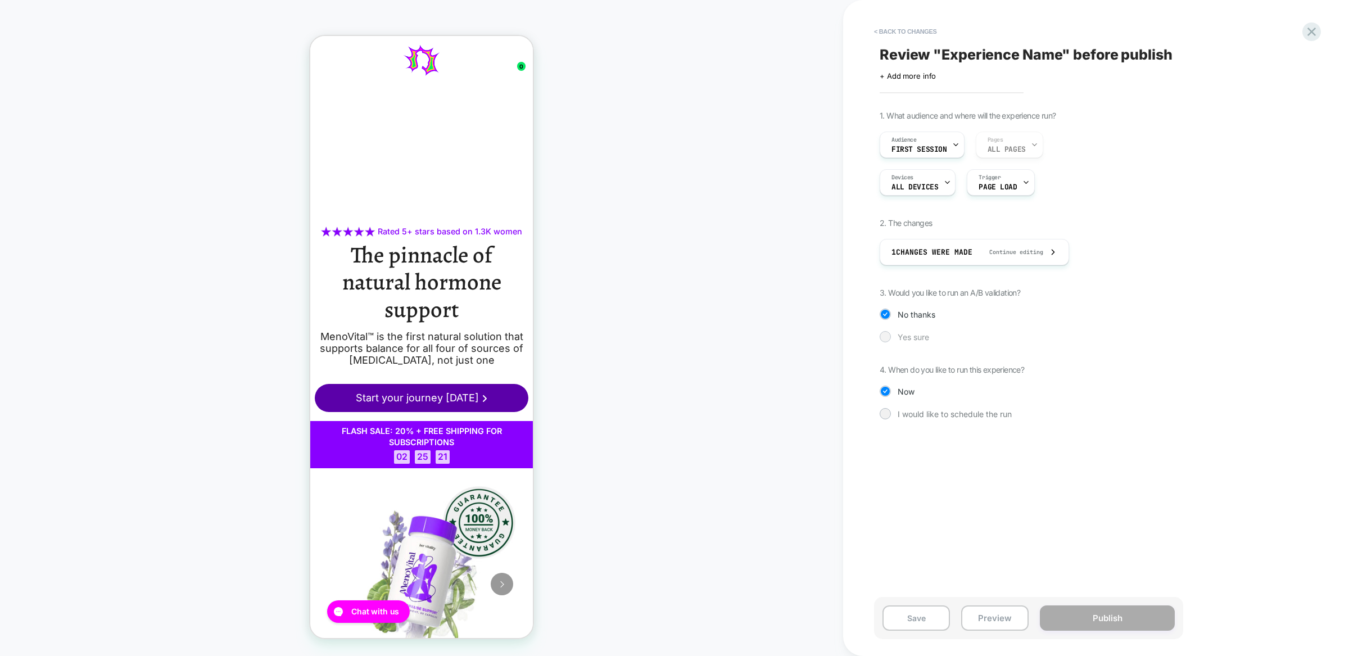
click at [907, 343] on div "1. What audience and where will the experience run? Audience First Session Page…" at bounding box center [1085, 273] width 410 height 325
click at [906, 334] on span "Yes sure" at bounding box center [913, 337] width 31 height 10
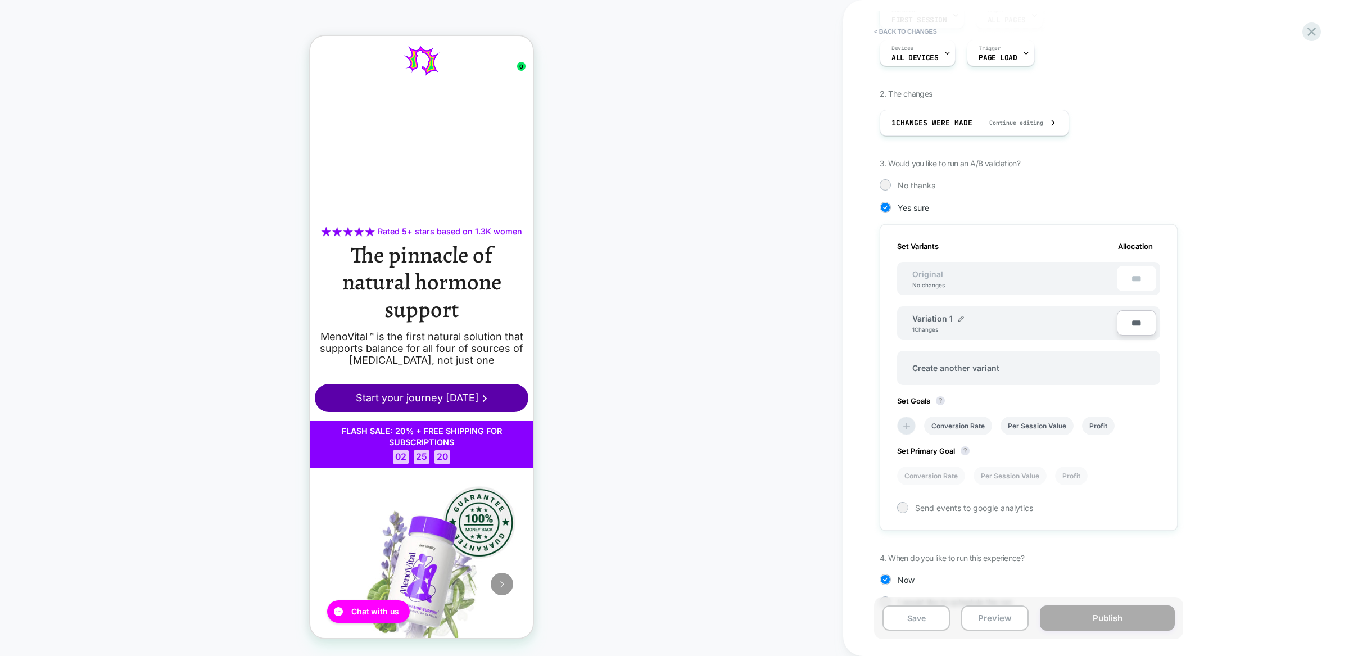
scroll to position [153, 0]
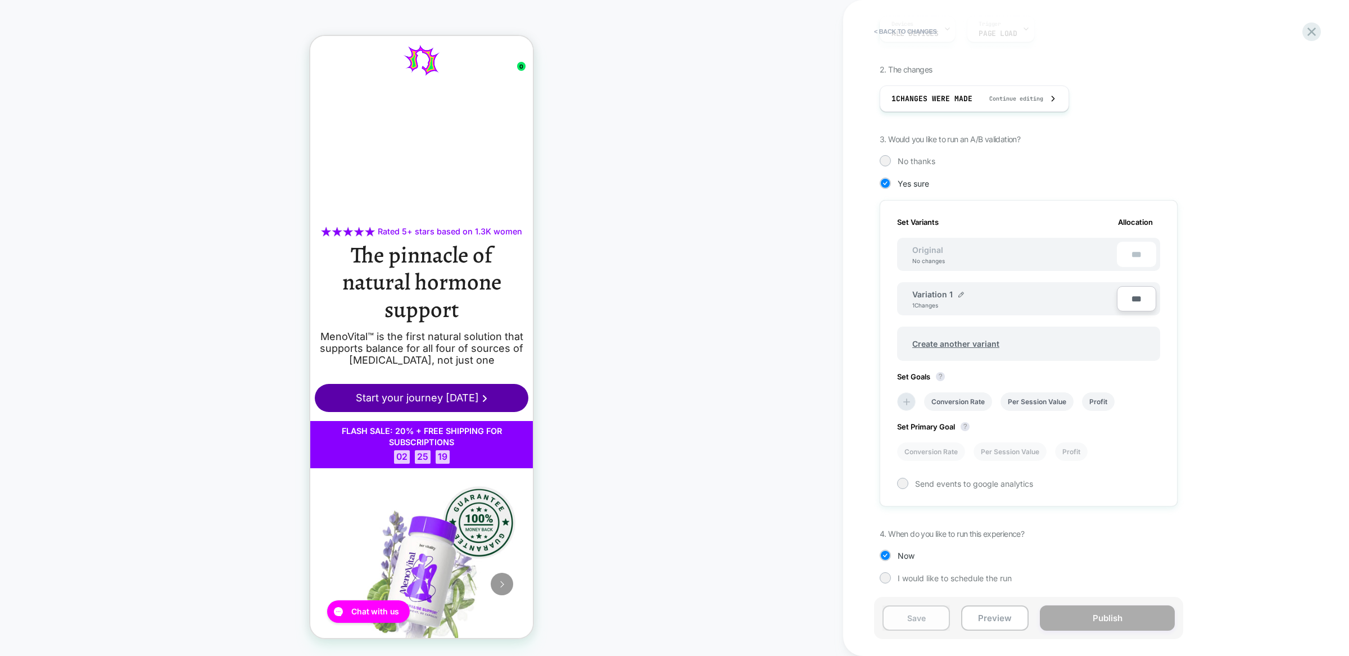
click at [930, 621] on button "Save" at bounding box center [916, 617] width 67 height 25
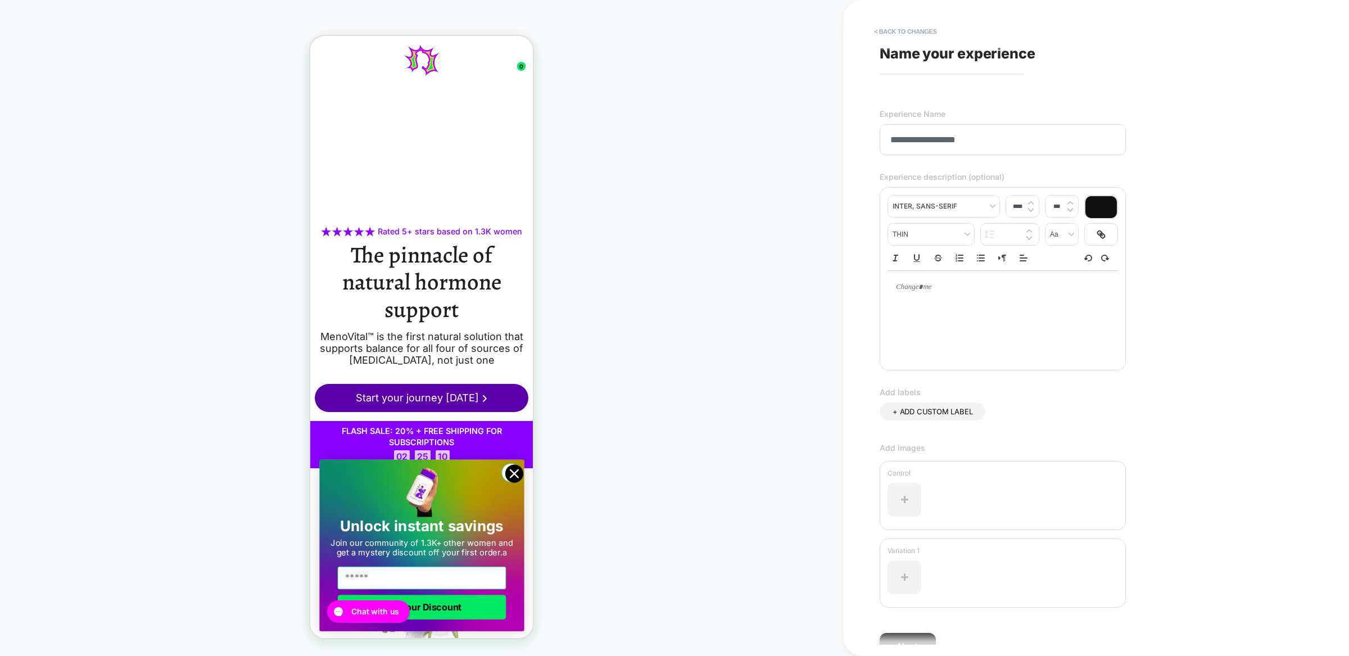
type input "**********"
click at [962, 295] on div at bounding box center [1003, 287] width 230 height 33
type input "****"
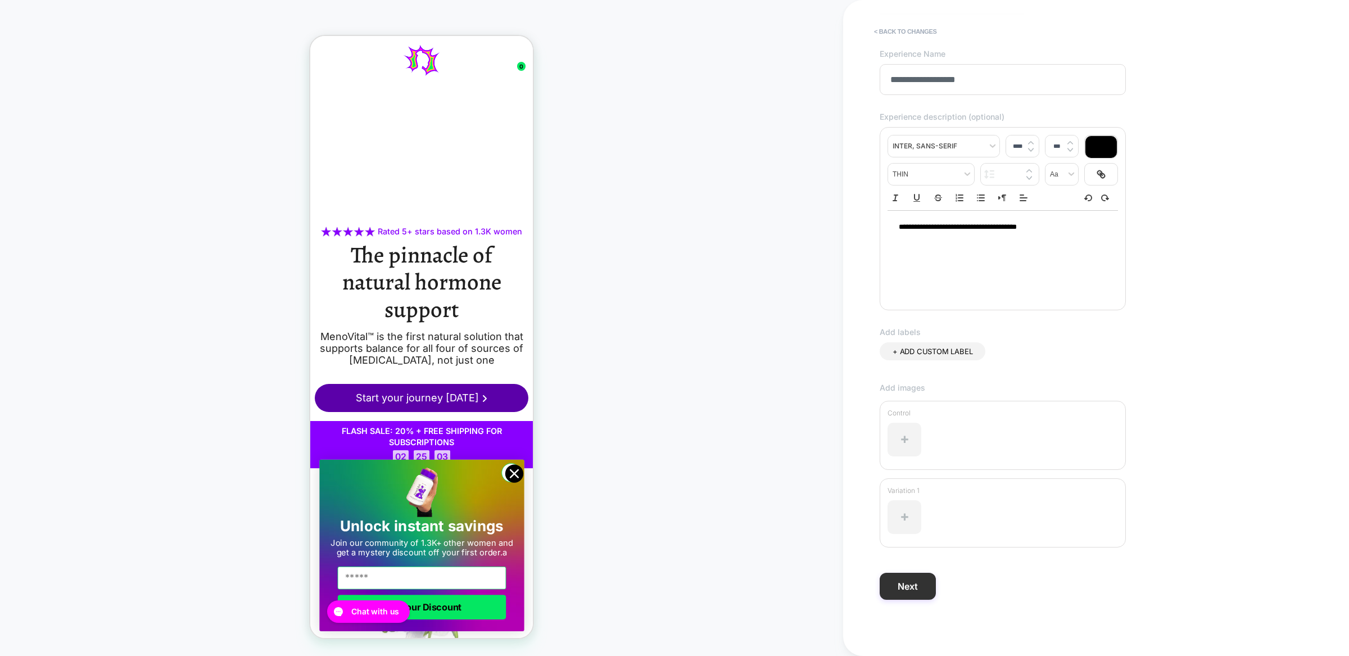
click at [896, 586] on button "Next" at bounding box center [908, 586] width 56 height 27
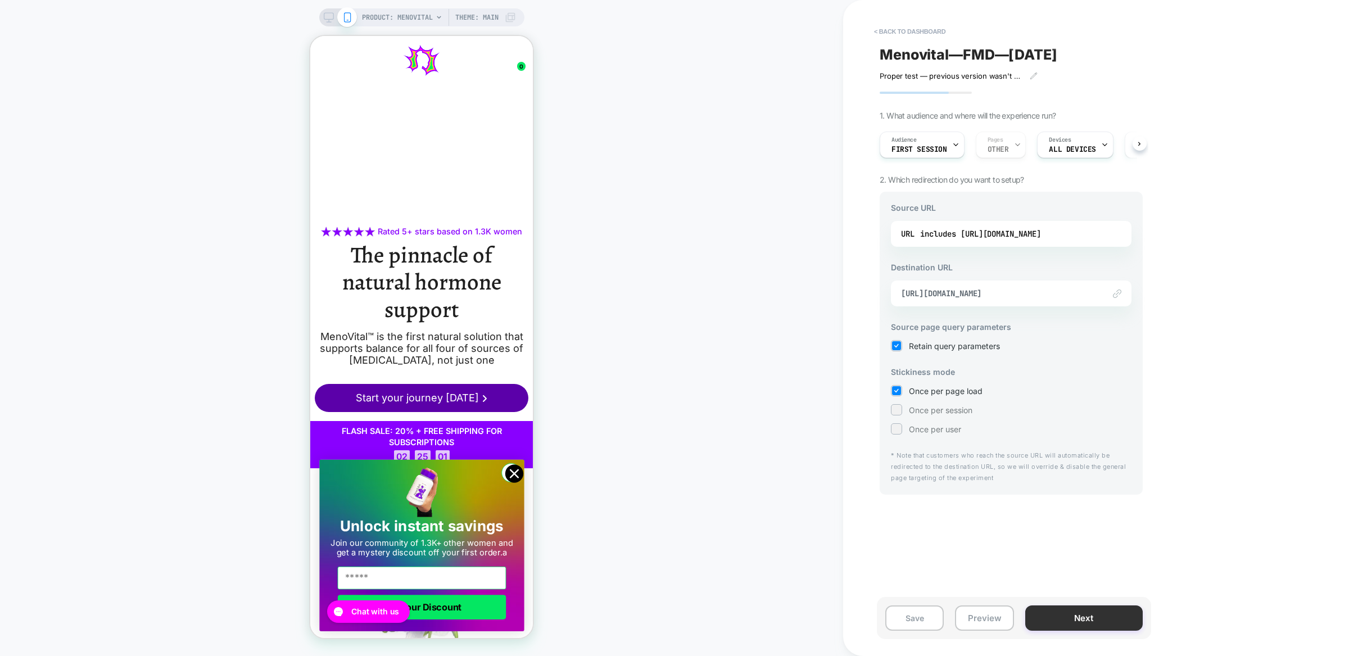
click at [1073, 611] on button "Next" at bounding box center [1083, 617] width 117 height 25
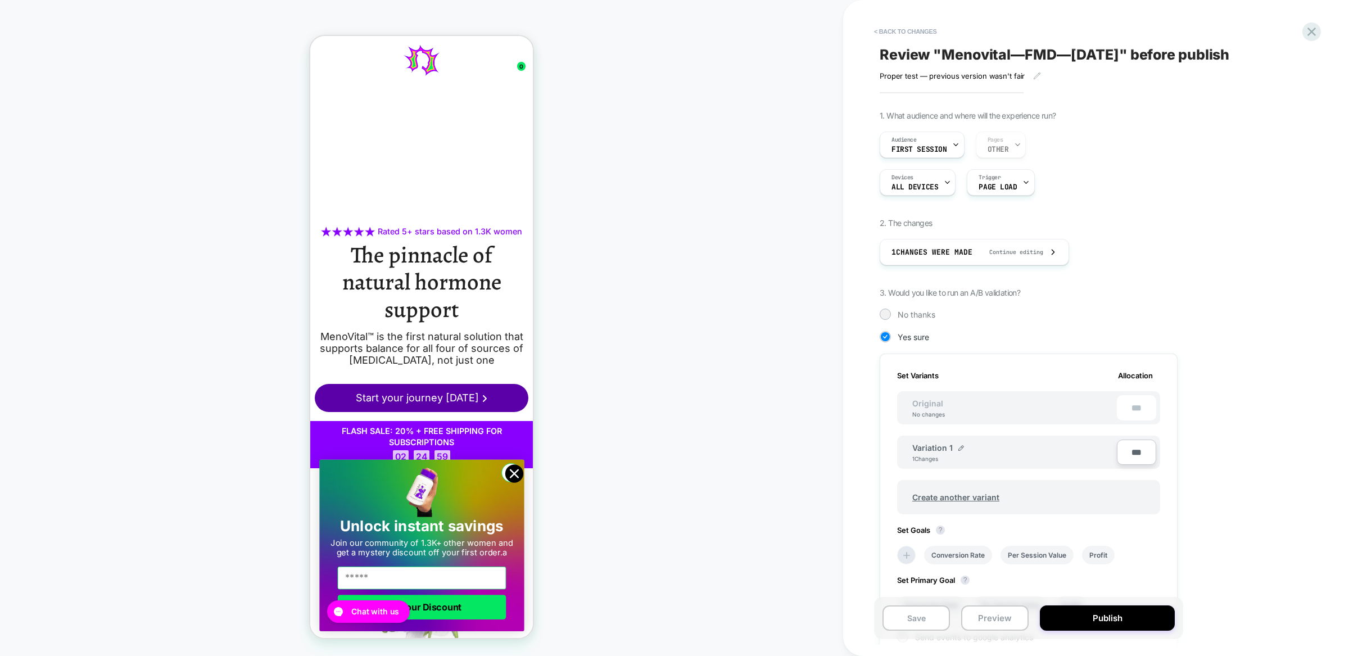
click at [1073, 611] on button "Publish" at bounding box center [1107, 617] width 135 height 25
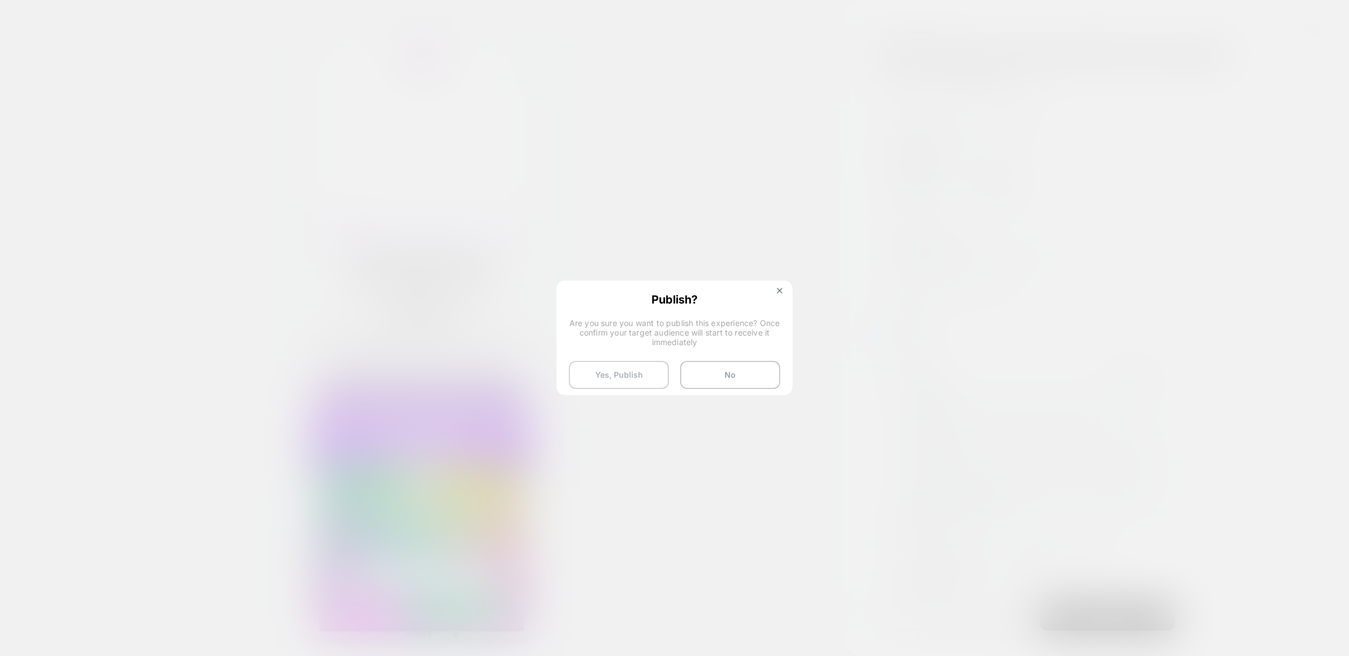
click at [621, 367] on button "Yes, Publish" at bounding box center [619, 375] width 100 height 28
